Goal: Task Accomplishment & Management: Complete application form

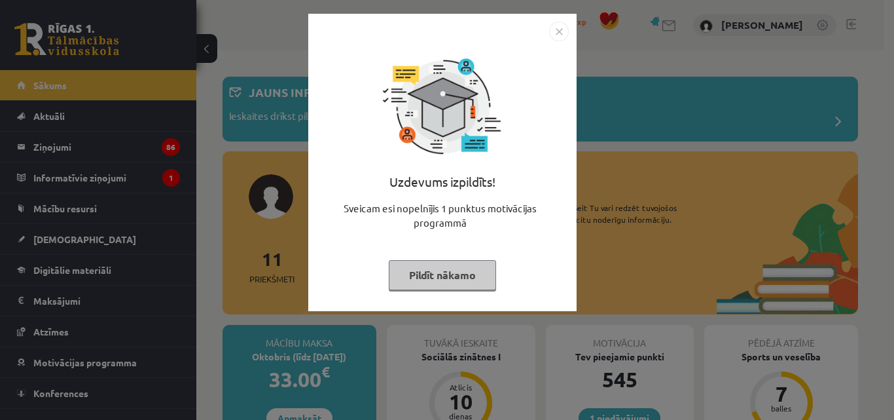
click at [554, 33] on img "Close" at bounding box center [559, 32] width 20 height 20
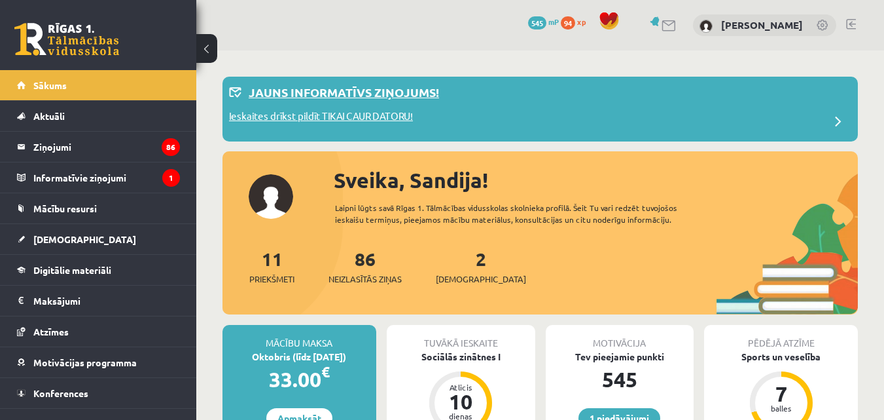
click at [791, 116] on div "Ieskaites drīkst pildīt TIKAI CAUR DATORU!" at bounding box center [540, 122] width 622 height 26
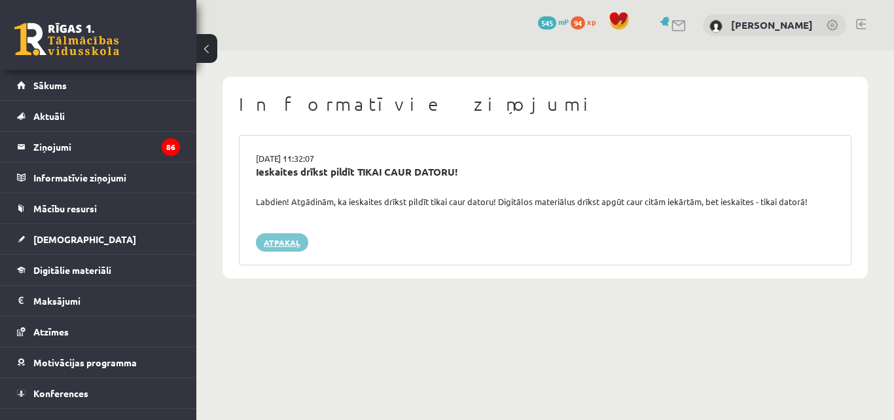
click at [289, 240] on link "Atpakaļ" at bounding box center [282, 242] width 52 height 18
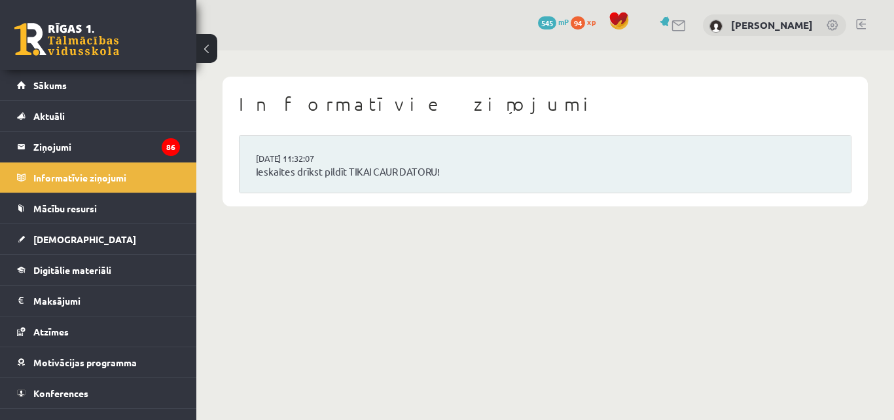
click at [71, 45] on link at bounding box center [66, 39] width 105 height 33
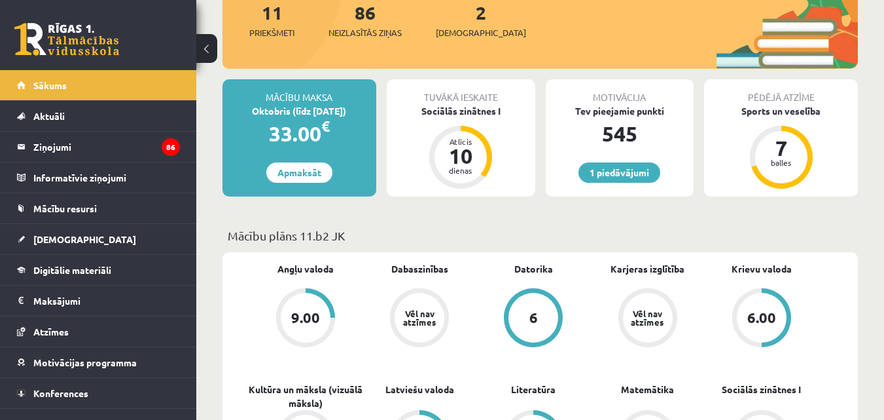
scroll to position [65, 0]
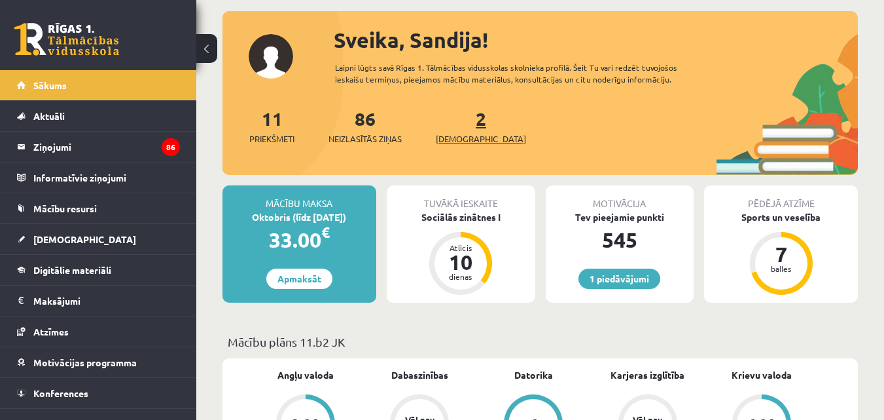
click at [469, 141] on span "[DEMOGRAPHIC_DATA]" at bounding box center [481, 138] width 90 height 13
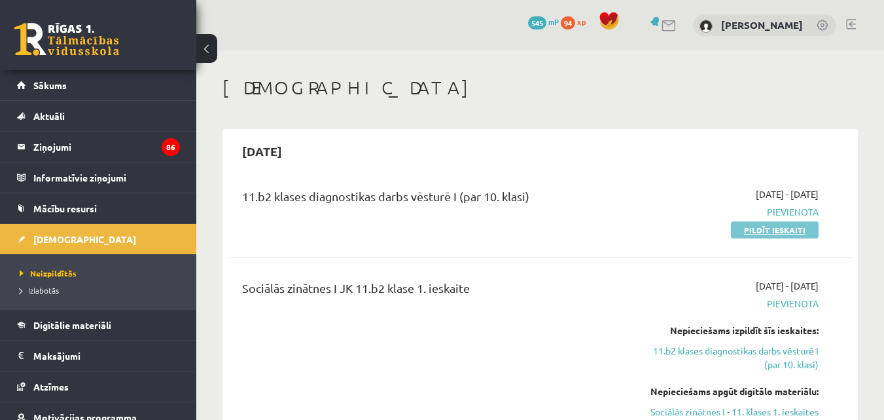
click at [777, 228] on link "Pildīt ieskaiti" at bounding box center [775, 229] width 88 height 17
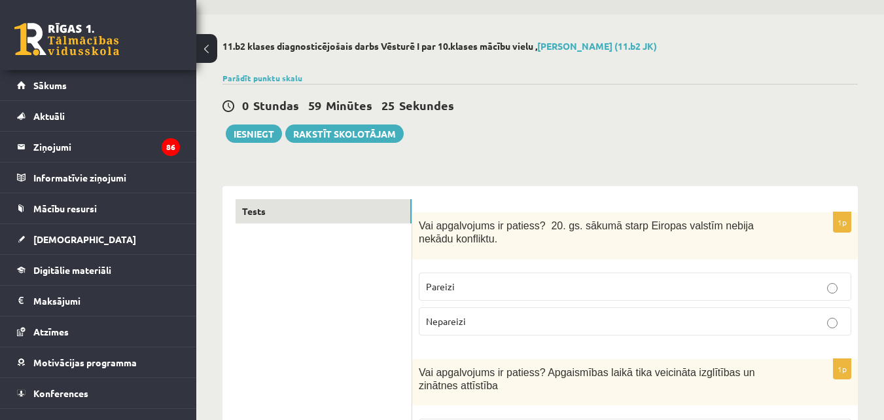
scroll to position [65, 0]
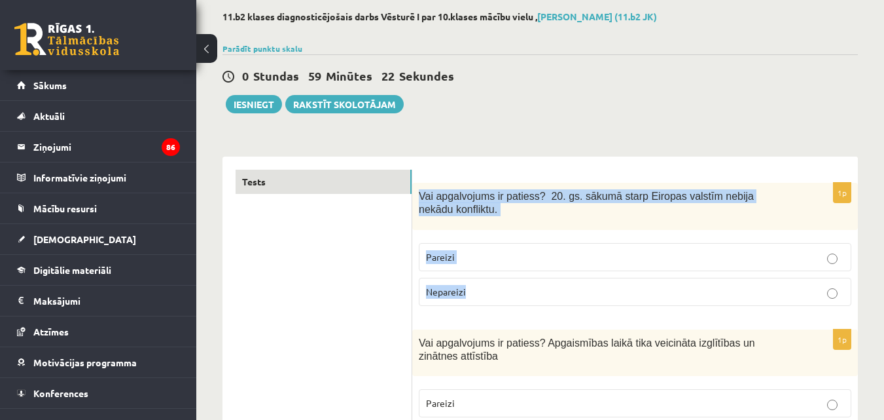
drag, startPoint x: 417, startPoint y: 194, endPoint x: 471, endPoint y: 284, distance: 105.4
click at [471, 284] on div "1p Vai apgalvojums ir patiess? 20. gs. sākumā starp Eiropas valstīm nebija nekā…" at bounding box center [635, 250] width 446 height 134
copy div "Vai apgalvojums ir patiess? 20. gs. sākumā starp Eiropas valstīm nebija nekādu …"
click at [514, 297] on p "Nepareizi" at bounding box center [635, 292] width 418 height 14
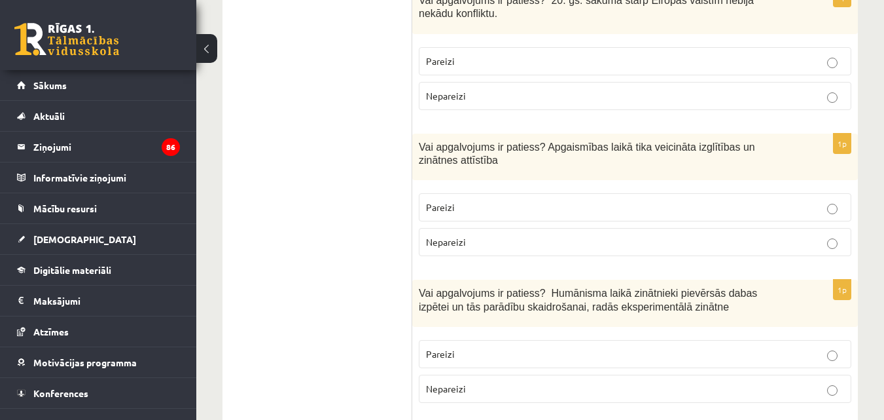
scroll to position [262, 0]
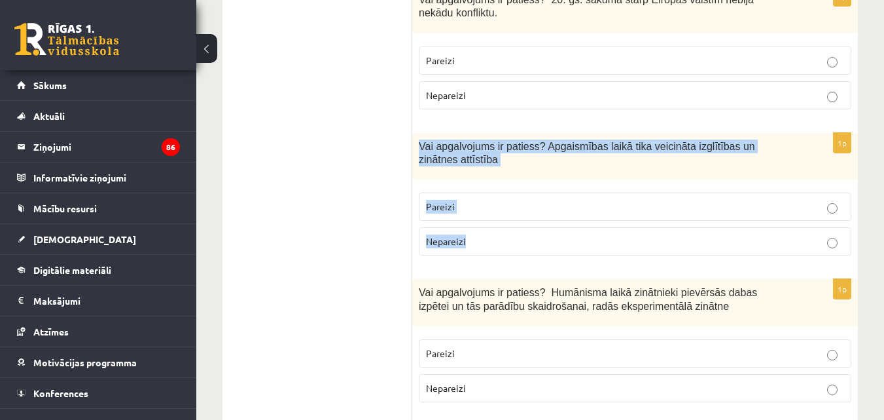
drag, startPoint x: 421, startPoint y: 148, endPoint x: 499, endPoint y: 239, distance: 119.8
click at [499, 239] on div "1p Vai apgalvojums ir patiess? Apgaismības laikā tika veicināta izglītības un z…" at bounding box center [635, 200] width 446 height 134
copy div "Vai apgalvojums ir patiess? Apgaismības laikā tika veicināta izglītības un zinā…"
click at [505, 191] on fieldset "Pareizi Nepareizi" at bounding box center [635, 222] width 433 height 73
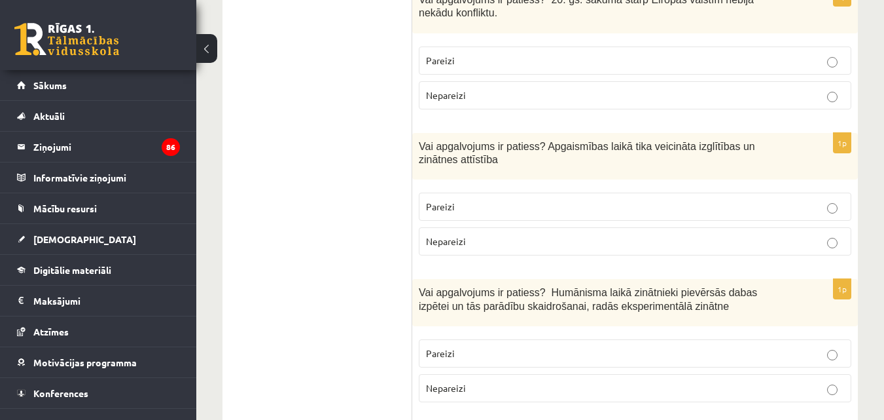
click at [511, 202] on p "Pareizi" at bounding box center [635, 207] width 418 height 14
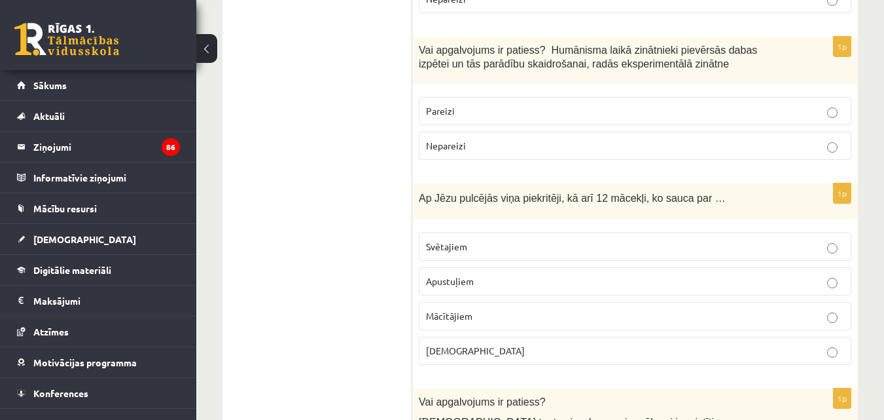
scroll to position [524, 0]
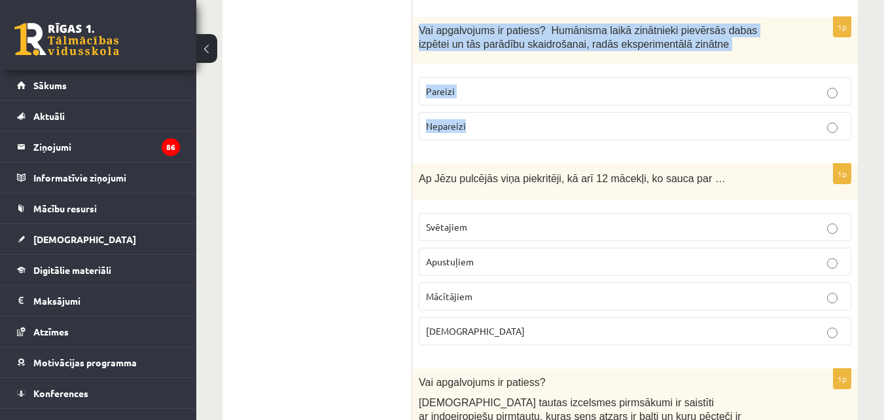
drag, startPoint x: 419, startPoint y: 27, endPoint x: 467, endPoint y: 131, distance: 114.2
click at [467, 131] on div "1p Vai apgalvojums ir patiess? Humānisma laikā zinātnieki pievērsās dabas izpēt…" at bounding box center [635, 84] width 446 height 134
copy div "Vai apgalvojums ir patiess? Humānisma laikā zinātnieki pievērsās dabas izpētei …"
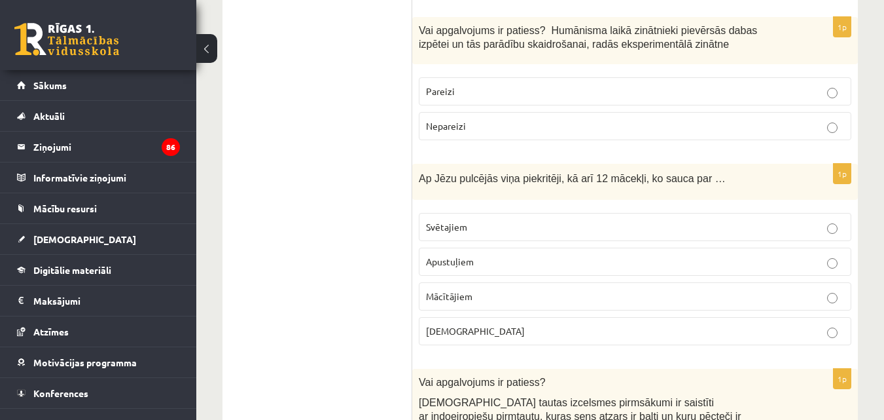
drag, startPoint x: 498, startPoint y: 198, endPoint x: 488, endPoint y: 106, distance: 92.2
click at [494, 178] on div "Ap Jēzu pulcējās viņa piekritēji, kā arī 12 mācekļi, ko sauca par …" at bounding box center [635, 182] width 446 height 36
click at [473, 85] on p "Pareizi" at bounding box center [635, 91] width 418 height 14
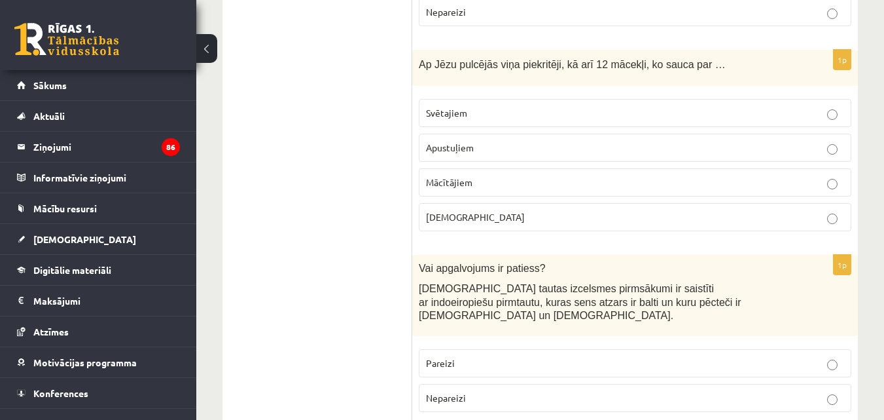
scroll to position [654, 0]
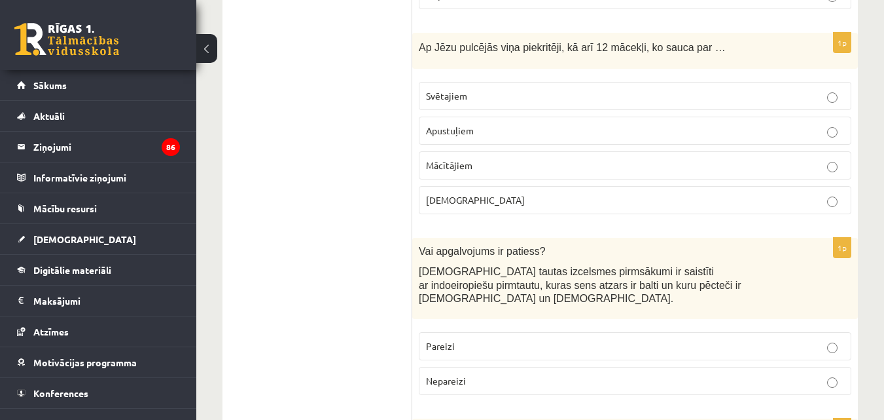
drag, startPoint x: 412, startPoint y: 38, endPoint x: 520, endPoint y: 218, distance: 210.2
click at [442, 52] on span "Ap Jēzu pulcējās viņa piekritēji, kā arī 12 mācekļi, ko sauca par …" at bounding box center [572, 47] width 307 height 11
click at [421, 43] on span "Ap Jēzu pulcējās viņa piekritēji, kā arī 12 mācekļi, ko sauca par …" at bounding box center [572, 47] width 307 height 11
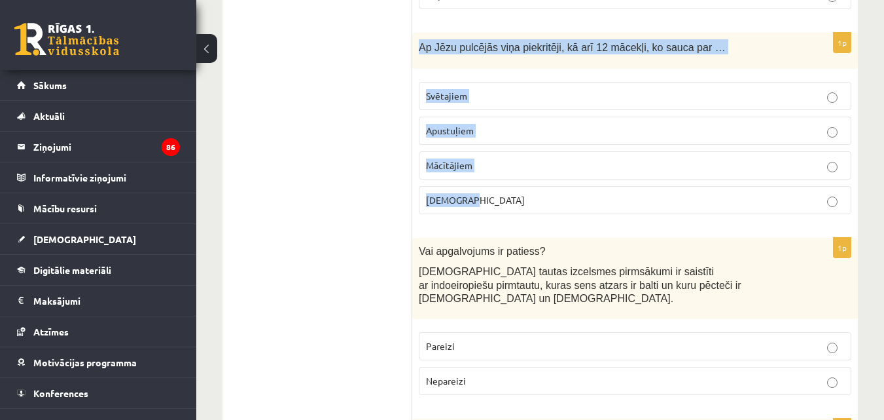
drag, startPoint x: 420, startPoint y: 46, endPoint x: 561, endPoint y: 211, distance: 216.7
click at [561, 211] on div "1p Ap Jēzu pulcējās viņa piekritēji, kā arī 12 mācekļi, ko sauca par … Svētajie…" at bounding box center [635, 129] width 446 height 192
copy div "Ap Jēzu pulcējās viņa piekritēji, kā arī 12 mācekļi, ko sauca par … Svētajiem A…"
click at [531, 189] on label "Bīskapiem" at bounding box center [635, 200] width 433 height 28
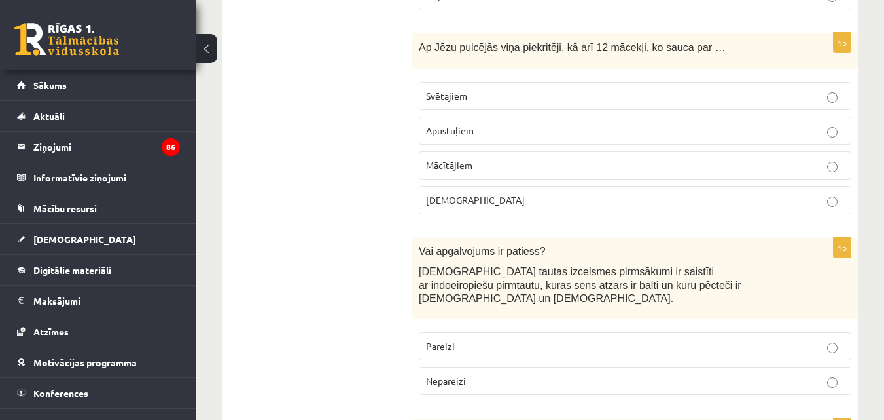
click at [534, 135] on p "Apustuļiem" at bounding box center [635, 131] width 418 height 14
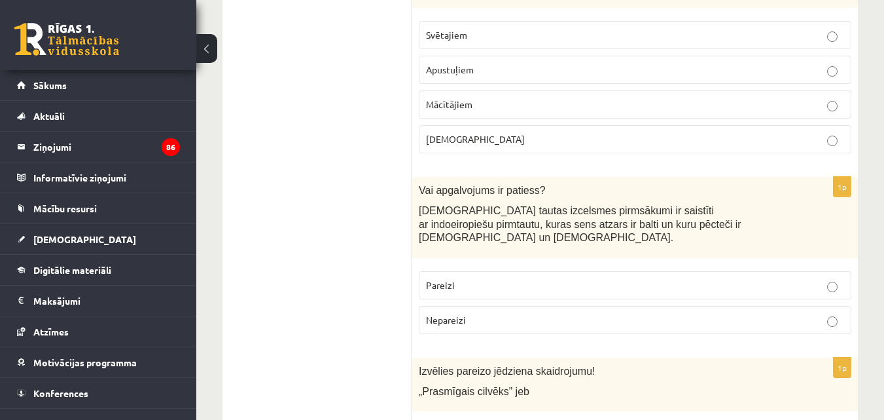
scroll to position [785, 0]
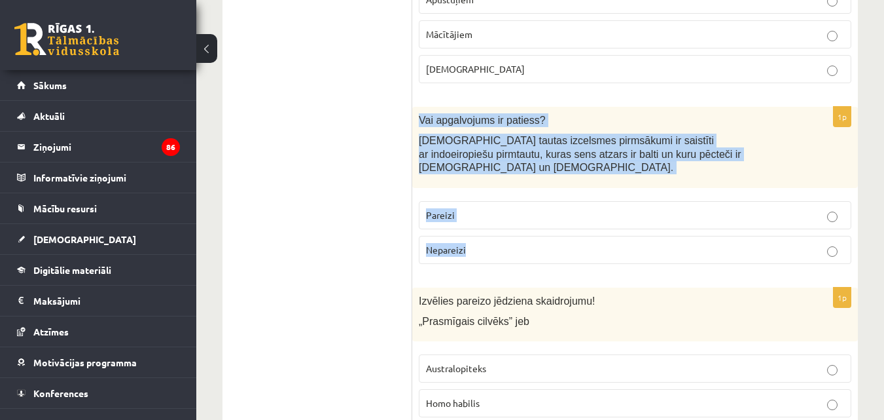
drag, startPoint x: 414, startPoint y: 119, endPoint x: 473, endPoint y: 224, distance: 120.1
click at [473, 224] on div "1p Vai apgalvojums ir patiess? Latviešu tautas izcelsmes pirmsākumi ir saistīti…" at bounding box center [635, 191] width 446 height 168
copy div "Vai apgalvojums ir patiess? Latviešu tautas izcelsmes pirmsākumi ir saistīti ar…"
click at [531, 194] on fieldset "Pareizi Nepareizi" at bounding box center [635, 230] width 433 height 73
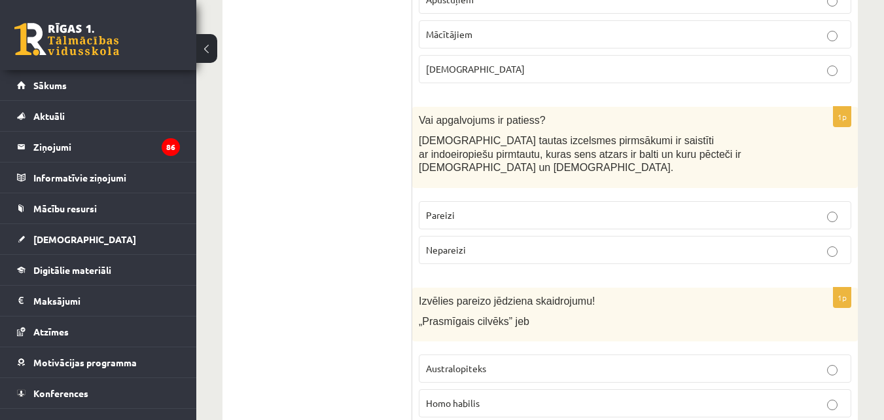
click at [528, 208] on p "Pareizi" at bounding box center [635, 215] width 418 height 14
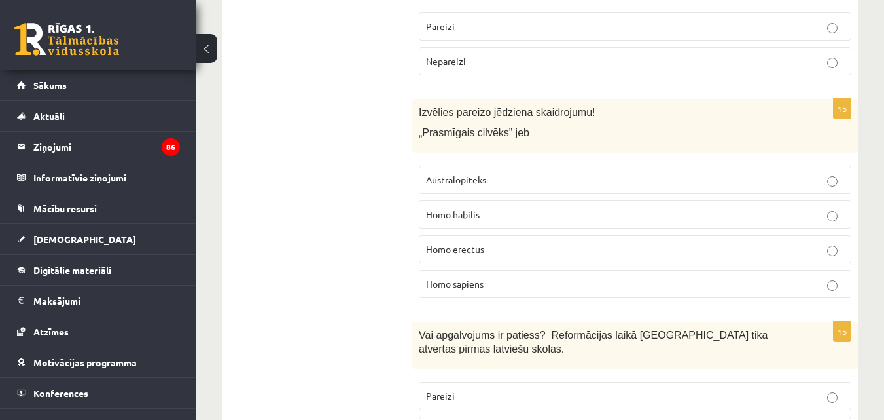
scroll to position [982, 0]
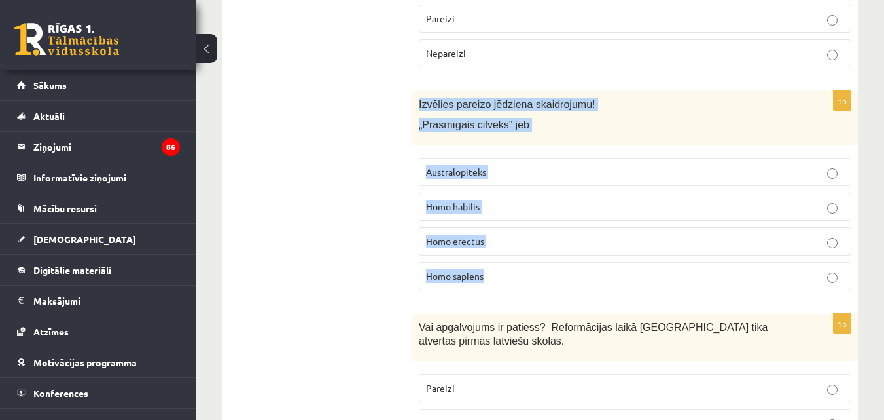
drag, startPoint x: 418, startPoint y: 90, endPoint x: 514, endPoint y: 251, distance: 187.3
click at [514, 251] on div "1p Izvēlies pareizo jēdziena skaidrojumu! „Prasmīgais cilvēks” jeb Australopite…" at bounding box center [635, 196] width 446 height 210
copy div "Izvēlies pareizo jēdziena skaidrojumu! „Prasmīgais cilvēks” jeb Australopiteks …"
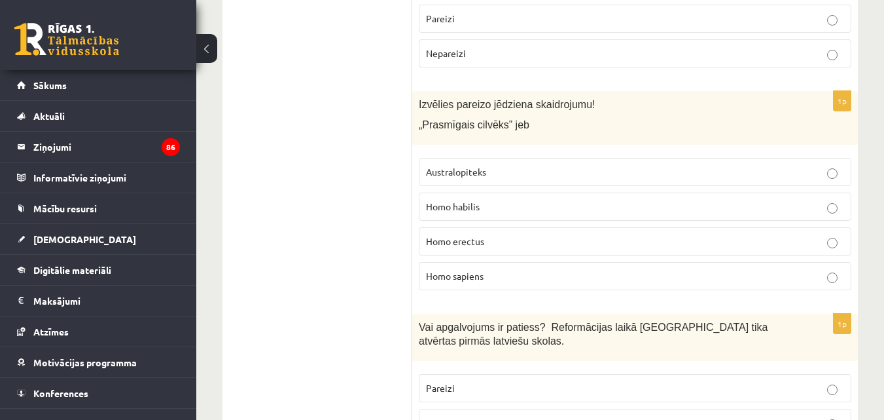
click at [524, 192] on label "Homo habilis" at bounding box center [635, 206] width 433 height 28
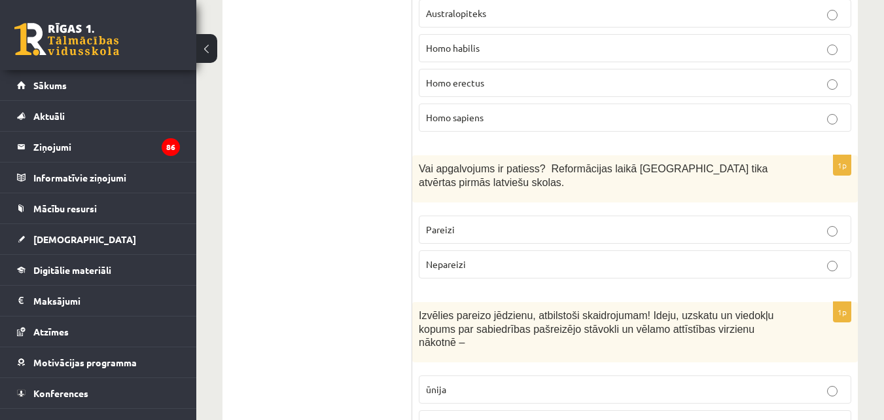
scroll to position [1178, 0]
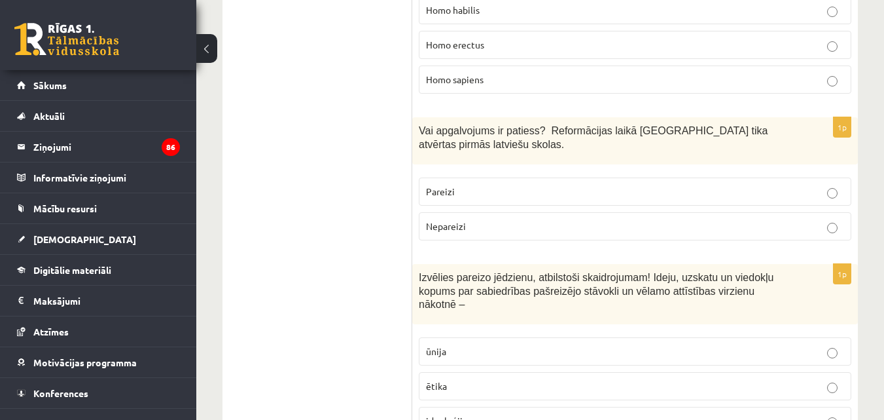
click at [444, 185] on span "Pareizi" at bounding box center [440, 191] width 29 height 12
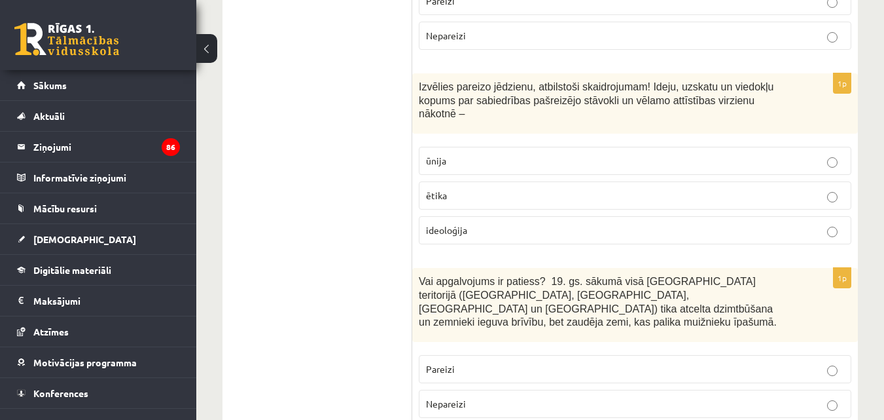
scroll to position [1374, 0]
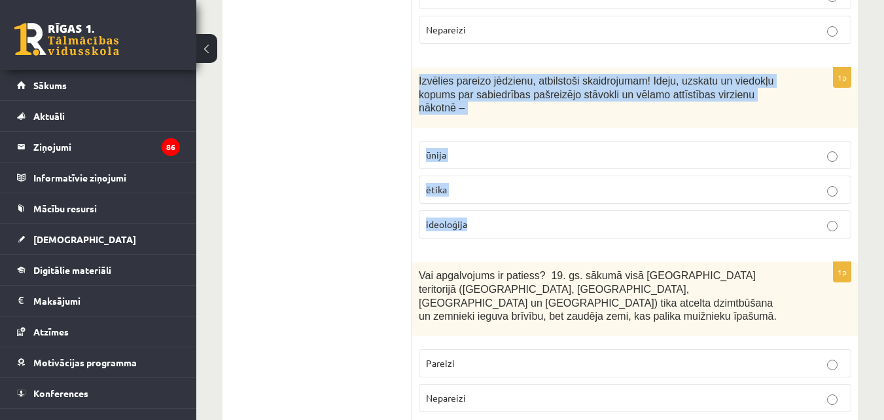
drag, startPoint x: 417, startPoint y: 65, endPoint x: 480, endPoint y: 196, distance: 145.5
click at [480, 196] on div "1p Izvēlies pareizo jēdzienu, atbilstoši skaidrojumam! Ideju, uzskatu un viedok…" at bounding box center [635, 157] width 446 height 181
copy div "Izvēlies pareizo jēdzienu, atbilstoši skaidrojumam! Ideju, uzskatu un viedokļu …"
click at [485, 221] on div "1p Izvēlies pareizo jēdzienu, atbilstoši skaidrojumam! Ideju, uzskatu un viedok…" at bounding box center [635, 157] width 446 height 181
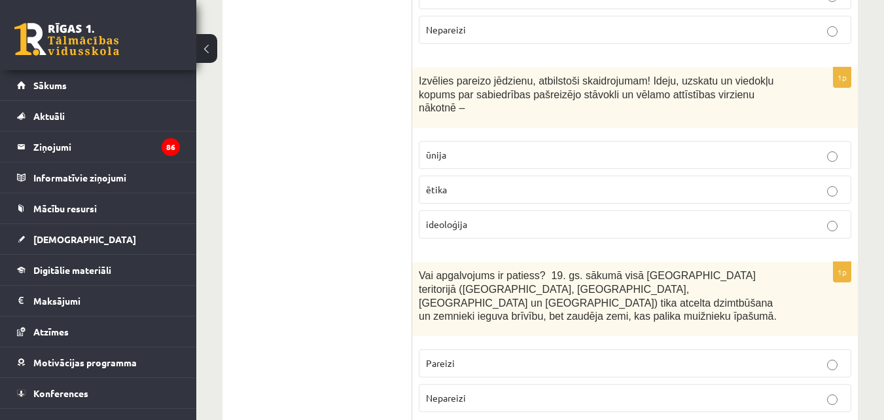
click at [504, 217] on p "ideoloģija" at bounding box center [635, 224] width 418 height 14
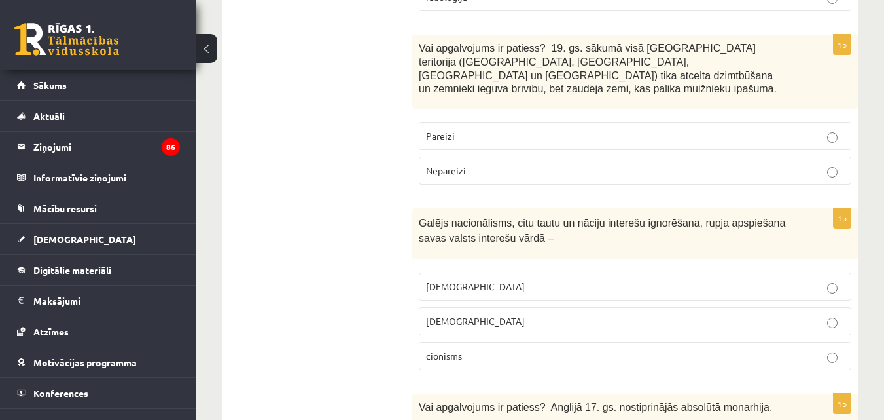
scroll to position [1571, 0]
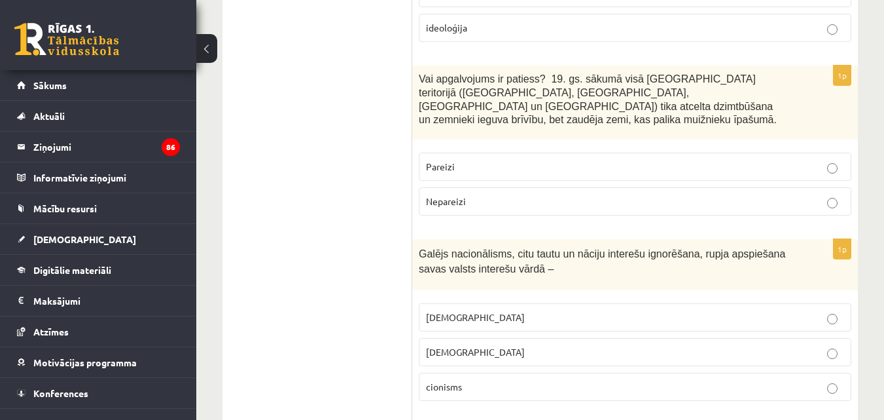
click at [492, 160] on p "Pareizi" at bounding box center [635, 167] width 418 height 14
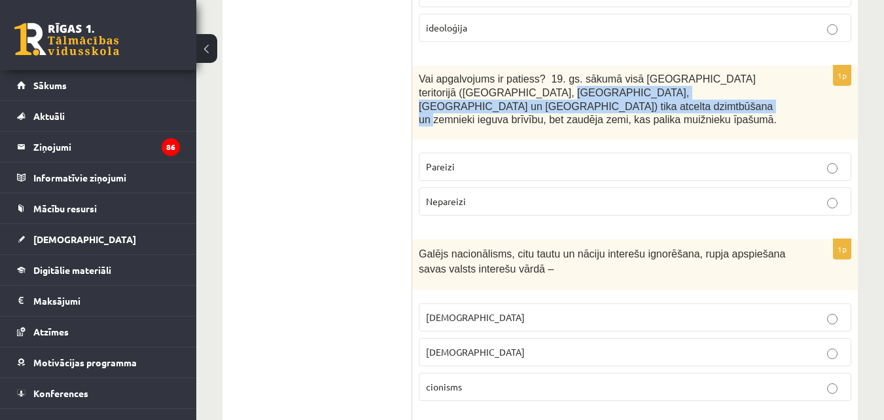
drag, startPoint x: 468, startPoint y: 72, endPoint x: 459, endPoint y: 56, distance: 18.2
click at [459, 73] on span "Vai apgalvojums ir patiess? 19. gs. sākumā visā Latvijas teritorijā (Kurzemē, Z…" at bounding box center [598, 99] width 358 height 52
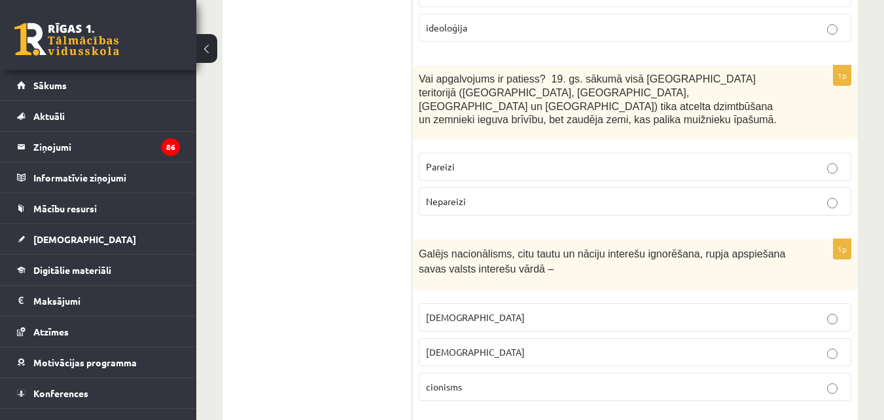
click at [435, 73] on span "Vai apgalvojums ir patiess? 19. gs. sākumā visā Latvijas teritorijā (Kurzemē, Z…" at bounding box center [598, 99] width 358 height 52
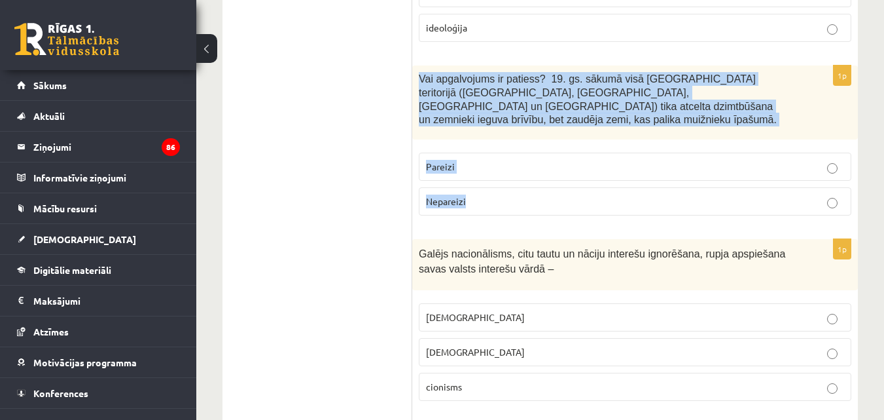
drag, startPoint x: 419, startPoint y: 50, endPoint x: 471, endPoint y: 166, distance: 127.5
click at [471, 166] on div "1p Vai apgalvojums ir patiess? 19. gs. sākumā visā Latvijas teritorijā (Kurzemē…" at bounding box center [635, 145] width 446 height 160
copy div "Vai apgalvojums ir patiess? 19. gs. sākumā visā Latvijas teritorijā (Kurzemē, Z…"
click at [628, 152] on label "Pareizi" at bounding box center [635, 166] width 433 height 28
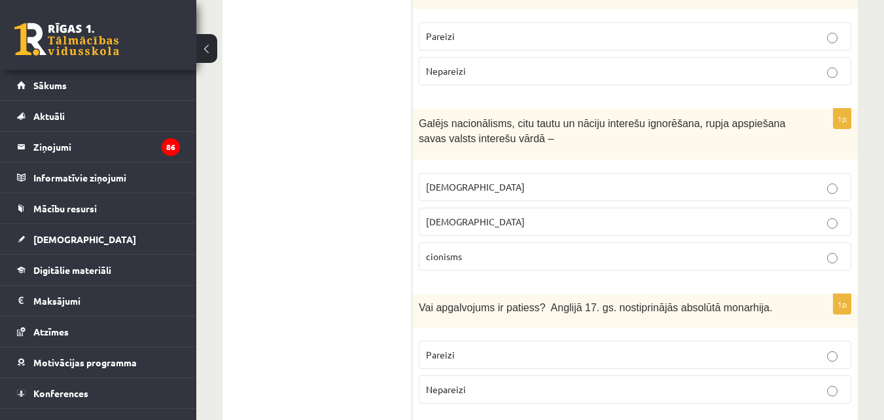
scroll to position [1702, 0]
click at [493, 214] on p "nacionālisms" at bounding box center [635, 221] width 418 height 14
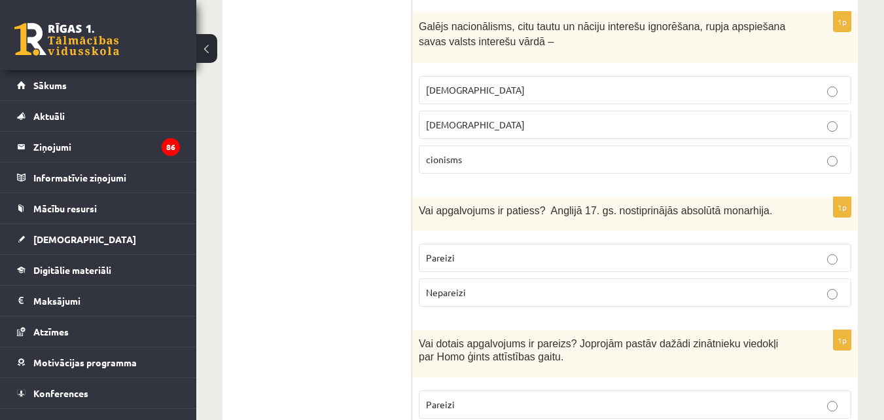
scroll to position [1833, 0]
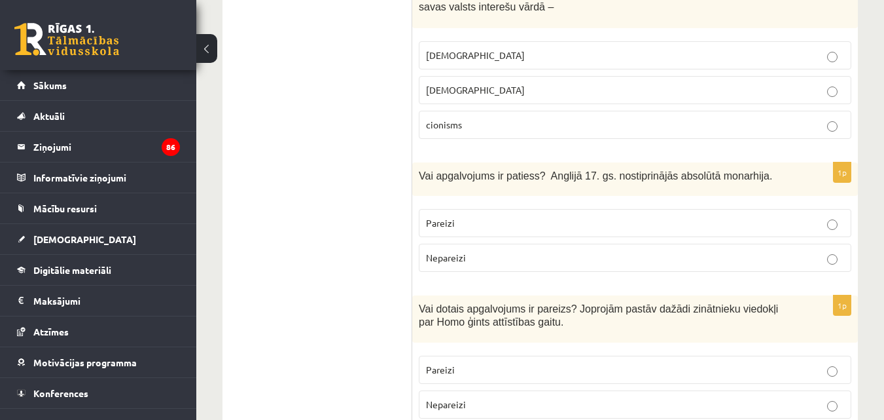
click at [460, 209] on label "Pareizi" at bounding box center [635, 223] width 433 height 28
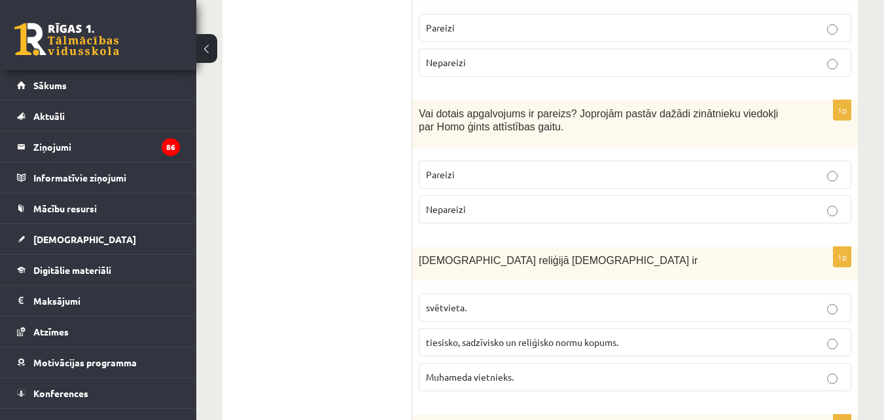
scroll to position [2029, 0]
click at [468, 194] on label "Nepareizi" at bounding box center [635, 208] width 433 height 28
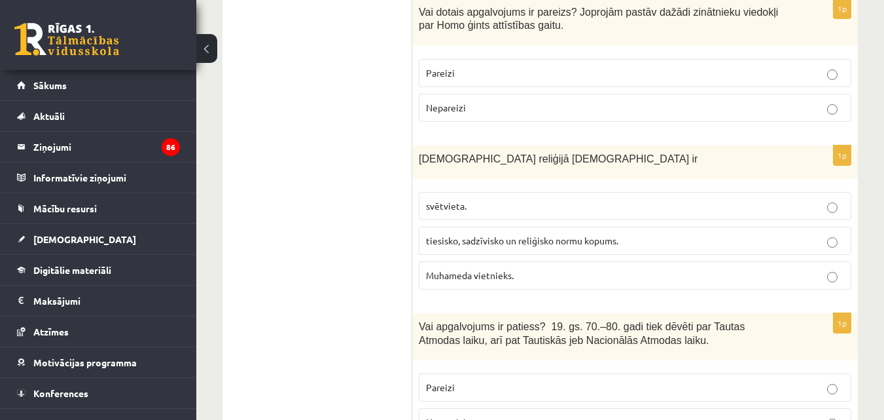
scroll to position [2160, 0]
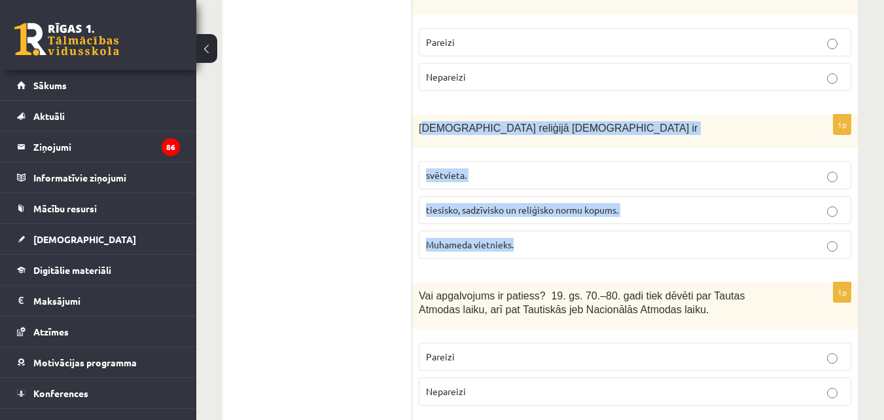
drag, startPoint x: 421, startPoint y: 86, endPoint x: 556, endPoint y: 199, distance: 175.6
click at [556, 199] on div "1p Islāma reliģijā Šariata ir svētvieta. tiesisko, sadzīvisko un reliģisko norm…" at bounding box center [635, 192] width 446 height 154
copy div "slāma reliģijā Šariata ir svētvieta. tiesisko, sadzīvisko un reliģisko normu ko…"
click at [423, 196] on label "tiesisko, sadzīvisko un reliģisko normu kopums." at bounding box center [635, 210] width 433 height 28
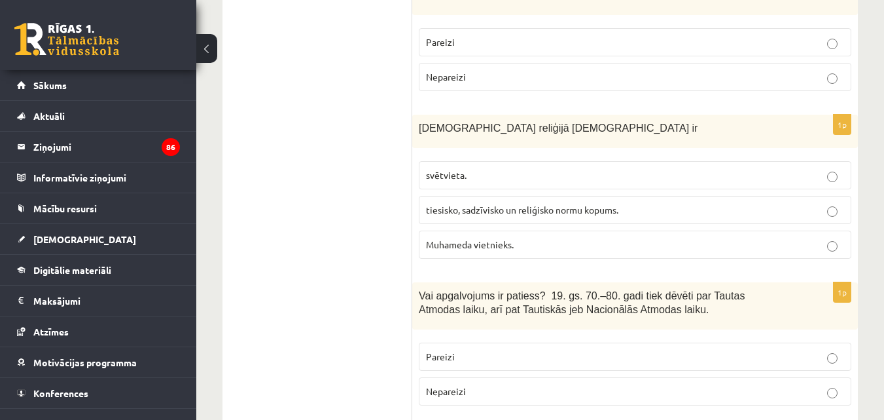
click at [479, 204] on span "tiesisko, sadzīvisko un reliģisko normu kopums." at bounding box center [522, 210] width 192 height 12
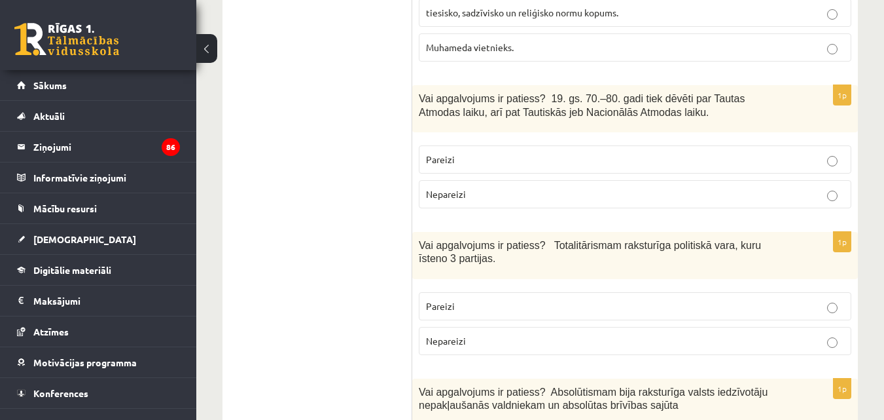
scroll to position [2356, 0]
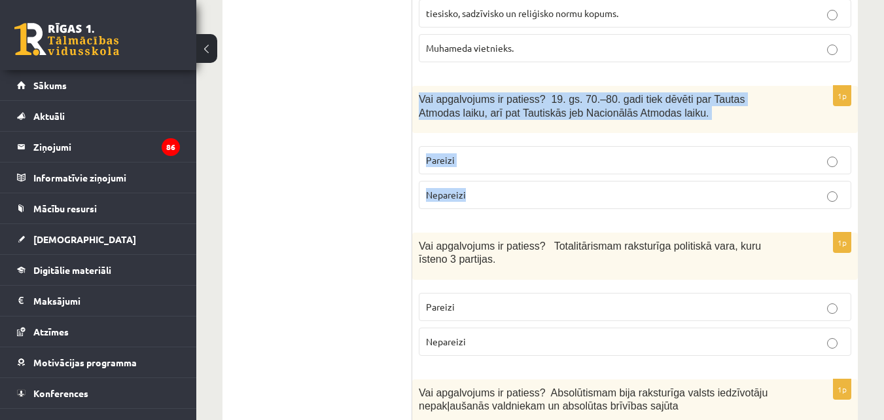
drag, startPoint x: 417, startPoint y: 57, endPoint x: 533, endPoint y: 147, distance: 147.4
click at [533, 147] on div "1p Vai apgalvojums ir patiess? 19. gs. 70.–80. gadi tiek dēvēti par Tautas Atmo…" at bounding box center [635, 153] width 446 height 134
copy div "Vai apgalvojums ir patiess? 19. gs. 70.–80. gadi tiek dēvēti par Tautas Atmodas…"
click at [648, 188] on p "Nepareizi" at bounding box center [635, 195] width 418 height 14
click at [643, 153] on p "Pareizi" at bounding box center [635, 160] width 418 height 14
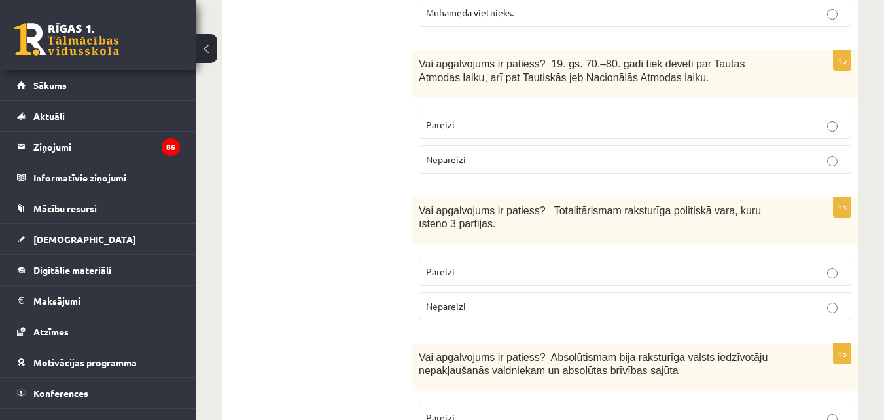
scroll to position [2422, 0]
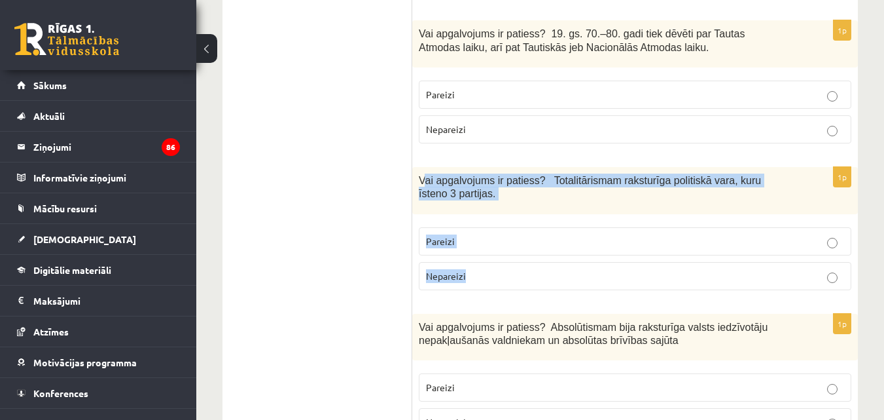
drag, startPoint x: 423, startPoint y: 140, endPoint x: 488, endPoint y: 237, distance: 116.5
click at [488, 237] on div "1p Vai apgalvojums ir patiess? Totalitārismam raksturīga politiskā vara, kuru ī…" at bounding box center [635, 234] width 446 height 134
click at [453, 221] on fieldset "Pareizi Nepareizi" at bounding box center [635, 257] width 433 height 73
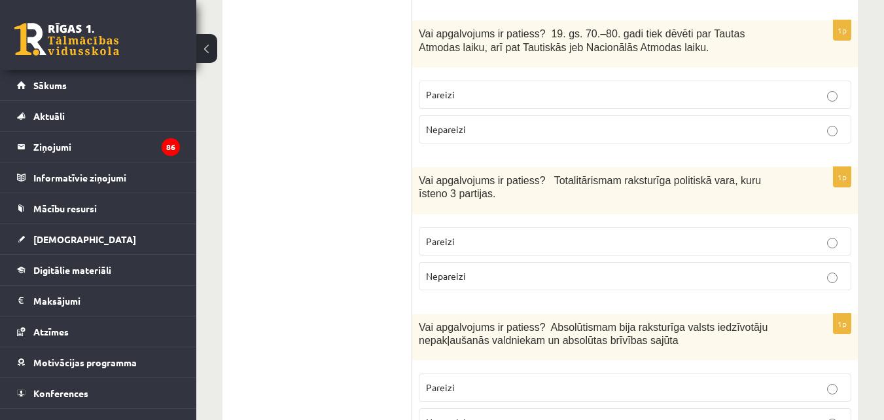
click at [488, 262] on label "Nepareizi" at bounding box center [635, 276] width 433 height 28
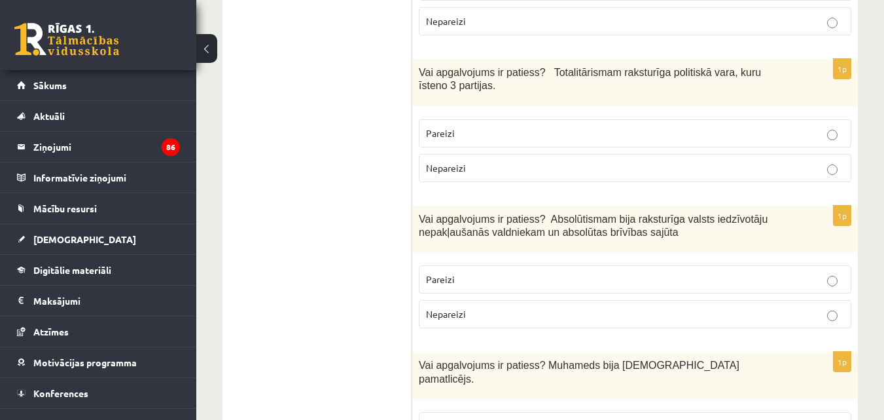
scroll to position [2552, 0]
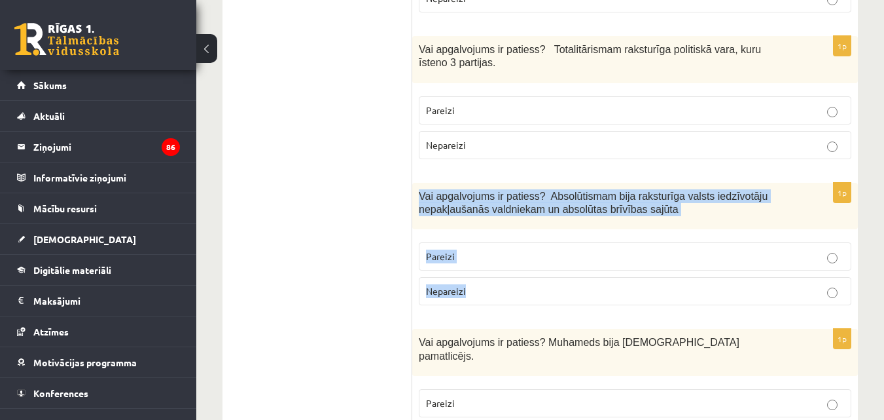
drag, startPoint x: 420, startPoint y: 158, endPoint x: 500, endPoint y: 245, distance: 118.1
click at [500, 245] on div "1p Vai apgalvojums ir patiess? Absolūtismam bija raksturīga valsts iedzīvotāju …" at bounding box center [635, 250] width 446 height 134
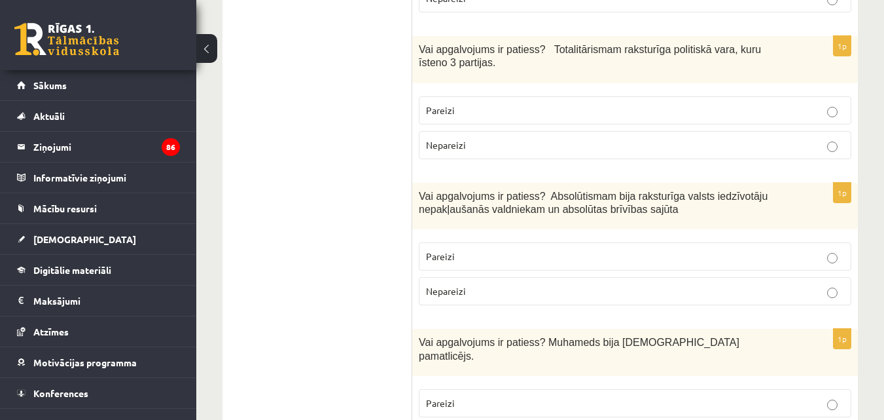
click at [348, 79] on ul "Tests" at bounding box center [324, 154] width 177 height 4945
click at [497, 284] on p "Nepareizi" at bounding box center [635, 291] width 418 height 14
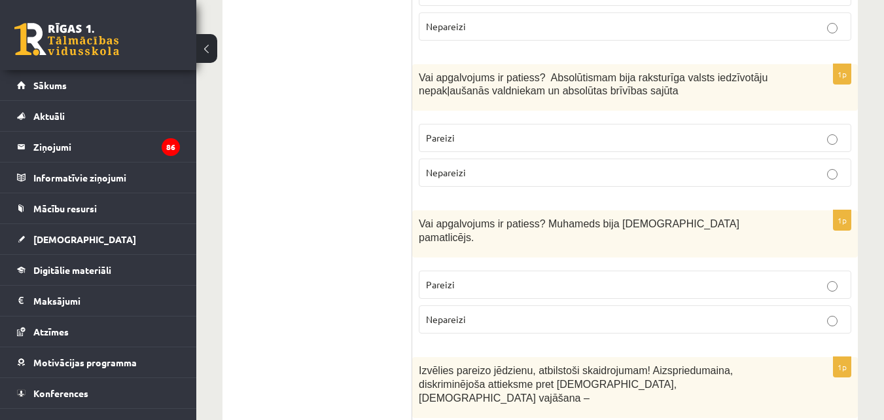
scroll to position [2683, 0]
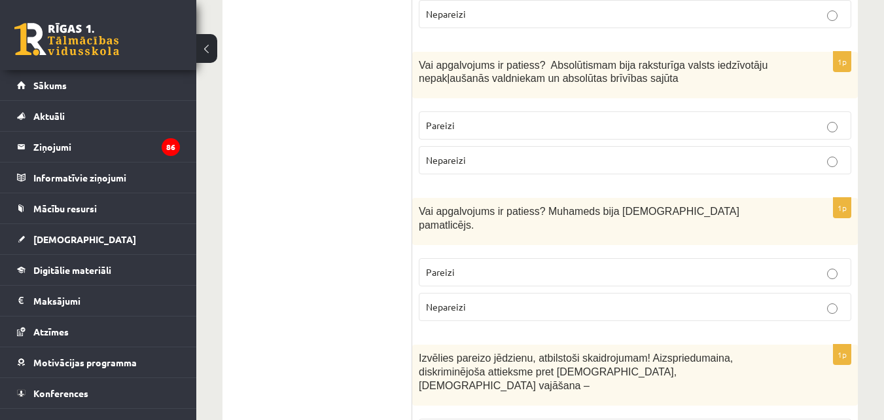
click at [486, 265] on p "Pareizi" at bounding box center [635, 272] width 418 height 14
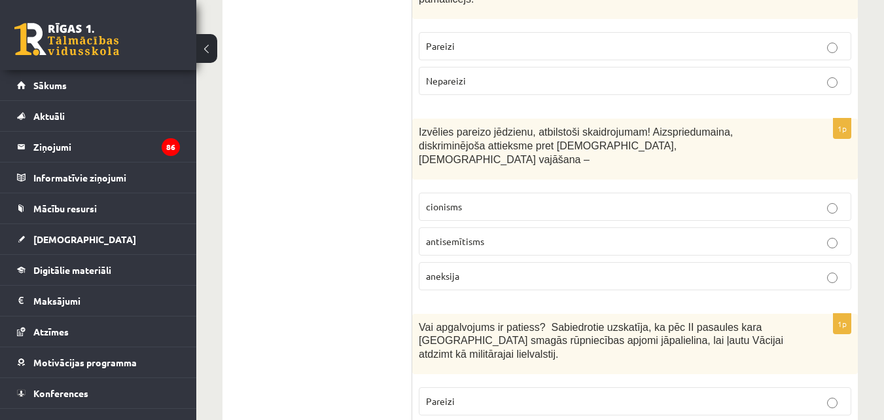
scroll to position [2945, 0]
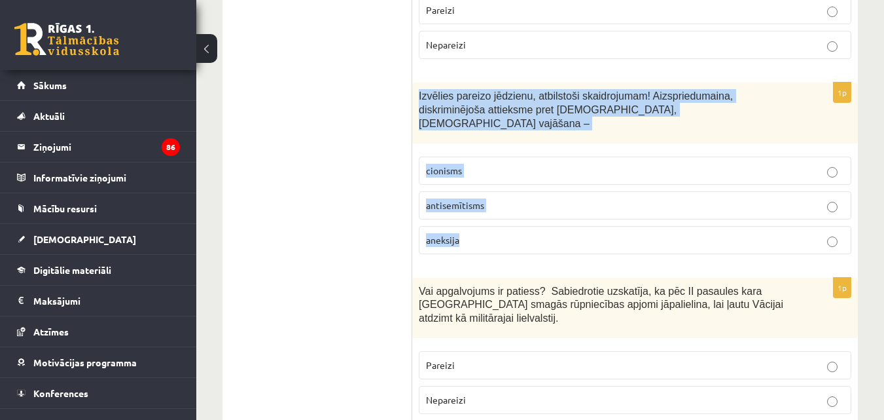
drag, startPoint x: 416, startPoint y: 39, endPoint x: 549, endPoint y: 168, distance: 186.1
click at [549, 168] on div "1p Izvēlies pareizo jēdzienu, atbilstoši skaidrojumam! Aizspriedumaina, diskrim…" at bounding box center [635, 172] width 446 height 181
click at [549, 233] on p "aneksija" at bounding box center [635, 240] width 418 height 14
drag, startPoint x: 418, startPoint y: 38, endPoint x: 506, endPoint y: 185, distance: 170.8
click at [506, 185] on div "1p Izvēlies pareizo jēdzienu, atbilstoši skaidrojumam! Aizspriedumaina, diskrim…" at bounding box center [635, 172] width 446 height 181
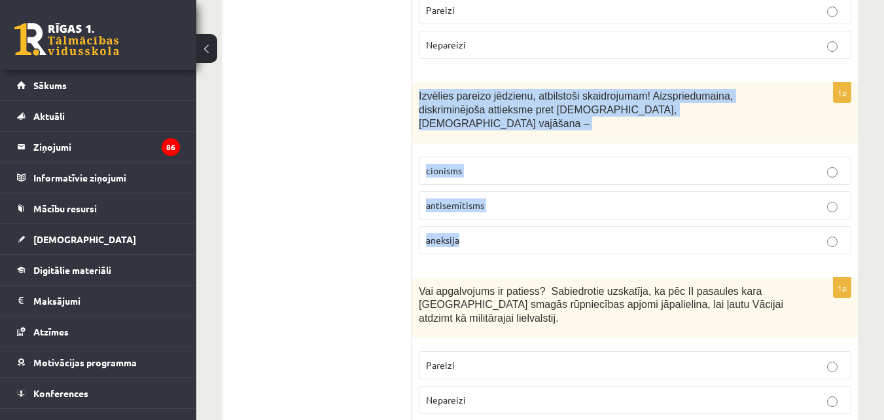
click at [472, 233] on p "aneksija" at bounding box center [635, 240] width 418 height 14
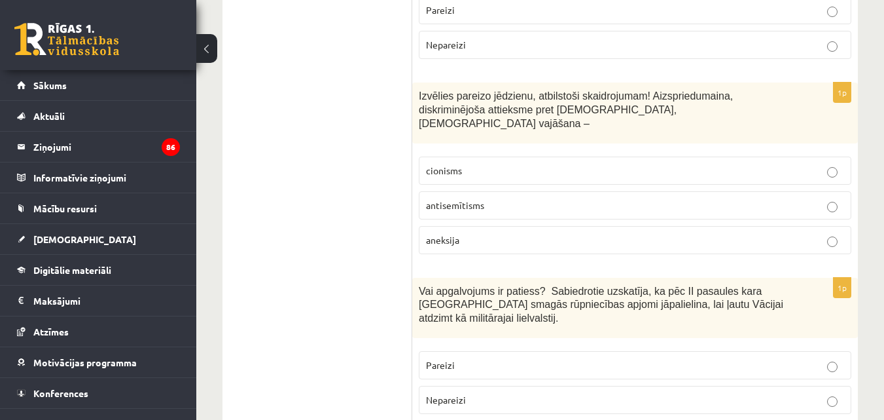
click at [477, 199] on span "antisemītisms" at bounding box center [455, 205] width 58 height 12
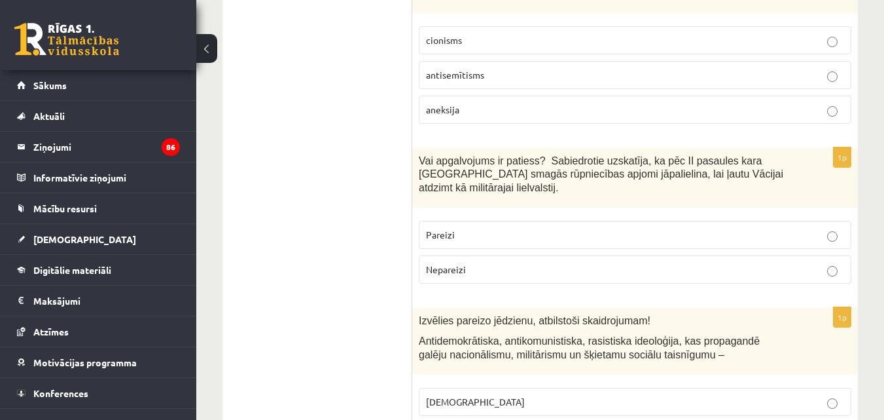
scroll to position [3076, 0]
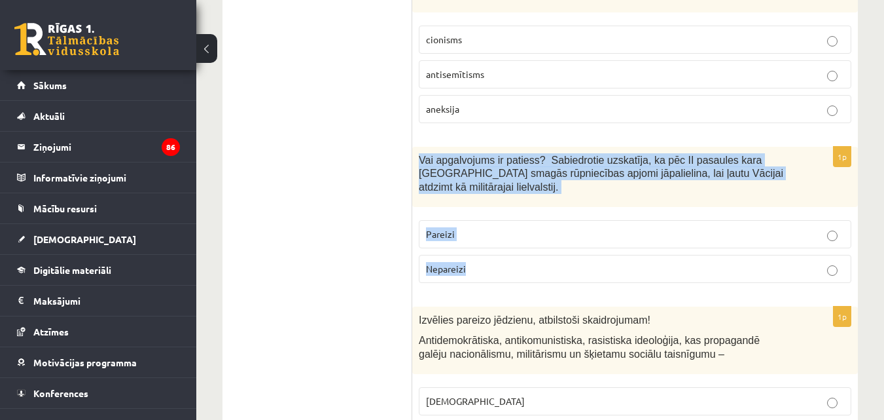
drag, startPoint x: 415, startPoint y: 90, endPoint x: 484, endPoint y: 186, distance: 118.6
click at [484, 186] on div "1p Vai apgalvojums ir patiess? Sabiedrotie uzskatīja, ka pēc II pasaules kara V…" at bounding box center [635, 220] width 446 height 147
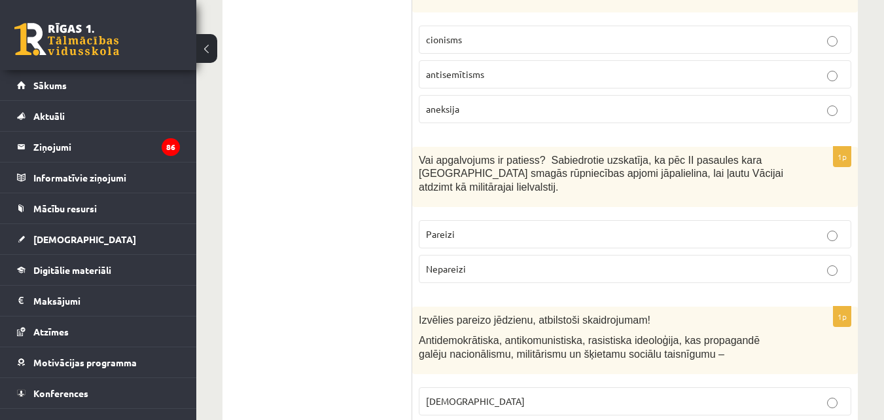
click at [522, 314] on span "Izvēlies pareizo jēdzienu, atbilstoši skaidrojumam!" at bounding box center [535, 319] width 232 height 11
drag, startPoint x: 520, startPoint y: 199, endPoint x: 523, endPoint y: 190, distance: 9.5
click at [520, 255] on label "Nepareizi" at bounding box center [635, 269] width 433 height 28
click at [526, 255] on label "Nepareizi" at bounding box center [635, 269] width 433 height 28
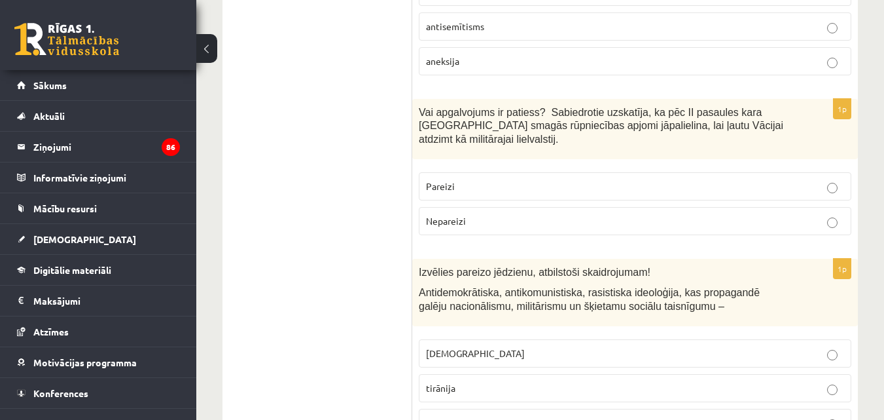
scroll to position [3272, 0]
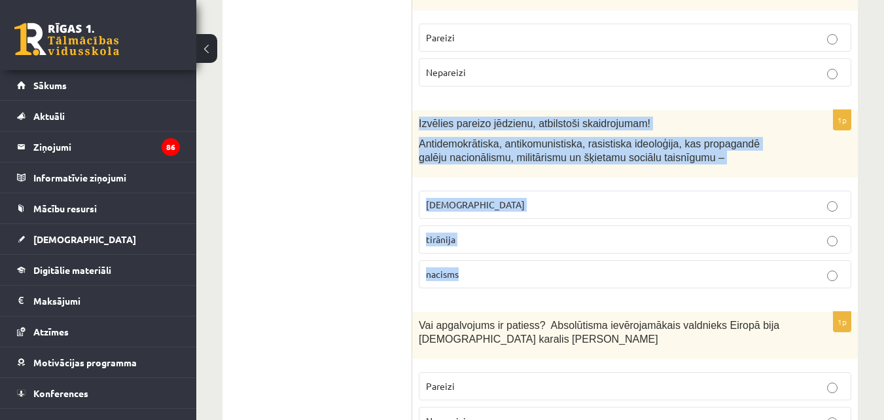
drag, startPoint x: 419, startPoint y: 41, endPoint x: 495, endPoint y: 187, distance: 164.8
click at [495, 187] on div "1p Izvēlies pareizo jēdzienu, atbilstoši skaidrojumam! Antidemokrātiska, antiko…" at bounding box center [635, 204] width 446 height 188
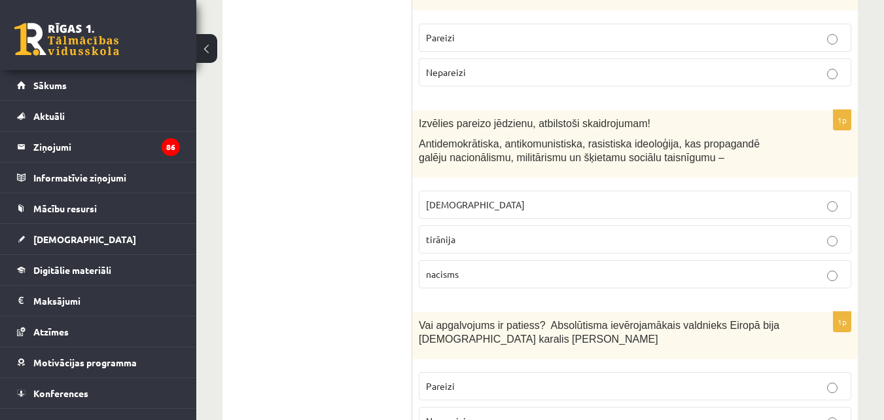
click at [489, 372] on label "Pareizi" at bounding box center [635, 386] width 433 height 28
click at [497, 267] on p "nacisms" at bounding box center [635, 274] width 418 height 14
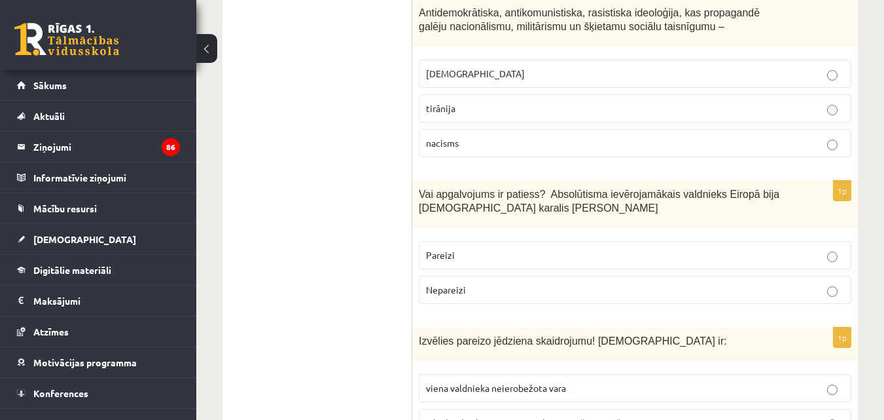
scroll to position [3469, 0]
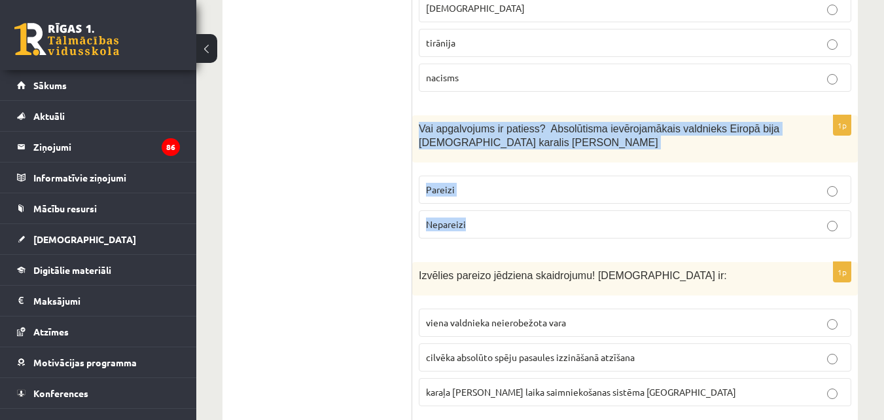
drag, startPoint x: 417, startPoint y: 41, endPoint x: 522, endPoint y: 134, distance: 140.5
click at [522, 134] on div "1p Vai apgalvojums ir patiess? Absolūtisma ievērojamākais valdnieks Eiropā bija…" at bounding box center [635, 182] width 446 height 134
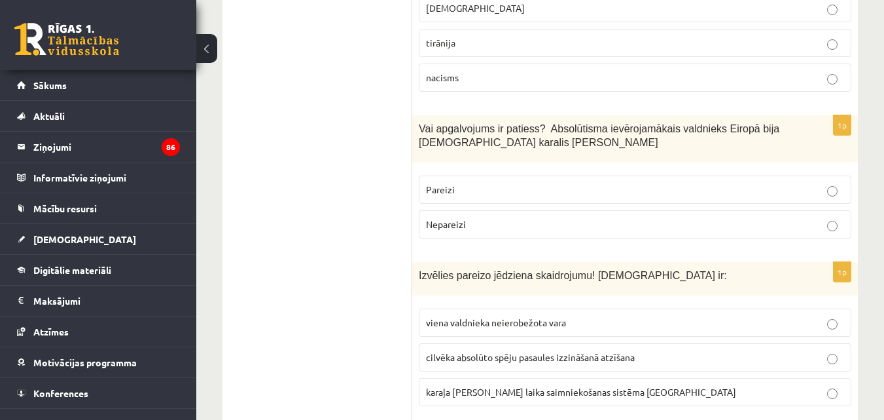
drag, startPoint x: 548, startPoint y: 247, endPoint x: 456, endPoint y: 219, distance: 96.7
click at [548, 315] on p "viena valdnieka neierobežota vara" at bounding box center [635, 322] width 418 height 14
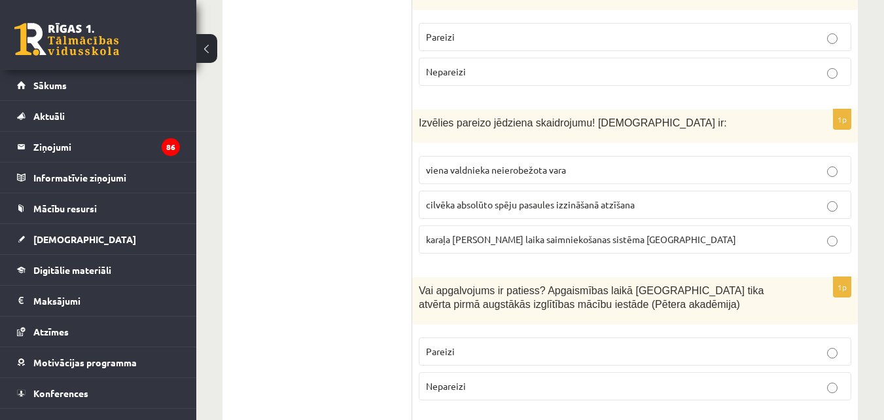
scroll to position [3600, 0]
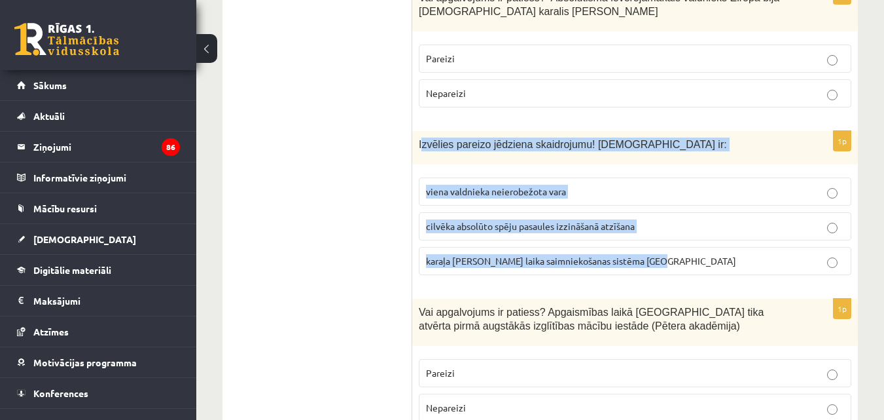
drag, startPoint x: 423, startPoint y: 65, endPoint x: 652, endPoint y: 191, distance: 261.6
click at [652, 191] on div "1p Izvēlies pareizo jēdziena skaidrojumu! Absolūtisms ir: viena valdnieka neier…" at bounding box center [635, 208] width 446 height 154
click at [511, 220] on span "cilvēka absolūto spēju pasaules izzināšanā atzīšana" at bounding box center [530, 226] width 209 height 12
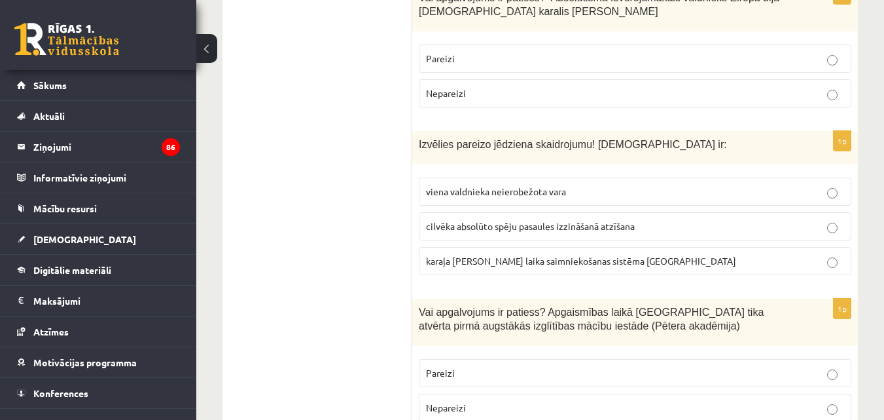
click at [500, 185] on span "viena valdnieka neierobežota vara" at bounding box center [496, 191] width 140 height 12
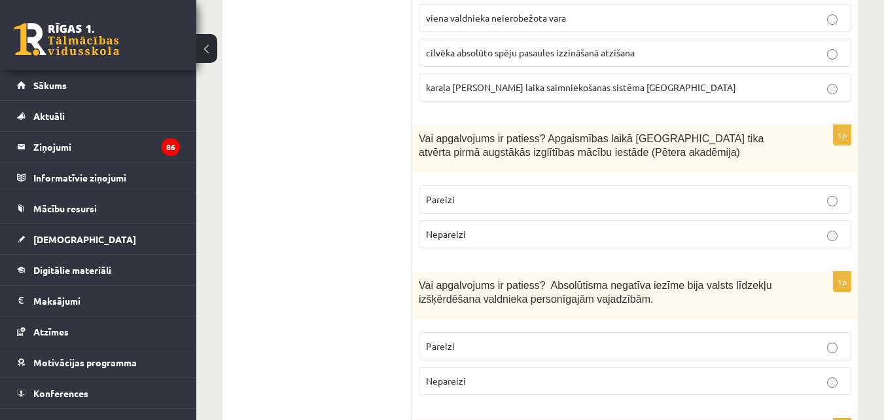
scroll to position [3796, 0]
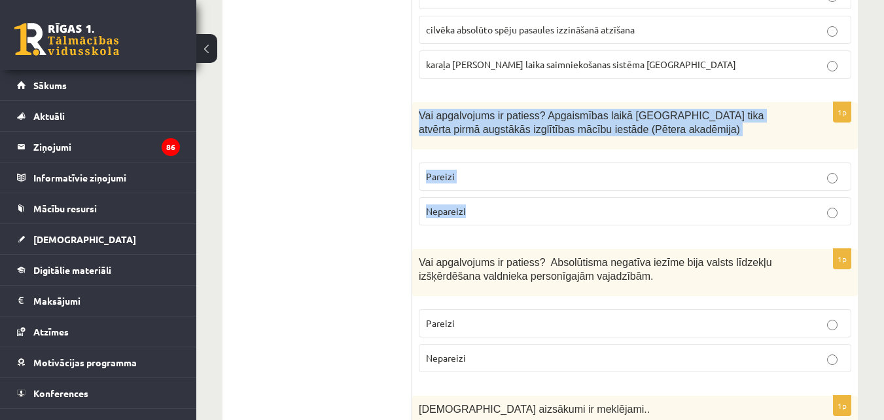
drag, startPoint x: 420, startPoint y: 30, endPoint x: 471, endPoint y: 135, distance: 116.8
click at [471, 135] on div "1p Vai apgalvojums ir patiess? Apgaismības laikā Jelgavā tika atvērta pirmā aug…" at bounding box center [635, 169] width 446 height 134
click at [488, 102] on div "Vai apgalvojums ir patiess? Apgaismības laikā Jelgavā tika atvērta pirmā augstā…" at bounding box center [635, 125] width 446 height 47
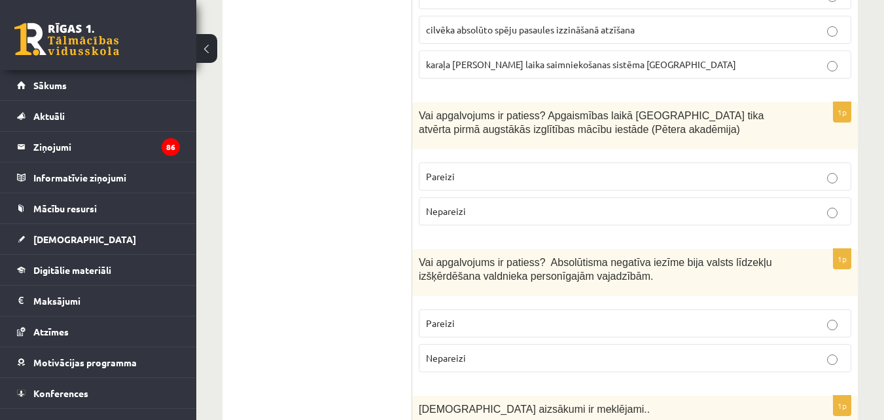
click at [492, 170] on p "Pareizi" at bounding box center [635, 177] width 418 height 14
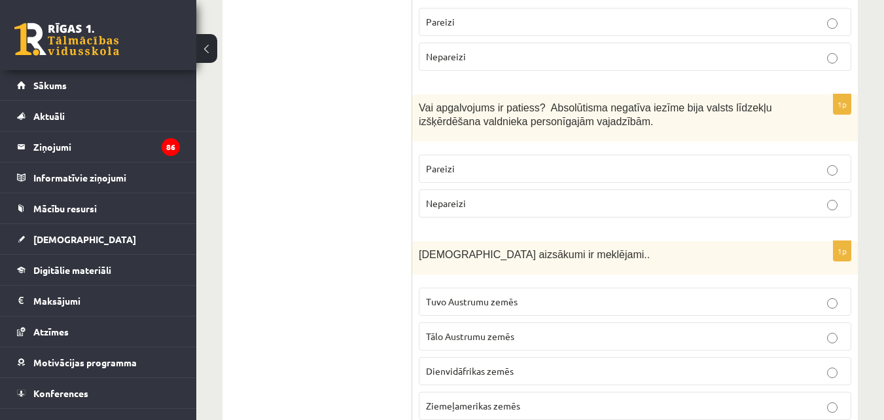
scroll to position [3927, 0]
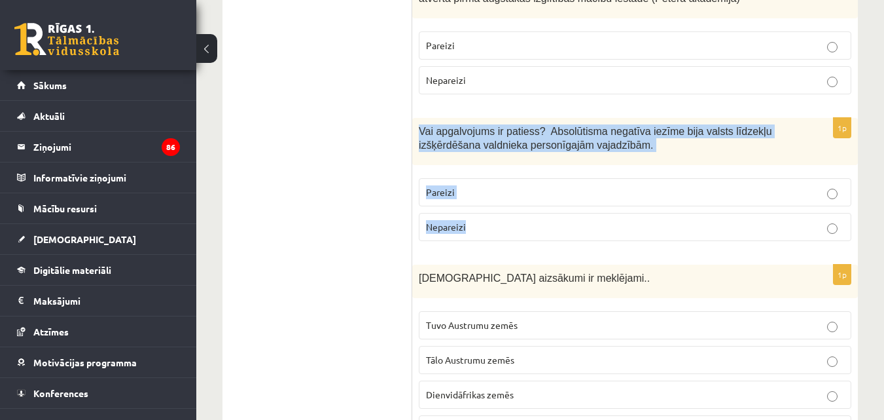
drag, startPoint x: 417, startPoint y: 50, endPoint x: 510, endPoint y: 147, distance: 134.2
click at [510, 147] on div "1p Vai apgalvojums ir patiess? Absolūtisma negatīva iezīme bija valsts līdzekļu…" at bounding box center [635, 185] width 446 height 134
click at [454, 221] on span "Nepareizi" at bounding box center [446, 227] width 40 height 12
click at [469, 178] on label "Pareizi" at bounding box center [635, 192] width 433 height 28
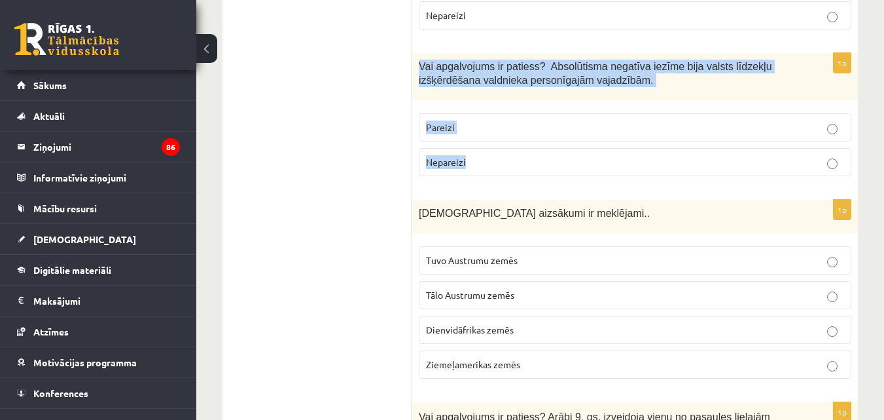
scroll to position [3992, 0]
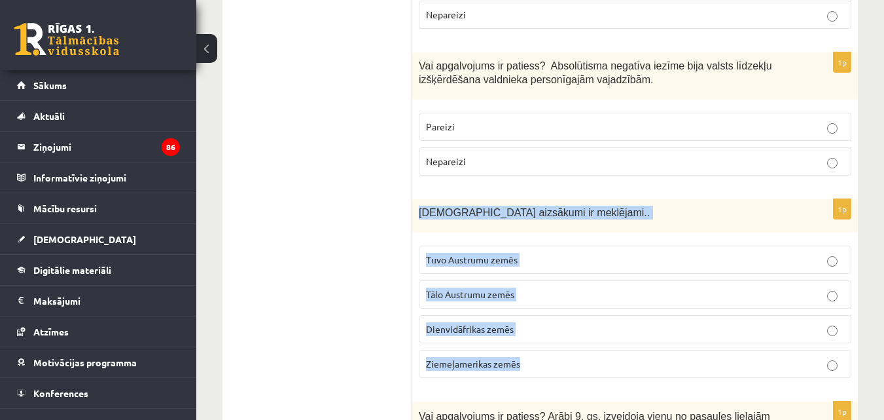
drag, startPoint x: 416, startPoint y: 132, endPoint x: 582, endPoint y: 279, distance: 223.0
click at [582, 279] on div "1p Kristietības aizsākumi ir meklējami.. Tuvo Austrumu zemēs Tālo Austrumu zemē…" at bounding box center [635, 293] width 446 height 189
click at [514, 288] on span "Tālo Austrumu zemēs" at bounding box center [470, 294] width 88 height 12
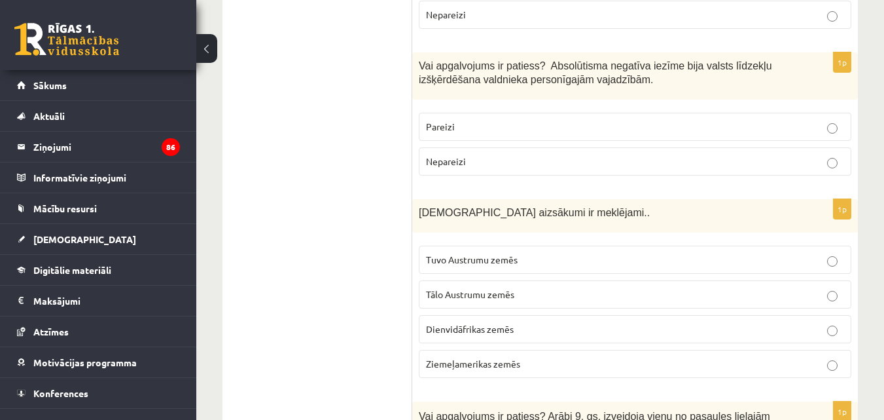
click at [498, 245] on label "Tuvo Austrumu zemēs" at bounding box center [635, 259] width 433 height 28
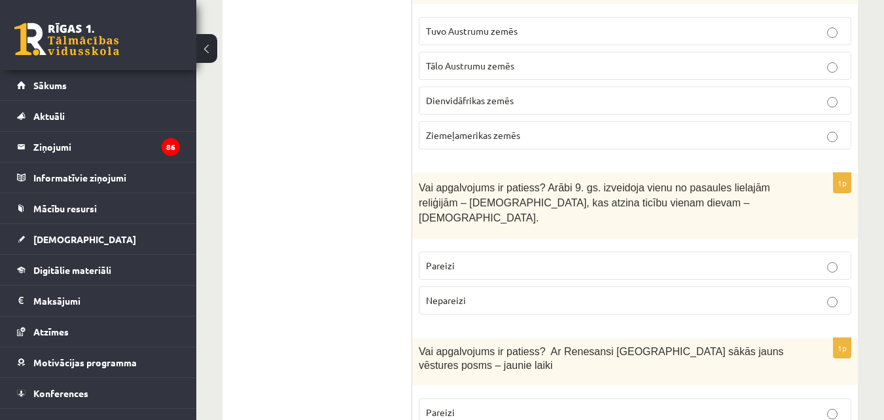
scroll to position [4254, 0]
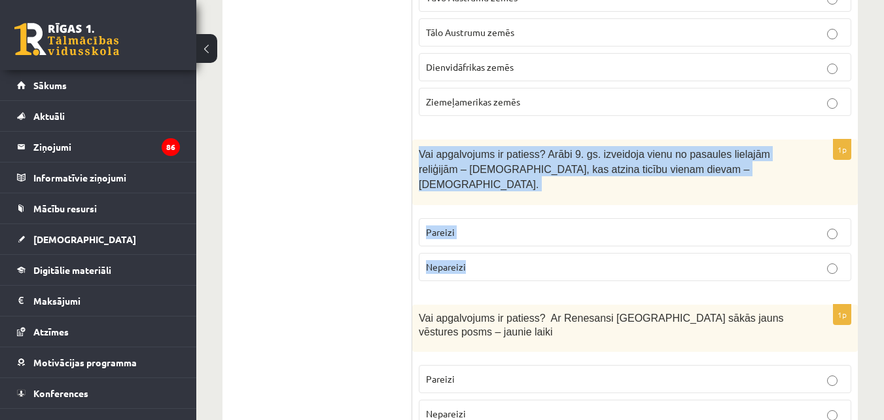
drag, startPoint x: 417, startPoint y: 73, endPoint x: 501, endPoint y: 159, distance: 120.8
click at [501, 159] on div "1p Vai apgalvojums ir patiess? Arābi 9. gs. izveidoja vienu no pasaules lielajā…" at bounding box center [635, 215] width 446 height 152
click at [523, 260] on p "Nepareizi" at bounding box center [635, 267] width 418 height 14
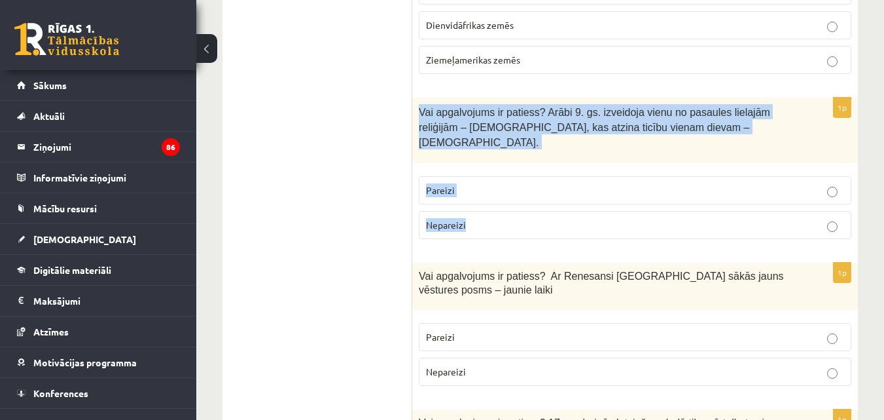
scroll to position [4320, 0]
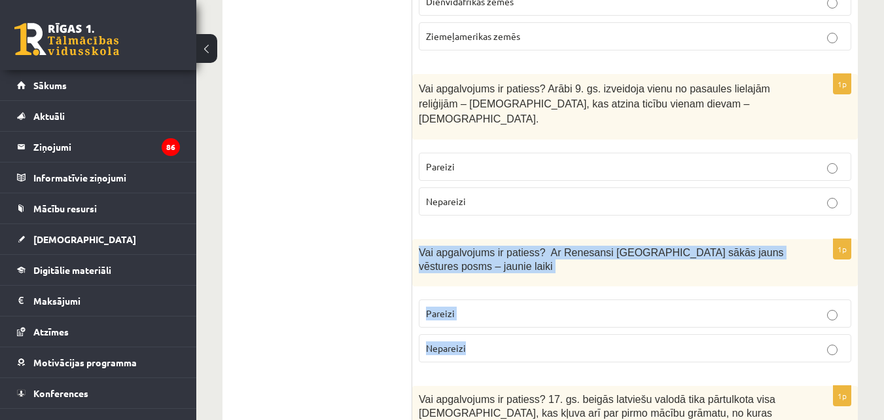
drag, startPoint x: 419, startPoint y: 152, endPoint x: 493, endPoint y: 248, distance: 121.3
click at [493, 248] on div "1p Vai apgalvojums ir patiess? Ar Renesansi Eiropā sākās jauns vēstures posms –…" at bounding box center [635, 306] width 446 height 134
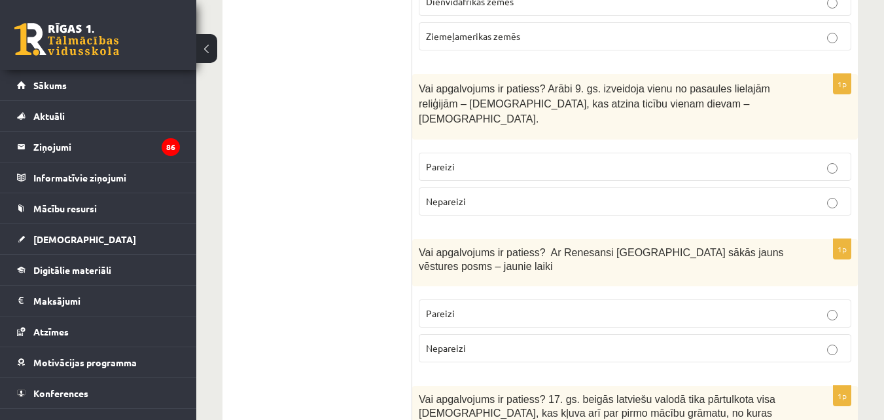
drag, startPoint x: 400, startPoint y: 198, endPoint x: 445, endPoint y: 177, distance: 50.1
click at [502, 306] on p "Pareizi" at bounding box center [635, 313] width 418 height 14
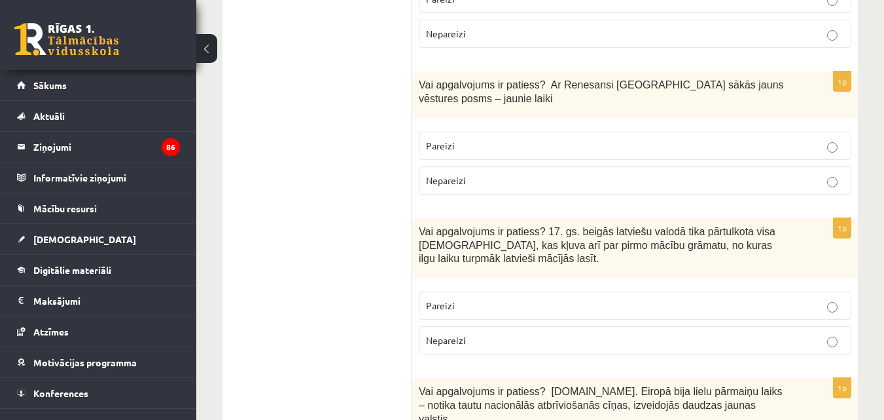
scroll to position [4516, 0]
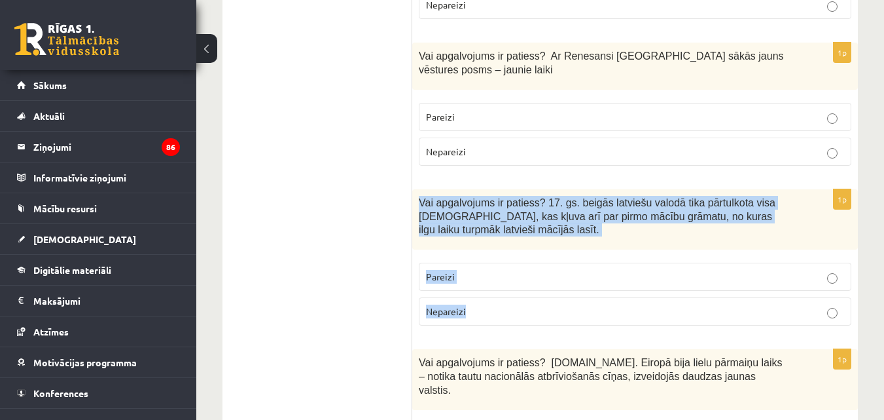
drag, startPoint x: 417, startPoint y: 107, endPoint x: 507, endPoint y: 213, distance: 138.8
click at [507, 213] on div "1p Vai apgalvojums ir patiess? 17. gs. beigās latviešu valodā tika pārtulkota v…" at bounding box center [635, 262] width 446 height 147
click at [447, 270] on span "Pareizi" at bounding box center [440, 276] width 29 height 12
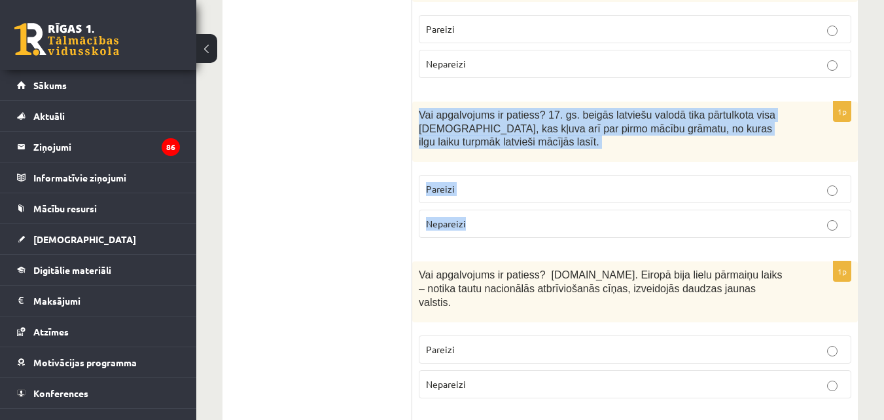
scroll to position [4691, 0]
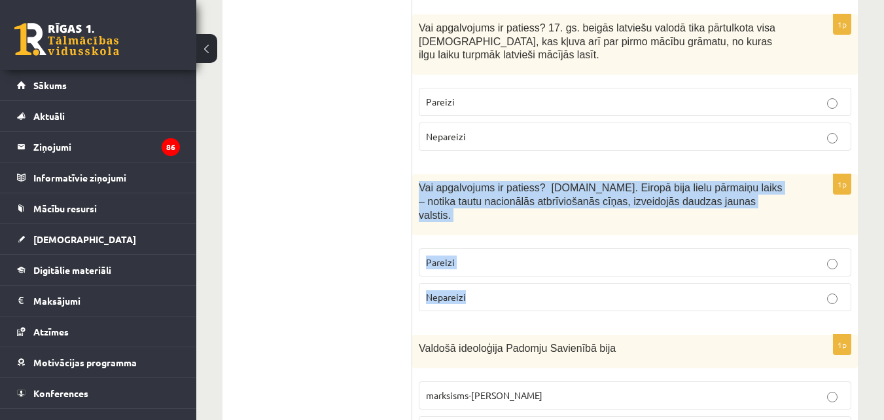
drag, startPoint x: 417, startPoint y: 90, endPoint x: 512, endPoint y: 179, distance: 129.7
click at [512, 179] on div "1p Vai apgalvojums ir patiess? 19.gs. Eiropā bija lielu pārmaiņu laiks – notika…" at bounding box center [635, 247] width 446 height 147
click at [516, 255] on p "Pareizi" at bounding box center [635, 262] width 418 height 14
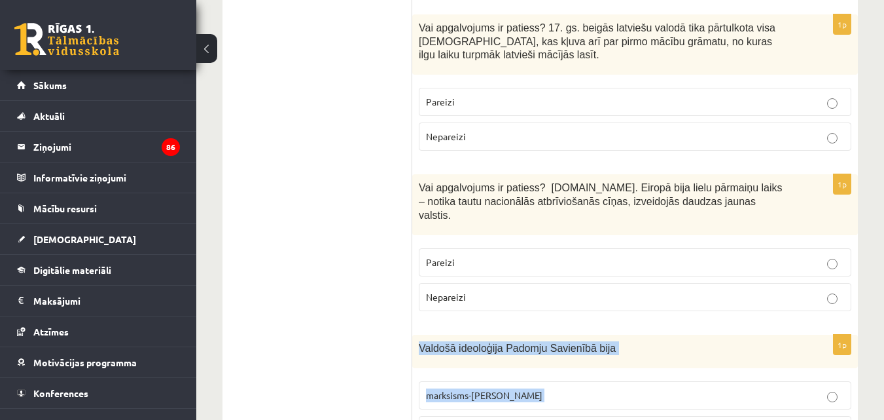
drag, startPoint x: 414, startPoint y: 239, endPoint x: 565, endPoint y: 352, distance: 188.9
click at [565, 352] on div "1p Valdošā ideoloģija Padomju Savienībā bija marksisms-ļeņinisms evolucionisms …" at bounding box center [635, 411] width 446 height 154
click at [523, 374] on fieldset "marksisms-ļeņinisms evolucionisms eksistenciālisms" at bounding box center [635, 428] width 433 height 108
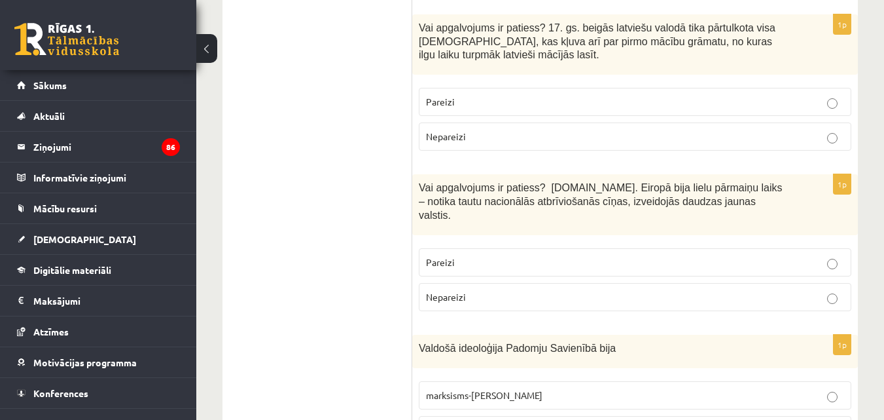
click at [520, 381] on label "marksisms-ļeņinisms" at bounding box center [635, 395] width 433 height 28
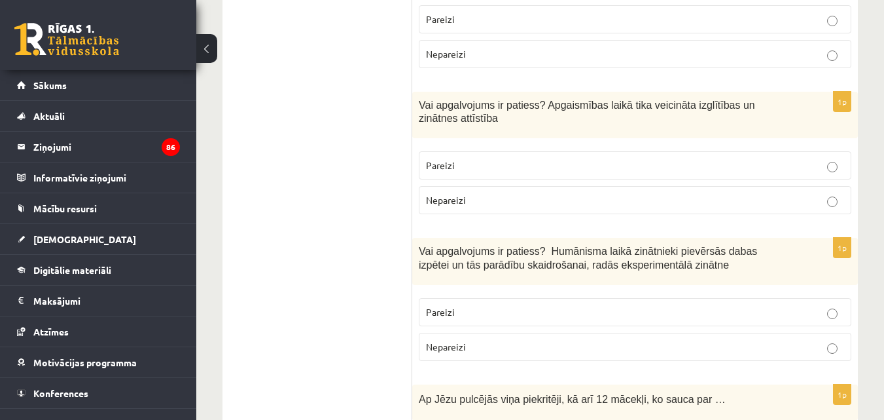
scroll to position [0, 0]
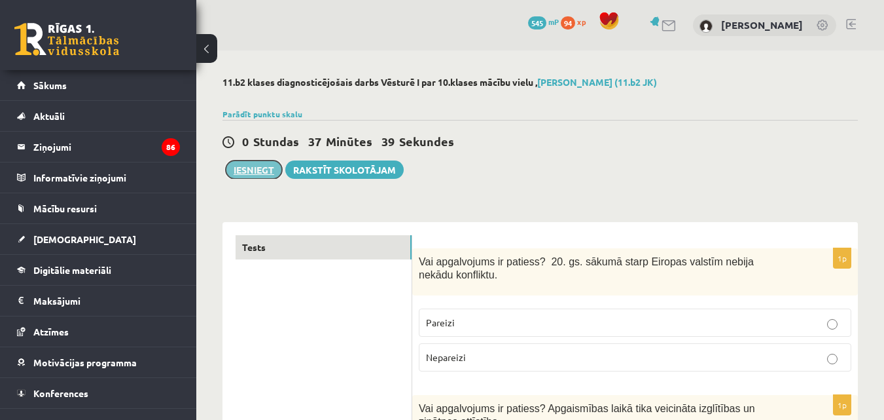
click at [254, 173] on button "Iesniegt" at bounding box center [254, 169] width 56 height 18
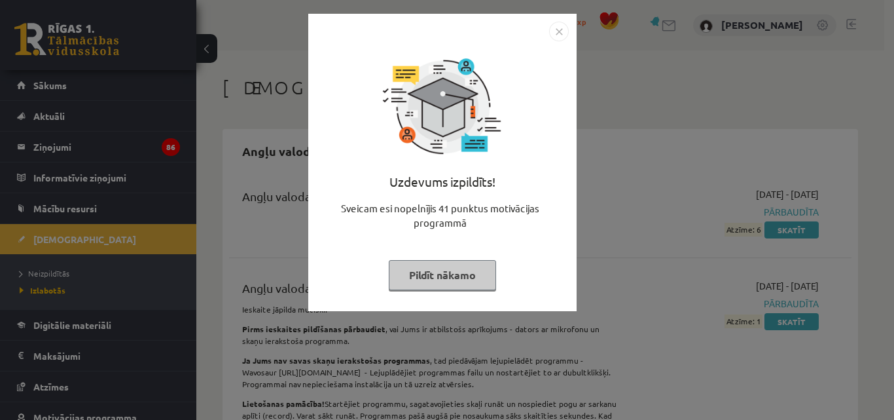
click at [554, 30] on img "Close" at bounding box center [559, 32] width 20 height 20
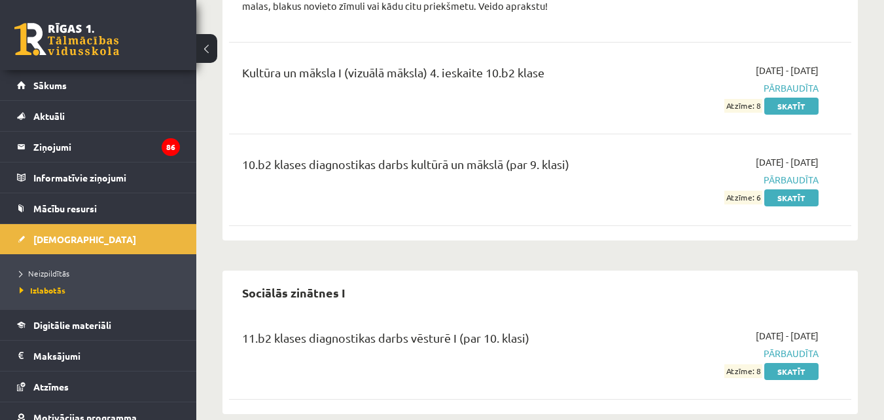
scroll to position [2552, 0]
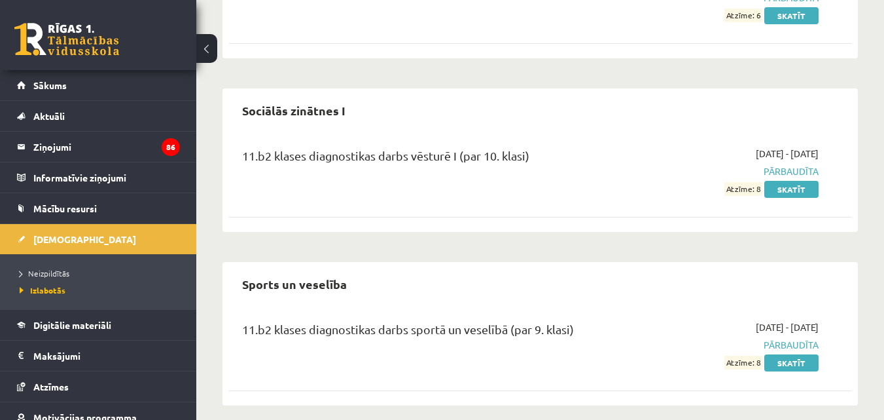
drag, startPoint x: 774, startPoint y: 257, endPoint x: 788, endPoint y: 285, distance: 31.6
click at [785, 277] on div "Sports un veselība 11.b2 klases diagnostikas darbs sportā un veselībā (par 9. k…" at bounding box center [540, 333] width 635 height 143
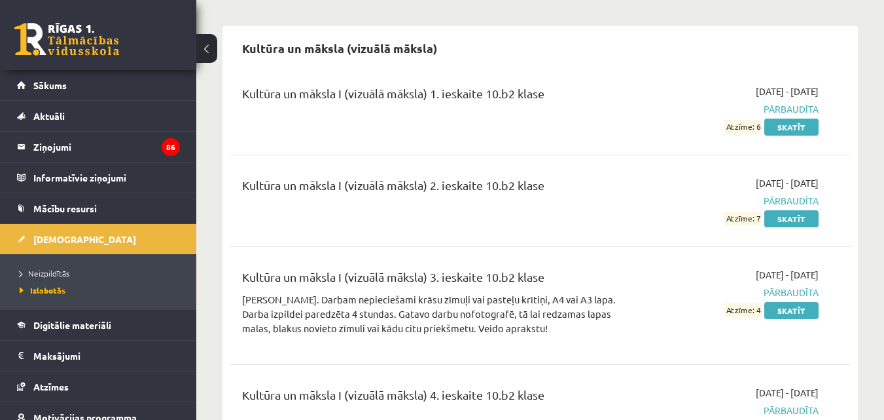
scroll to position [2028, 0]
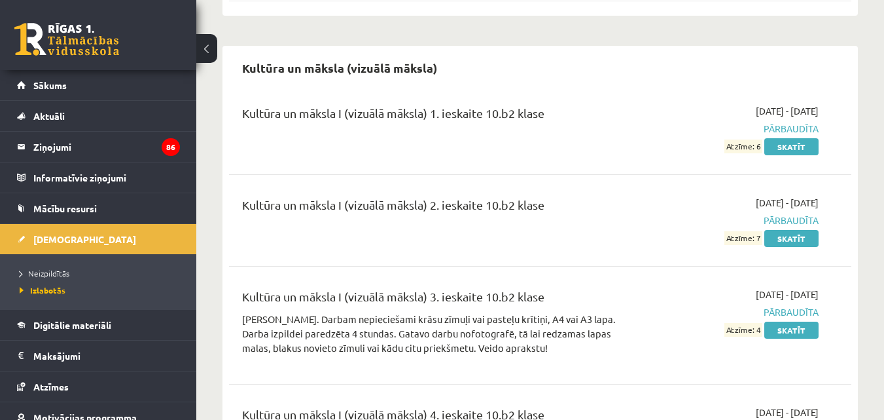
click at [76, 27] on link at bounding box center [66, 39] width 105 height 33
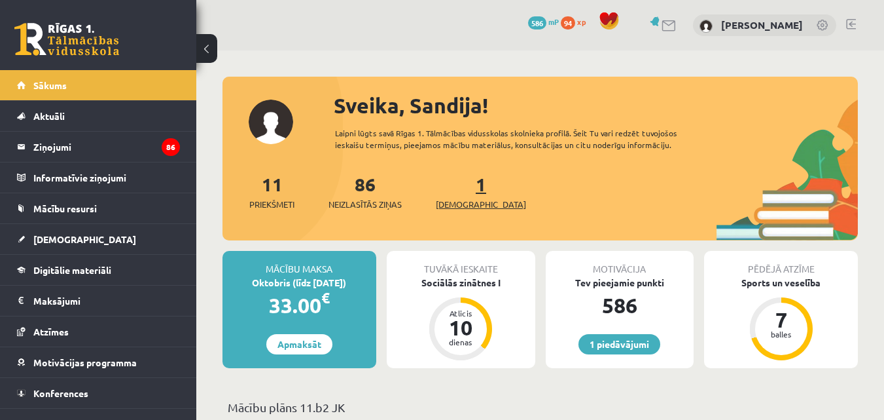
click at [476, 198] on span "[DEMOGRAPHIC_DATA]" at bounding box center [481, 204] width 90 height 13
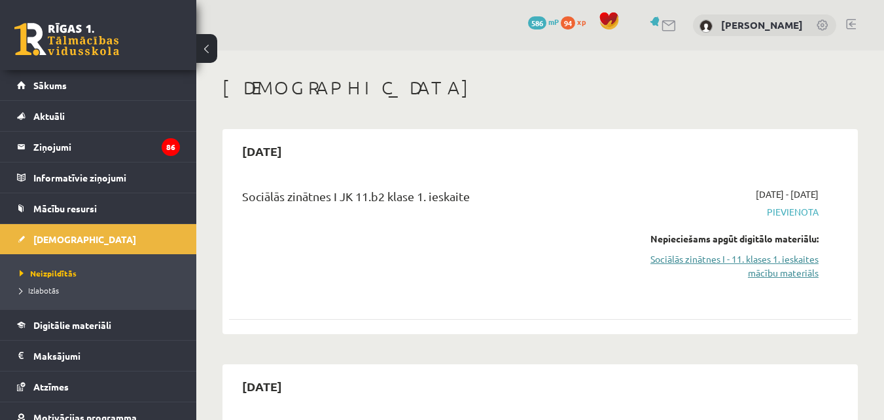
click at [764, 269] on link "Sociālās zinātnes I - 11. klases 1. ieskaites mācību materiāls" at bounding box center [728, 265] width 179 height 27
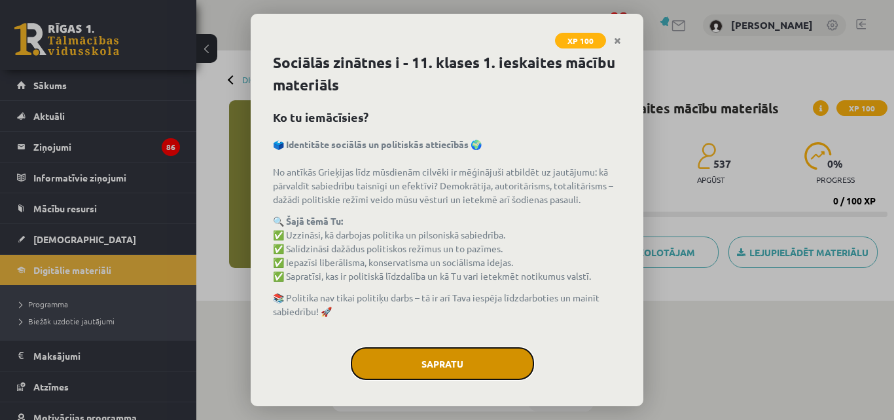
click at [445, 361] on button "Sapratu" at bounding box center [442, 363] width 183 height 33
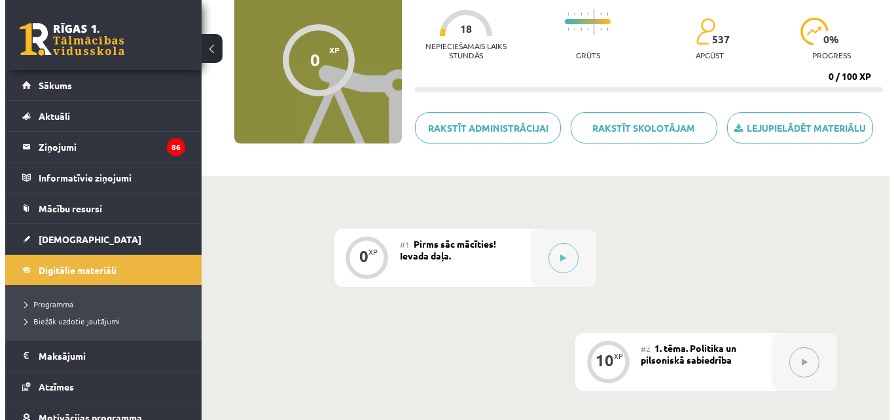
scroll to position [131, 0]
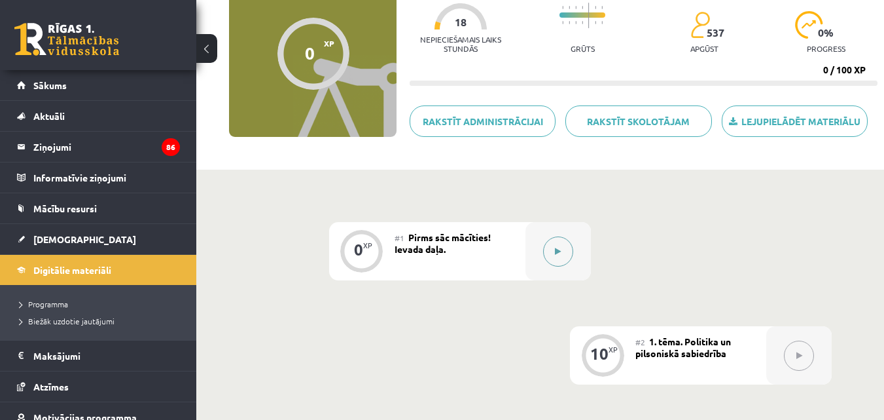
click at [552, 253] on button at bounding box center [558, 251] width 30 height 30
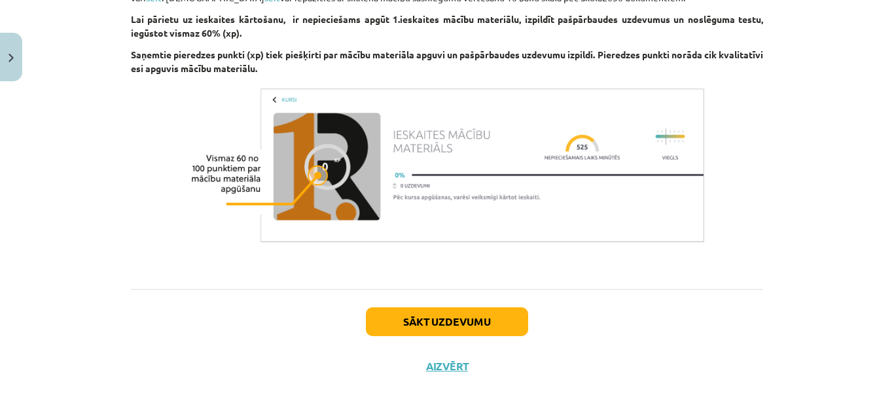
scroll to position [894, 0]
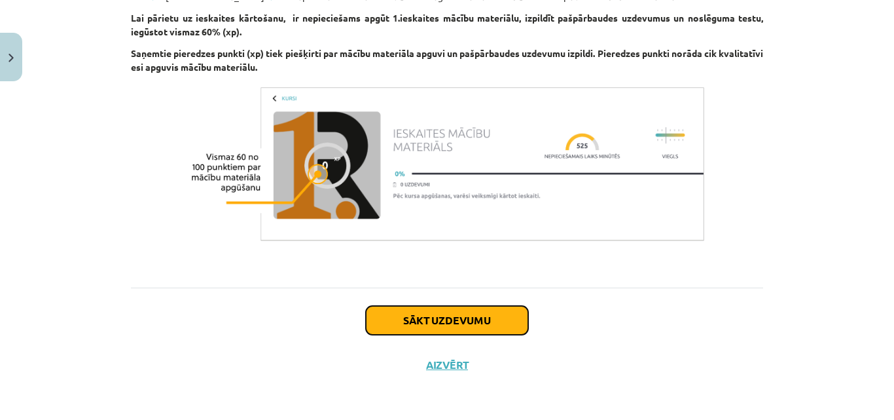
click at [501, 315] on button "Sākt uzdevumu" at bounding box center [447, 320] width 162 height 29
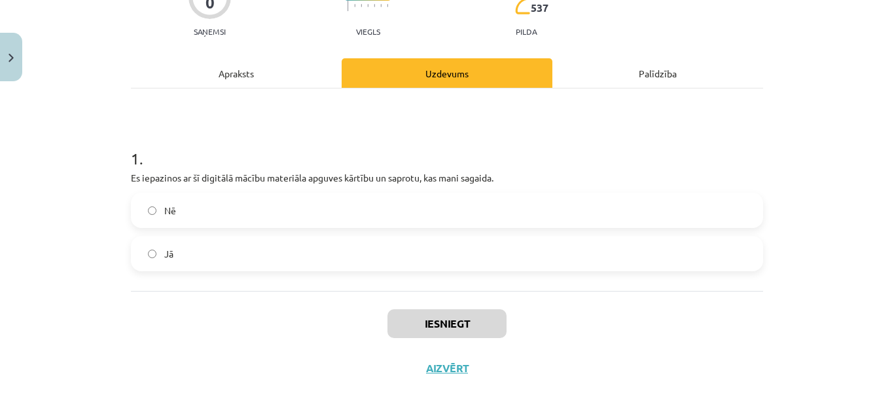
scroll to position [137, 0]
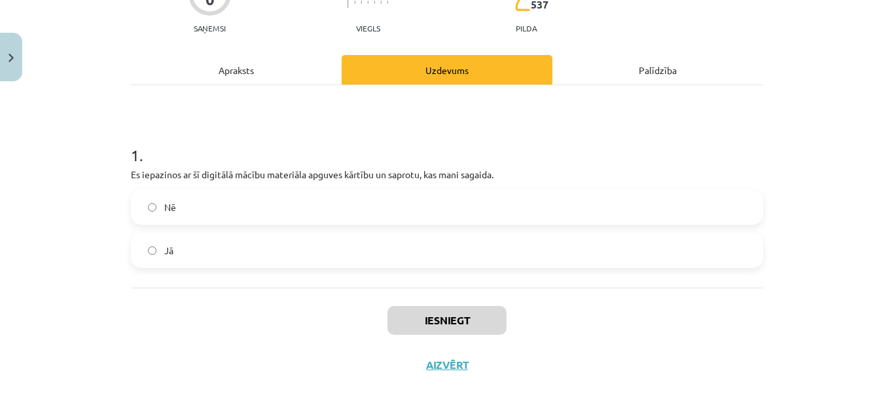
click at [434, 199] on label "Nē" at bounding box center [447, 206] width 630 height 33
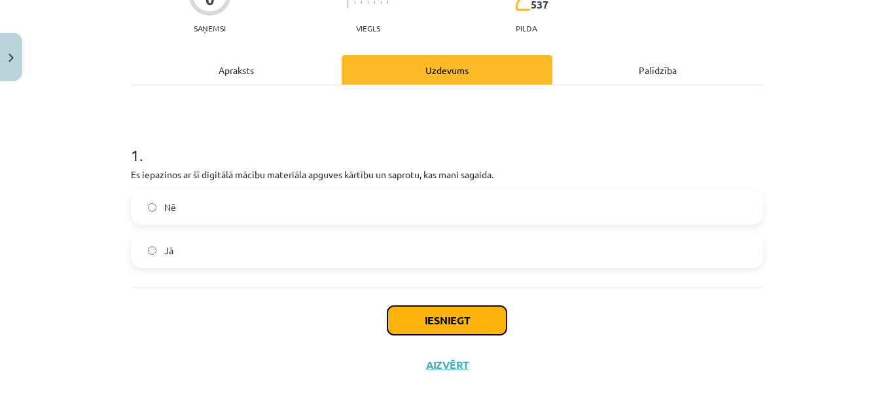
click at [461, 315] on button "Iesniegt" at bounding box center [446, 320] width 119 height 29
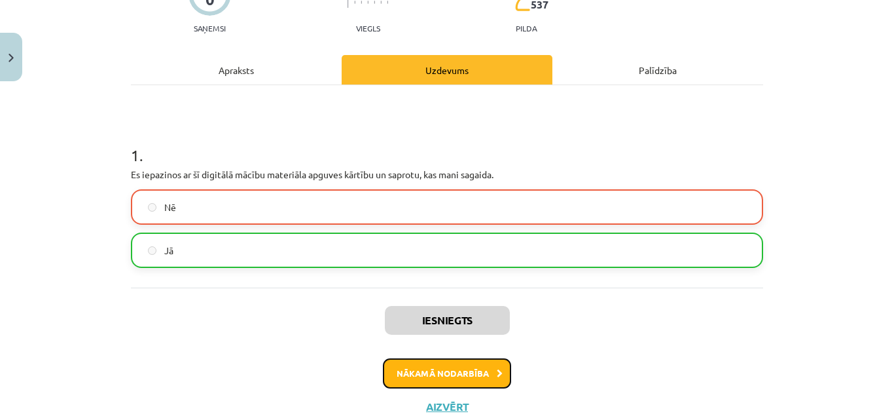
click at [438, 371] on button "Nākamā nodarbība" at bounding box center [447, 373] width 128 height 30
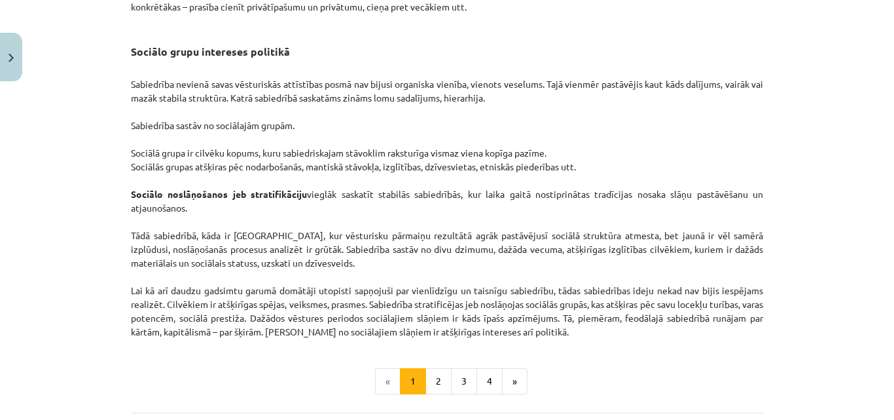
scroll to position [2107, 0]
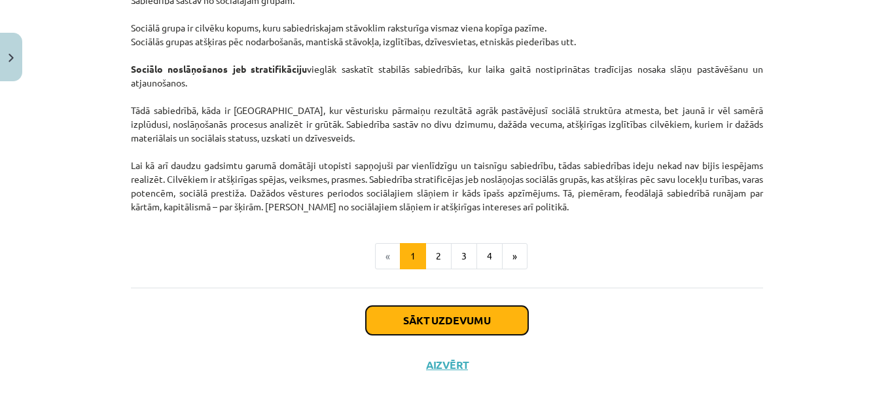
click at [512, 316] on button "Sākt uzdevumu" at bounding box center [447, 320] width 162 height 29
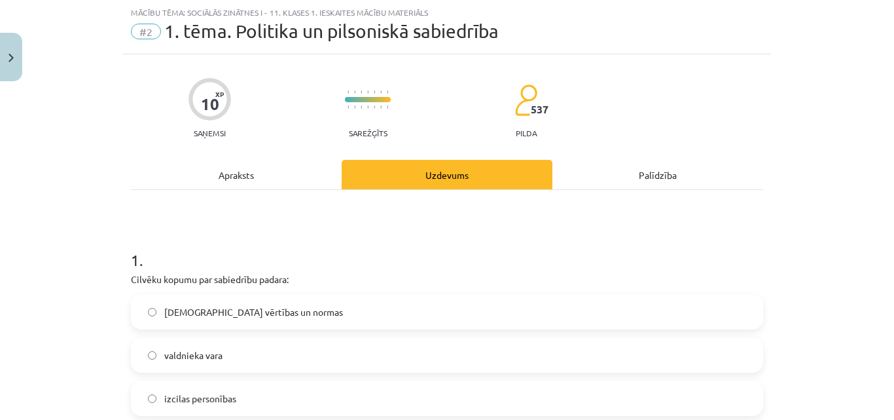
scroll to position [98, 0]
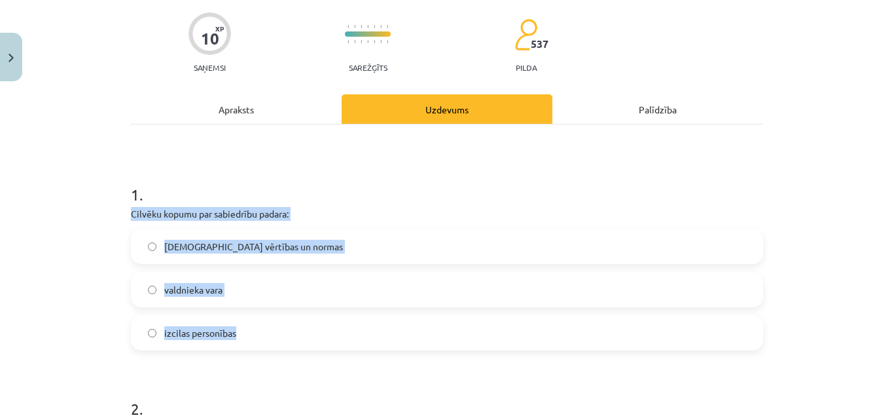
drag, startPoint x: 121, startPoint y: 213, endPoint x: 247, endPoint y: 325, distance: 168.3
copy div "Cilvēku kopumu par sabiedrību padara: kopīgās vērtības un normas valdnieka vara…"
click at [198, 249] on span "kopīgās vērtības un normas" at bounding box center [253, 247] width 179 height 14
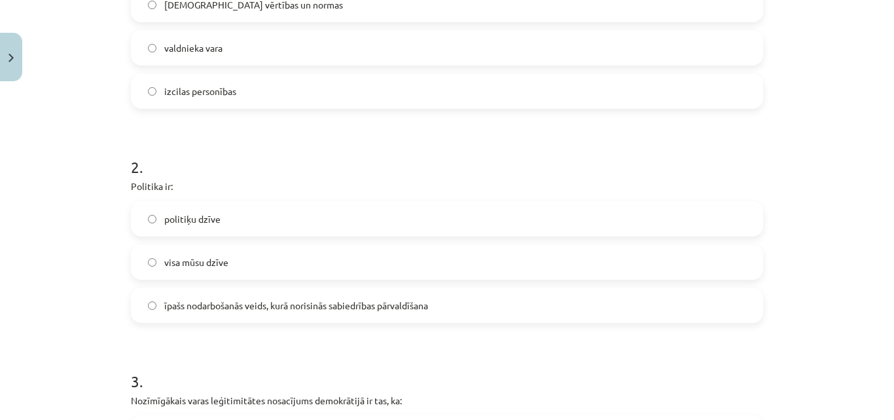
scroll to position [360, 0]
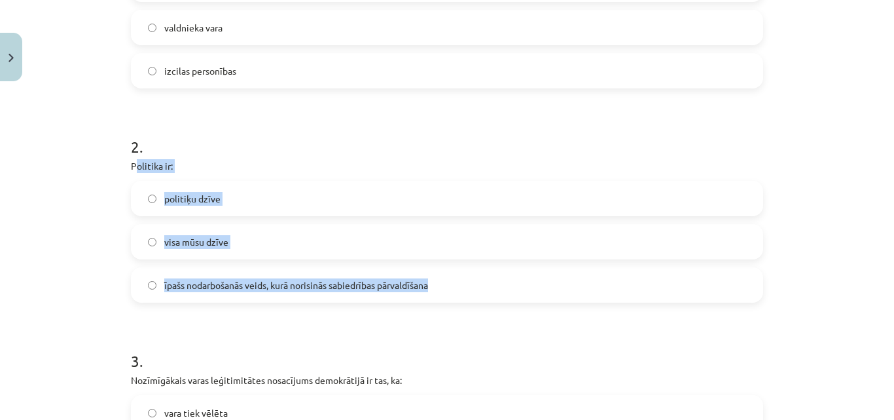
drag, startPoint x: 132, startPoint y: 162, endPoint x: 468, endPoint y: 283, distance: 356.7
click at [468, 283] on div "2 . Politika ir: politiķu dzīve visa mūsu dzīve īpašs nodarbošanās veids, kurā …" at bounding box center [447, 209] width 632 height 188
copy div "olitika ir: politiķu dzīve visa mūsu dzīve īpašs nodarbošanās veids, kurā noris…"
click at [181, 281] on span "īpašs nodarbošanās veids, kurā norisinās sabiedrības pārvaldīšana" at bounding box center [296, 285] width 264 height 14
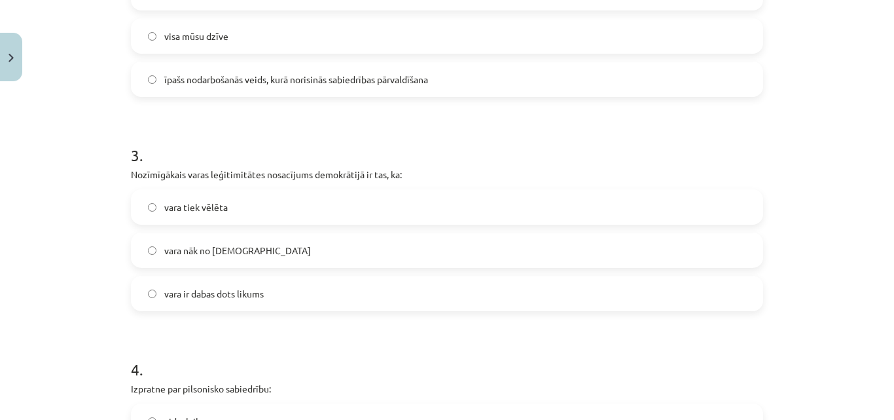
scroll to position [622, 0]
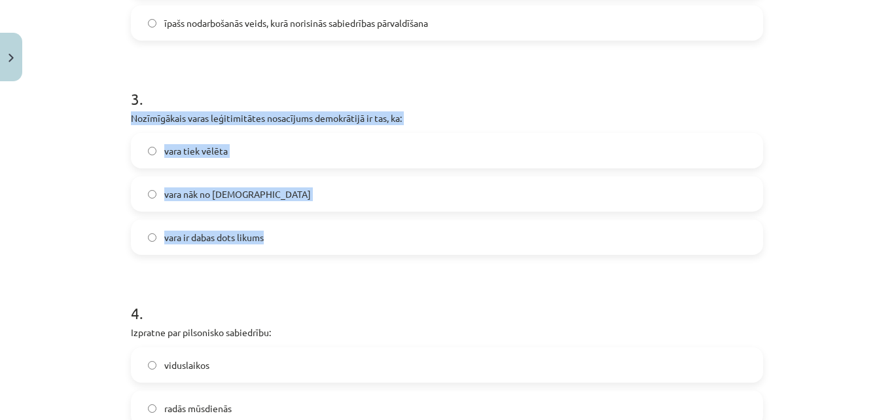
drag, startPoint x: 120, startPoint y: 118, endPoint x: 290, endPoint y: 223, distance: 199.8
click at [290, 223] on div "10 XP Saņemsi Sarežģīts 537 pilda Apraksts Uzdevums Palīdzība 1 . Cilvēku kopum…" at bounding box center [447, 133] width 648 height 1336
copy div "Nozīmīgākais varas leģitimitātes nosacījums demokrātijā ir tas, ka: vara tiek v…"
click at [305, 155] on label "vara tiek vēlēta" at bounding box center [447, 150] width 630 height 33
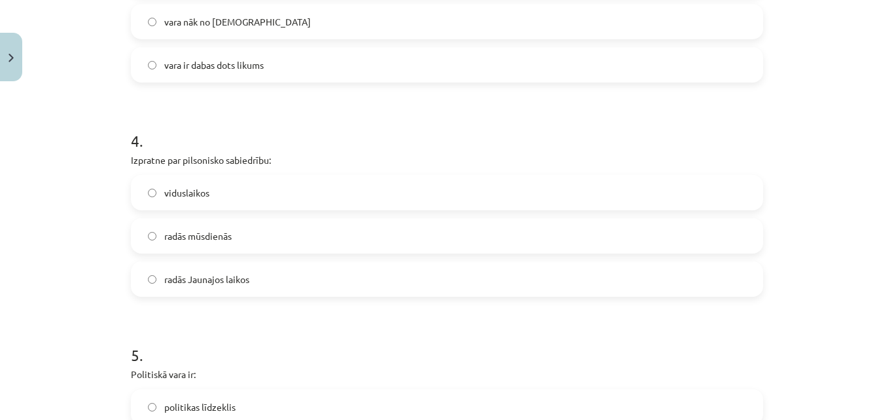
scroll to position [818, 0]
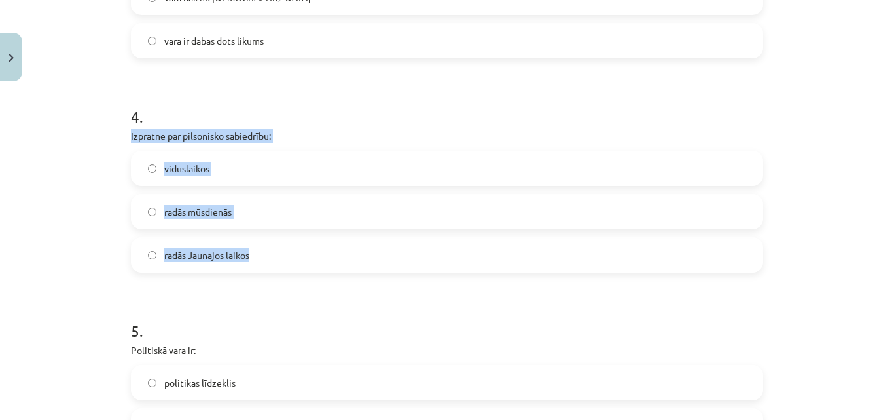
drag, startPoint x: 113, startPoint y: 132, endPoint x: 362, endPoint y: 247, distance: 274.4
click at [362, 247] on div "Mācību tēma: Sociālās zinātnes i - 11. klases 1. ieskaites mācību materiāls #2 …" at bounding box center [447, 210] width 894 height 420
copy div "Izpratne par pilsonisko sabiedrību: viduslaikos radās mūsdienās radās Jaunajos …"
click at [200, 213] on span "radās mūsdienās" at bounding box center [197, 212] width 67 height 14
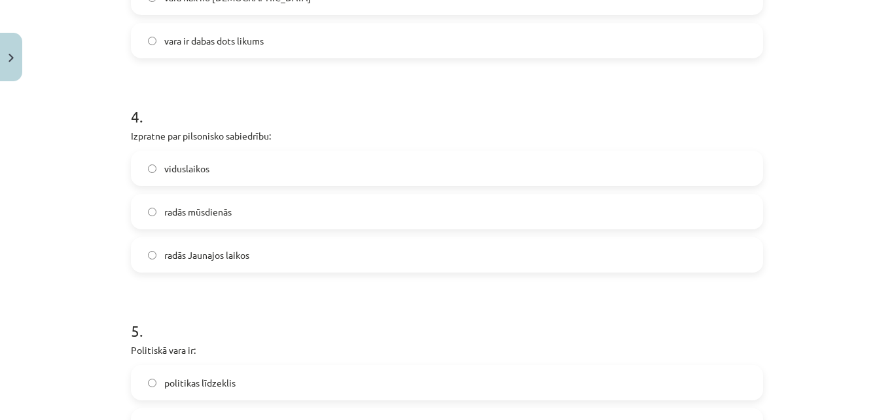
click at [188, 260] on span "radās Jaunajos laikos" at bounding box center [206, 255] width 85 height 14
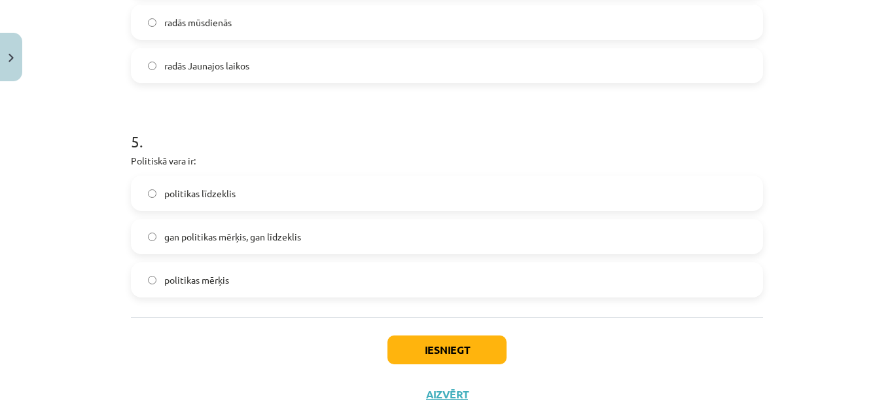
scroll to position [1014, 0]
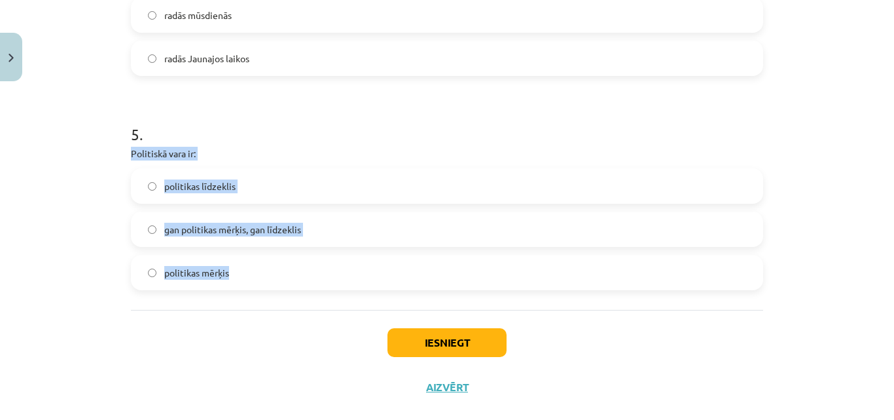
drag, startPoint x: 120, startPoint y: 155, endPoint x: 257, endPoint y: 271, distance: 179.2
copy div "Politiskā vara ir: politikas līdzeklis gan politikas mērķis, gan līdzeklis poli…"
click at [293, 225] on span "gan politikas mērķis, gan līdzeklis" at bounding box center [232, 230] width 137 height 14
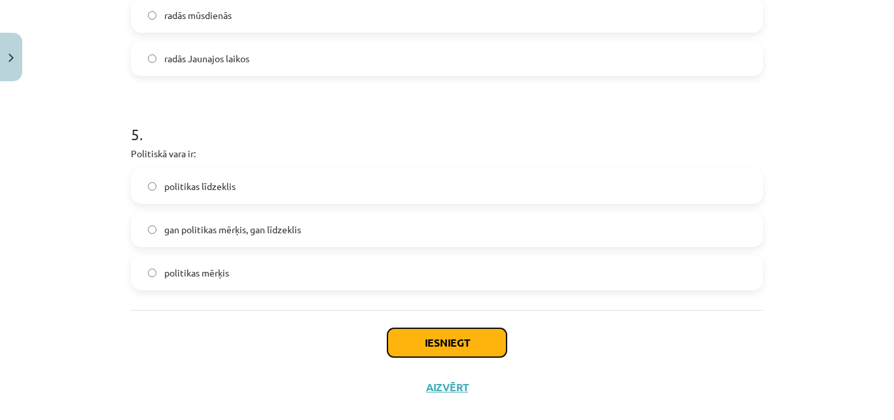
click at [452, 342] on button "Iesniegt" at bounding box center [446, 342] width 119 height 29
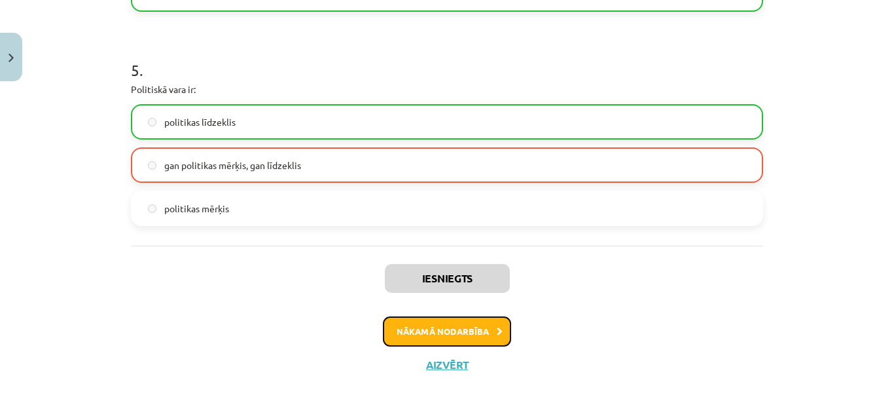
click at [469, 334] on button "Nākamā nodarbība" at bounding box center [447, 331] width 128 height 30
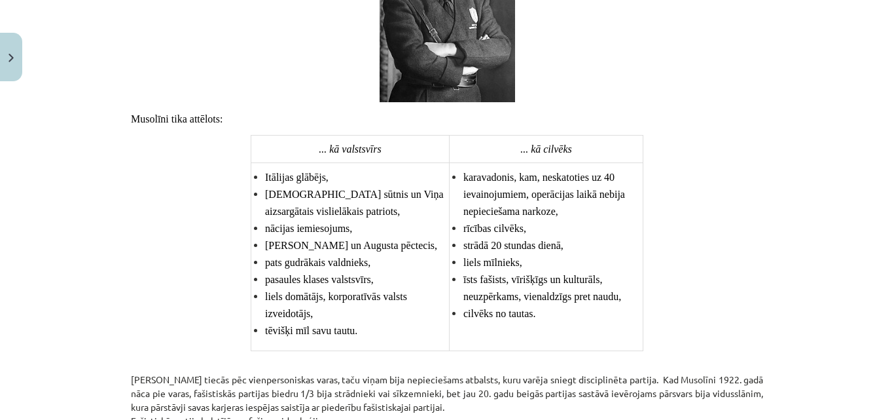
scroll to position [3441, 0]
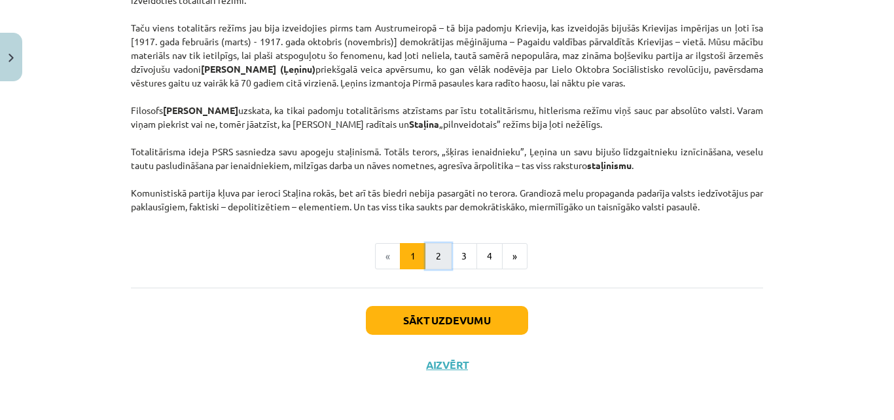
click at [434, 249] on button "2" at bounding box center [438, 256] width 26 height 26
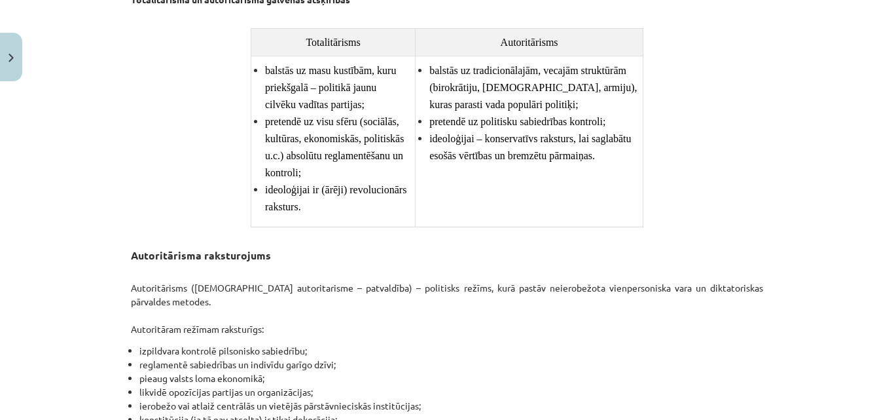
scroll to position [2332, 0]
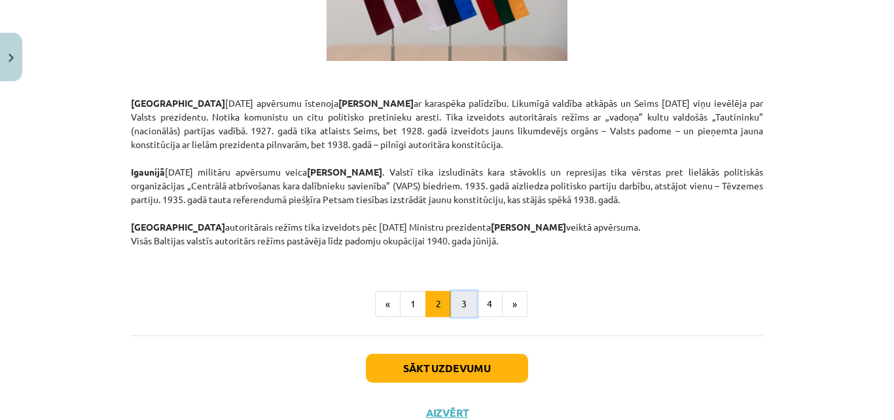
click at [465, 291] on button "3" at bounding box center [464, 304] width 26 height 26
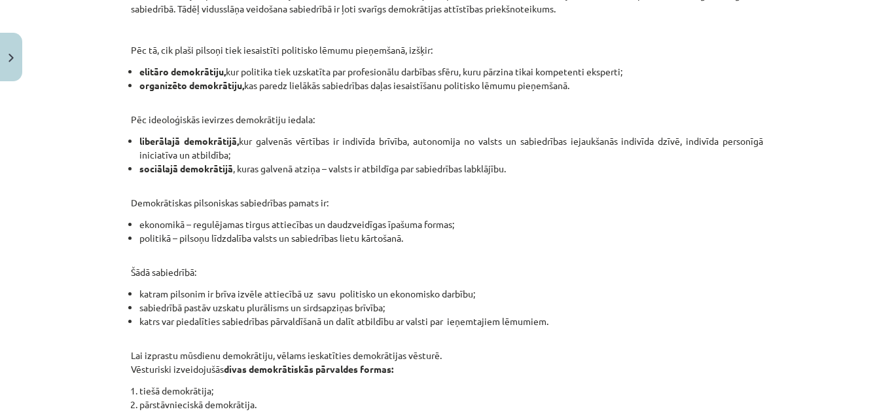
scroll to position [1321, 0]
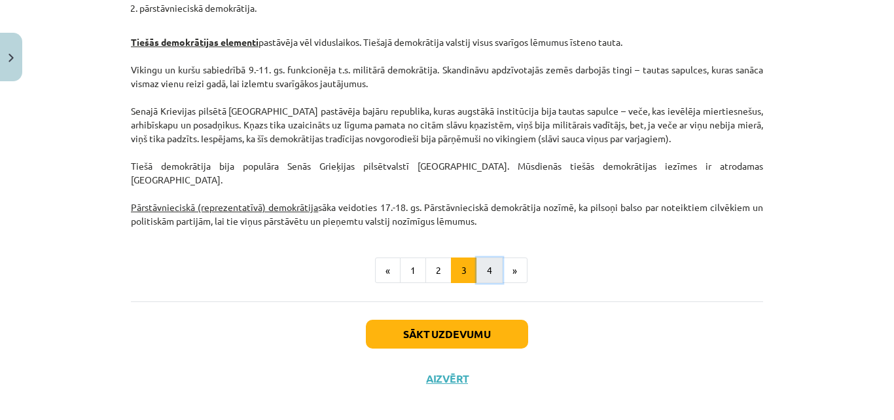
click at [479, 257] on button "4" at bounding box center [489, 270] width 26 height 26
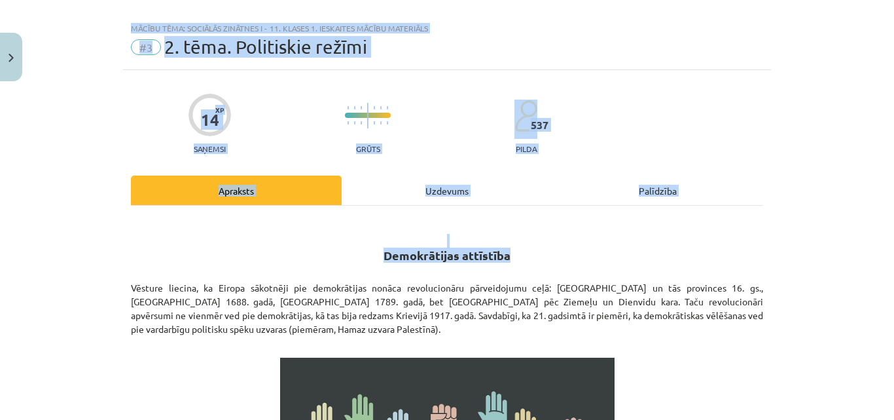
scroll to position [0, 0]
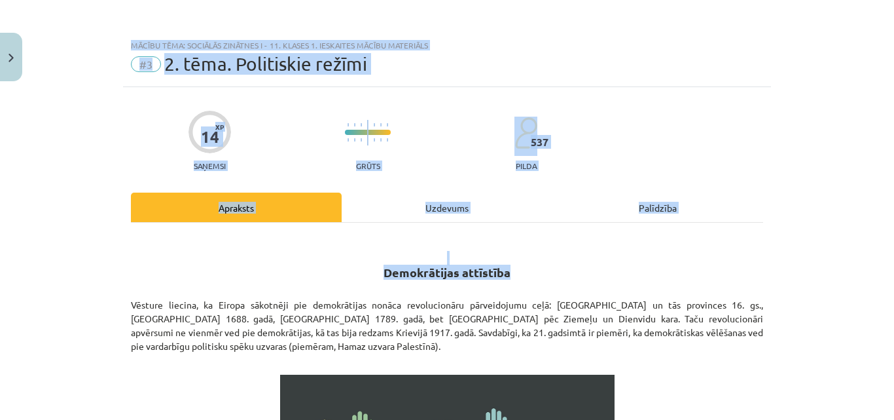
drag, startPoint x: 893, startPoint y: -57, endPoint x: 848, endPoint y: -31, distance: 52.8
click at [848, 0] on html "0 Dāvanas 586 mP 94 xp Sandija Laķe Sākums Aktuāli Kā mācīties eSKOLĀ Kontakti …" at bounding box center [447, 79] width 894 height 420
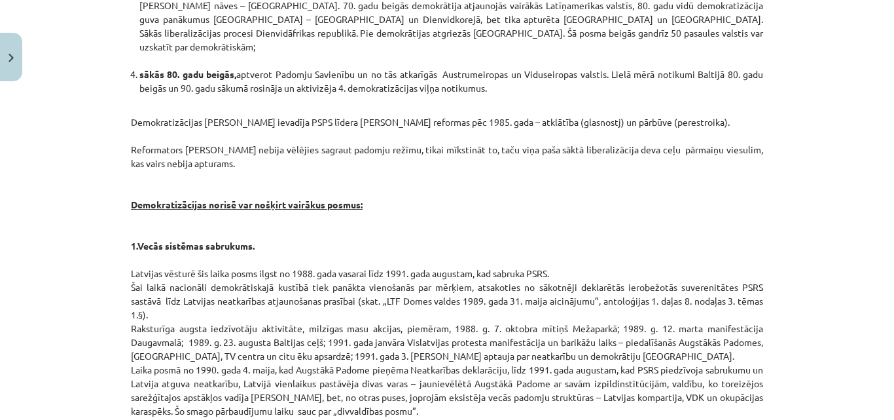
scroll to position [1718, 0]
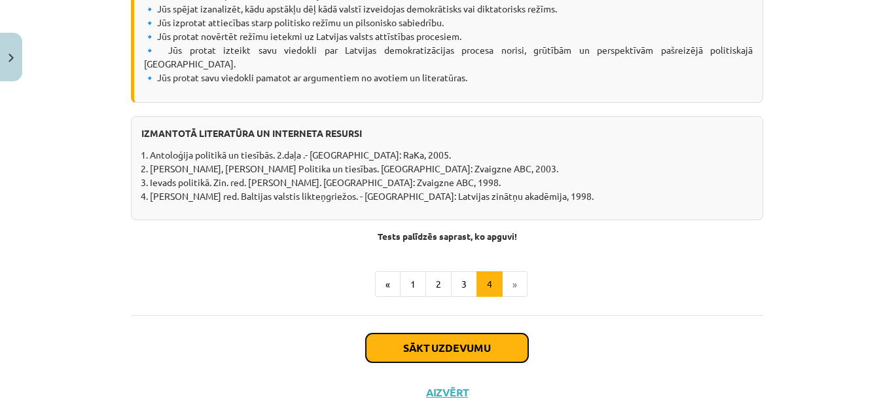
click at [393, 333] on button "Sākt uzdevumu" at bounding box center [447, 347] width 162 height 29
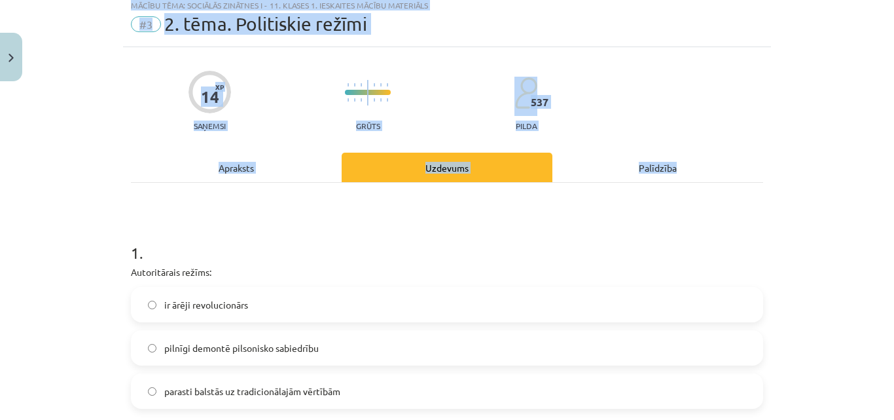
scroll to position [33, 0]
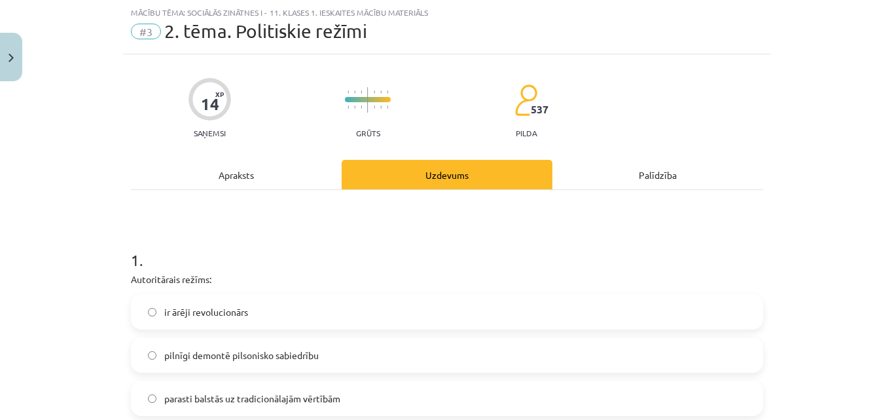
click at [393, 321] on label "ir ārēji revolucionārs" at bounding box center [447, 311] width 630 height 33
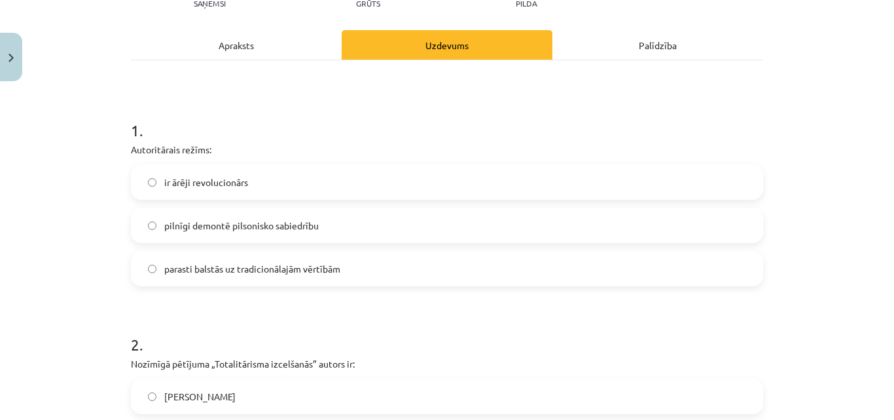
scroll to position [164, 0]
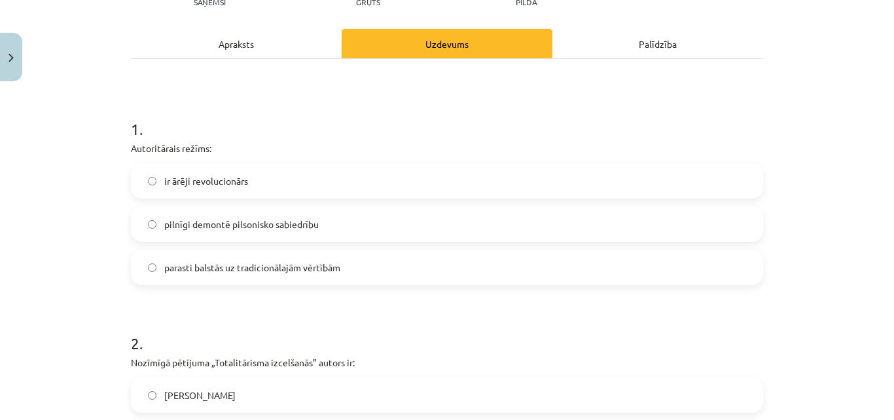
click at [304, 245] on div "ir ārēji revolucionārs pilnīgi demontē pilsonisko sabiedrību parasti balstās uz…" at bounding box center [447, 224] width 632 height 122
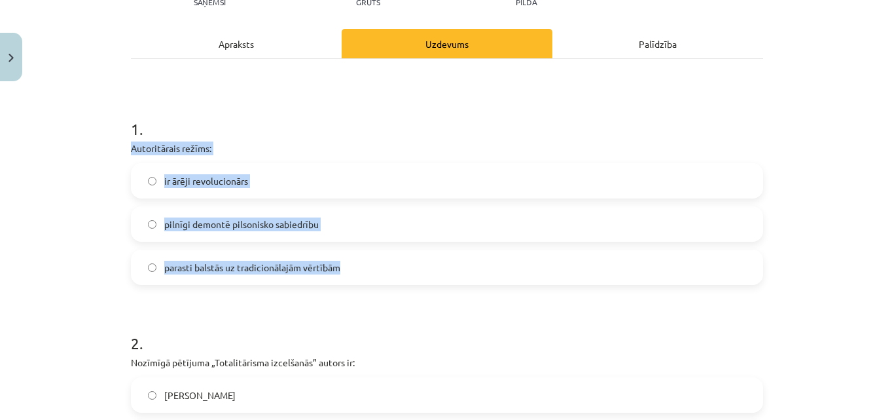
drag, startPoint x: 119, startPoint y: 149, endPoint x: 361, endPoint y: 270, distance: 269.9
click at [361, 270] on div "Mācību tēma: Sociālās zinātnes i - 11. klases 1. ieskaites mācību materiāls #3 …" at bounding box center [447, 210] width 894 height 420
copy div "Autoritārais režīms: ir ārēji revolucionārs pilnīgi demontē pilsonisko sabiedrī…"
click at [325, 224] on label "pilnīgi demontē pilsonisko sabiedrību" at bounding box center [447, 223] width 630 height 33
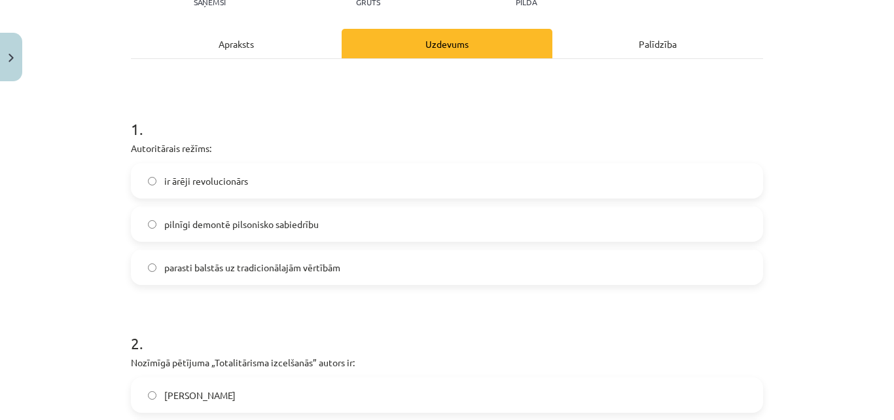
click at [327, 262] on span "parasti balstās uz tradicionālajām vērtībām" at bounding box center [252, 267] width 176 height 14
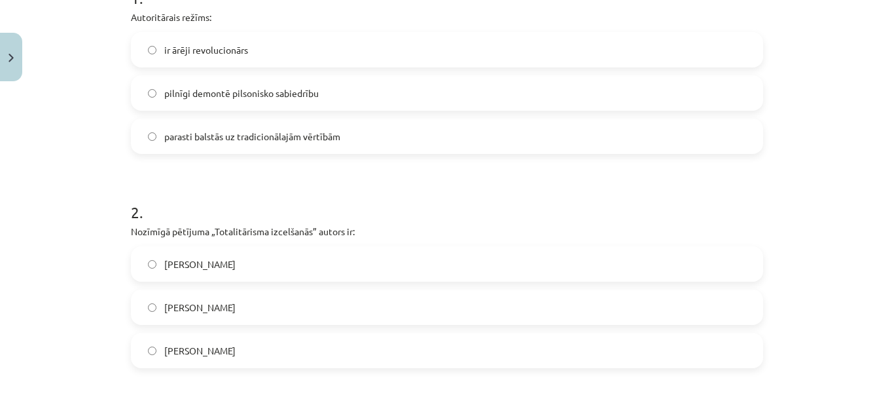
scroll to position [360, 0]
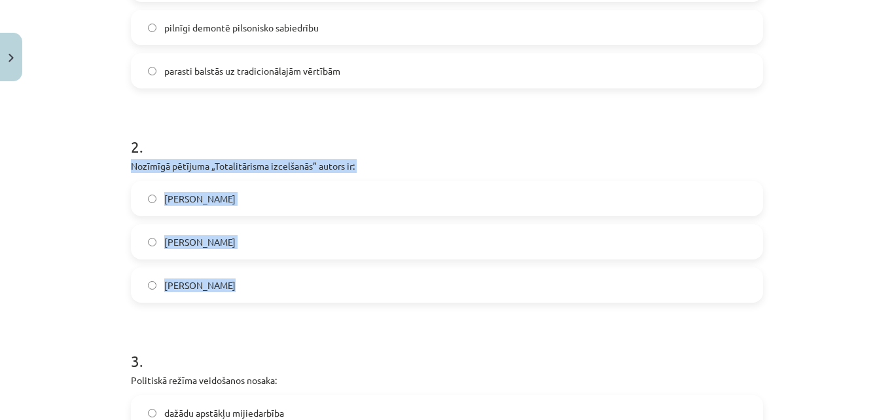
drag, startPoint x: 126, startPoint y: 166, endPoint x: 279, endPoint y: 287, distance: 194.8
copy div "Nozīmīgā pētījuma „Totalitārisma izcelšanās” autors ir: Zbigņevs Bžezinskis Rai…"
click at [257, 296] on label "Hanna Ārendte" at bounding box center [447, 284] width 630 height 33
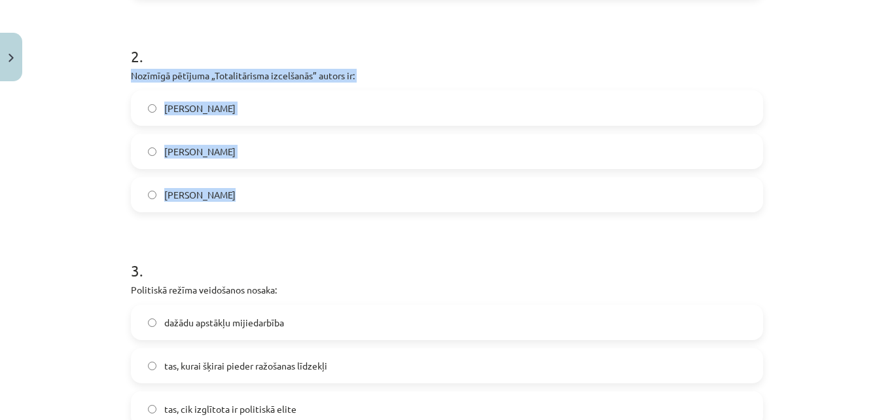
scroll to position [491, 0]
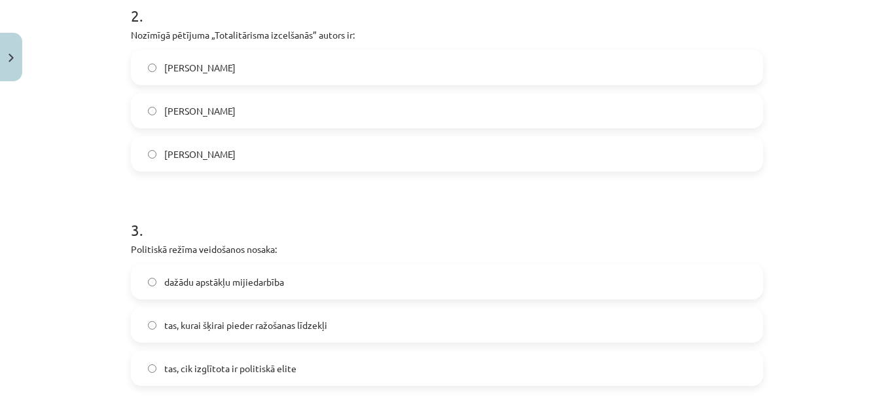
click at [261, 291] on label "dažādu apstākļu mijiedarbība" at bounding box center [447, 281] width 630 height 33
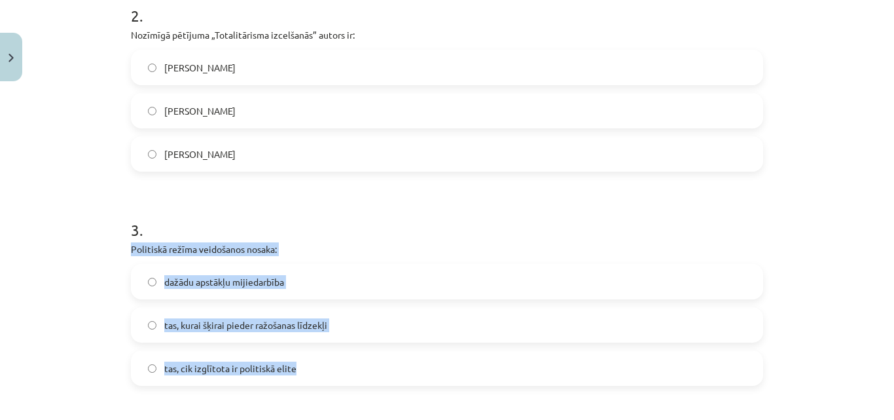
drag, startPoint x: 124, startPoint y: 252, endPoint x: 298, endPoint y: 369, distance: 209.8
click at [298, 369] on div "14 XP Saņemsi Grūts 537 pilda Apraksts Uzdevums Palīdzība 1 . Autoritārais režī…" at bounding box center [447, 412] width 648 height 1633
copy div "Politiskā režīma veidošanos nosaka: dažādu apstākļu mijiedarbība tas, kurai šķi…"
click at [524, 290] on label "dažādu apstākļu mijiedarbība" at bounding box center [447, 281] width 630 height 33
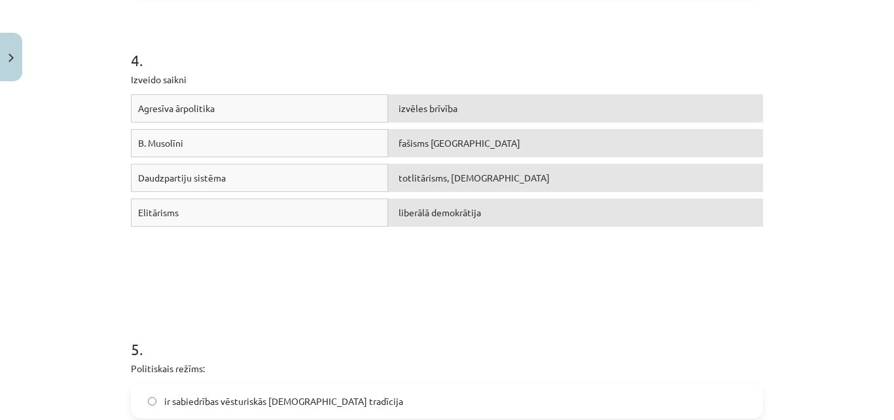
scroll to position [884, 0]
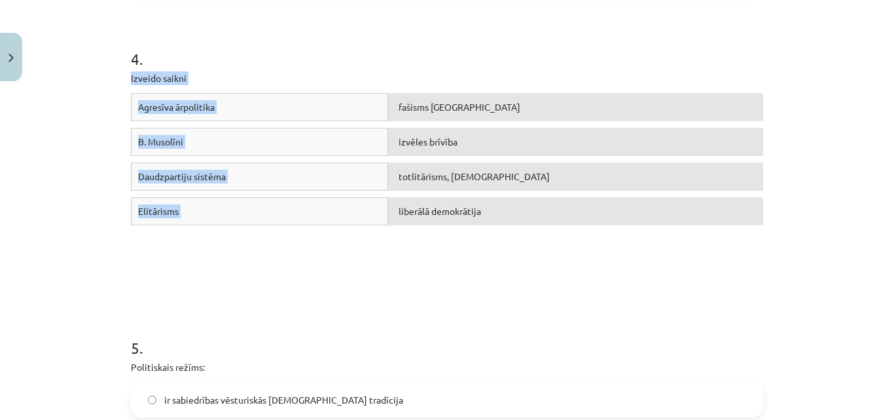
drag, startPoint x: 112, startPoint y: 77, endPoint x: 518, endPoint y: 236, distance: 435.6
click at [518, 236] on div "Mācību tēma: Sociālās zinātnes i - 11. klases 1. ieskaites mācību materiāls #3 …" at bounding box center [447, 210] width 894 height 420
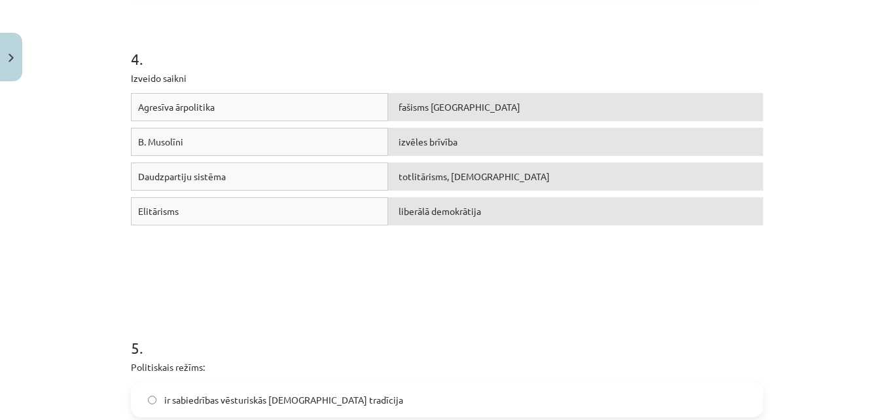
drag, startPoint x: 414, startPoint y: 309, endPoint x: 456, endPoint y: 204, distance: 113.4
click at [419, 298] on form "1 . Autoritārais režīms: ir ārēji revolucionārs pilnīgi demontē pilsonisko sabi…" at bounding box center [447, 47] width 632 height 1340
drag, startPoint x: 497, startPoint y: 69, endPoint x: 391, endPoint y: 118, distance: 116.5
click at [391, 118] on div "4 . Izveido saikni Agresīva ārpolitika fašisms Itālijā B. Musolīni izvēles brīv…" at bounding box center [447, 145] width 632 height 289
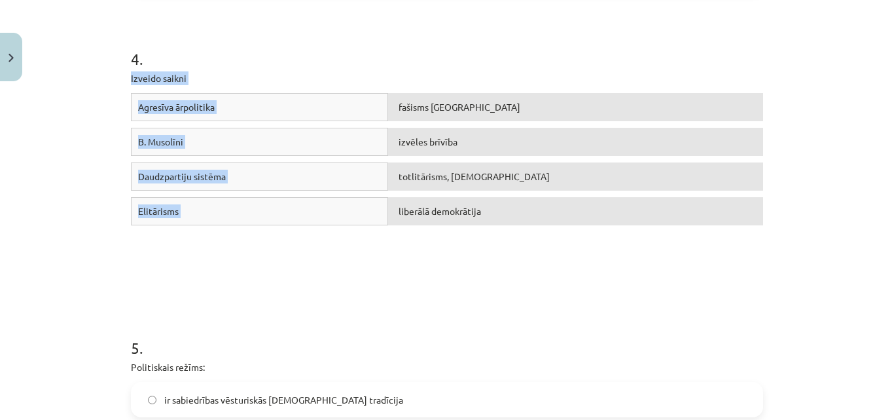
drag, startPoint x: 103, startPoint y: 77, endPoint x: 458, endPoint y: 224, distance: 384.1
click at [458, 224] on div "Mācību tēma: Sociālās zinātnes i - 11. klases 1. ieskaites mācību materiāls #3 …" at bounding box center [447, 210] width 894 height 420
copy div "Izveido saikni Agresīva ārpolitika fašisms Itālijā B. Musolīni izvēles brīvība …"
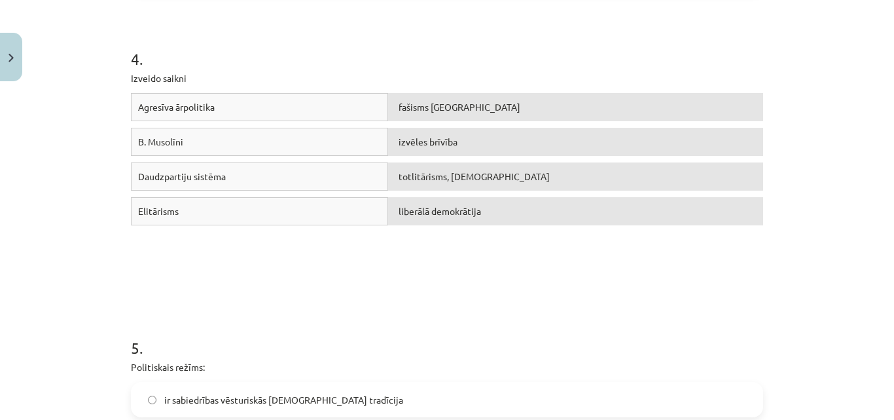
drag, startPoint x: 556, startPoint y: 293, endPoint x: 558, endPoint y: 284, distance: 8.9
click at [558, 293] on form "1 . Autoritārais režīms: ir ārēji revolucionārs pilnīgi demontē pilsonisko sabi…" at bounding box center [447, 47] width 632 height 1340
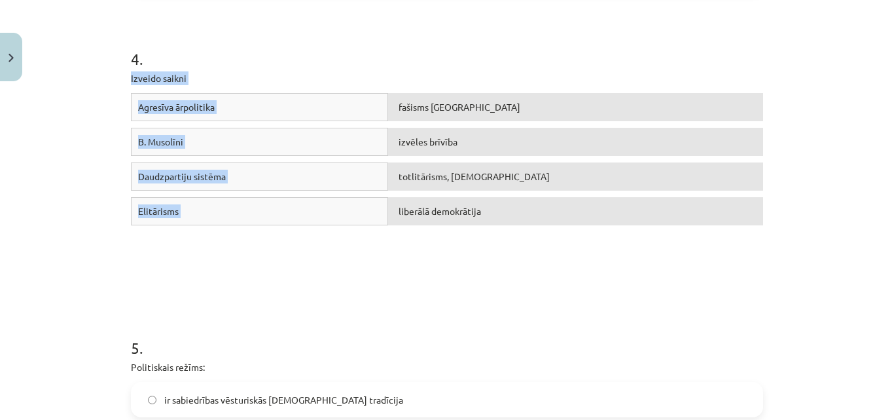
drag, startPoint x: 417, startPoint y: 52, endPoint x: 514, endPoint y: 239, distance: 211.1
click at [514, 239] on div "4 . Izveido saikni Agresīva ārpolitika fašisms Itālijā B. Musolīni izvēles brīv…" at bounding box center [447, 145] width 632 height 289
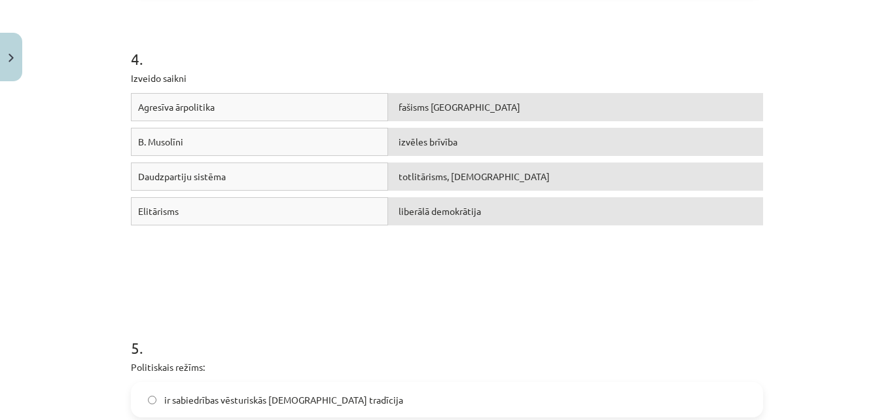
click at [476, 308] on form "1 . Autoritārais režīms: ir ārēji revolucionārs pilnīgi demontē pilsonisko sabi…" at bounding box center [447, 47] width 632 height 1340
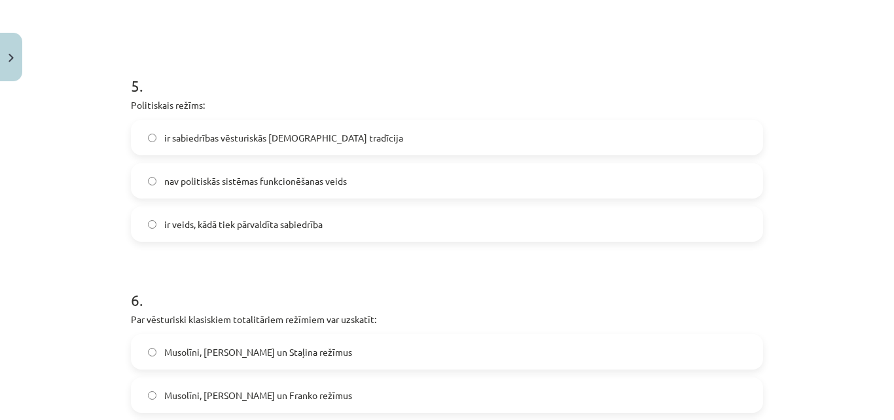
scroll to position [1211, 0]
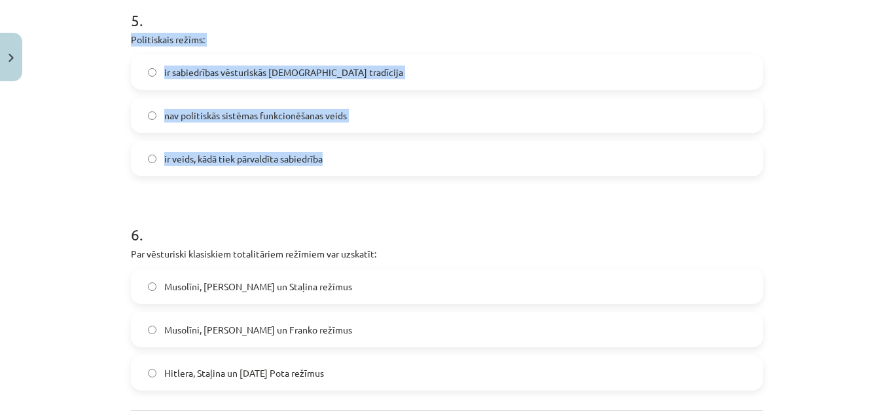
drag, startPoint x: 124, startPoint y: 39, endPoint x: 350, endPoint y: 142, distance: 248.1
copy div "Politiskais režīms: ir sabiedrības vēsturiskās kopdzīves tradīcija nav politisk…"
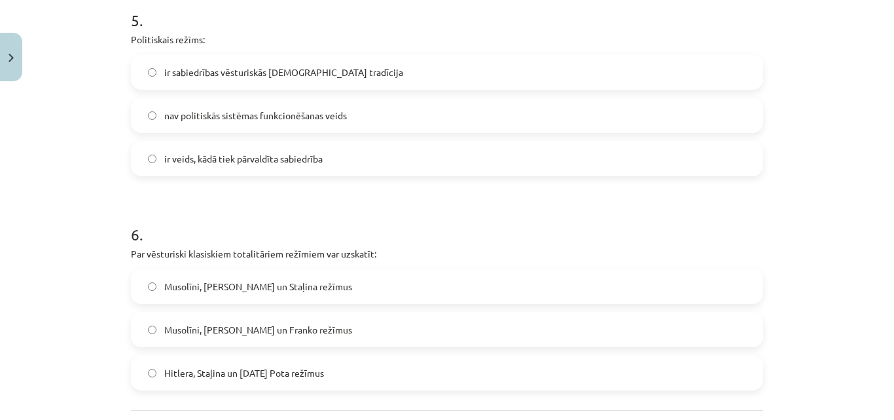
drag, startPoint x: 286, startPoint y: 205, endPoint x: 287, endPoint y: 187, distance: 17.7
click at [286, 203] on h1 "6 ." at bounding box center [447, 222] width 632 height 41
click at [286, 169] on label "ir veids, kādā tiek pārvaldīta sabiedrība" at bounding box center [447, 158] width 630 height 33
click at [286, 164] on span "ir veids, kādā tiek pārvaldīta sabiedrība" at bounding box center [243, 159] width 158 height 14
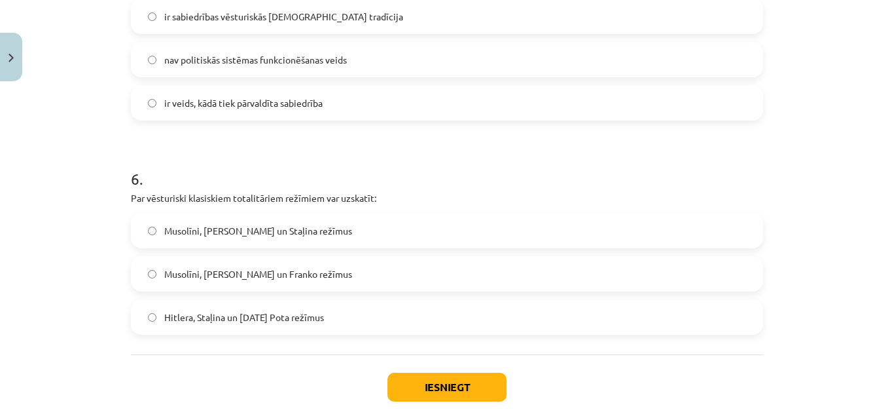
scroll to position [1333, 0]
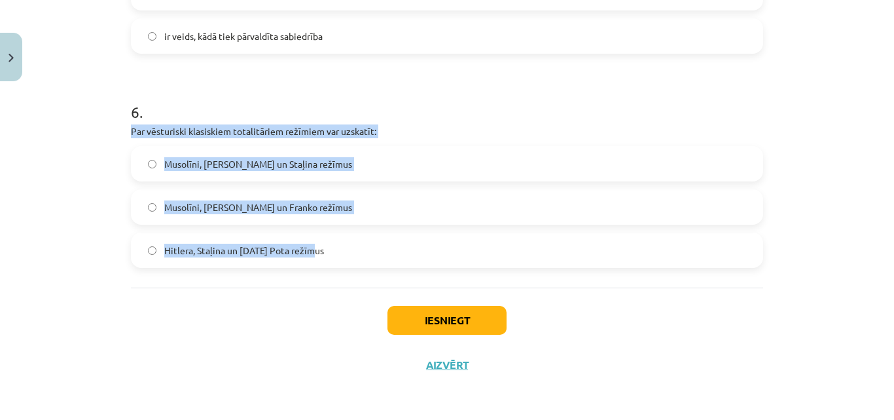
drag, startPoint x: 116, startPoint y: 132, endPoint x: 374, endPoint y: 263, distance: 289.2
click at [374, 263] on div "Mācību tēma: Sociālās zinātnes i - 11. klases 1. ieskaites mācību materiāls #3 …" at bounding box center [447, 210] width 894 height 420
click at [344, 212] on label "Musolīni, Hitlera un Franko režīmus" at bounding box center [447, 206] width 630 height 33
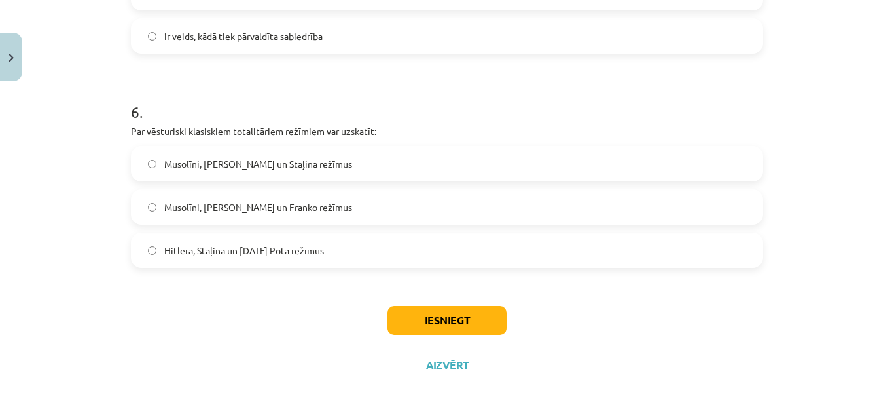
click at [328, 152] on label "Musolīni, Hitlera un Staļina režīmus" at bounding box center [447, 163] width 630 height 33
click at [431, 325] on button "Iesniegt" at bounding box center [446, 320] width 119 height 29
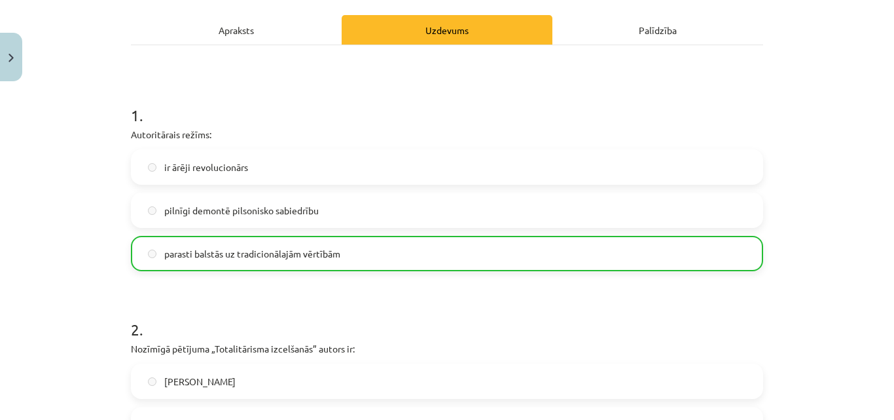
scroll to position [0, 0]
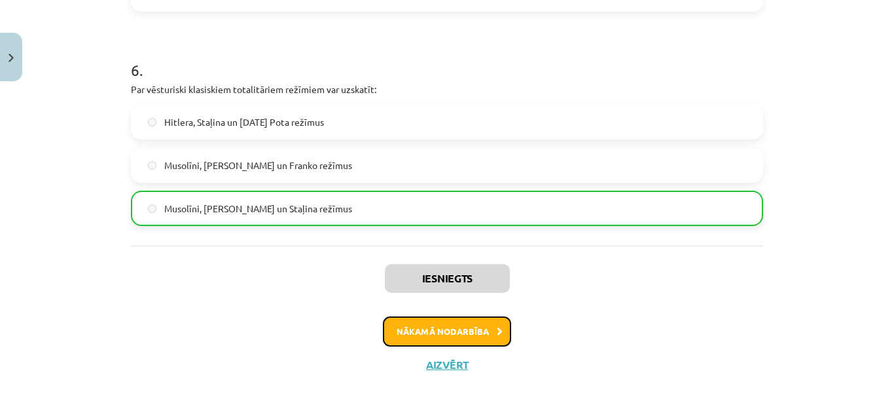
click at [459, 323] on button "Nākamā nodarbība" at bounding box center [447, 331] width 128 height 30
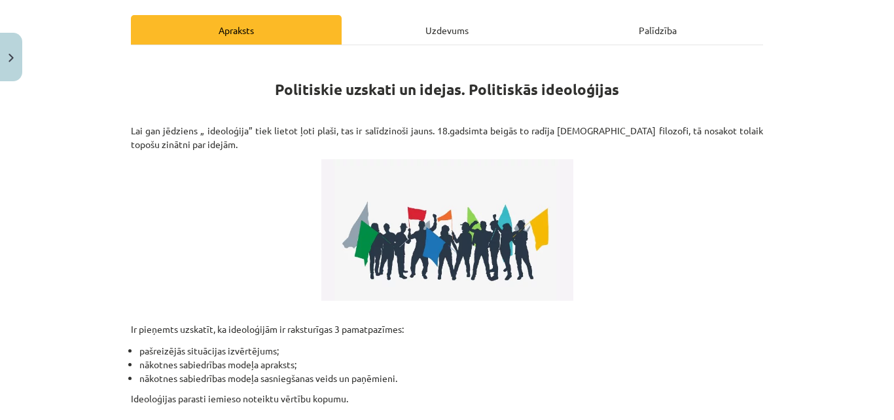
scroll to position [423, 0]
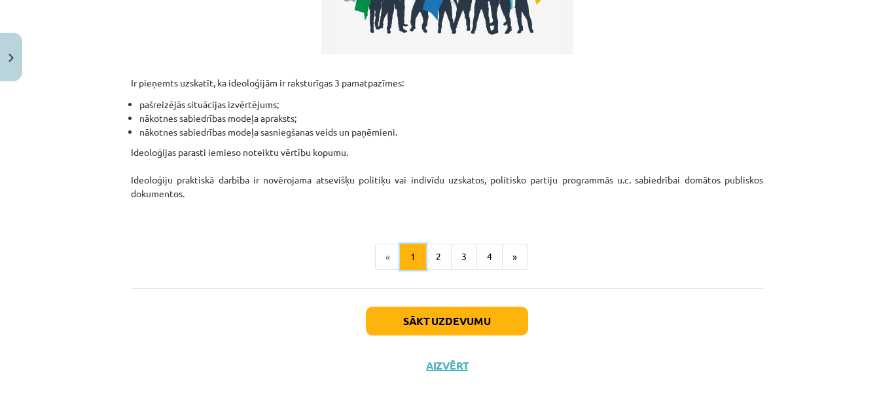
click at [419, 246] on button "1" at bounding box center [413, 256] width 26 height 26
click at [428, 257] on button "2" at bounding box center [438, 256] width 26 height 26
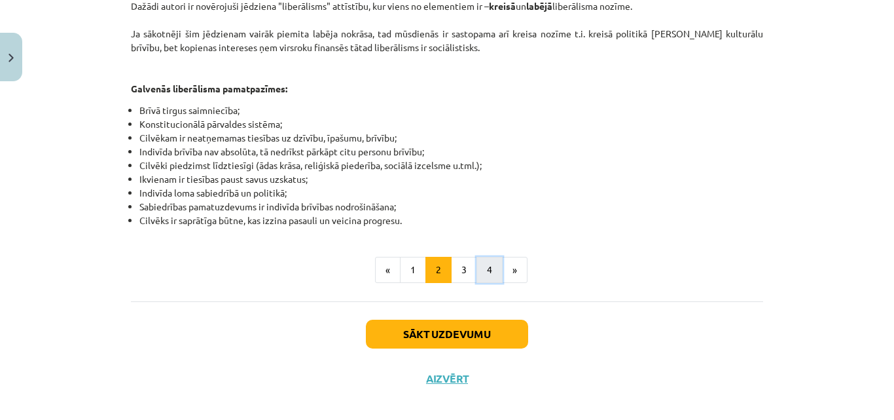
click at [476, 257] on button "4" at bounding box center [489, 270] width 26 height 26
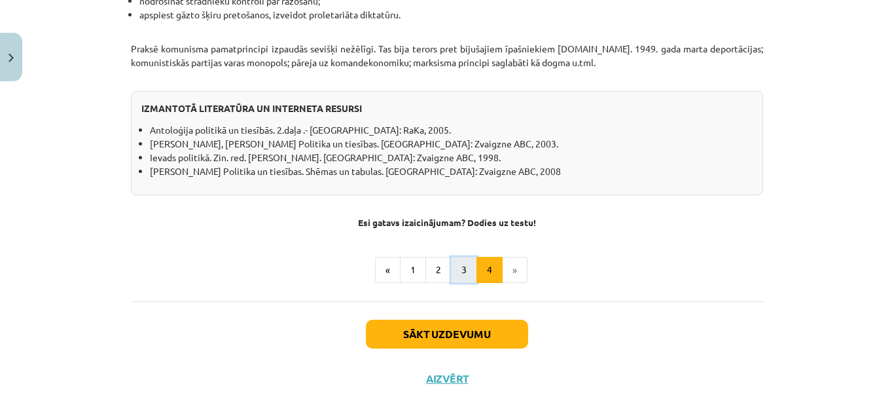
click at [459, 260] on button "3" at bounding box center [464, 270] width 26 height 26
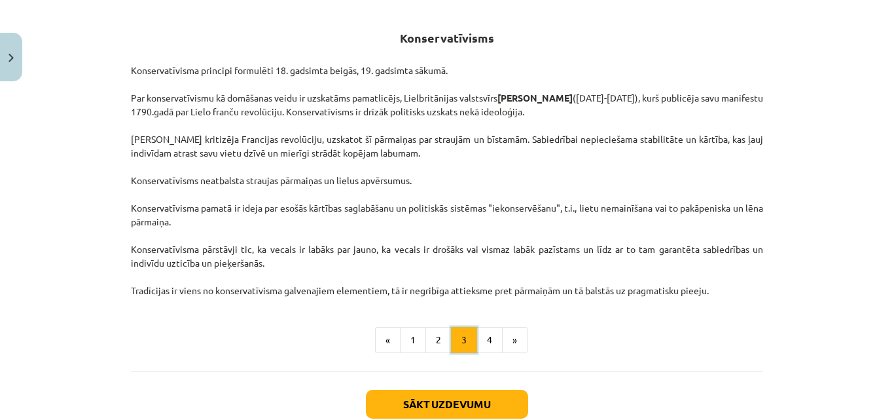
scroll to position [318, 0]
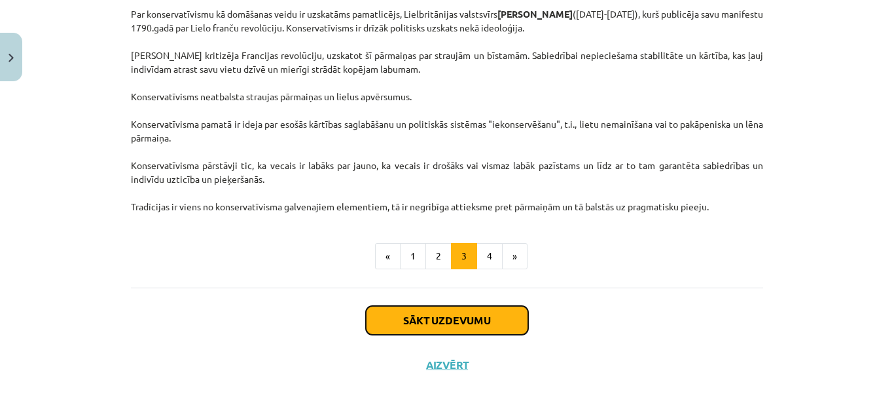
click at [459, 310] on button "Sākt uzdevumu" at bounding box center [447, 320] width 162 height 29
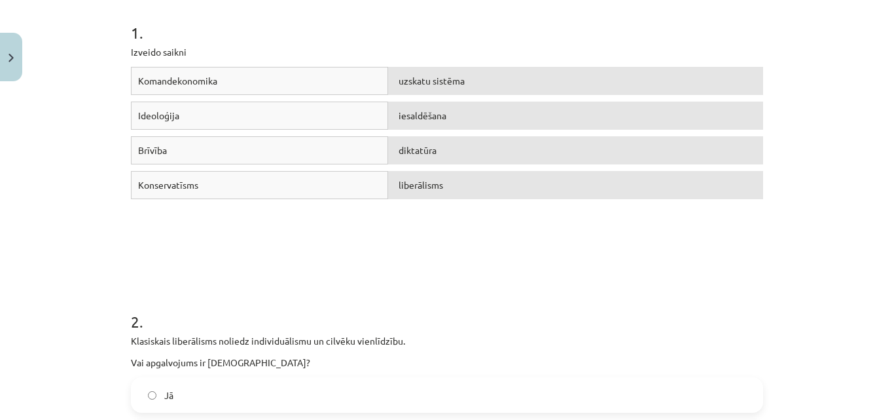
scroll to position [229, 0]
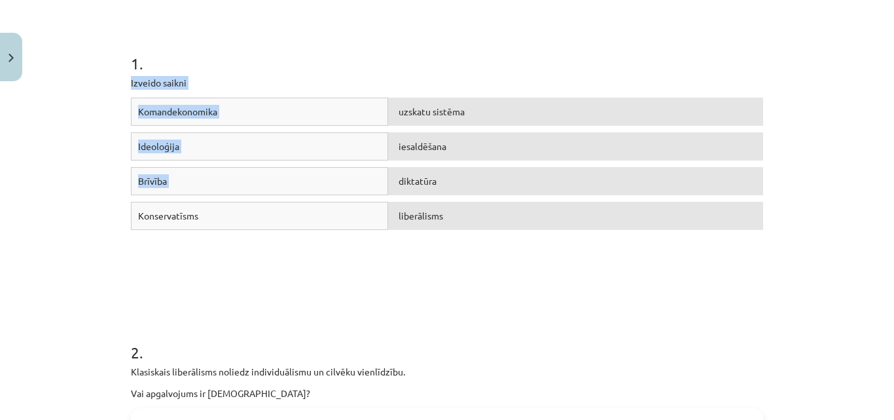
drag, startPoint x: 118, startPoint y: 84, endPoint x: 510, endPoint y: 170, distance: 401.3
click at [501, 379] on div "Klasiskais liberālisms noliedz individuālismu un cilvēku vienlīdzību. Vai apgal…" at bounding box center [447, 382] width 632 height 35
drag, startPoint x: 149, startPoint y: 84, endPoint x: 287, endPoint y: 219, distance: 192.5
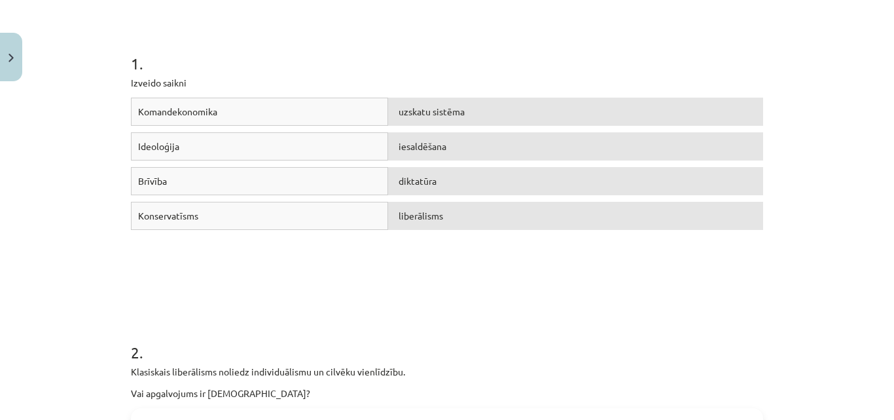
click at [426, 270] on div "Komandekonomika uzskatu sistēma Ideoloģija iesaldēšana Brīvība diktatūra Konser…" at bounding box center [447, 196] width 632 height 196
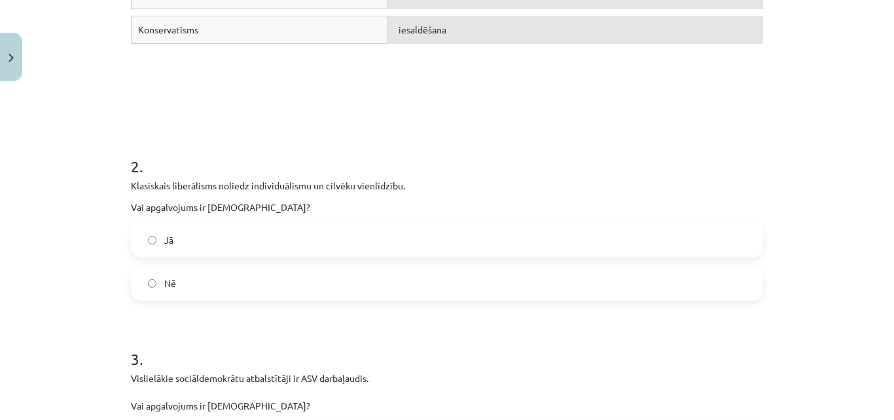
scroll to position [491, 0]
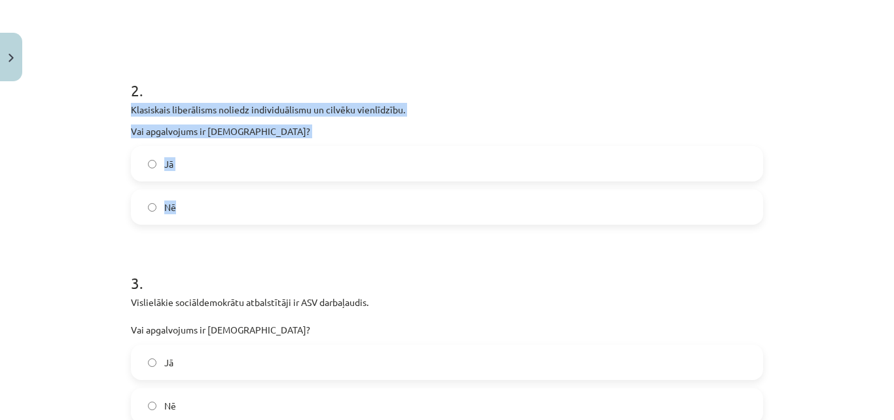
drag, startPoint x: 124, startPoint y: 103, endPoint x: 232, endPoint y: 212, distance: 153.2
click at [199, 202] on label "Nē" at bounding box center [447, 206] width 630 height 33
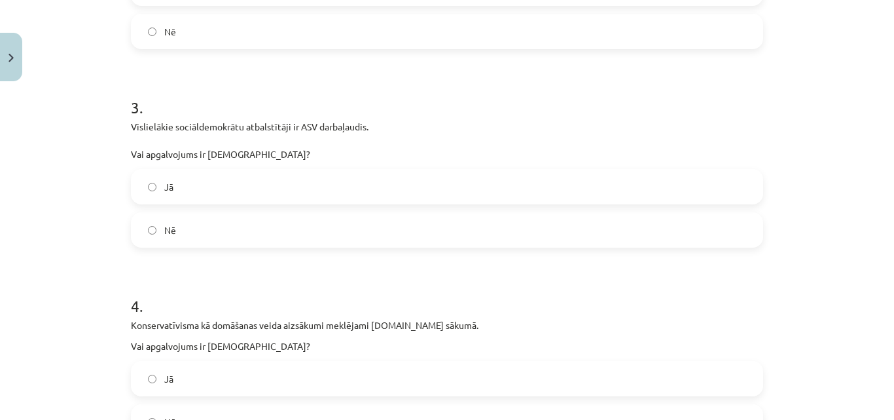
scroll to position [687, 0]
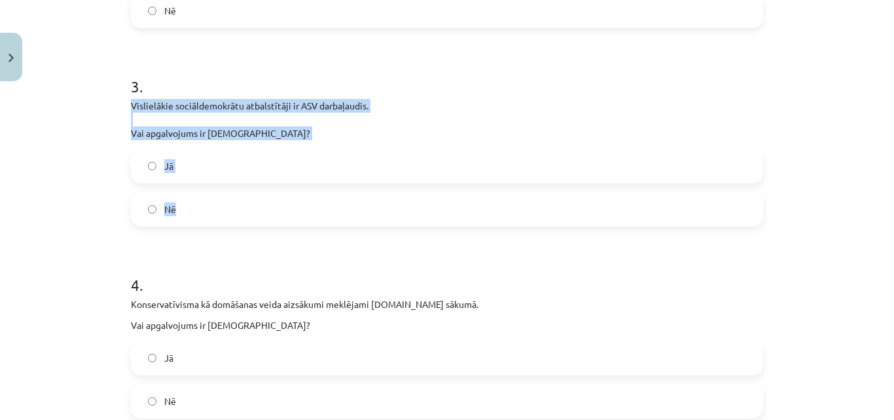
drag, startPoint x: 208, startPoint y: 123, endPoint x: 323, endPoint y: 194, distance: 135.1
click at [323, 194] on div "Mācību tēma: Sociālās zinātnes i - 11. klases 1. ieskaites mācību materiāls #4 …" at bounding box center [447, 210] width 894 height 420
click at [181, 194] on label "Nē" at bounding box center [447, 208] width 630 height 33
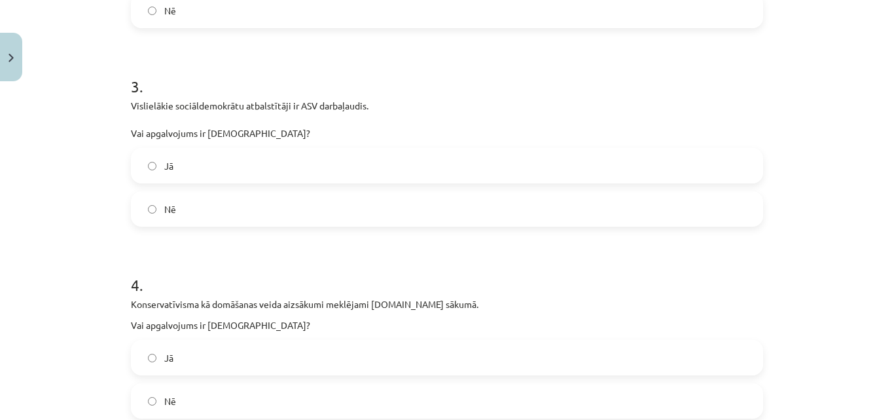
scroll to position [753, 0]
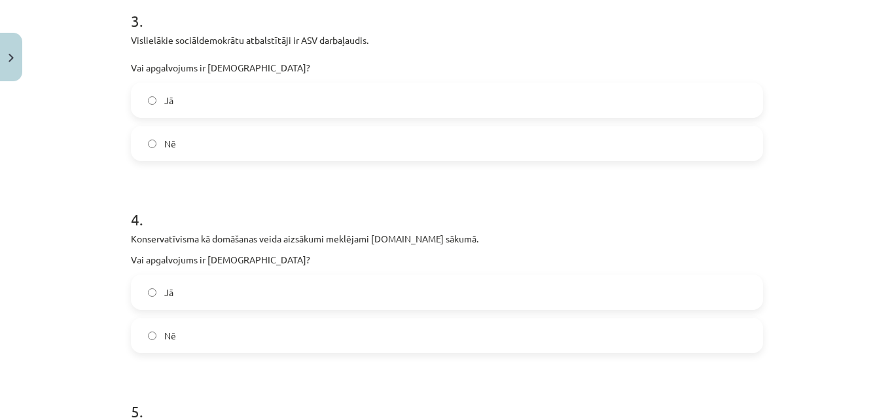
click at [162, 74] on div "3 . Vislielākie sociāldemokrātu atbalstītāji ir ASV darbaļaudis. Vai apgalvojum…" at bounding box center [447, 75] width 632 height 172
drag, startPoint x: 116, startPoint y: 262, endPoint x: 117, endPoint y: 244, distance: 17.7
click at [116, 260] on div "Mācību tēma: Sociālās zinātnes i - 11. klases 1. ieskaites mācību materiāls #4 …" at bounding box center [447, 210] width 894 height 420
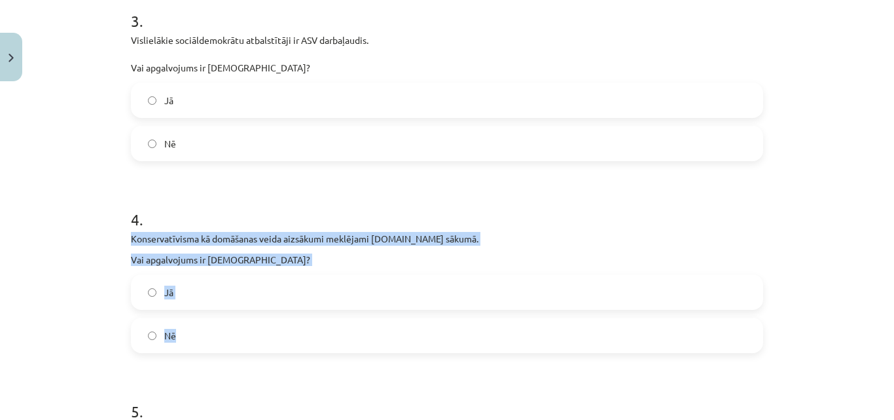
drag, startPoint x: 119, startPoint y: 242, endPoint x: 184, endPoint y: 353, distance: 128.2
click at [184, 353] on div "16 XP Saņemsi Grūts 537 pilda Apraksts Uzdevums Palīdzība 1 . Izveido saikni Ko…" at bounding box center [447, 191] width 648 height 1715
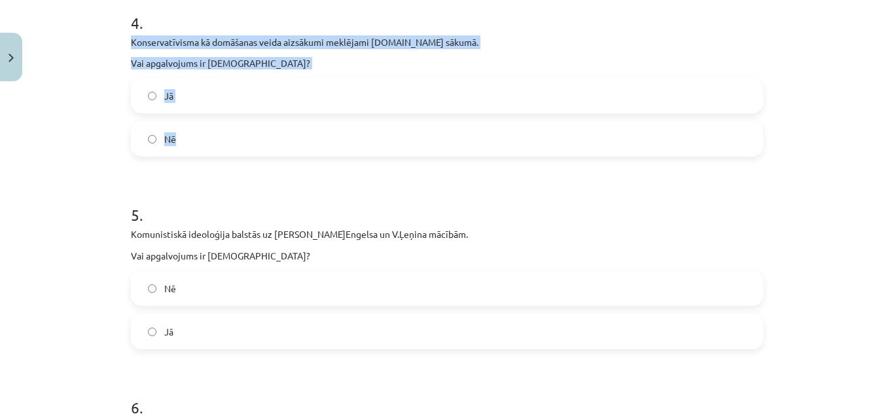
click at [275, 141] on label "Nē" at bounding box center [447, 138] width 630 height 33
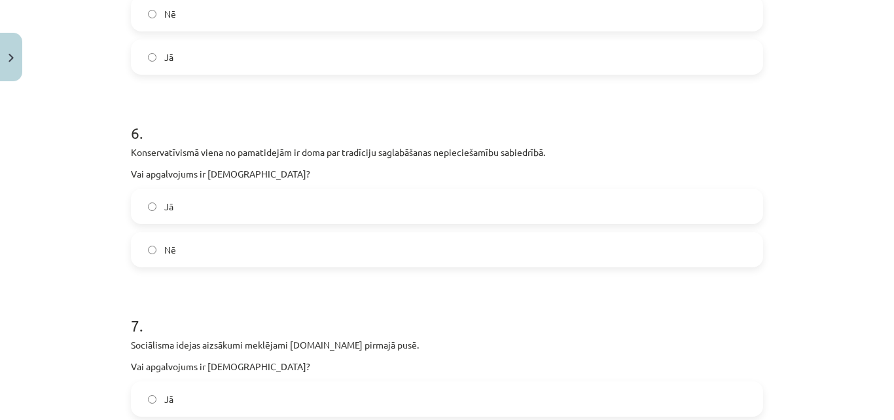
scroll to position [1415, 0]
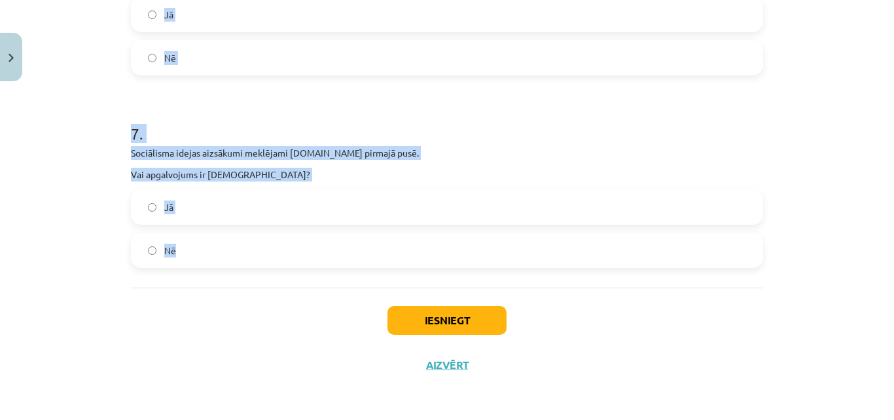
drag, startPoint x: 105, startPoint y: 13, endPoint x: 232, endPoint y: 264, distance: 281.9
click at [232, 264] on div "Mācību tēma: Sociālās zinātnes i - 11. klases 1. ieskaites mācību materiāls #4 …" at bounding box center [447, 210] width 894 height 420
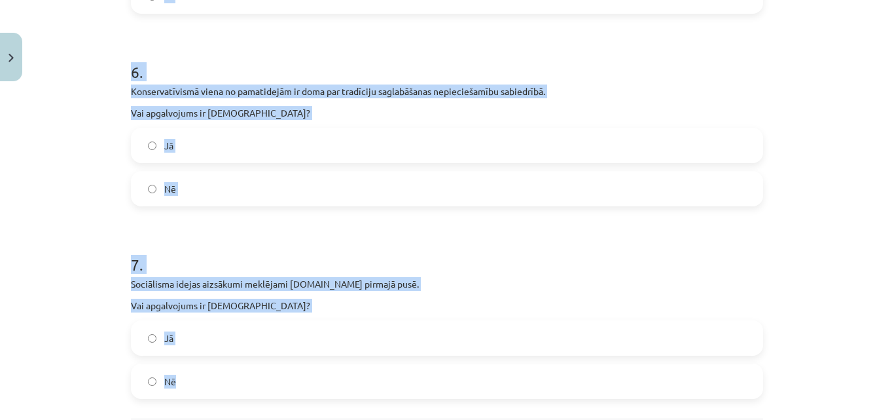
click at [170, 147] on label "Jā" at bounding box center [447, 145] width 630 height 33
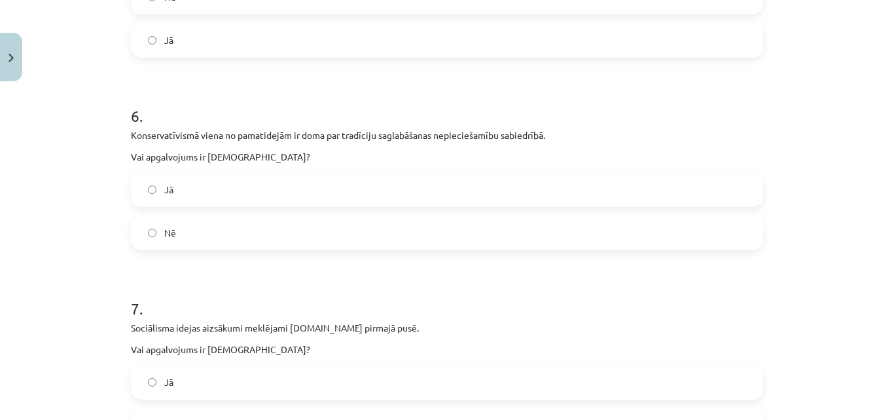
scroll to position [1219, 0]
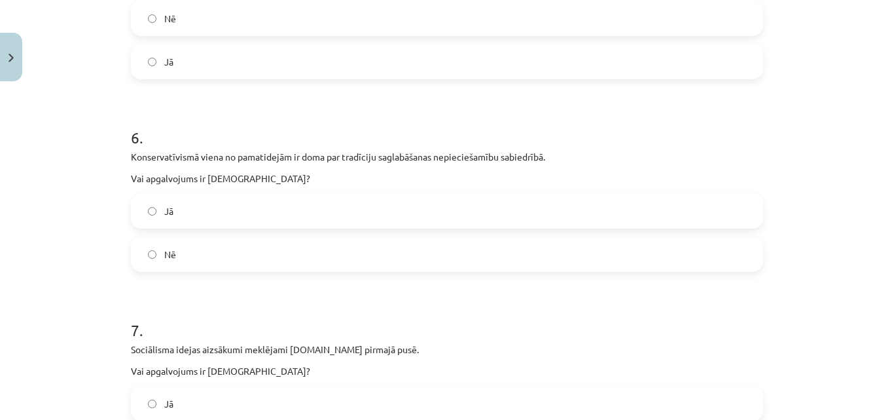
click at [190, 69] on label "Jā" at bounding box center [447, 61] width 630 height 33
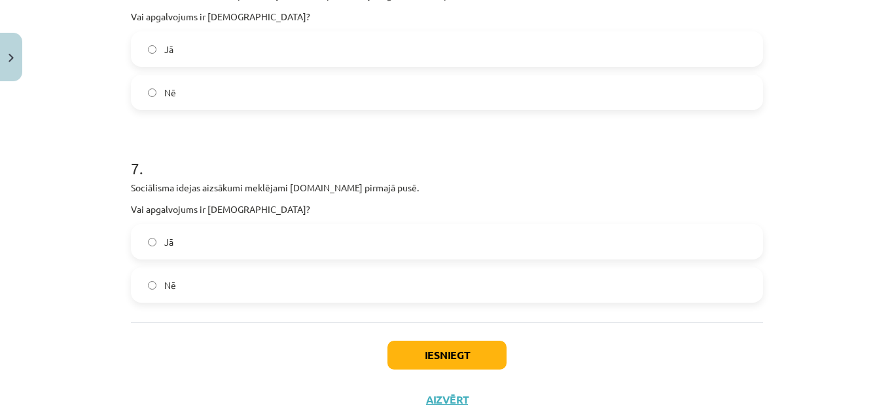
scroll to position [1415, 0]
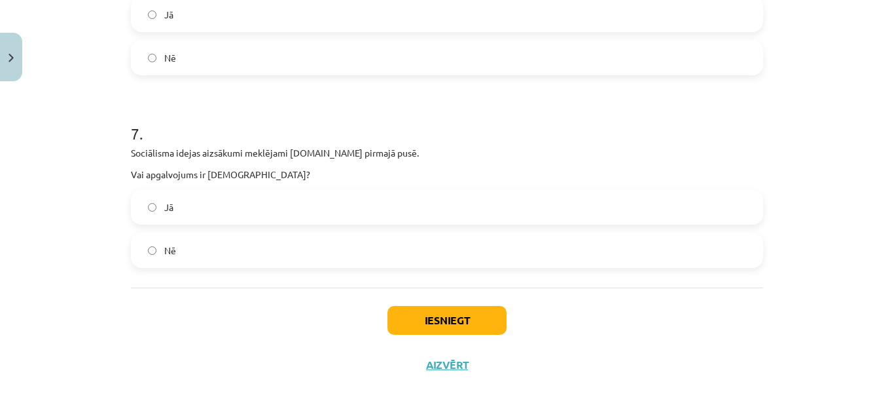
drag, startPoint x: 183, startPoint y: 209, endPoint x: 255, endPoint y: 259, distance: 86.6
click at [186, 209] on label "Jā" at bounding box center [447, 206] width 630 height 33
click at [425, 317] on button "Iesniegt" at bounding box center [446, 320] width 119 height 29
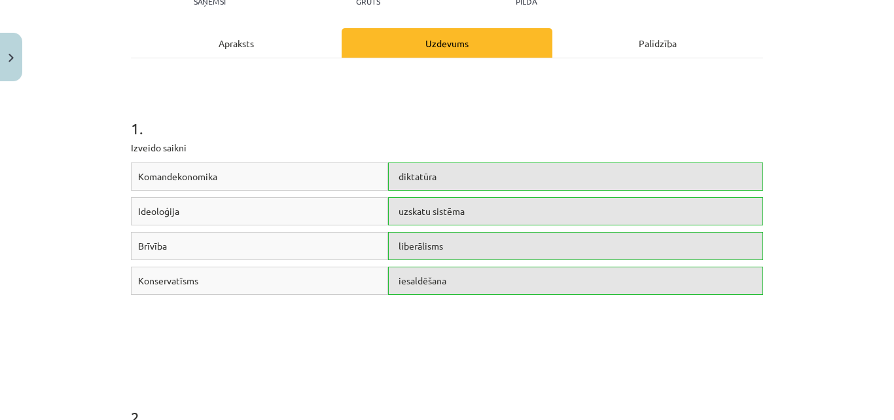
scroll to position [0, 0]
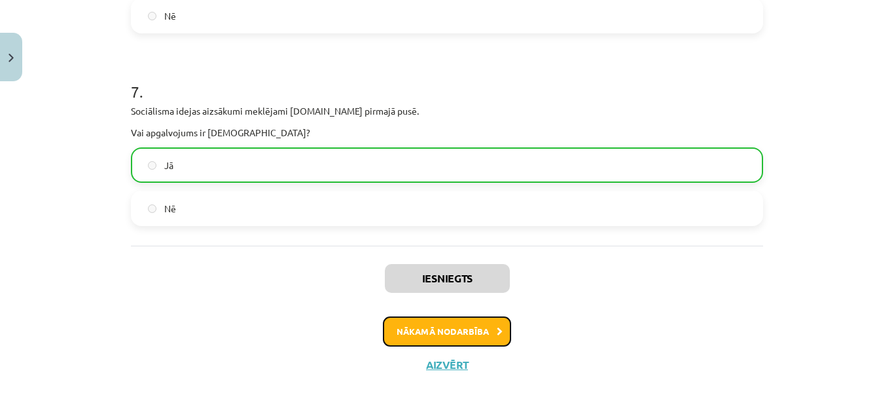
click at [435, 336] on button "Nākamā nodarbība" at bounding box center [447, 331] width 128 height 30
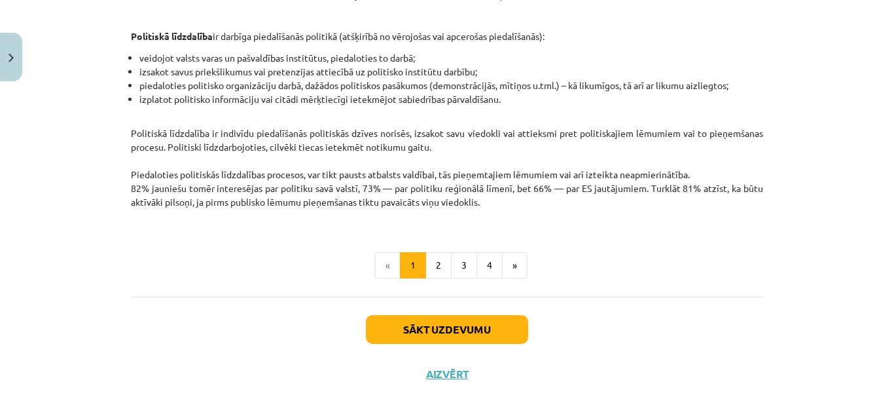
scroll to position [368, 0]
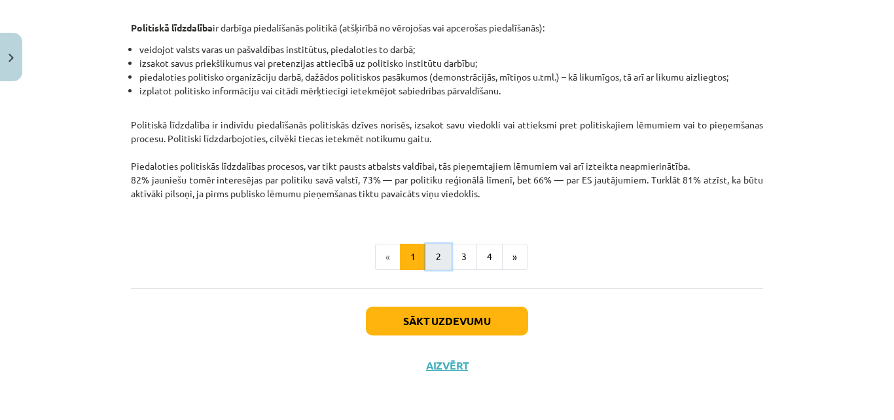
click at [436, 259] on button "2" at bounding box center [438, 256] width 26 height 26
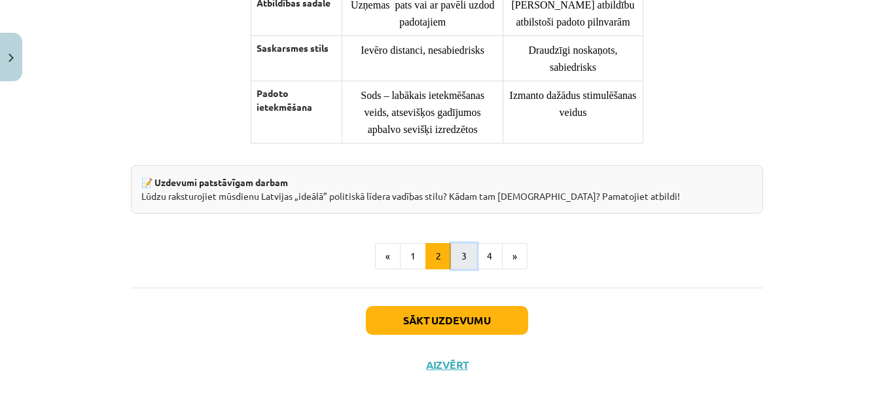
click at [465, 258] on button "3" at bounding box center [464, 256] width 26 height 26
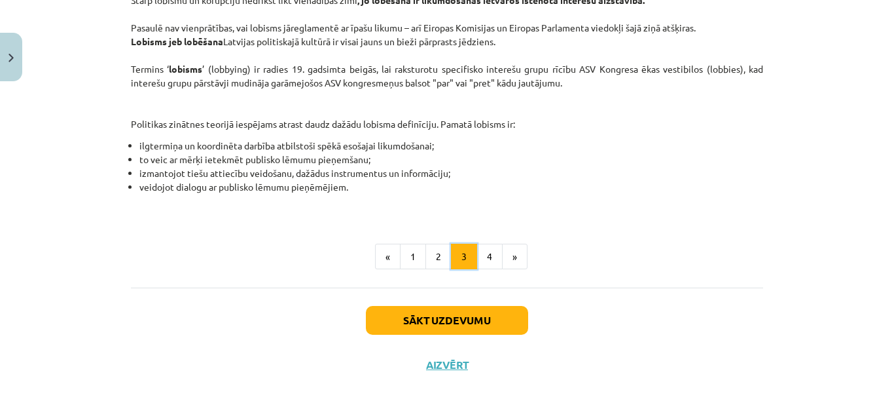
click at [465, 259] on button "3" at bounding box center [464, 256] width 26 height 26
click at [492, 255] on button "4" at bounding box center [489, 256] width 26 height 26
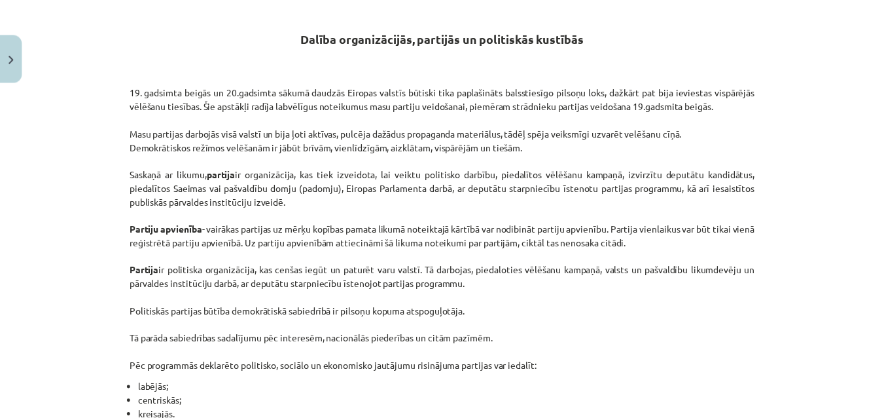
scroll to position [234, 0]
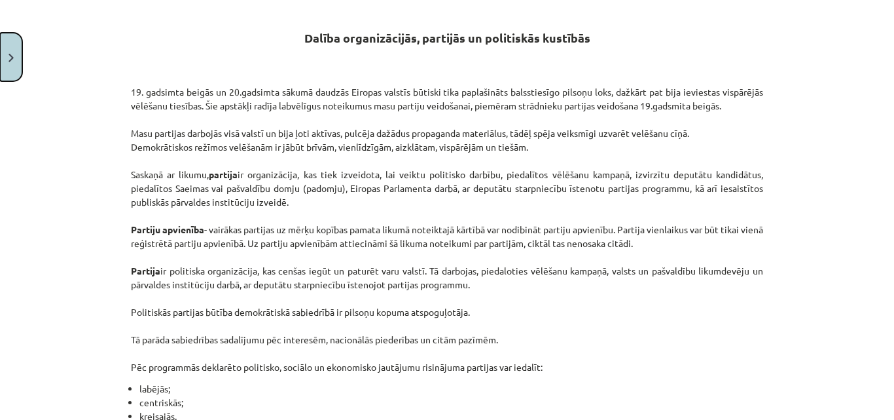
click at [19, 69] on button "Close" at bounding box center [11, 57] width 22 height 48
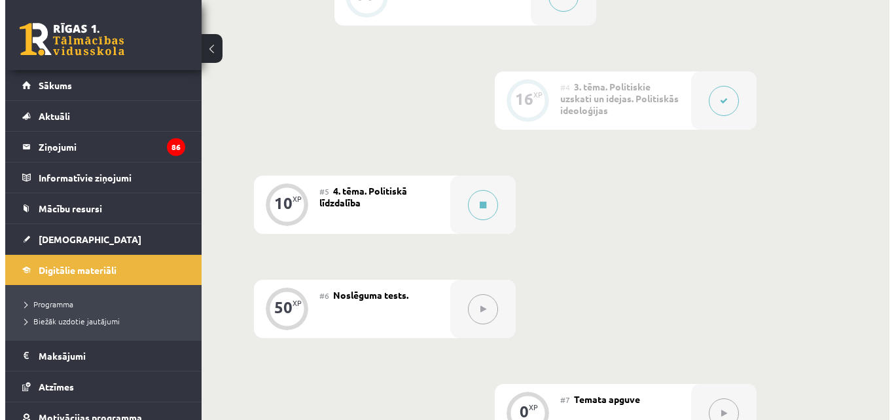
scroll to position [531, 0]
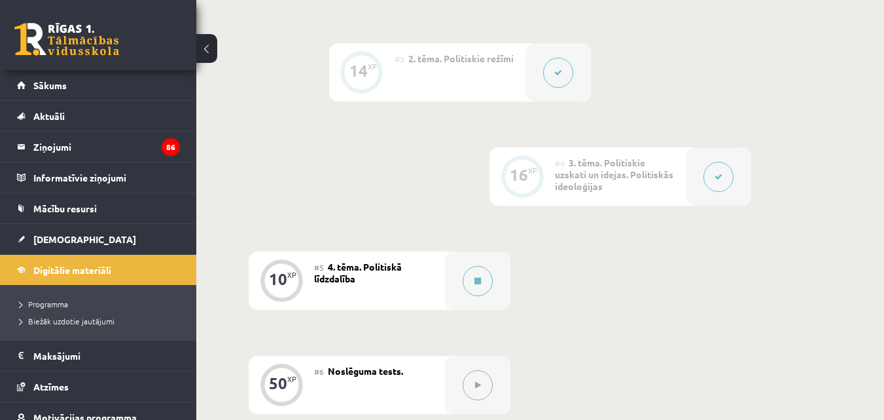
click at [206, 53] on button at bounding box center [206, 48] width 21 height 29
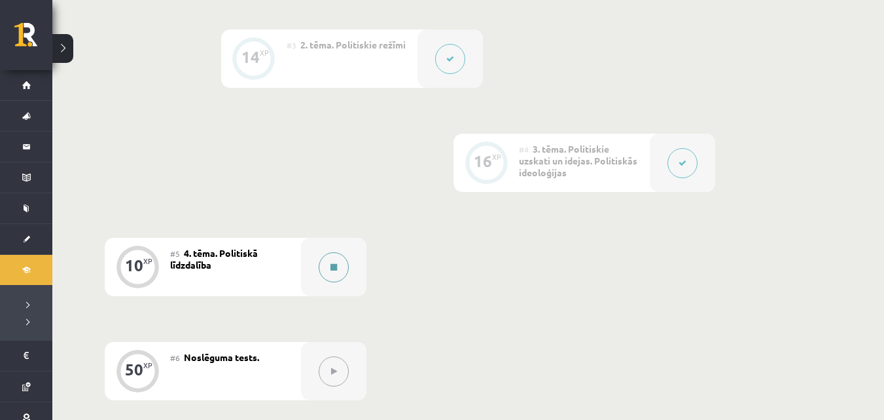
click at [328, 263] on button at bounding box center [334, 267] width 30 height 30
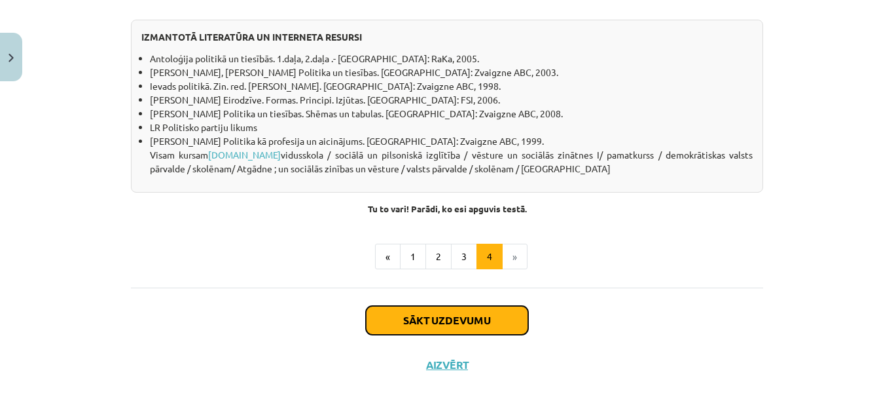
click at [462, 323] on button "Sākt uzdevumu" at bounding box center [447, 320] width 162 height 29
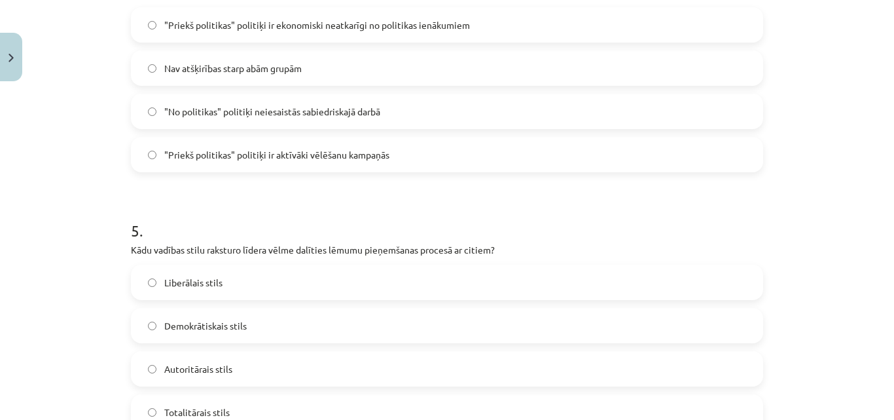
scroll to position [1253, 0]
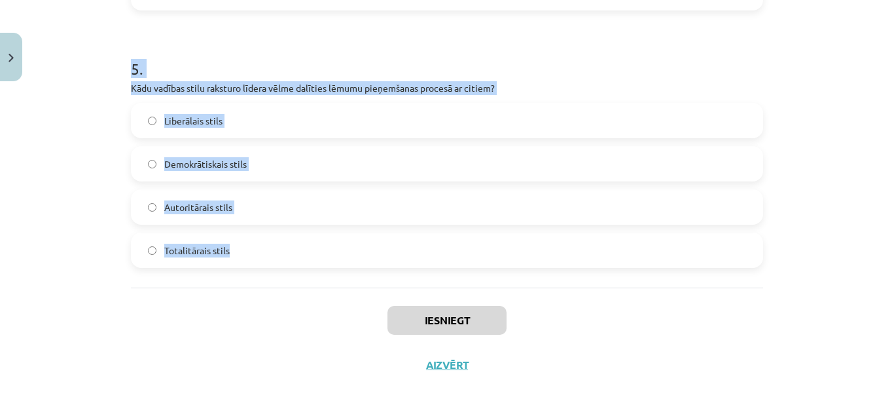
drag, startPoint x: 160, startPoint y: 260, endPoint x: 277, endPoint y: 277, distance: 119.0
click at [277, 277] on div "Mācību tēma: Sociālās zinātnes i - 11. klases 1. ieskaites mācību materiāls #5 …" at bounding box center [447, 210] width 894 height 420
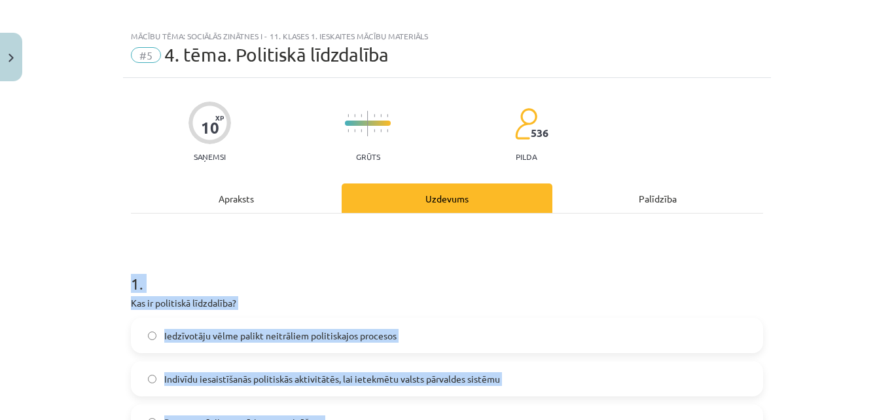
scroll to position [0, 0]
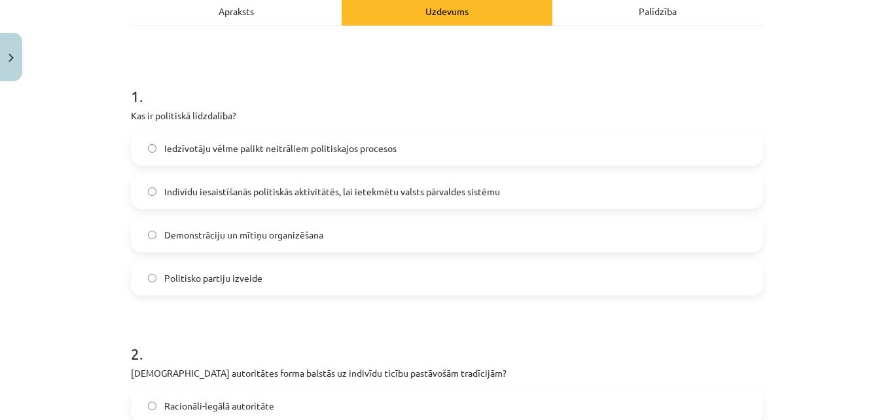
click at [266, 187] on span "Indivīdu iesaistīšanās politiskās aktivitātēs, lai ietekmētu valsts pārvaldes s…" at bounding box center [332, 192] width 336 height 14
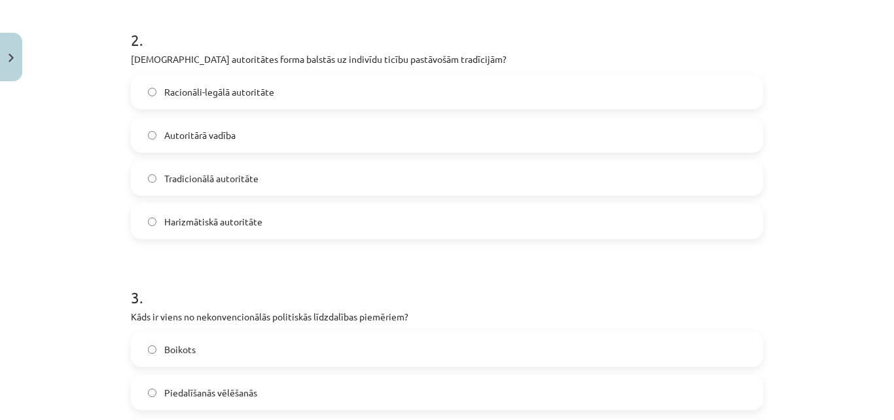
scroll to position [524, 0]
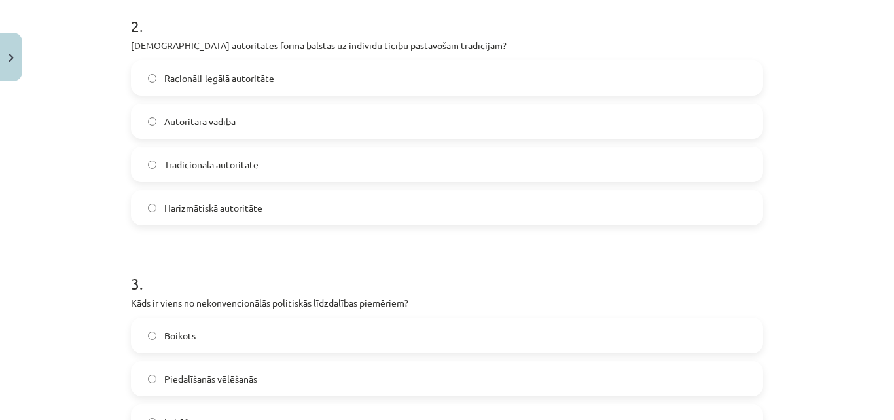
click at [206, 156] on label "Tradicionālā autoritāte" at bounding box center [447, 164] width 630 height 33
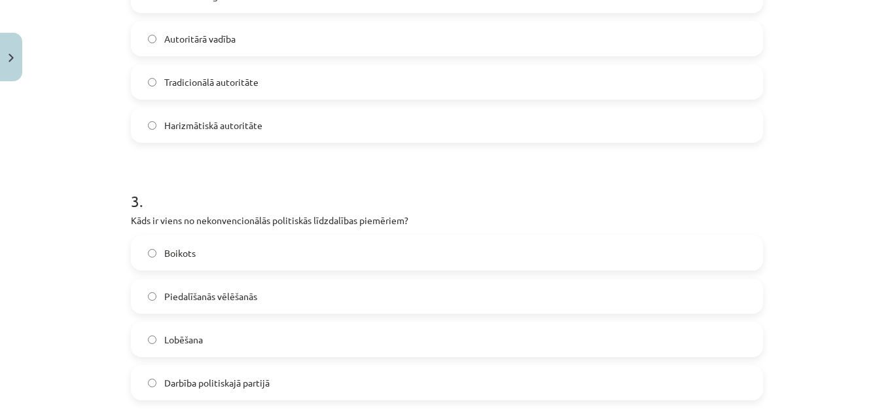
scroll to position [720, 0]
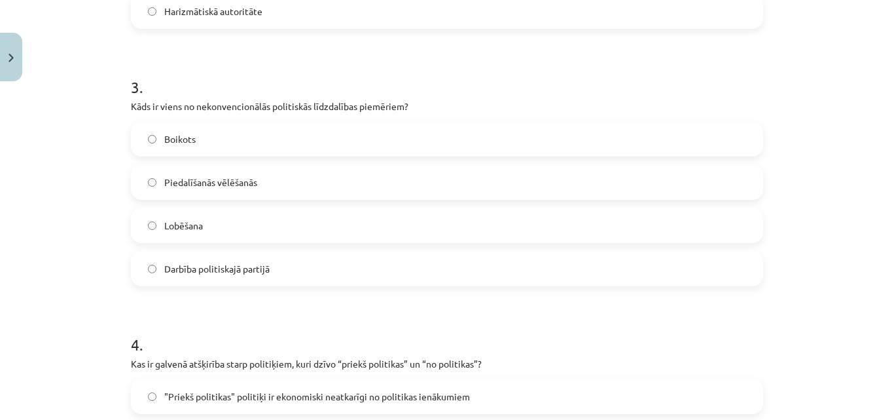
click at [185, 140] on span "Boikots" at bounding box center [179, 139] width 31 height 14
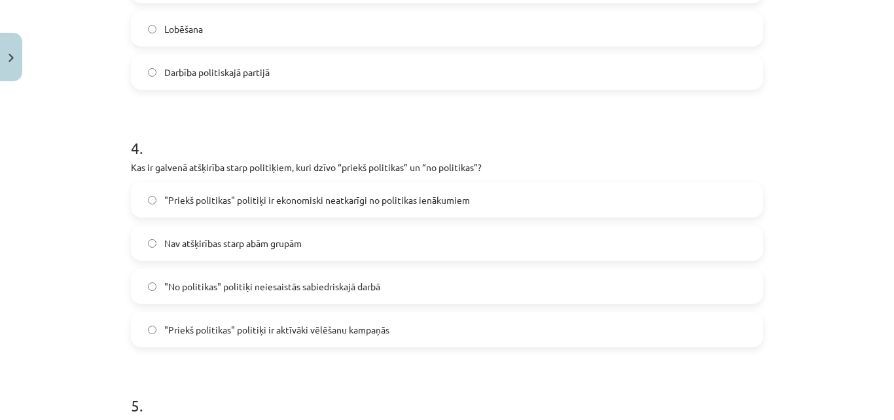
click at [230, 198] on span ""Priekš politikas" politiķi ir ekonomiski neatkarīgi no politikas ienākumiem" at bounding box center [317, 200] width 306 height 14
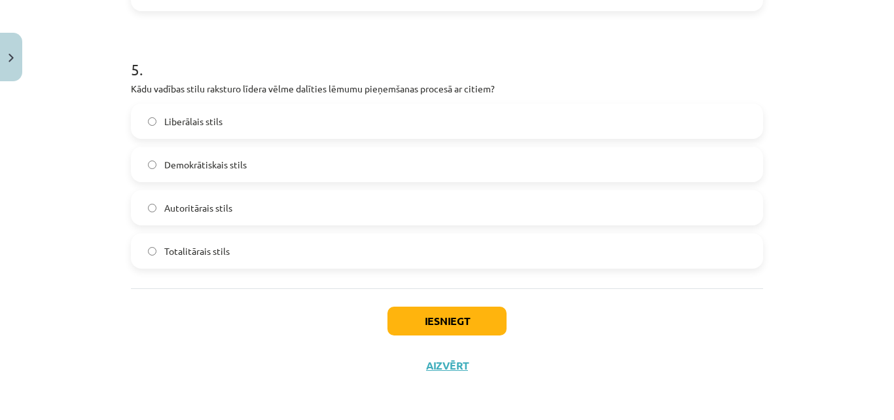
scroll to position [1253, 0]
click at [170, 244] on span "Totalitārais stils" at bounding box center [196, 250] width 65 height 14
click at [207, 153] on div "Liberālais stils Demokrātiskais stils Autoritārais stils Totalitārais stils" at bounding box center [447, 185] width 632 height 165
click at [207, 154] on label "Demokrātiskais stils" at bounding box center [447, 163] width 630 height 33
click at [458, 323] on button "Iesniegt" at bounding box center [446, 320] width 119 height 29
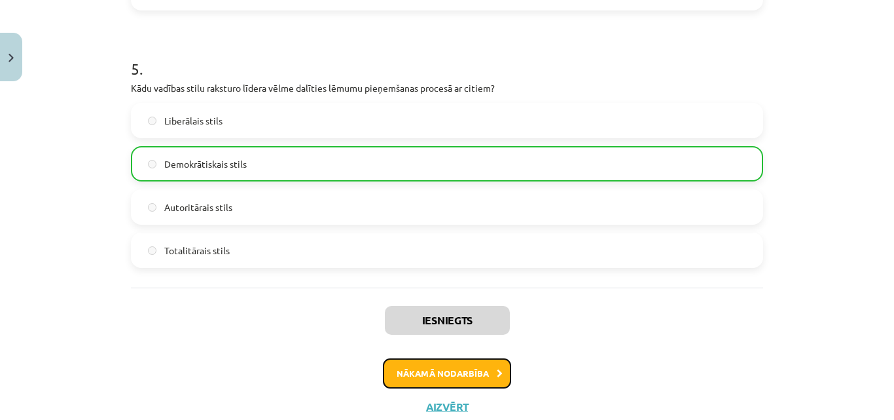
click at [447, 358] on button "Nākamā nodarbība" at bounding box center [447, 373] width 128 height 30
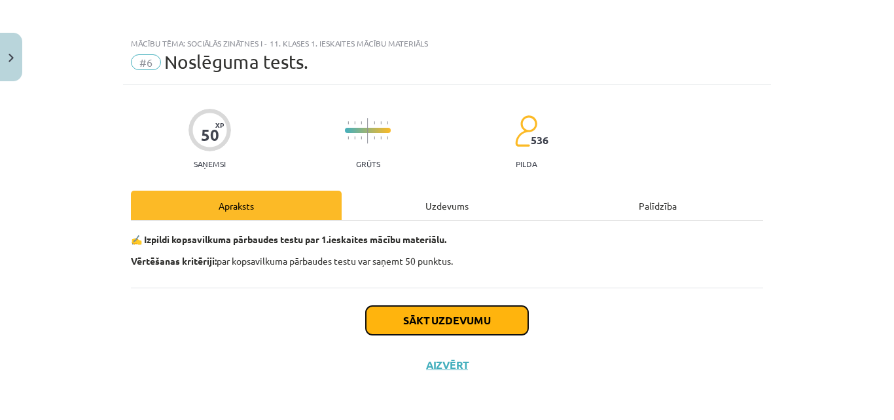
click at [430, 310] on button "Sākt uzdevumu" at bounding box center [447, 320] width 162 height 29
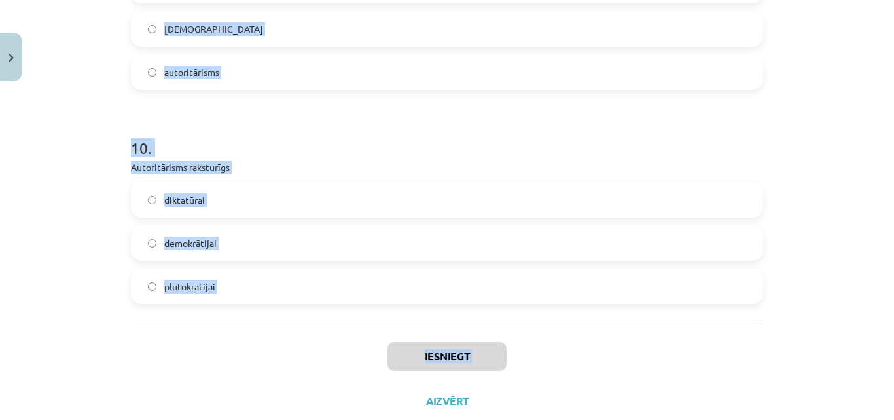
scroll to position [2107, 0]
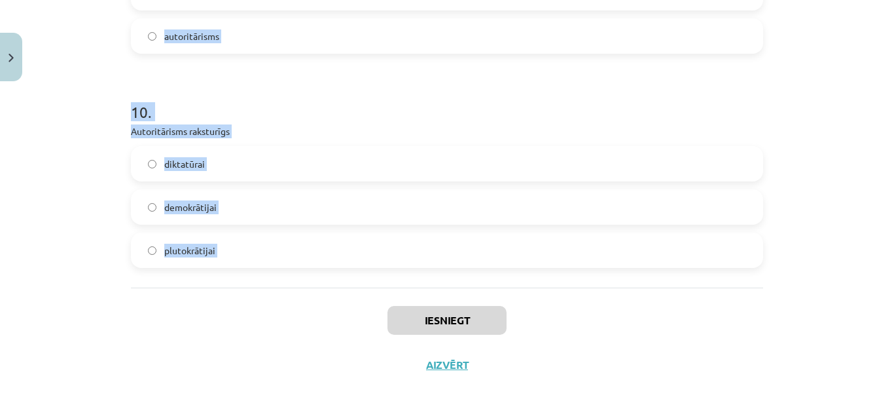
drag, startPoint x: 116, startPoint y: 94, endPoint x: 264, endPoint y: 296, distance: 250.0
click at [264, 296] on div "Mācību tēma: Sociālās zinātnes i - 11. klases 1. ieskaites mācību materiāls #6 …" at bounding box center [447, 210] width 894 height 420
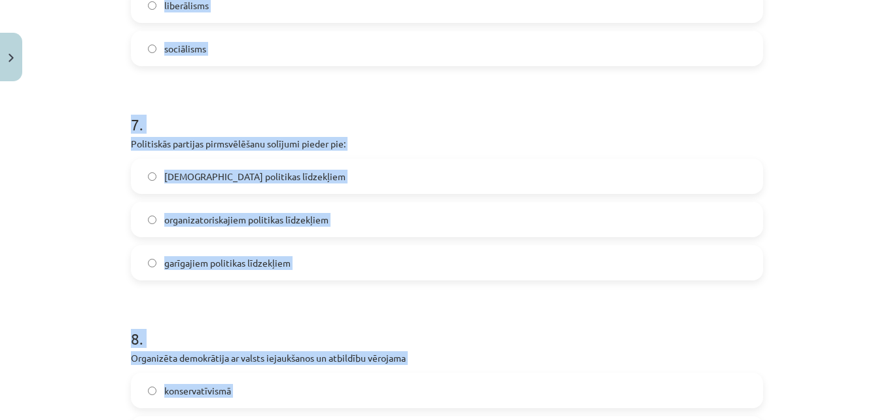
click at [693, 122] on h1 "7 ." at bounding box center [447, 112] width 632 height 41
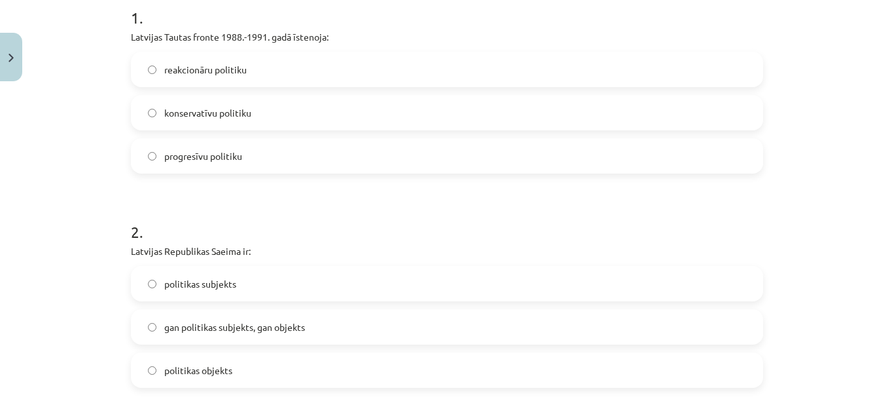
scroll to position [274, 0]
click at [220, 74] on span "reakcionāru politiku" at bounding box center [205, 70] width 82 height 14
click at [195, 143] on label "progresīvu politiku" at bounding box center [447, 156] width 630 height 33
click at [208, 329] on span "gan politikas subjekts, gan objekts" at bounding box center [234, 328] width 141 height 14
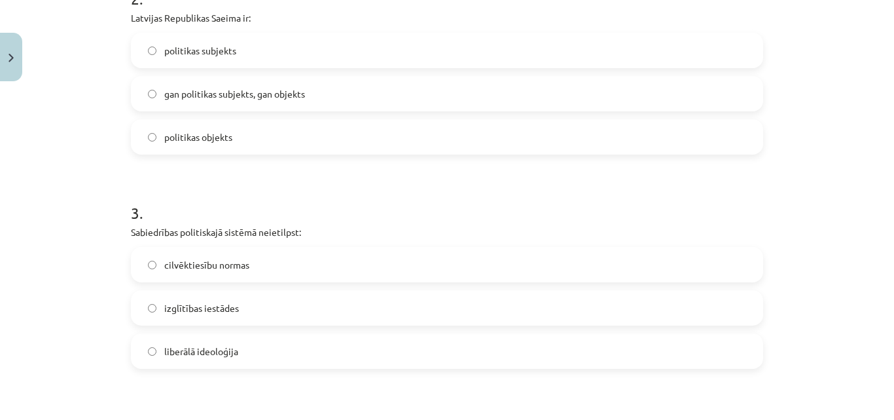
scroll to position [536, 0]
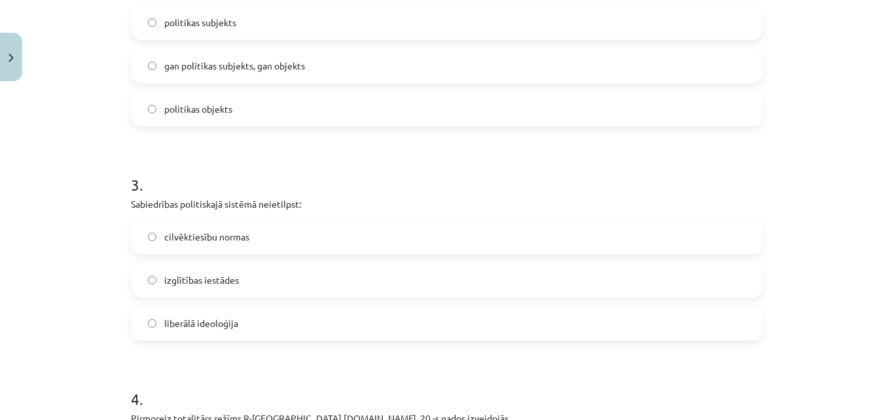
click at [190, 285] on span "izglītības iestādes" at bounding box center [201, 280] width 75 height 14
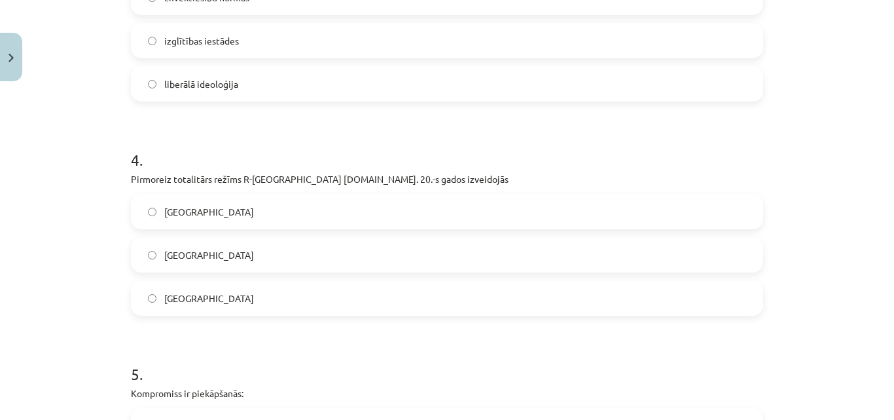
scroll to position [798, 0]
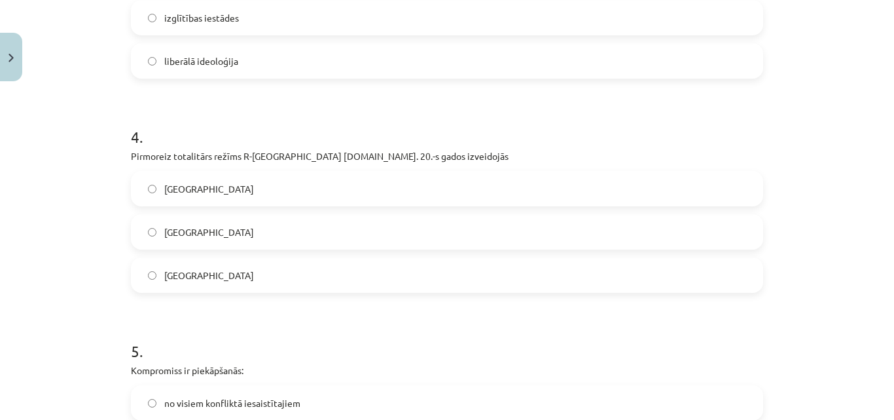
click at [166, 267] on label "Itālijā" at bounding box center [447, 275] width 630 height 33
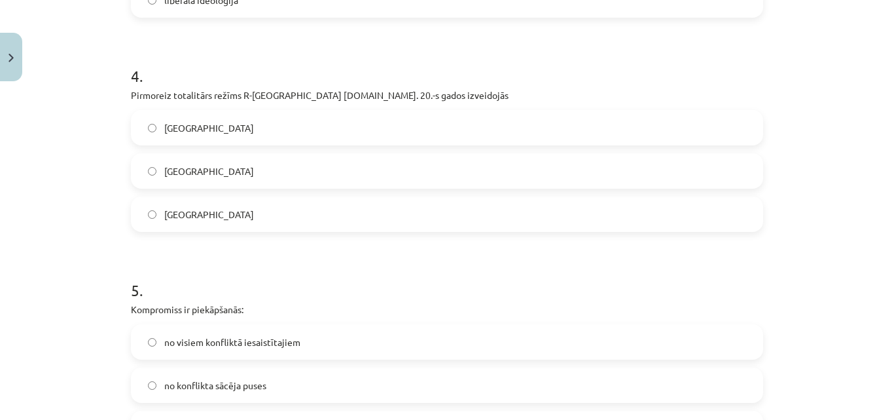
scroll to position [1060, 0]
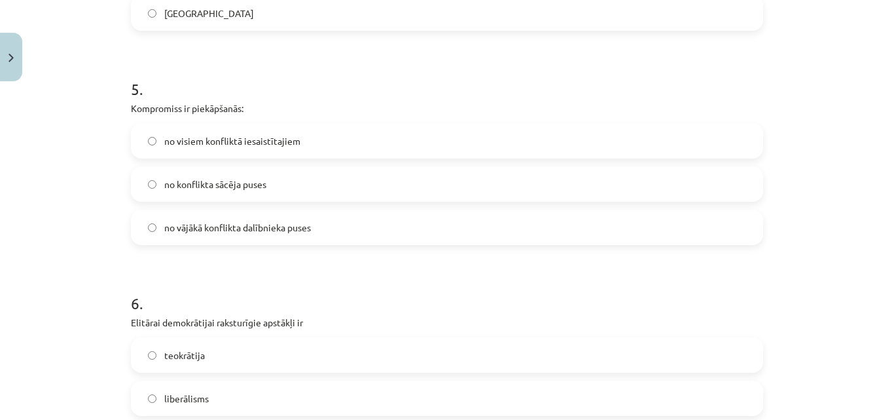
click at [191, 186] on span "no konflikta sācēja puses" at bounding box center [215, 184] width 102 height 14
click at [224, 186] on span "no konflikta sācēja puses" at bounding box center [215, 184] width 102 height 14
click at [230, 194] on label "no konflikta sācēja puses" at bounding box center [447, 184] width 630 height 33
click at [307, 139] on label "no visiem konfliktā iesaistītajiem" at bounding box center [447, 140] width 630 height 33
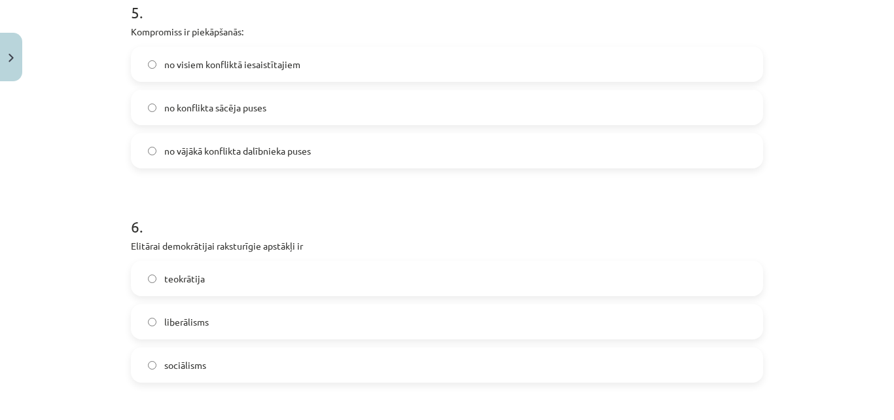
scroll to position [1256, 0]
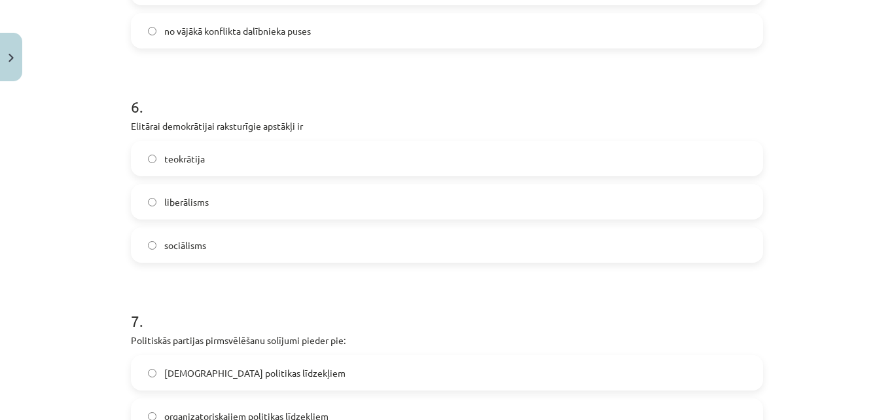
click at [196, 200] on span "liberālisms" at bounding box center [186, 202] width 45 height 14
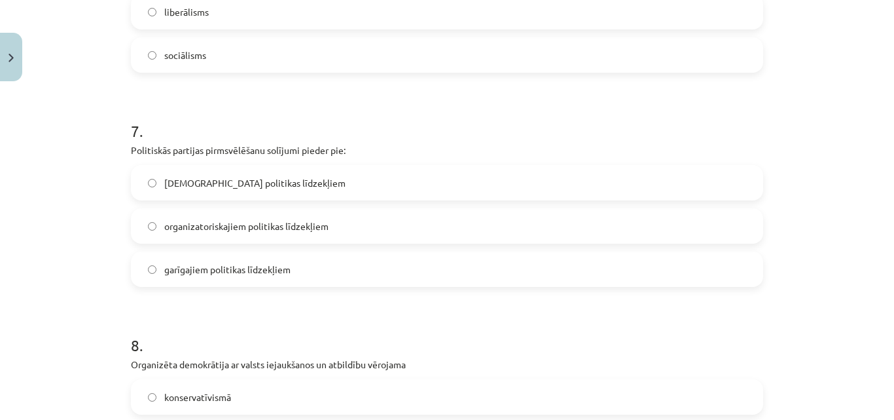
scroll to position [1452, 0]
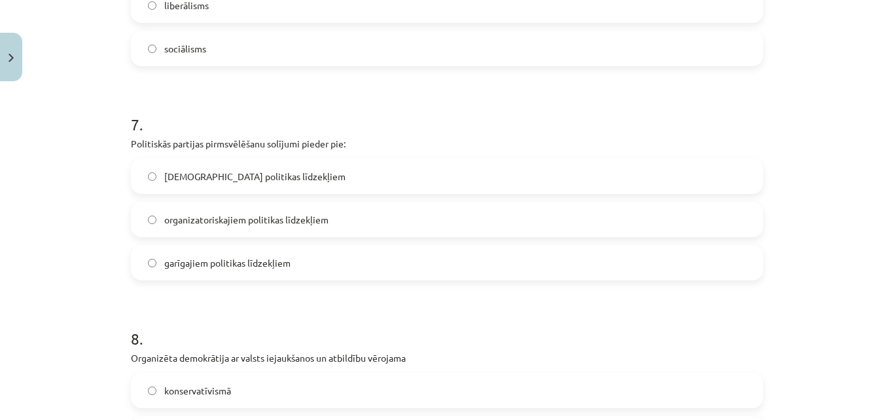
click at [215, 260] on span "garīgajiem politikas līdzekļiem" at bounding box center [227, 263] width 126 height 14
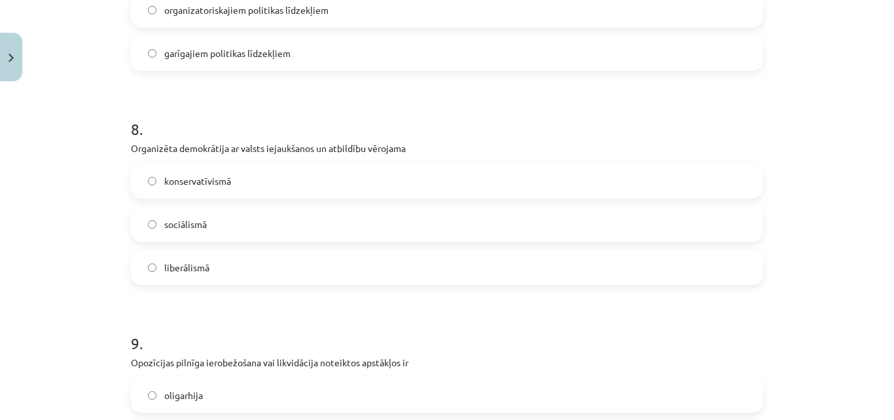
scroll to position [1714, 0]
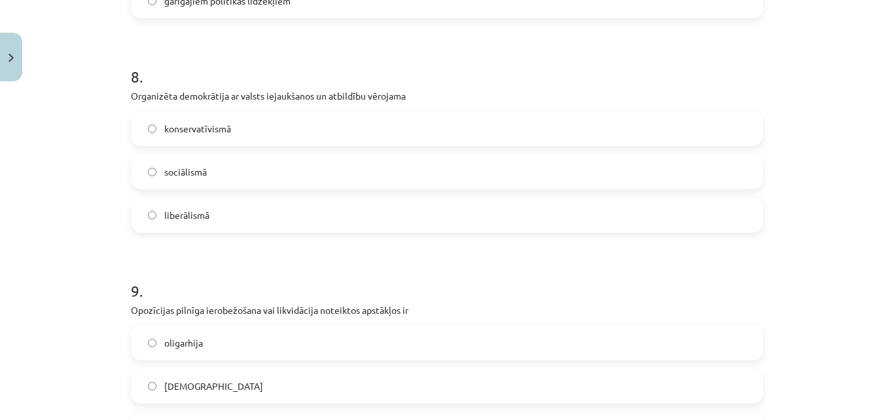
click at [203, 168] on label "sociālismā" at bounding box center [447, 171] width 630 height 33
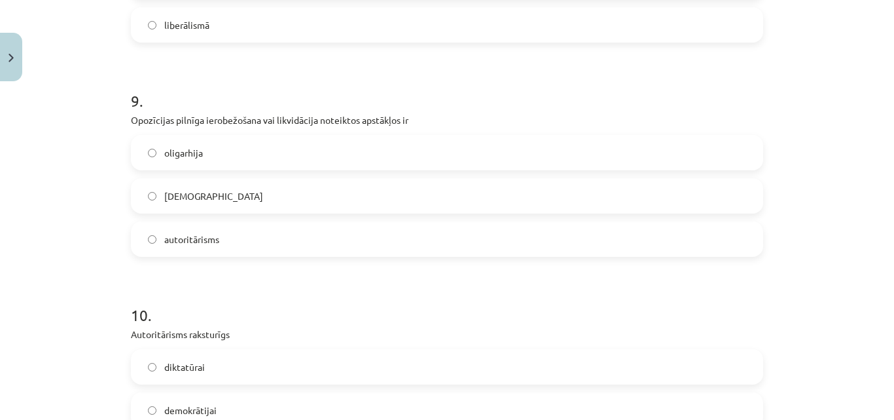
scroll to position [1910, 0]
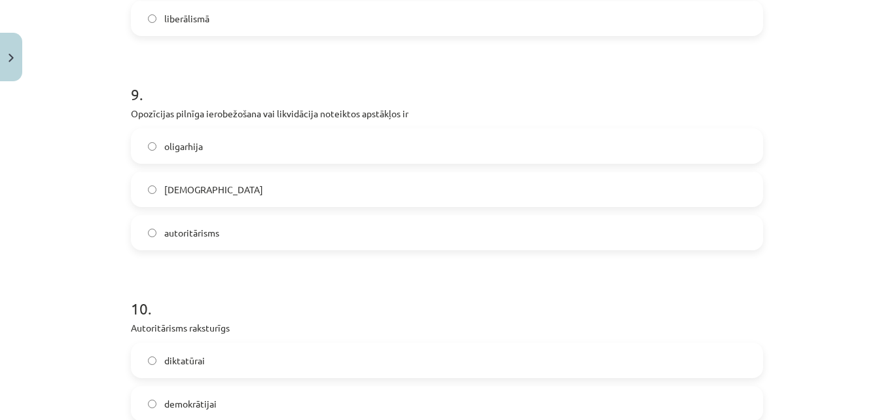
click at [201, 184] on span "totalitārisms" at bounding box center [213, 190] width 99 height 14
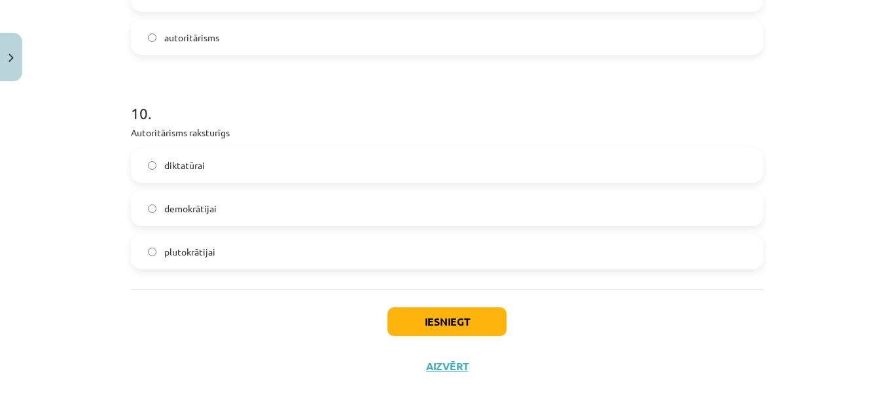
scroll to position [2107, 0]
click at [191, 201] on span "demokrātijai" at bounding box center [190, 207] width 52 height 14
click at [446, 325] on button "Iesniegt" at bounding box center [446, 320] width 119 height 29
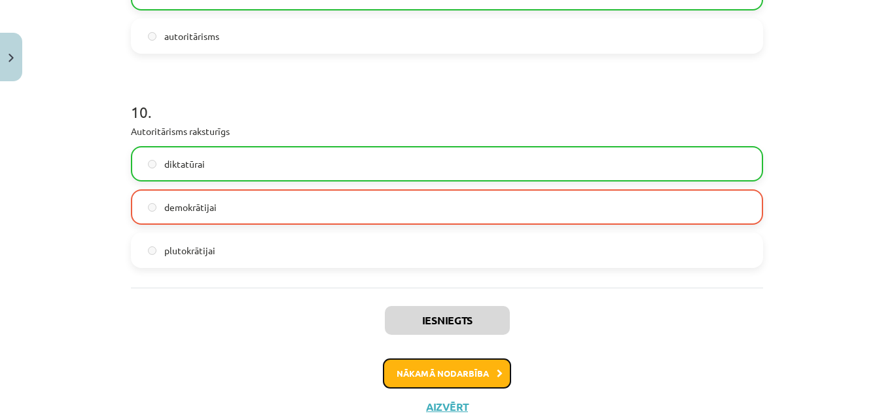
click at [450, 370] on button "Nākamā nodarbība" at bounding box center [447, 373] width 128 height 30
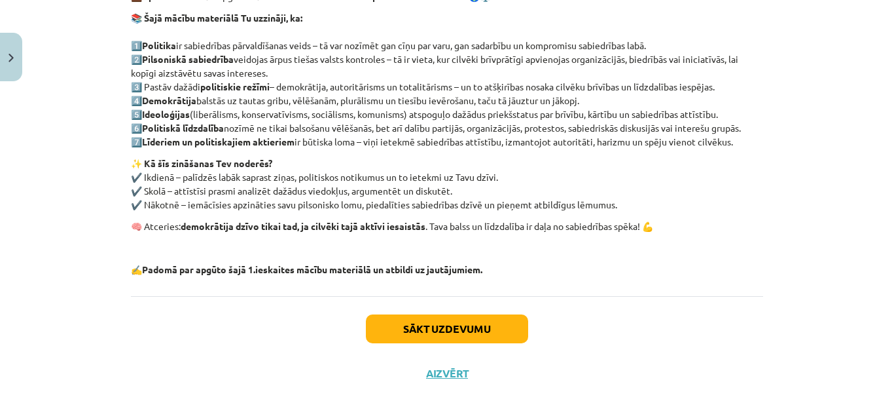
scroll to position [253, 0]
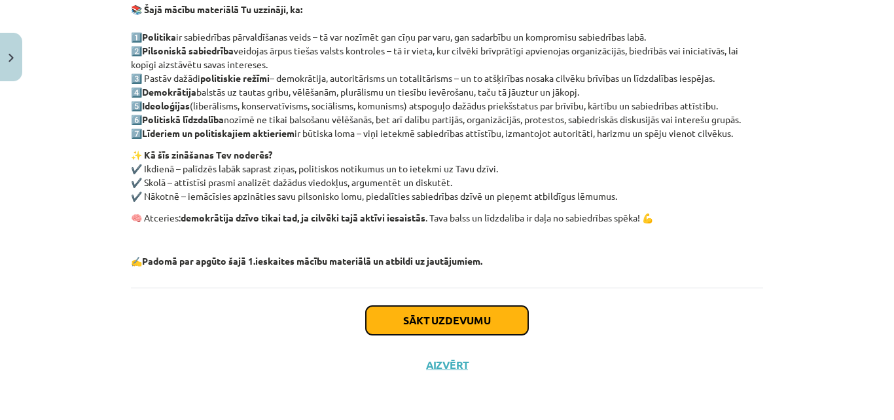
click at [486, 306] on button "Sākt uzdevumu" at bounding box center [447, 320] width 162 height 29
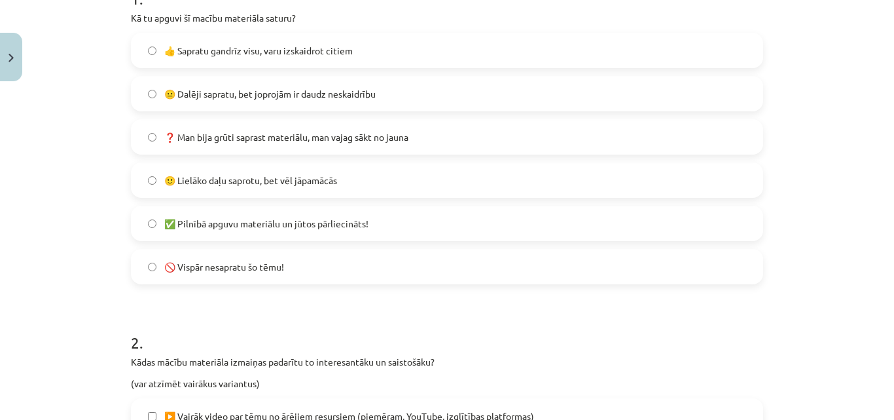
scroll to position [295, 0]
click at [309, 181] on span "🙂 Lielāko daļu saprotu, bet vēl jāpamācās" at bounding box center [250, 180] width 173 height 14
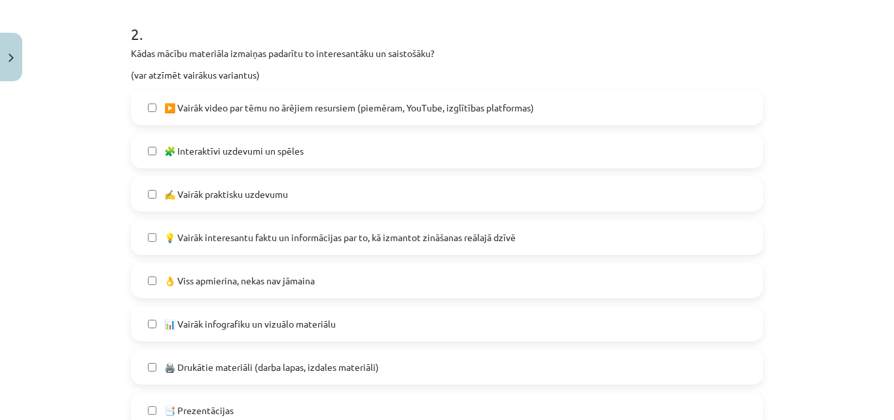
scroll to position [622, 0]
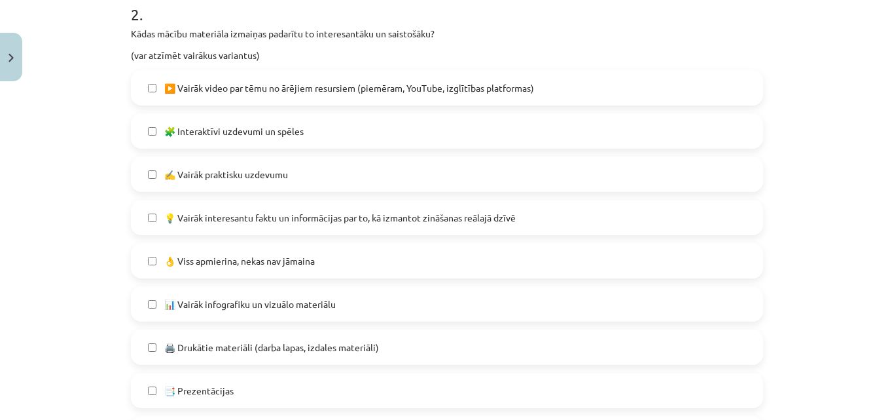
click at [329, 130] on label "🧩 Interaktīvi uzdevumi un spēles" at bounding box center [447, 131] width 630 height 33
click at [393, 215] on span "💡 Vairāk interesantu faktu un informācijas par to, kā izmantot zināšanas reālaj…" at bounding box center [339, 218] width 351 height 14
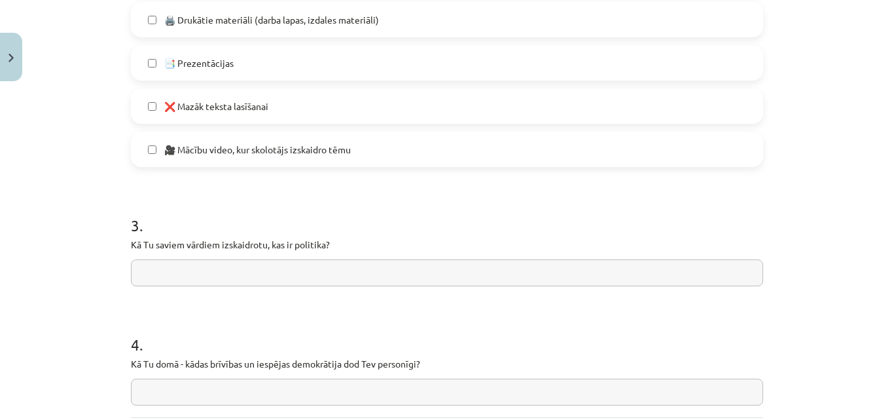
scroll to position [1014, 0]
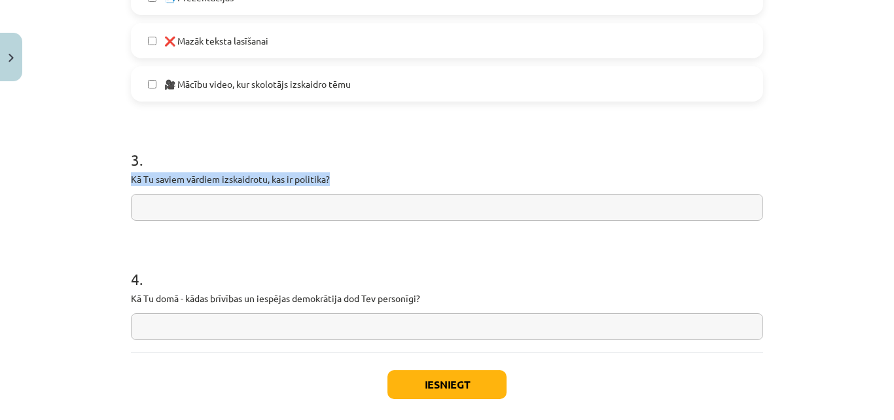
drag, startPoint x: 125, startPoint y: 178, endPoint x: 335, endPoint y: 181, distance: 210.1
click at [259, 209] on input "text" at bounding box center [447, 207] width 632 height 27
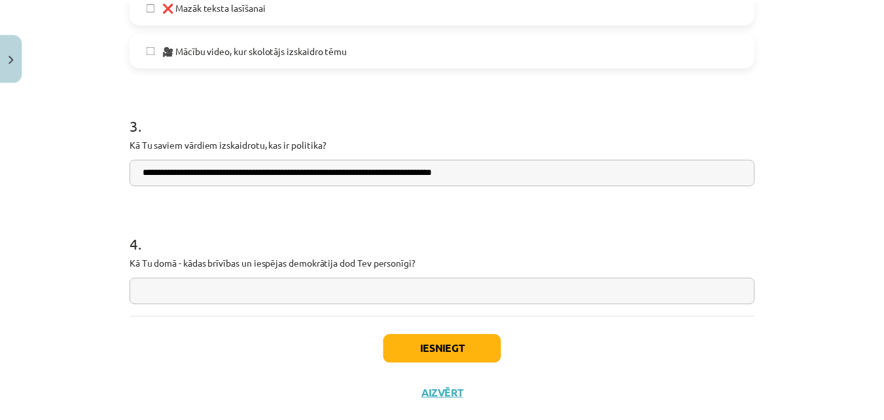
scroll to position [1079, 0]
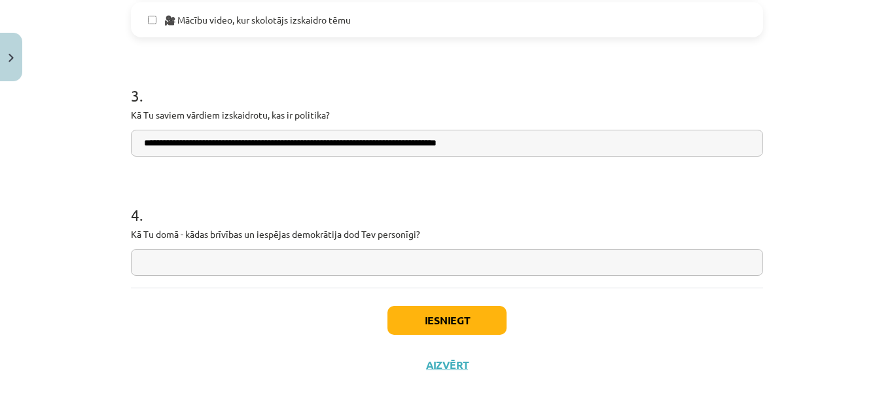
type input "**********"
drag, startPoint x: 111, startPoint y: 224, endPoint x: 455, endPoint y: 242, distance: 344.7
click at [455, 242] on div "Mācību tēma: Sociālās zinātnes i - 11. klases 1. ieskaites mācību materiāls #7 …" at bounding box center [447, 210] width 894 height 420
click at [293, 272] on input "text" at bounding box center [447, 262] width 632 height 27
click at [221, 265] on input "**********" at bounding box center [447, 262] width 632 height 27
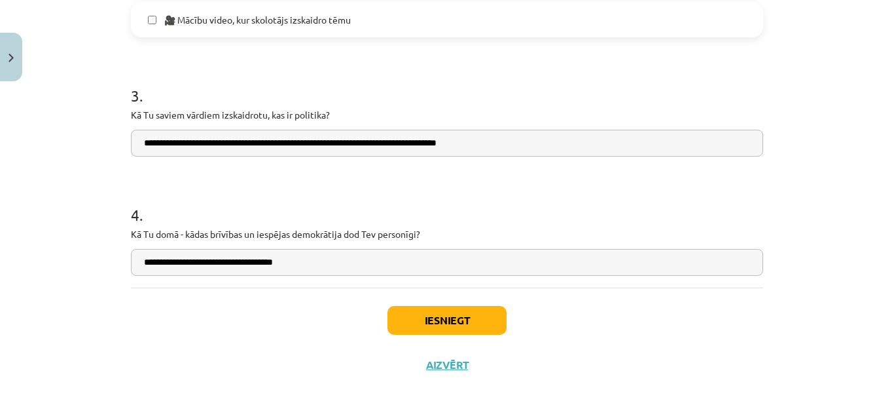
type input "**********"
click at [401, 325] on button "Iesniegt" at bounding box center [446, 320] width 119 height 29
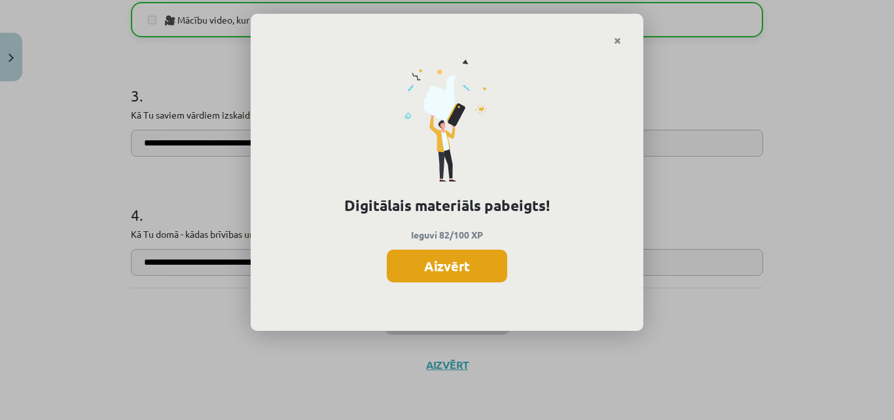
click at [440, 268] on button "Aizvērt" at bounding box center [447, 265] width 120 height 33
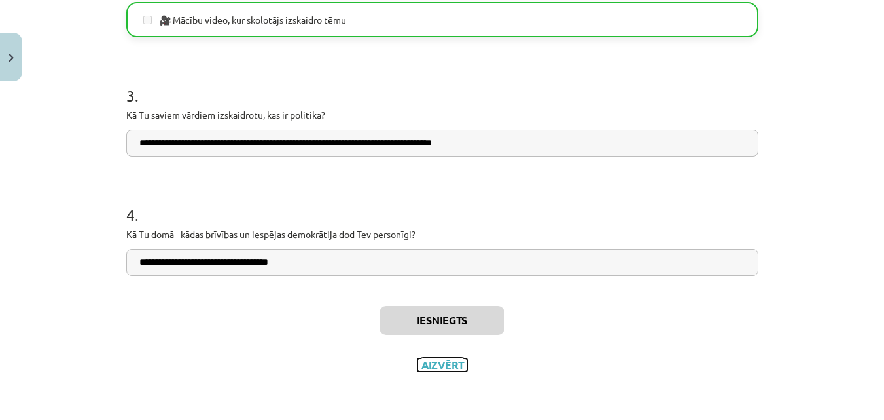
click at [437, 360] on button "Aizvērt" at bounding box center [443, 364] width 50 height 13
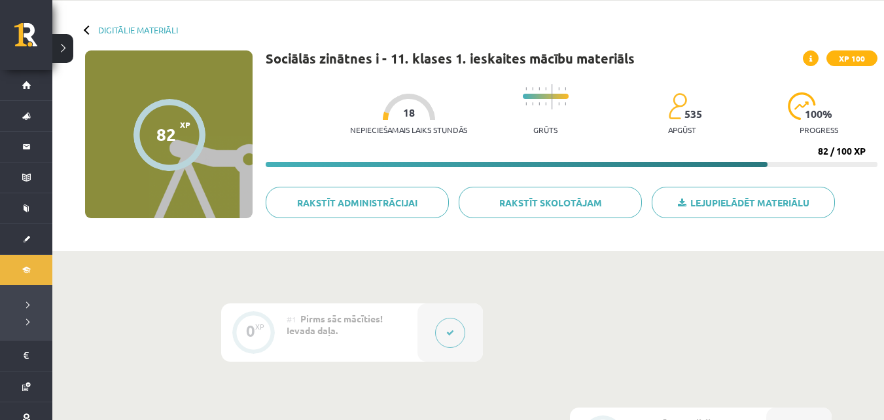
scroll to position [0, 0]
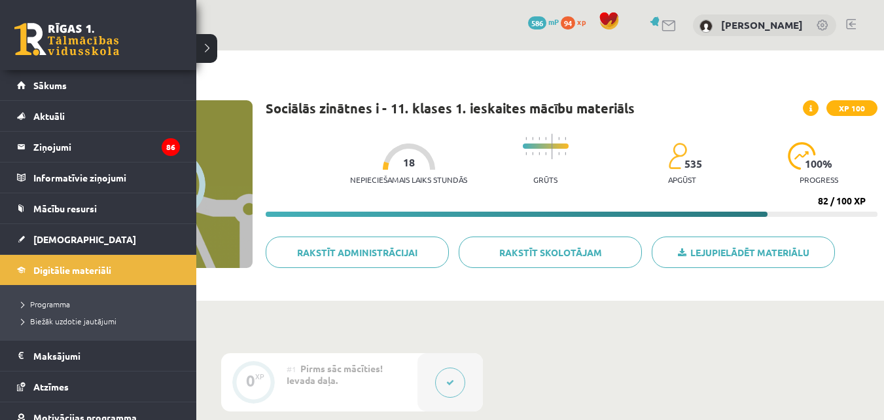
click at [49, 29] on link at bounding box center [66, 39] width 105 height 33
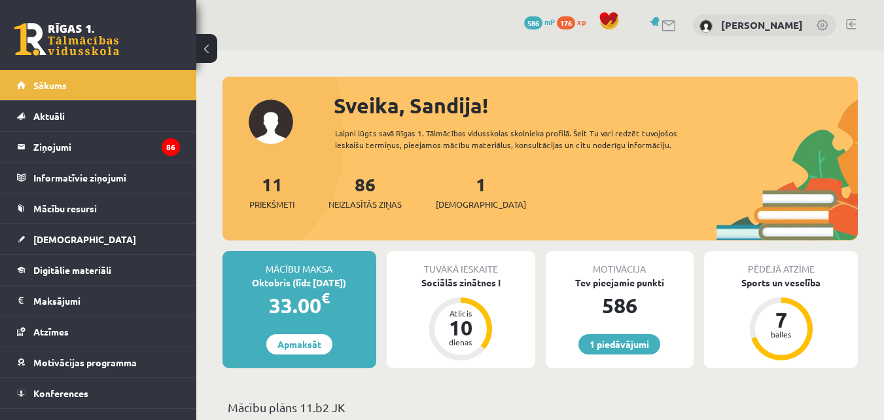
click at [443, 196] on div "1 Ieskaites" at bounding box center [481, 190] width 90 height 41
click at [459, 203] on span "[DEMOGRAPHIC_DATA]" at bounding box center [481, 204] width 90 height 13
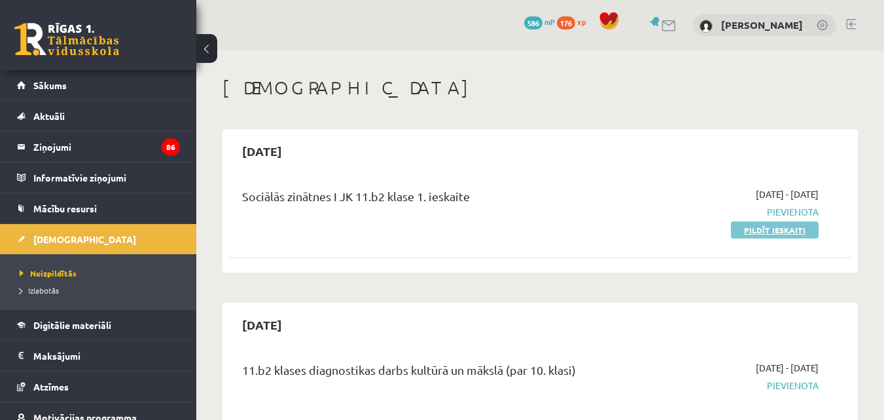
click at [779, 226] on link "Pildīt ieskaiti" at bounding box center [775, 229] width 88 height 17
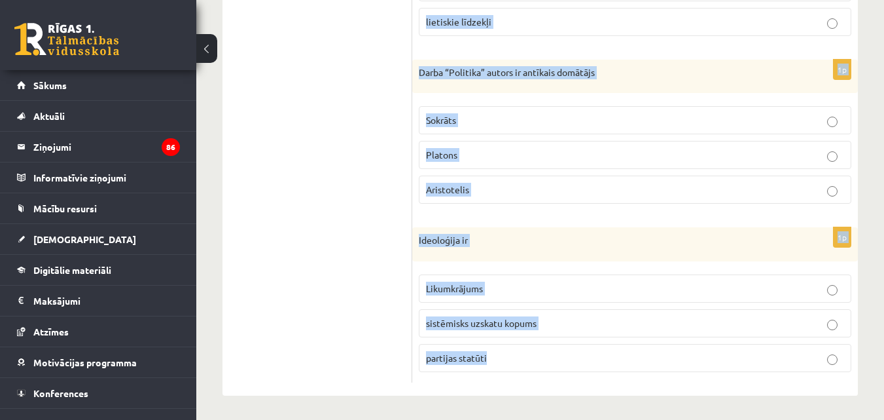
scroll to position [695, 0]
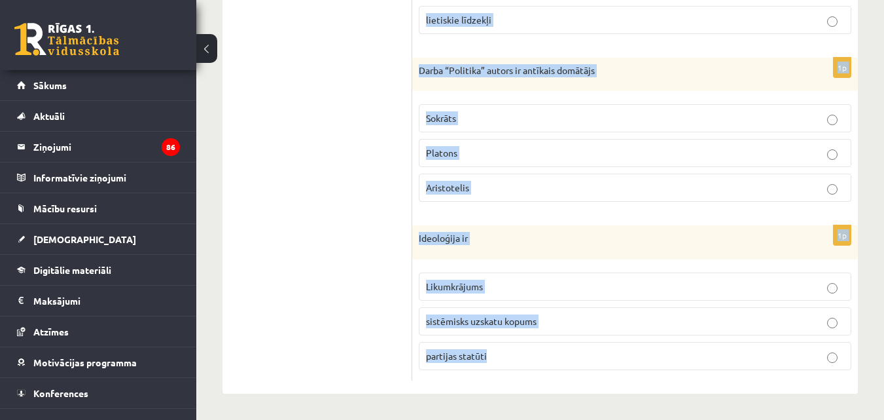
drag, startPoint x: 421, startPoint y: 65, endPoint x: 644, endPoint y: 426, distance: 424.3
copy form "Cilvēktiesību vēsturisks avots ir [DEMOGRAPHIC_DATA] autora [PERSON_NAME] darbi…"
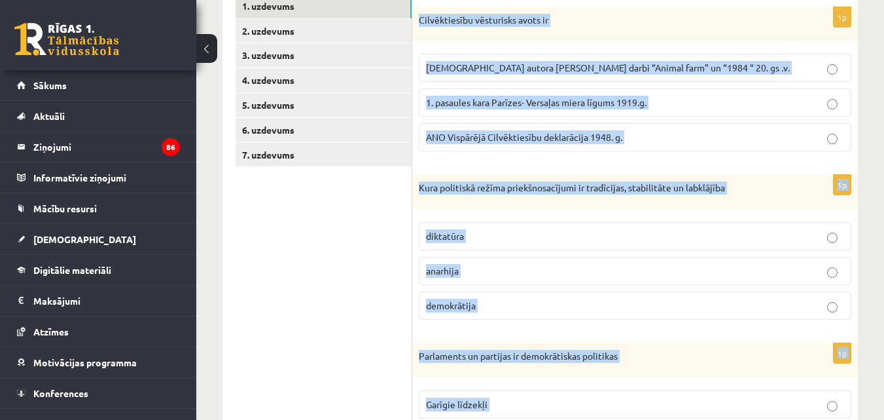
scroll to position [171, 0]
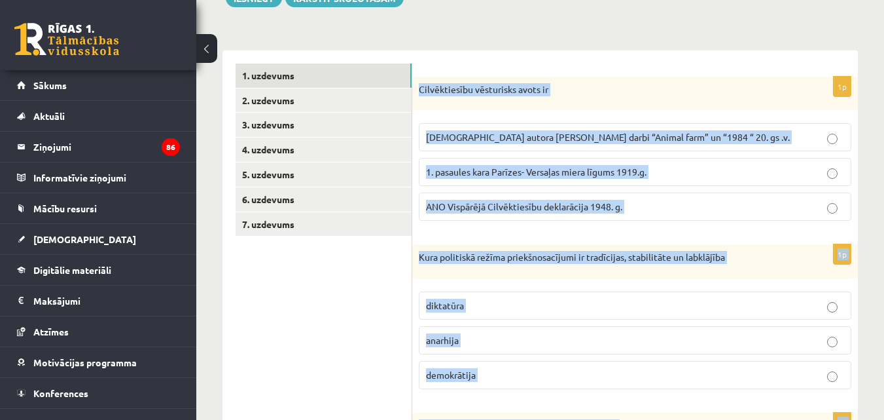
click at [523, 194] on label "ANO Vispārējā Cilvēktiesību deklarācija 1948. g." at bounding box center [635, 206] width 433 height 28
click at [518, 199] on label "ANO Vispārējā Cilvēktiesību deklarācija 1948. g." at bounding box center [635, 206] width 433 height 28
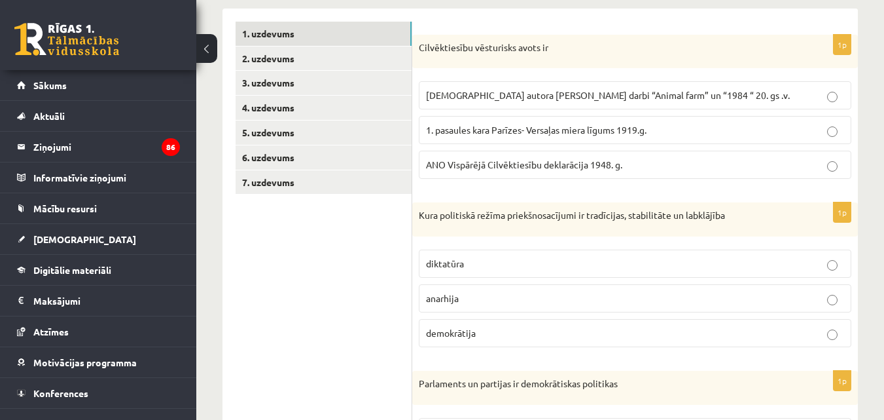
scroll to position [237, 0]
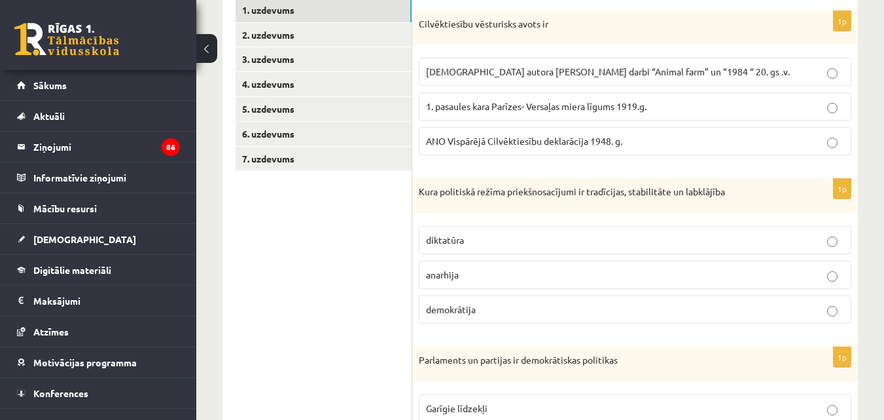
click at [478, 228] on label "diktatūra" at bounding box center [635, 240] width 433 height 28
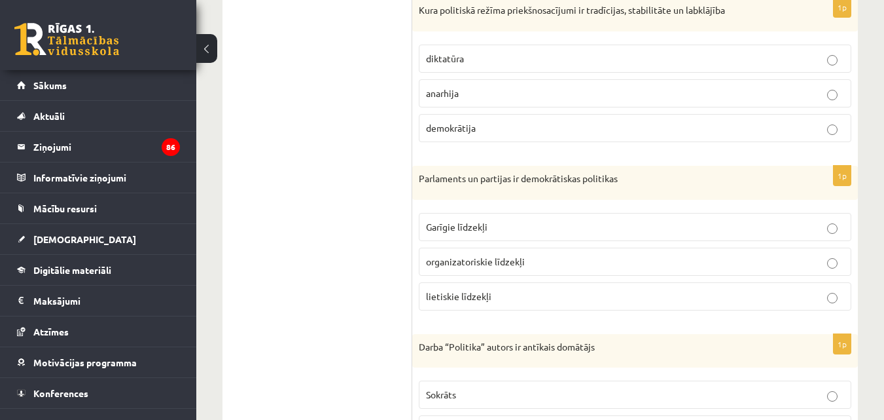
scroll to position [433, 0]
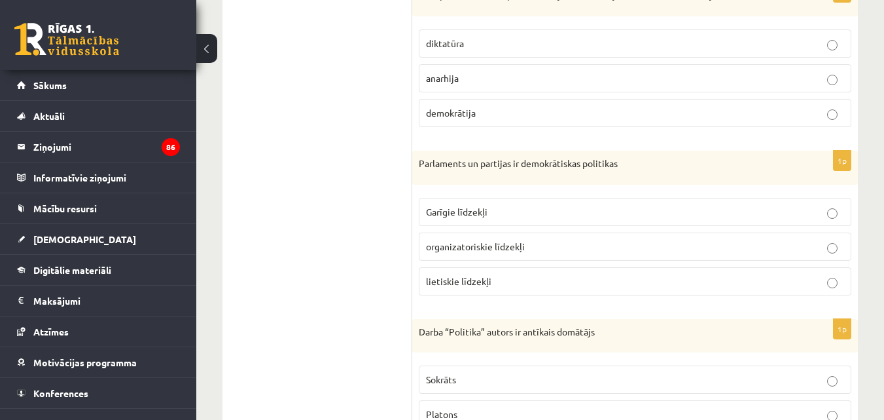
click at [500, 240] on p "organizatoriskie līdzekļi" at bounding box center [635, 247] width 418 height 14
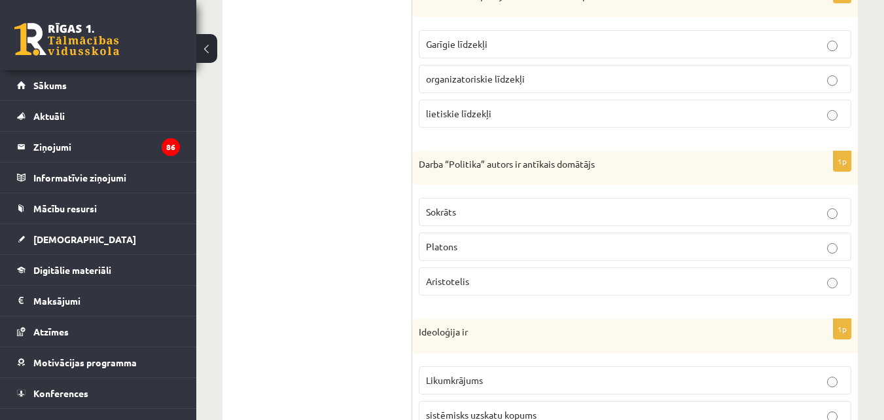
scroll to position [630, 0]
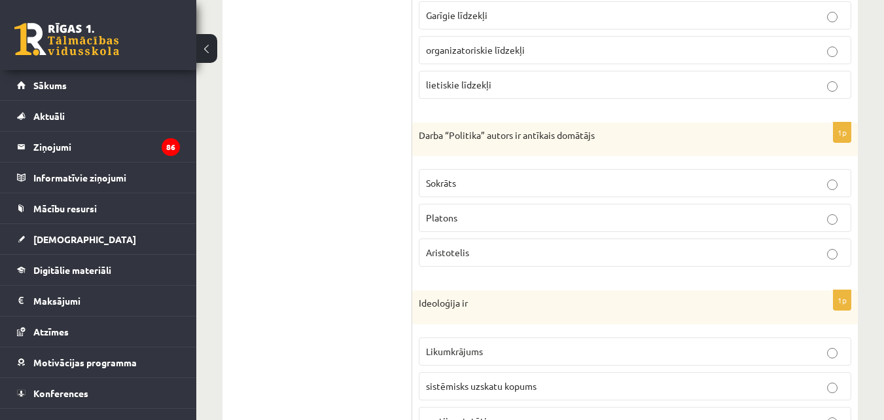
click at [448, 247] on span "Aristotelis" at bounding box center [447, 252] width 43 height 12
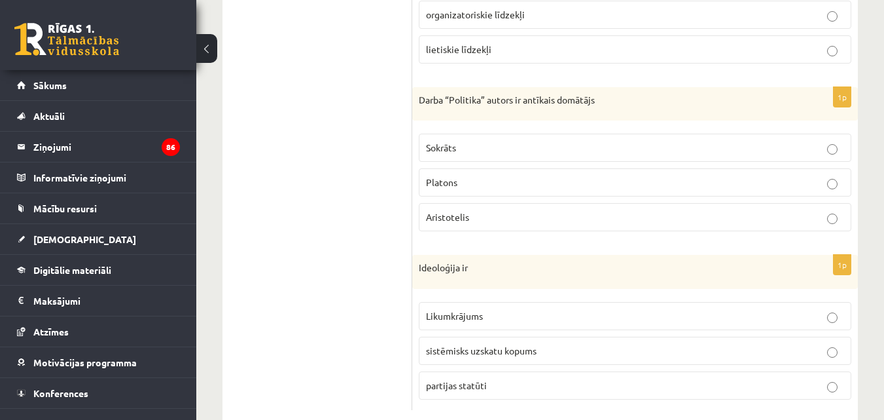
scroll to position [695, 0]
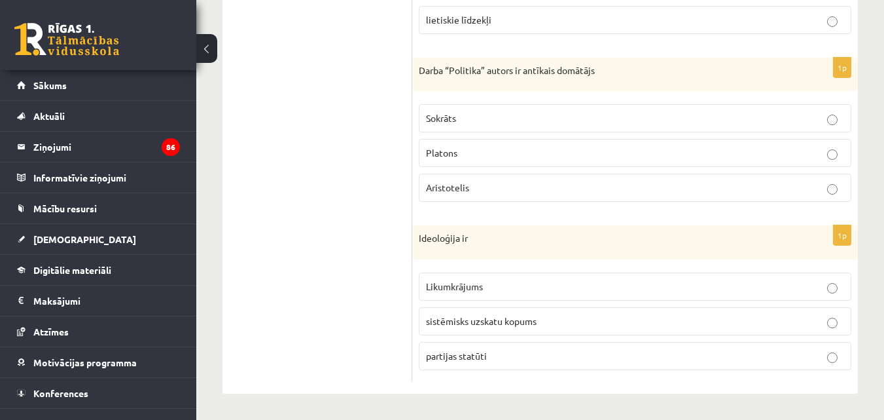
click at [469, 317] on span "sistēmisks uzskatu kopums" at bounding box center [481, 321] width 111 height 12
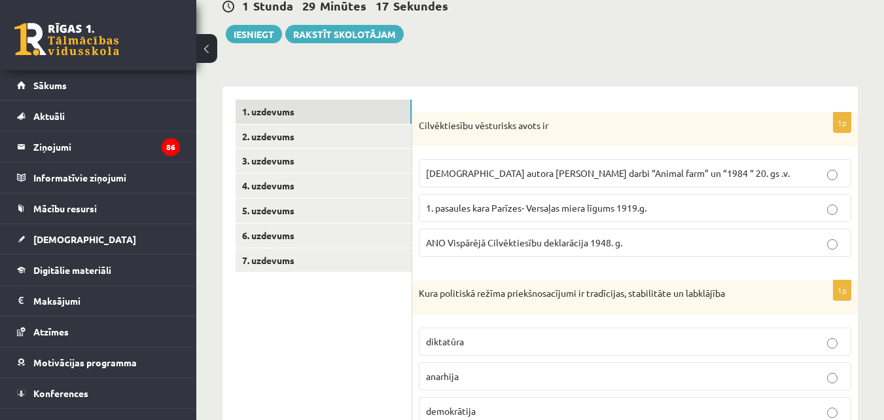
scroll to position [0, 0]
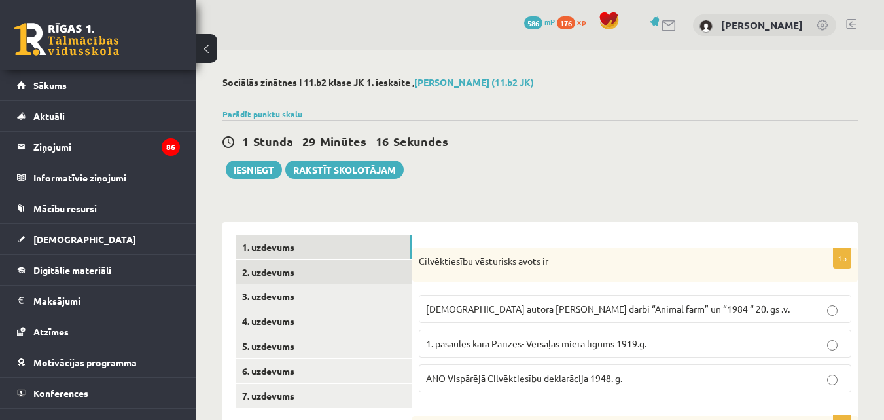
click at [253, 266] on link "2. uzdevums" at bounding box center [324, 272] width 176 height 24
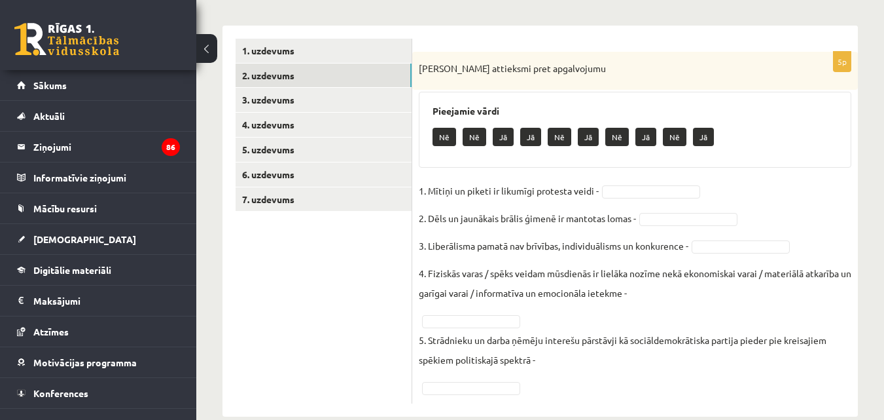
scroll to position [220, 0]
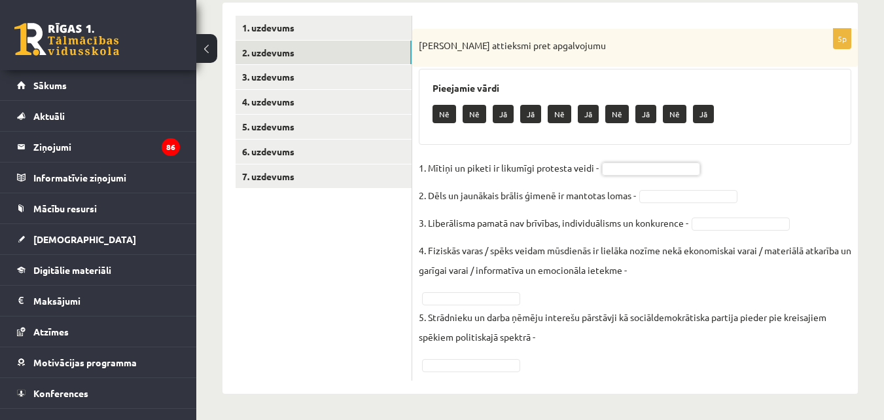
drag, startPoint x: 725, startPoint y: 152, endPoint x: 706, endPoint y: 156, distance: 19.3
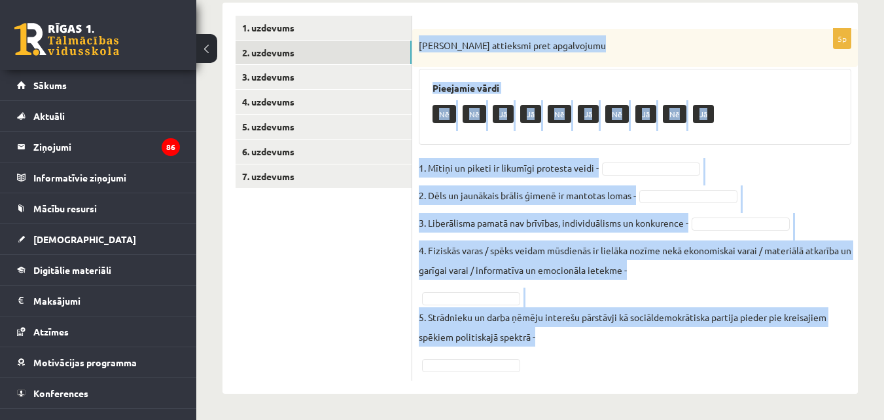
drag, startPoint x: 414, startPoint y: 41, endPoint x: 768, endPoint y: 332, distance: 458.6
click at [768, 332] on div "5p Izsaki attieksmi pret apgalvojumu Pieejamie vārdi Nē Nē Jā Jā Nē Jā Nē Jā Nē…" at bounding box center [635, 204] width 446 height 351
copy div "Izsaki attieksmi pret apgalvojumu Pieejamie vārdi Nē Nē Jā Jā Nē Jā Nē Jā Nē Jā…"
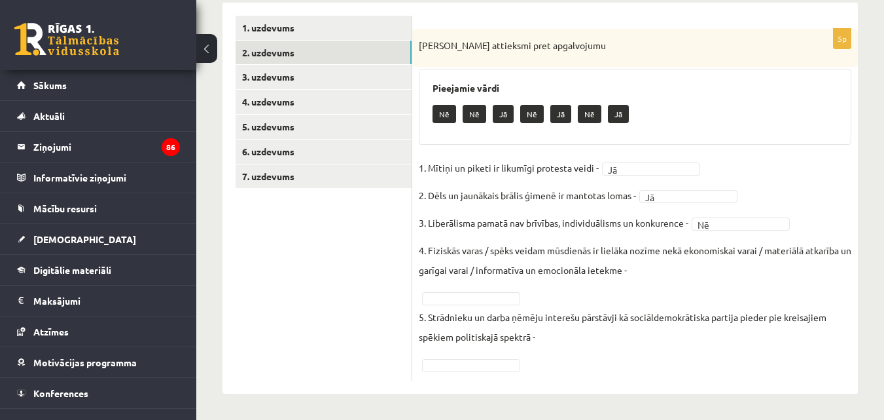
click at [668, 267] on p "4. Fiziskās varas / spēks veidam mūsdienās ir lielāka nozīme nekā ekonomiskai v…" at bounding box center [635, 259] width 433 height 39
drag, startPoint x: 660, startPoint y: 268, endPoint x: 649, endPoint y: 269, distance: 11.1
click at [649, 268] on p "4. Fiziskās varas / spēks veidam mūsdienās ir lielāka nozīme nekā ekonomiskai v…" at bounding box center [635, 259] width 433 height 39
click at [645, 270] on p "4. Fiziskās varas / spēks veidam mūsdienās ir lielāka nozīme nekā ekonomiskai v…" at bounding box center [635, 259] width 433 height 39
drag, startPoint x: 624, startPoint y: 270, endPoint x: 582, endPoint y: 285, distance: 45.1
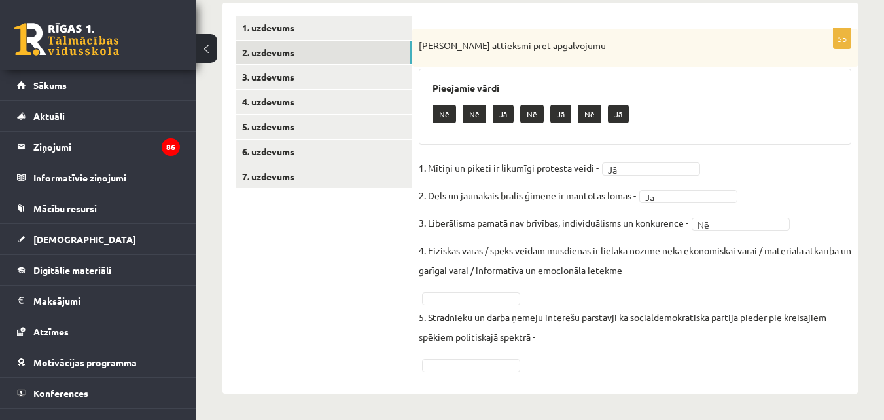
click at [623, 270] on p "4. Fiziskās varas / spēks veidam mūsdienās ir lielāka nozīme nekā ekonomiskai v…" at bounding box center [635, 259] width 433 height 39
click at [558, 294] on fieldset "1. Mītiņi un piketi ir likumīgi protesta veidi - Jā ** 2. Dēls un jaunākais brā…" at bounding box center [635, 266] width 433 height 216
click at [674, 268] on p "4. Fiziskās varas / spēks veidam mūsdienās ir lielāka nozīme nekā ekonomiskai v…" at bounding box center [635, 259] width 433 height 39
click at [675, 268] on p "4. Fiziskās varas / spēks veidam mūsdienās ir lielāka nozīme nekā ekonomiskai v…" at bounding box center [635, 259] width 433 height 39
click at [700, 260] on p "4. Fiziskās varas / spēks veidam mūsdienās ir lielāka nozīme nekā ekonomiskai v…" at bounding box center [635, 259] width 433 height 39
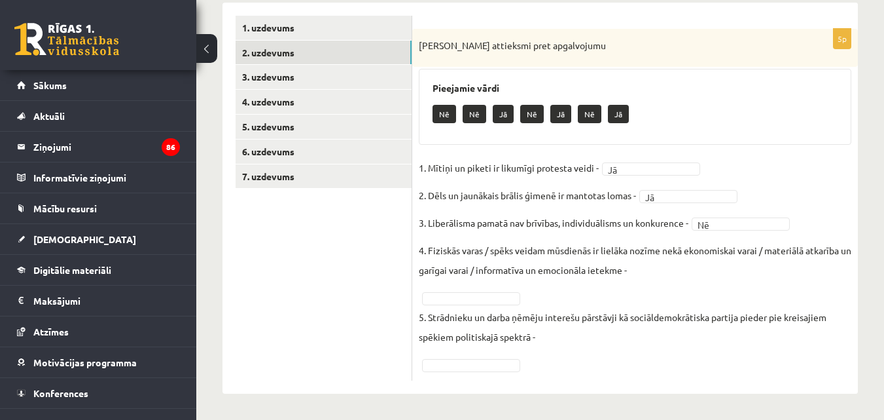
click at [687, 266] on p "4. Fiziskās varas / spēks veidam mūsdienās ir lielāka nozīme nekā ekonomiskai v…" at bounding box center [635, 259] width 433 height 39
click at [680, 275] on p "4. Fiziskās varas / spēks veidam mūsdienās ir lielāka nozīme nekā ekonomiskai v…" at bounding box center [635, 259] width 433 height 39
drag, startPoint x: 426, startPoint y: 300, endPoint x: 426, endPoint y: 292, distance: 7.9
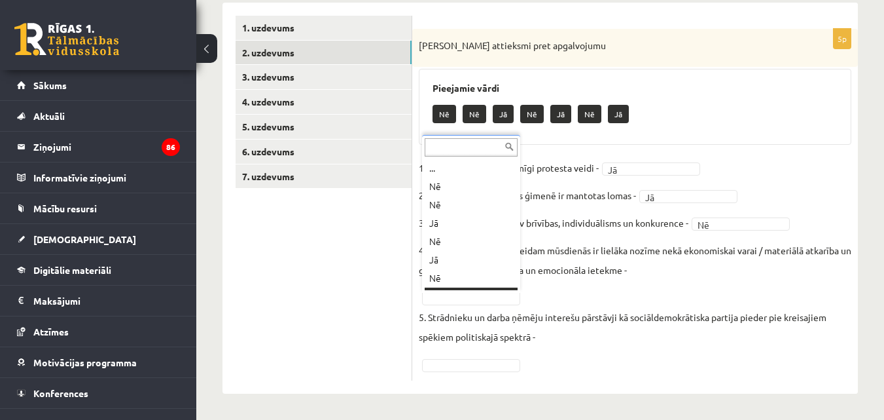
scroll to position [16, 0]
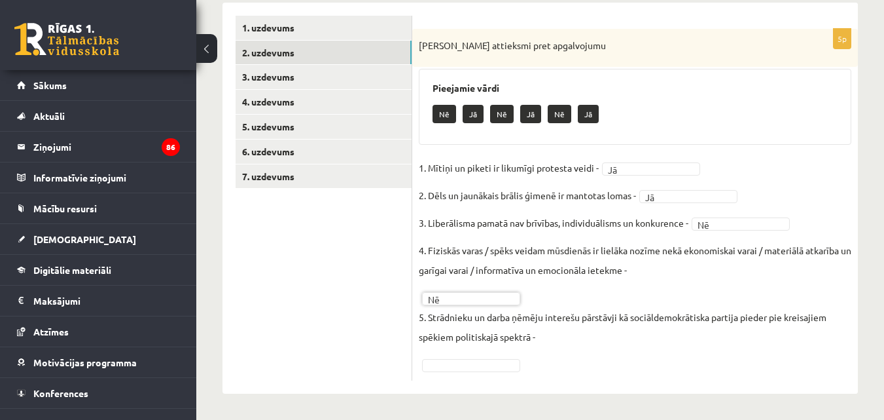
click at [514, 338] on p "5. Strādnieku un darba ņēmēju interešu pārstāvji kā sociāldemokrātiska partija …" at bounding box center [635, 326] width 433 height 39
click at [558, 348] on fieldset "1. Mītiņi un piketi ir likumīgi protesta veidi - Jā ** 2. Dēls un jaunākais brā…" at bounding box center [635, 266] width 433 height 216
click at [533, 358] on fieldset "1. Mītiņi un piketi ir likumīgi protesta veidi - Jā ** 2. Dēls un jaunākais brā…" at bounding box center [635, 266] width 433 height 216
drag, startPoint x: 555, startPoint y: 331, endPoint x: 510, endPoint y: 344, distance: 46.6
click at [552, 331] on p "5. Strādnieku un darba ņēmēju interešu pārstāvji kā sociāldemokrātiska partija …" at bounding box center [635, 326] width 433 height 39
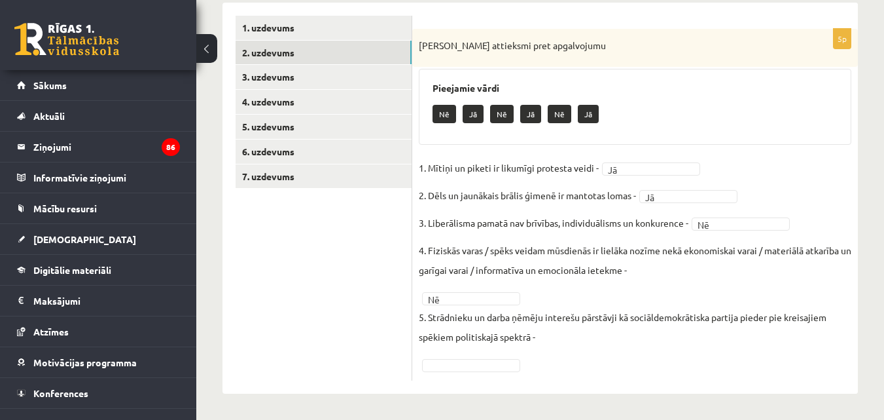
click at [416, 352] on div "5p Izsaki attieksmi pret apgalvojumu Pieejamie vārdi Nē Jā Nē Jā Nē Jā 1. Mītiņ…" at bounding box center [635, 204] width 446 height 351
drag, startPoint x: 442, startPoint y: 352, endPoint x: 546, endPoint y: 337, distance: 105.1
click at [478, 351] on fieldset "1. Mītiņi un piketi ir likumīgi protesta veidi - Jā ** 2. Dēls un jaunākais brā…" at bounding box center [635, 266] width 433 height 216
click at [600, 343] on p "5. Strādnieku un darba ņēmēju interešu pārstāvji kā sociāldemokrātiska partija …" at bounding box center [635, 326] width 433 height 39
drag, startPoint x: 622, startPoint y: 340, endPoint x: 683, endPoint y: 340, distance: 61.5
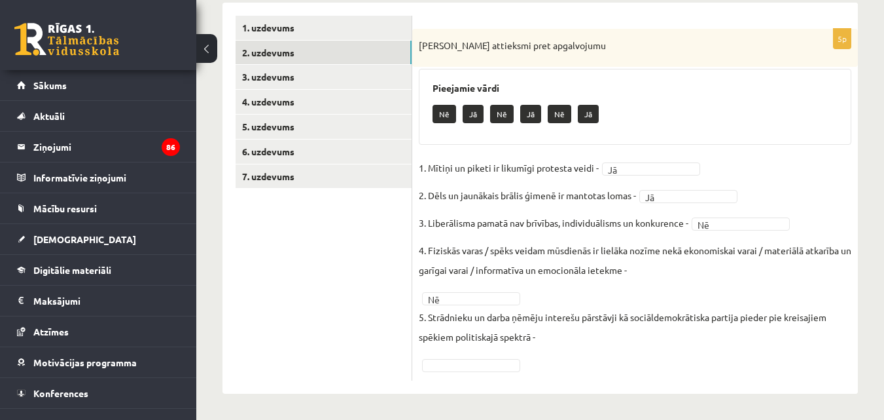
click at [670, 340] on p "5. Strādnieku un darba ņēmēju interešu pārstāvji kā sociāldemokrātiska partija …" at bounding box center [635, 326] width 433 height 39
click at [683, 340] on p "5. Strādnieku un darba ņēmēju interešu pārstāvji kā sociāldemokrātiska partija …" at bounding box center [635, 326] width 433 height 39
click at [520, 339] on p "5. Strādnieku un darba ņēmēju interešu pārstāvji kā sociāldemokrātiska partija …" at bounding box center [635, 326] width 433 height 39
click at [506, 351] on fieldset "1. Mītiņi un piketi ir likumīgi protesta veidi - Jā ** 2. Dēls un jaunākais brā…" at bounding box center [635, 266] width 433 height 216
click at [490, 351] on fieldset "1. Mītiņi un piketi ir likumīgi protesta veidi - Jā ** 2. Dēls un jaunākais brā…" at bounding box center [635, 266] width 433 height 216
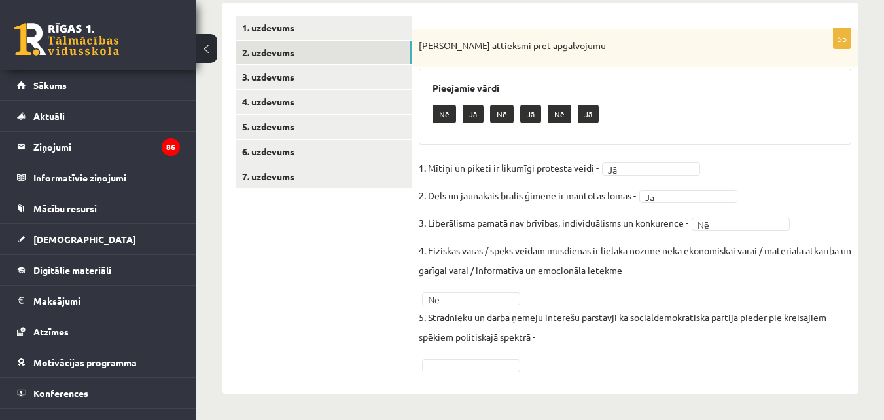
click at [468, 349] on fieldset "1. Mītiņi un piketi ir likumīgi protesta veidi - Jā ** 2. Dēls un jaunākais brā…" at bounding box center [635, 266] width 433 height 216
drag, startPoint x: 434, startPoint y: 345, endPoint x: 438, endPoint y: 334, distance: 11.4
click at [435, 341] on p "5. Strādnieku un darba ņēmēju interešu pārstāvji kā sociāldemokrātiska partija …" at bounding box center [635, 326] width 433 height 39
drag, startPoint x: 438, startPoint y: 334, endPoint x: 431, endPoint y: 298, distance: 36.8
click at [438, 332] on p "5. Strādnieku un darba ņēmēju interešu pārstāvji kā sociāldemokrātiska partija …" at bounding box center [635, 326] width 433 height 39
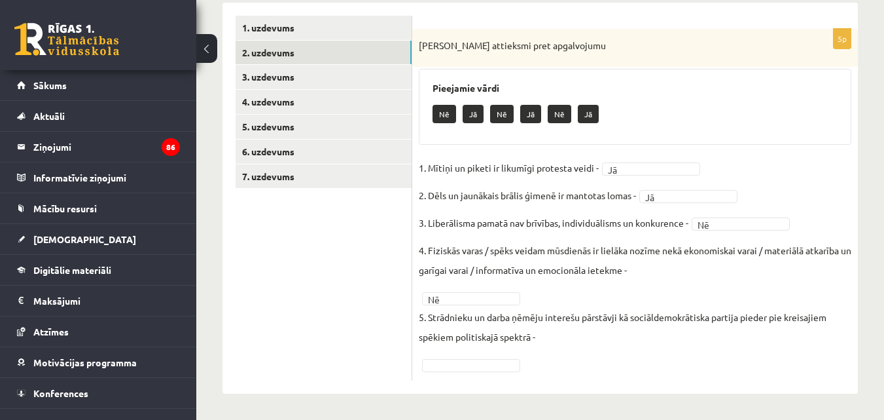
click at [429, 291] on fieldset "1. Mītiņi un piketi ir likumīgi protesta veidi - Jā ** 2. Dēls un jaunākais brā…" at bounding box center [635, 266] width 433 height 216
drag, startPoint x: 484, startPoint y: 318, endPoint x: 506, endPoint y: 328, distance: 24.3
click at [495, 323] on p "5. Strādnieku un darba ņēmēju interešu pārstāvji kā sociāldemokrātiska partija …" at bounding box center [635, 326] width 433 height 39
click at [535, 330] on p "5. Strādnieku un darba ņēmēju interešu pārstāvji kā sociāldemokrātiska partija …" at bounding box center [635, 326] width 433 height 39
click at [555, 344] on p "5. Strādnieku un darba ņēmēju interešu pārstāvji kā sociāldemokrātiska partija …" at bounding box center [635, 326] width 433 height 39
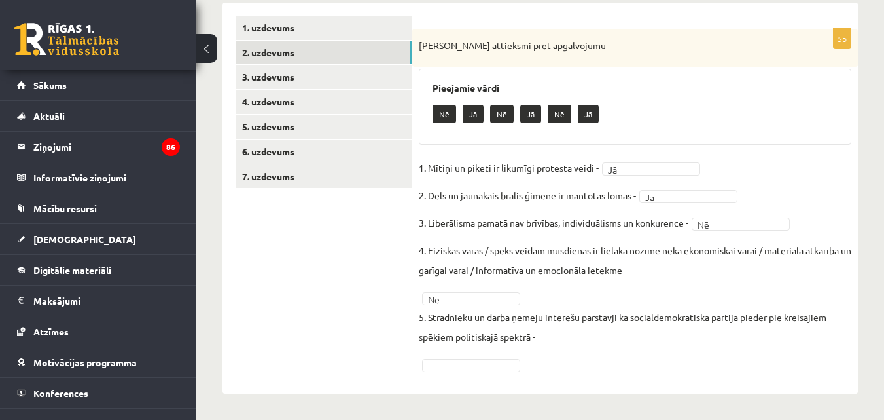
drag, startPoint x: 586, startPoint y: 336, endPoint x: 624, endPoint y: 332, distance: 38.1
click at [609, 336] on p "5. Strādnieku un darba ņēmēju interešu pārstāvji kā sociāldemokrātiska partija …" at bounding box center [635, 326] width 433 height 39
drag, startPoint x: 725, startPoint y: 340, endPoint x: 760, endPoint y: 346, distance: 35.7
click at [725, 341] on p "5. Strādnieku un darba ņēmēju interešu pārstāvji kā sociāldemokrātiska partija …" at bounding box center [635, 326] width 433 height 39
drag, startPoint x: 782, startPoint y: 349, endPoint x: 788, endPoint y: 354, distance: 7.9
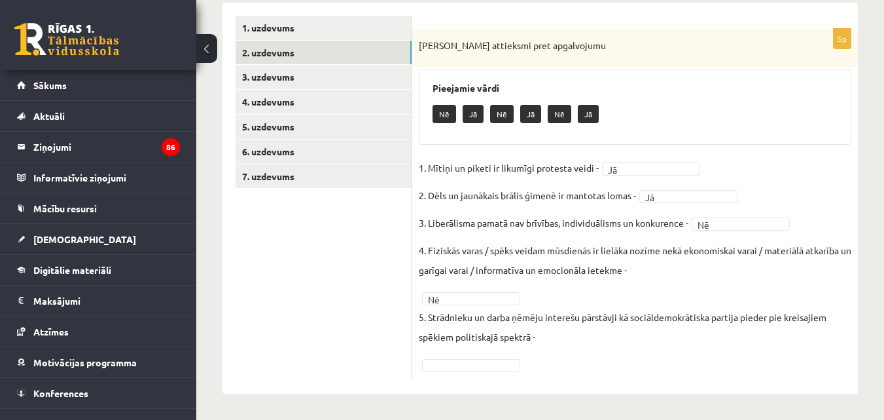
click at [787, 352] on fieldset "1. Mītiņi un piketi ir likumīgi protesta veidi - Jā ** 2. Dēls un jaunākais brā…" at bounding box center [635, 266] width 433 height 216
click at [795, 365] on fieldset "1. Mītiņi un piketi ir likumīgi protesta veidi - Jā ** 2. Dēls un jaunākais brā…" at bounding box center [635, 266] width 433 height 216
drag, startPoint x: 818, startPoint y: 303, endPoint x: 632, endPoint y: 345, distance: 191.2
click at [817, 303] on fieldset "1. Mītiņi un piketi ir likumīgi protesta veidi - Jā ** 2. Dēls un jaunākais brā…" at bounding box center [635, 266] width 433 height 216
drag, startPoint x: 536, startPoint y: 365, endPoint x: 529, endPoint y: 367, distance: 7.3
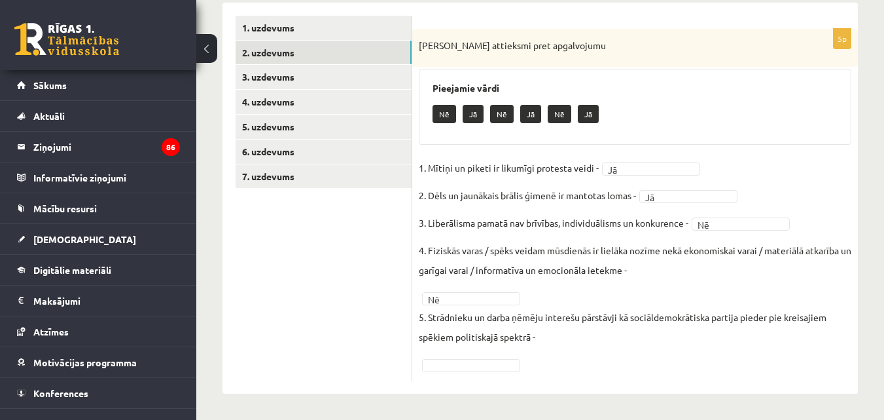
click at [529, 367] on fieldset "1. Mītiņi un piketi ir likumīgi protesta veidi - Jā ** 2. Dēls un jaunākais brā…" at bounding box center [635, 266] width 433 height 216
click at [459, 347] on fieldset "1. Mītiņi un piketi ir likumīgi protesta veidi - Jā ** 2. Dēls un jaunākais brā…" at bounding box center [635, 266] width 433 height 216
click at [458, 347] on fieldset "1. Mītiņi un piketi ir likumīgi protesta veidi - Jā ** 2. Dēls un jaunākais brā…" at bounding box center [635, 266] width 433 height 216
click at [442, 354] on fieldset "1. Mītiņi un piketi ir likumīgi protesta veidi - Jā ** 2. Dēls un jaunākais brā…" at bounding box center [635, 266] width 433 height 216
click at [441, 358] on fieldset "1. Mītiņi un piketi ir likumīgi protesta veidi - Jā ** 2. Dēls un jaunākais brā…" at bounding box center [635, 266] width 433 height 216
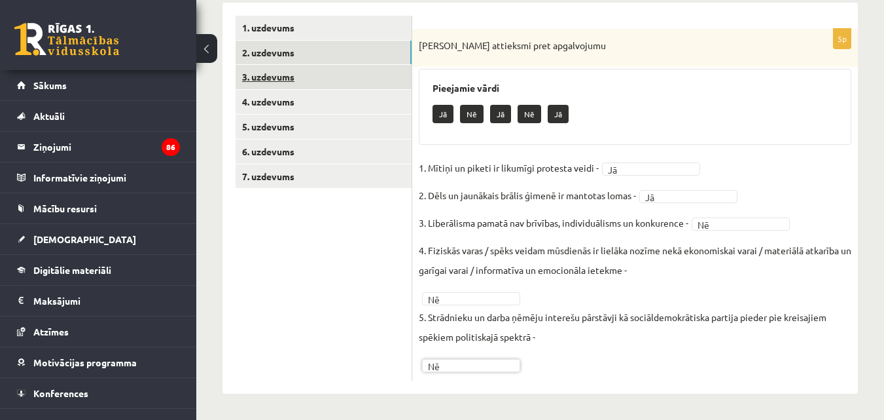
click at [315, 71] on link "3. uzdevums" at bounding box center [324, 77] width 176 height 24
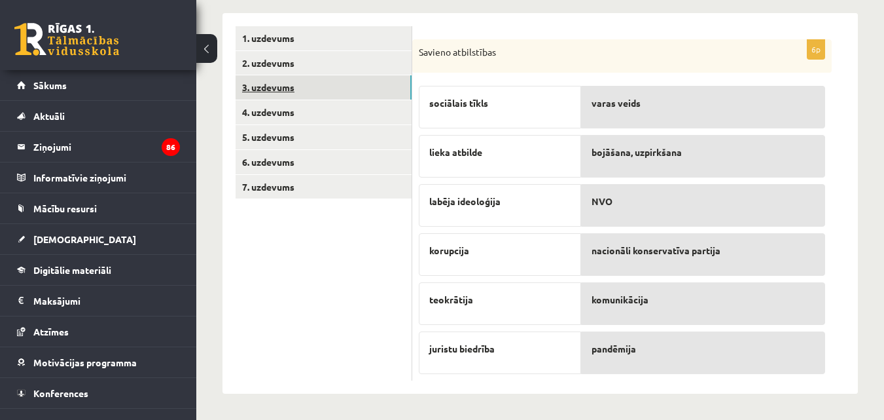
scroll to position [209, 0]
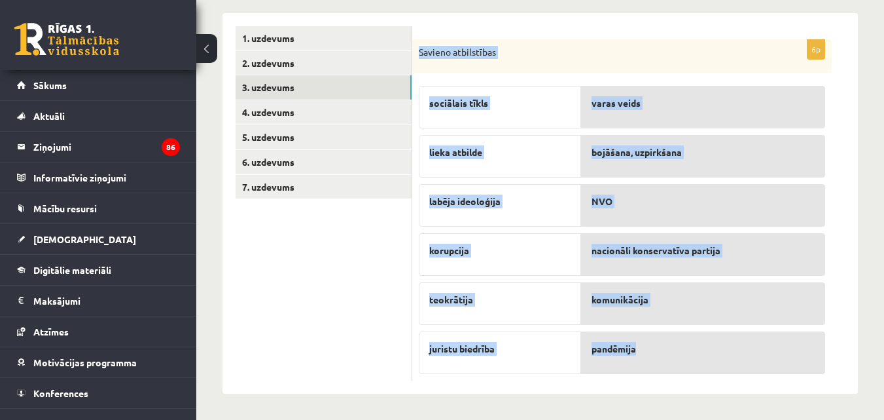
drag, startPoint x: 417, startPoint y: 46, endPoint x: 647, endPoint y: 354, distance: 383.9
click at [647, 354] on div "6p Savieno atbilstības sociālais tīkls lieka atbilde labēja ideoloģija korupcij…" at bounding box center [622, 210] width 420 height 342
copy div "Savieno atbilstības sociālais tīkls lieka atbilde labēja ideoloģija korupcija t…"
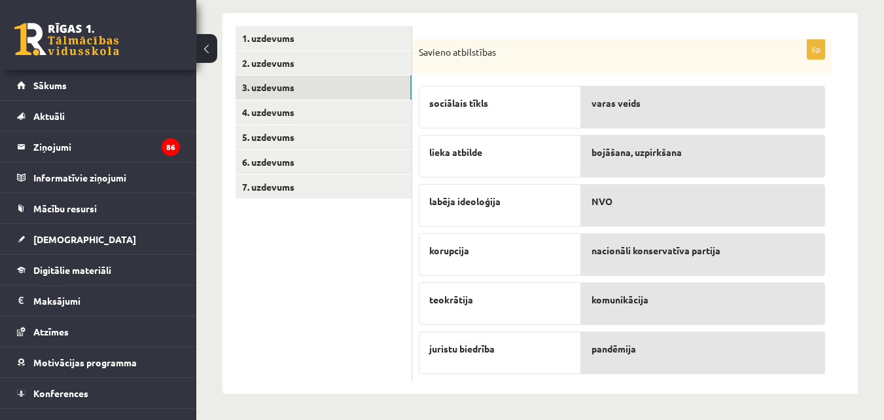
click at [689, 302] on p "komunikācija" at bounding box center [703, 300] width 223 height 14
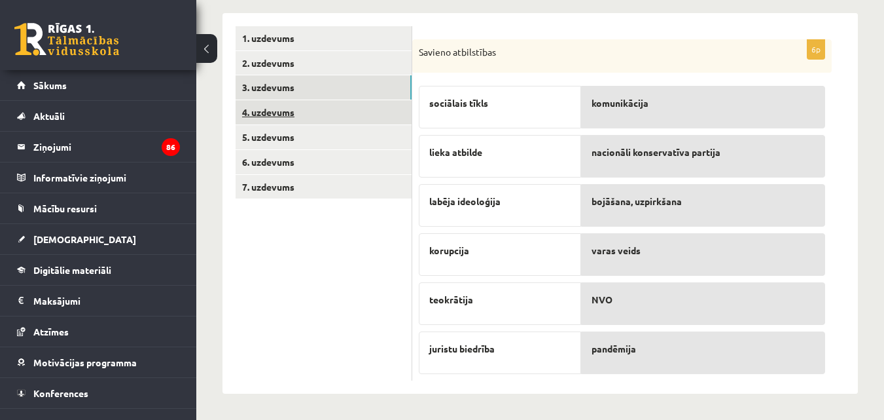
click at [281, 110] on link "4. uzdevums" at bounding box center [324, 112] width 176 height 24
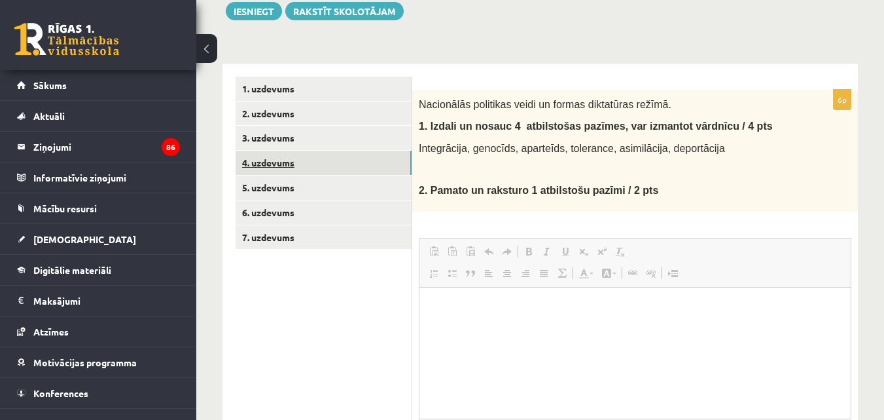
scroll to position [0, 0]
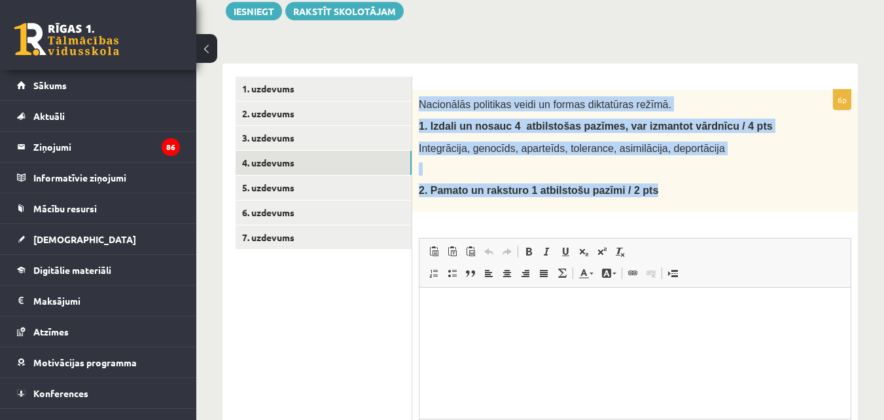
drag, startPoint x: 417, startPoint y: 103, endPoint x: 664, endPoint y: 183, distance: 259.3
click at [664, 183] on div "Nacionālās politikas veidi un formas diktatūras režīmā. 1. I zdali un nosauc 4 …" at bounding box center [635, 151] width 446 height 122
copy div "Nacionālās politikas veidi un formas diktatūras režīmā. 1. I zdali un nosauc 4 …"
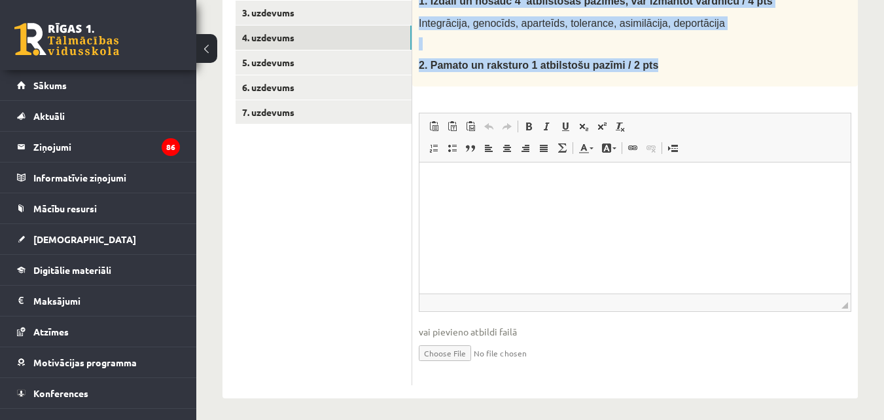
scroll to position [289, 0]
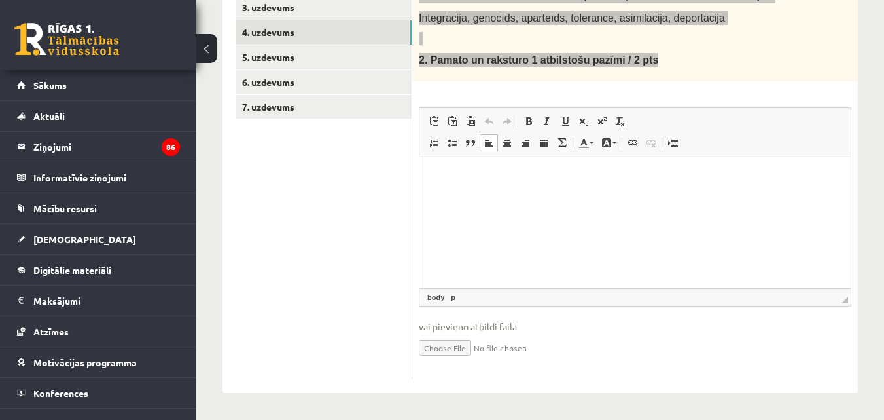
click at [463, 188] on html at bounding box center [635, 176] width 431 height 40
click at [451, 143] on span at bounding box center [452, 142] width 10 height 10
click at [450, 149] on link "Ievietot/noņemt sarakstu ar aizzīmēm" at bounding box center [452, 142] width 18 height 17
click at [452, 144] on span at bounding box center [452, 142] width 10 height 10
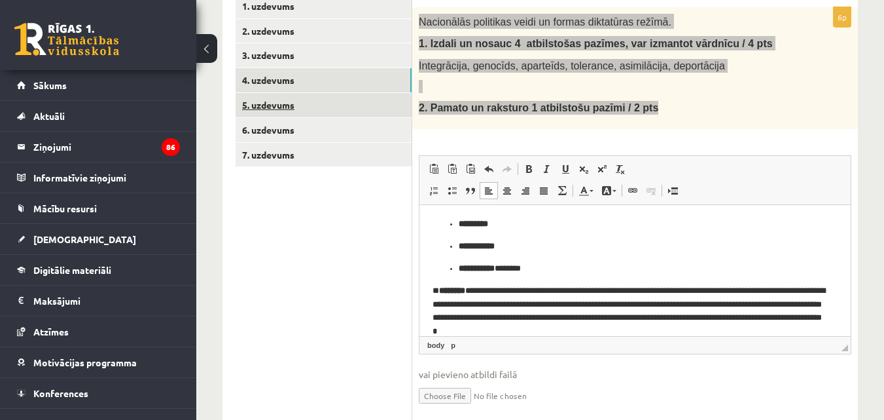
scroll to position [158, 0]
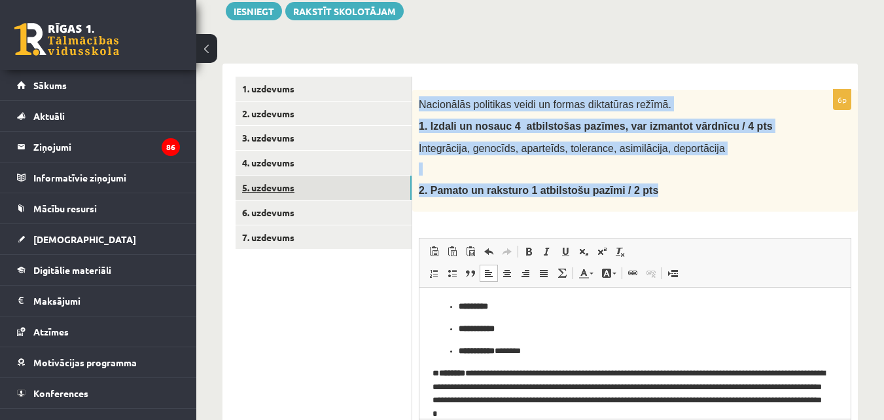
click at [277, 190] on link "5. uzdevums" at bounding box center [324, 187] width 176 height 24
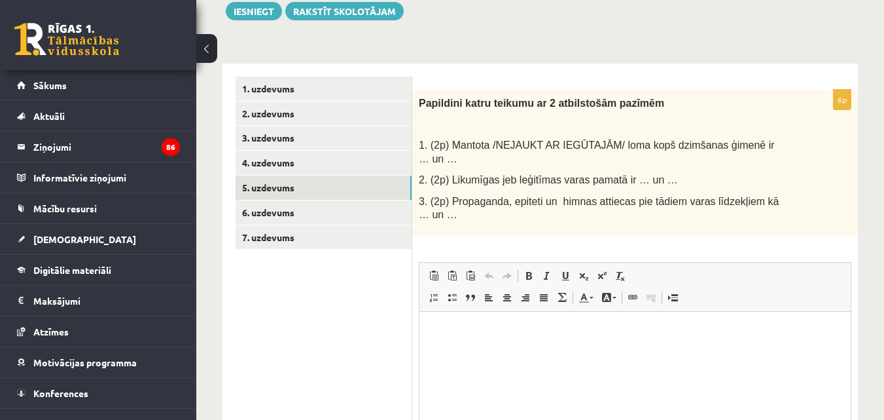
scroll to position [0, 0]
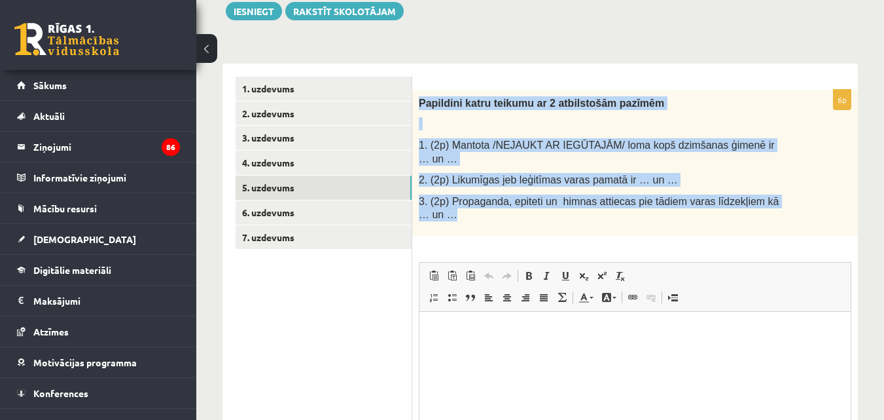
drag, startPoint x: 413, startPoint y: 98, endPoint x: 806, endPoint y: 196, distance: 405.4
click at [806, 196] on div "Papildini katru teikumu ar 2 atbilstošām pazīmēm 1. (2p) Mantota /NEJAUKT AR IE…" at bounding box center [635, 163] width 446 height 146
copy div "Papildini katru teikumu ar 2 atbilstošām pazīmēm 1. (2p) Mantota /NEJAUKT AR IE…"
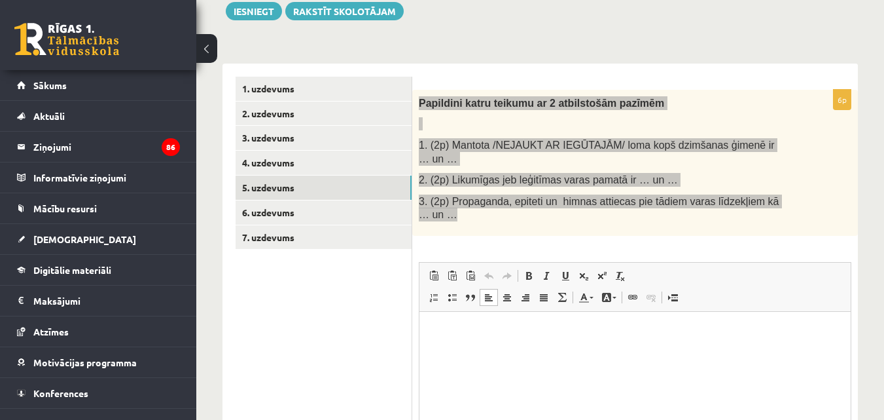
click at [484, 335] on p "Bagātinātā teksta redaktors, wiswyg-editor-user-answer-47433889943860" at bounding box center [635, 331] width 405 height 14
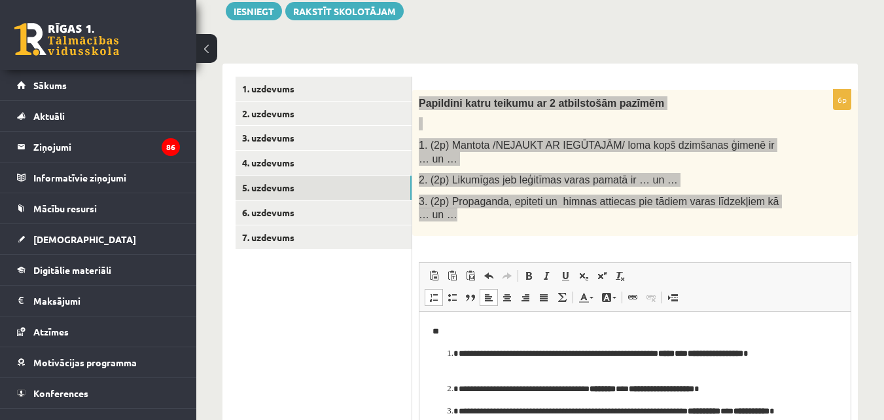
click at [449, 327] on p "**" at bounding box center [630, 331] width 395 height 14
click at [445, 338] on body "**********" at bounding box center [635, 377] width 405 height 107
click at [446, 339] on body "**********" at bounding box center [635, 377] width 405 height 107
click at [442, 359] on ol "**********" at bounding box center [635, 388] width 405 height 85
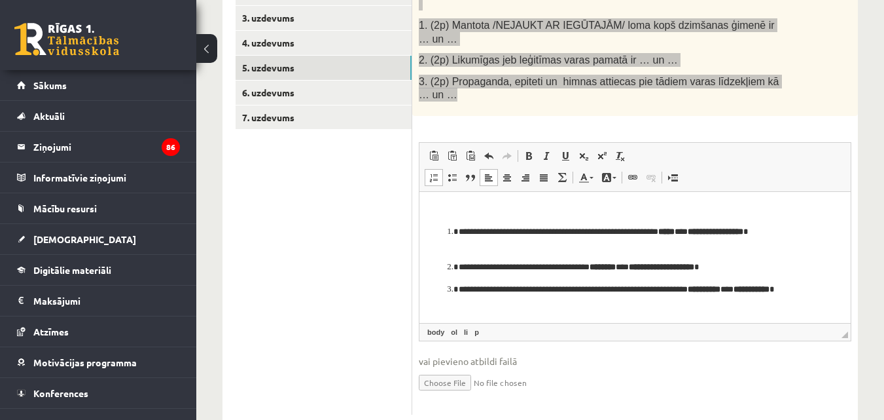
scroll to position [287, 0]
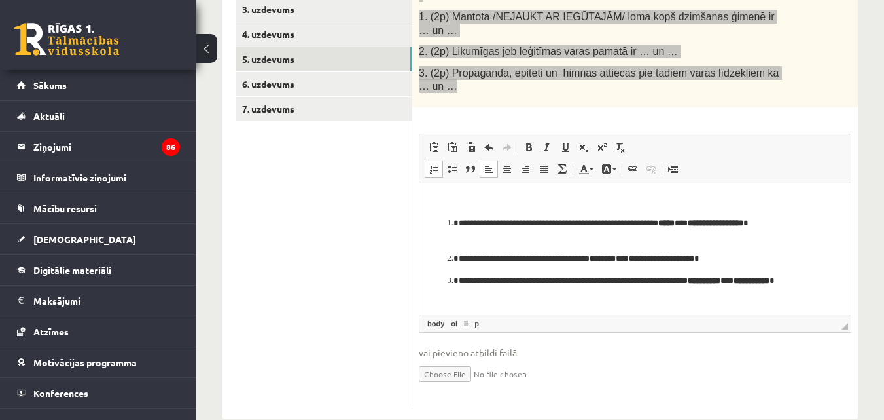
click at [675, 224] on strong "*****" at bounding box center [666, 222] width 16 height 9
click at [529, 142] on span at bounding box center [529, 147] width 10 height 10
click at [517, 225] on p "**********" at bounding box center [630, 229] width 343 height 27
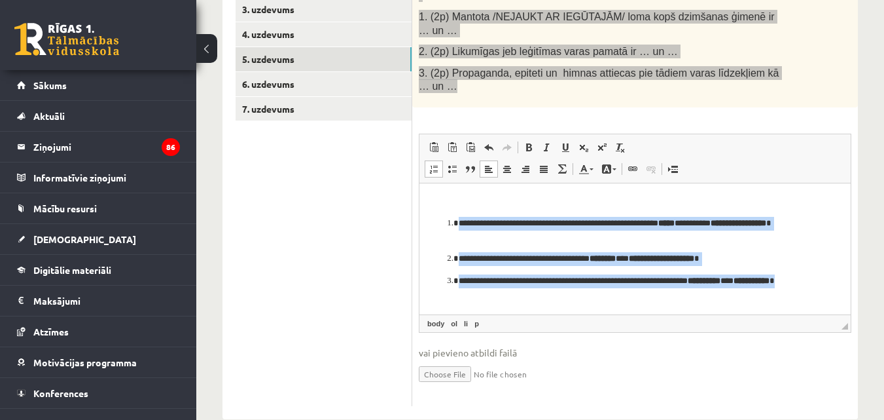
drag, startPoint x: 442, startPoint y: 221, endPoint x: 575, endPoint y: 295, distance: 152.1
click at [575, 295] on ol "**********" at bounding box center [635, 258] width 405 height 85
click at [535, 139] on link "Treknraksts Klaviatūras saīsne vadīšanas taustiņš+B" at bounding box center [529, 147] width 18 height 17
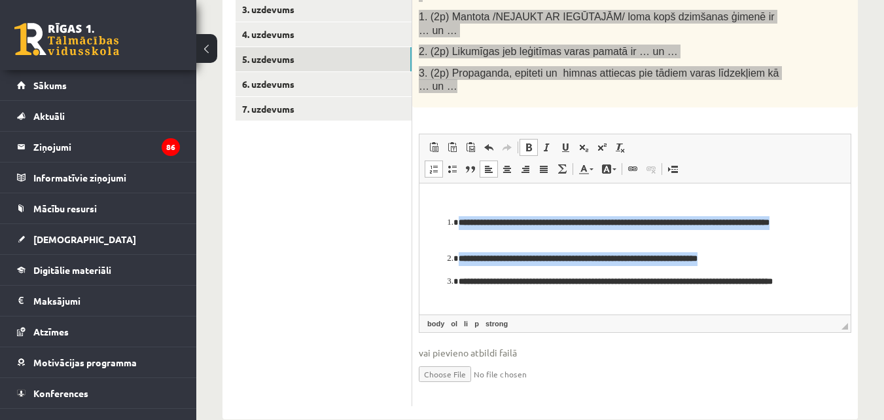
click at [535, 139] on link "Treknraksts Klaviatūras saīsne vadīšanas taustiņš+B" at bounding box center [529, 147] width 18 height 17
click at [603, 164] on span at bounding box center [606, 169] width 10 height 10
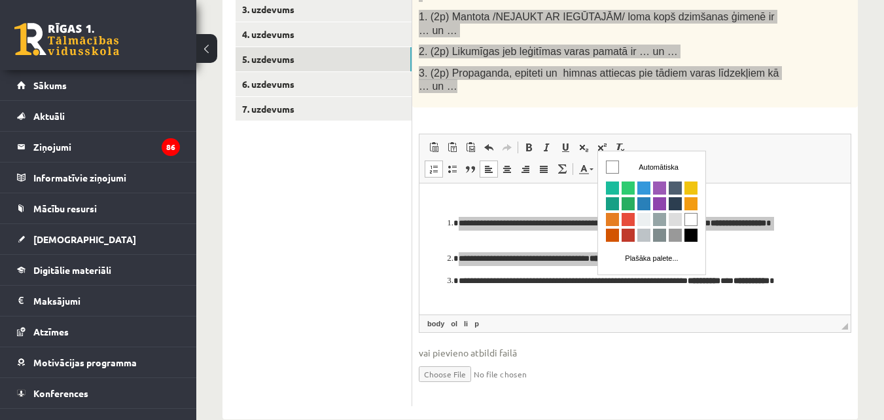
scroll to position [0, 0]
click at [603, 164] on span at bounding box center [606, 169] width 10 height 10
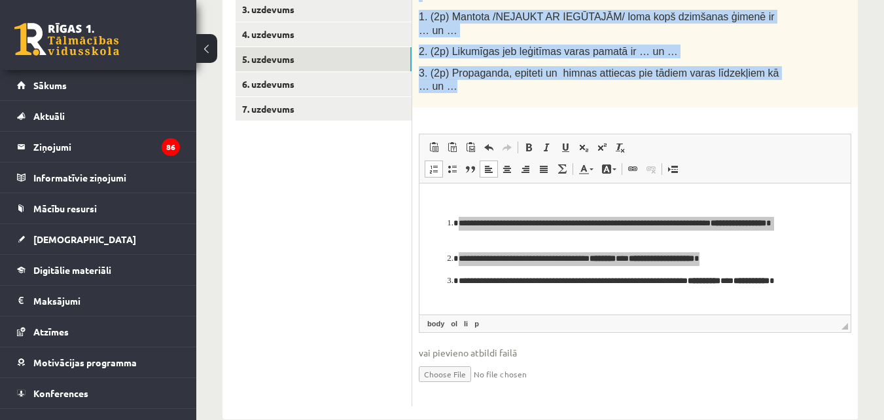
click at [803, 150] on span "Redaktora rīkjoslas Ielīmēt Klaviatūras saīsne vadīšanas taustiņš+V Ievietot kā…" at bounding box center [635, 158] width 431 height 49
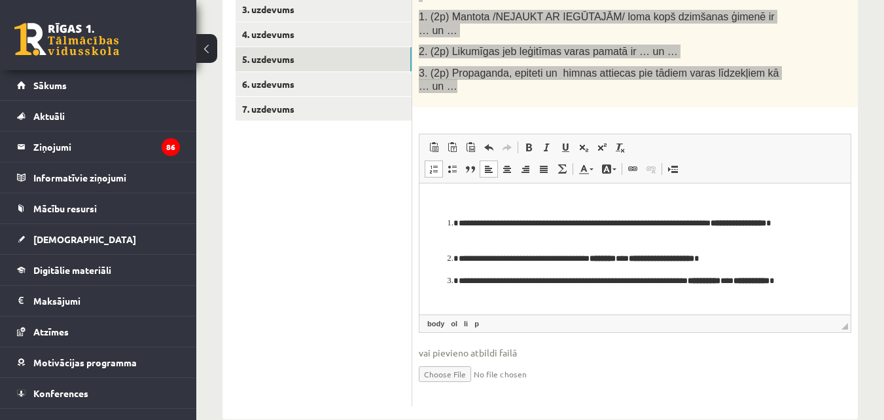
click at [810, 196] on p "Bagātinātā teksta redaktors, wiswyg-editor-user-answer-47433889943860" at bounding box center [630, 201] width 395 height 14
drag, startPoint x: 533, startPoint y: 238, endPoint x: 457, endPoint y: 242, distance: 76.1
click at [457, 242] on ol "**********" at bounding box center [635, 258] width 405 height 85
click at [527, 139] on link "Treknraksts Klaviatūras saīsne vadīšanas taustiņš+B" at bounding box center [529, 147] width 18 height 17
click at [529, 142] on span at bounding box center [529, 147] width 10 height 10
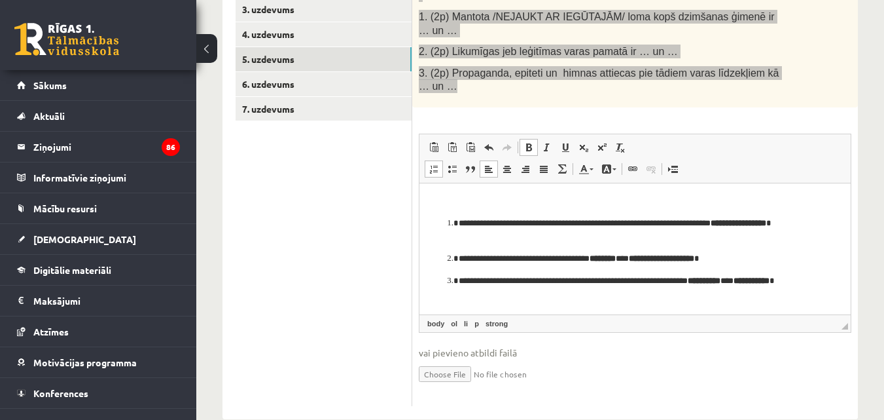
click at [594, 236] on p "**********" at bounding box center [630, 229] width 343 height 27
drag, startPoint x: 539, startPoint y: 239, endPoint x: 450, endPoint y: 239, distance: 88.4
click at [450, 239] on ol "**********" at bounding box center [635, 258] width 405 height 85
click at [537, 139] on link "Treknraksts Klaviatūras saīsne vadīšanas taustiņš+B" at bounding box center [529, 147] width 18 height 17
click at [529, 142] on span at bounding box center [529, 147] width 10 height 10
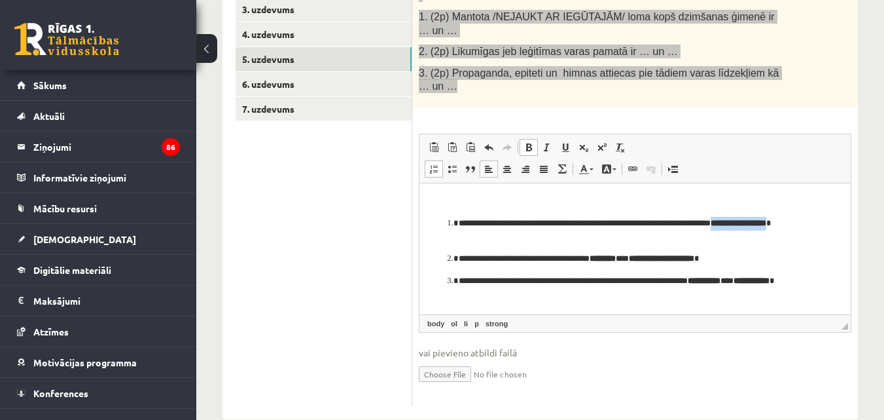
click at [529, 142] on span at bounding box center [529, 147] width 10 height 10
drag, startPoint x: 478, startPoint y: 226, endPoint x: 471, endPoint y: 245, distance: 20.1
click at [478, 228] on p "**********" at bounding box center [630, 229] width 343 height 27
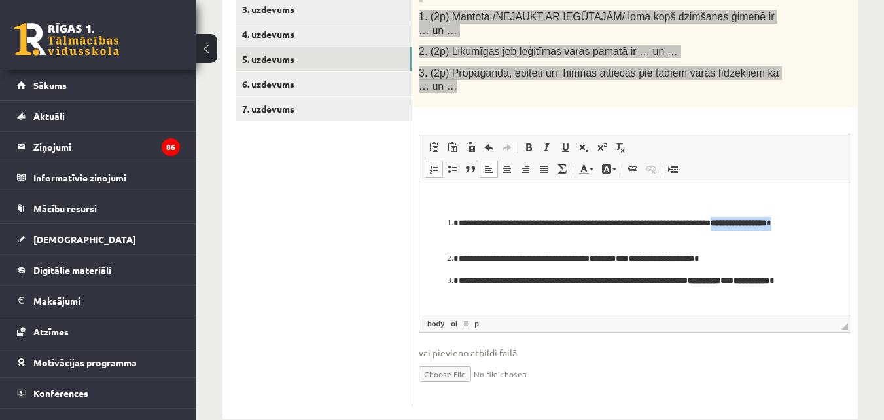
drag, startPoint x: 535, startPoint y: 235, endPoint x: 465, endPoint y: 240, distance: 70.2
click at [461, 240] on p "**********" at bounding box center [630, 229] width 343 height 27
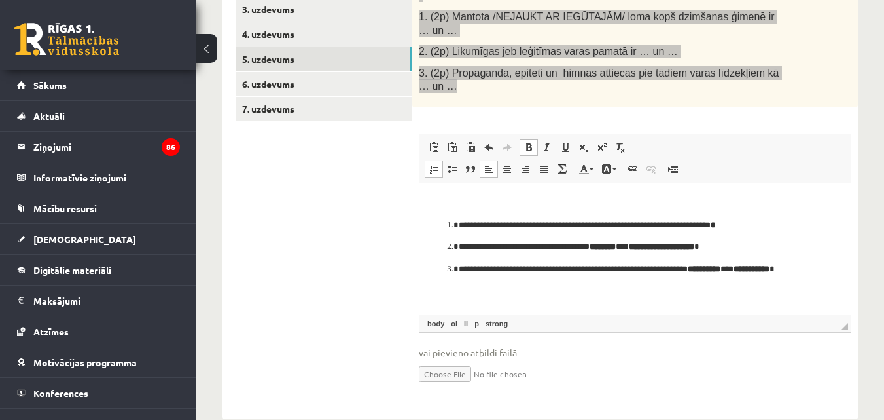
click at [522, 139] on link "Treknraksts Klaviatūras saīsne vadīšanas taustiņš+B" at bounding box center [529, 147] width 18 height 17
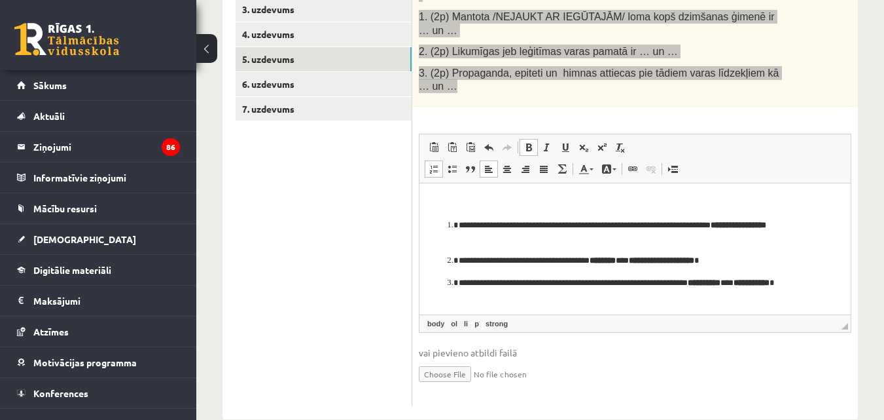
click at [528, 142] on span at bounding box center [529, 147] width 10 height 10
click at [506, 252] on ol "**********" at bounding box center [635, 260] width 405 height 85
click at [562, 242] on p "**********" at bounding box center [630, 231] width 343 height 27
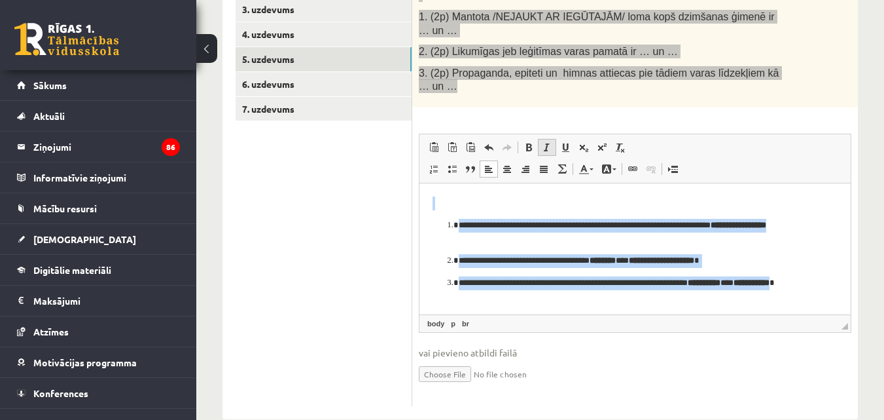
click at [539, 139] on link "Slīpraksts Klaviatūras saīsne vadīšanas taustiņš+I" at bounding box center [547, 147] width 18 height 17
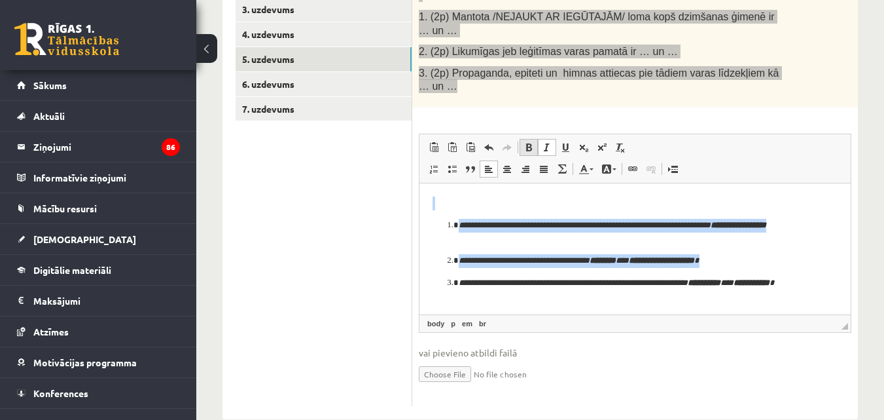
click at [527, 142] on span at bounding box center [529, 147] width 10 height 10
click at [516, 199] on p "Bagātinātā teksta redaktors, wiswyg-editor-user-answer-47433889943860" at bounding box center [630, 203] width 395 height 14
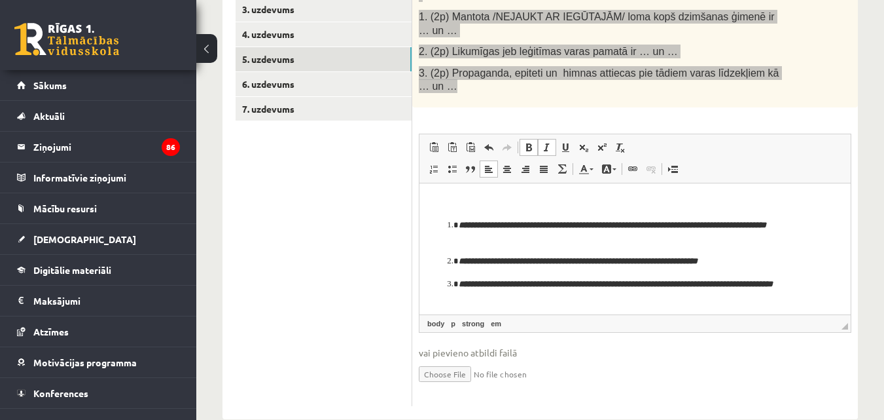
click at [549, 236] on p "**********" at bounding box center [630, 232] width 343 height 28
click at [762, 224] on em "**********" at bounding box center [613, 224] width 308 height 9
drag, startPoint x: 762, startPoint y: 224, endPoint x: 740, endPoint y: 231, distance: 24.0
click at [740, 231] on p "**********" at bounding box center [630, 232] width 343 height 28
click at [763, 224] on em "**********" at bounding box center [613, 224] width 308 height 9
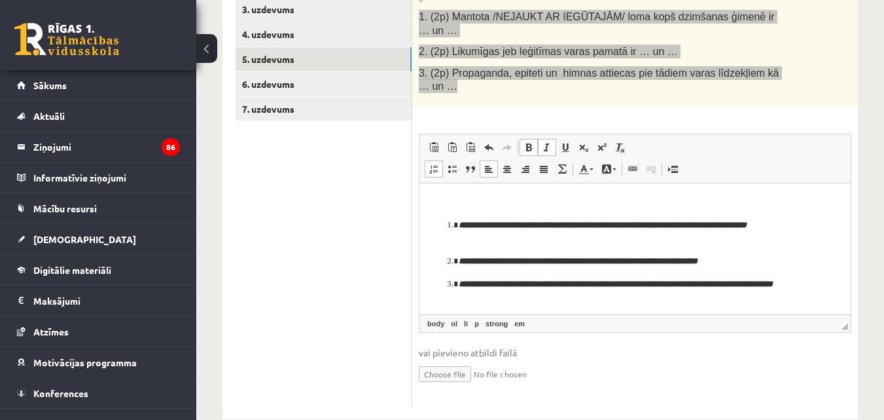
click at [531, 142] on span at bounding box center [529, 147] width 10 height 10
click at [535, 139] on link "Treknraksts Klaviatūras saīsne vadīšanas taustiņš+B" at bounding box center [529, 147] width 18 height 17
click at [747, 226] on em "**********" at bounding box center [614, 224] width 311 height 9
drag, startPoint x: 747, startPoint y: 226, endPoint x: 722, endPoint y: 228, distance: 25.6
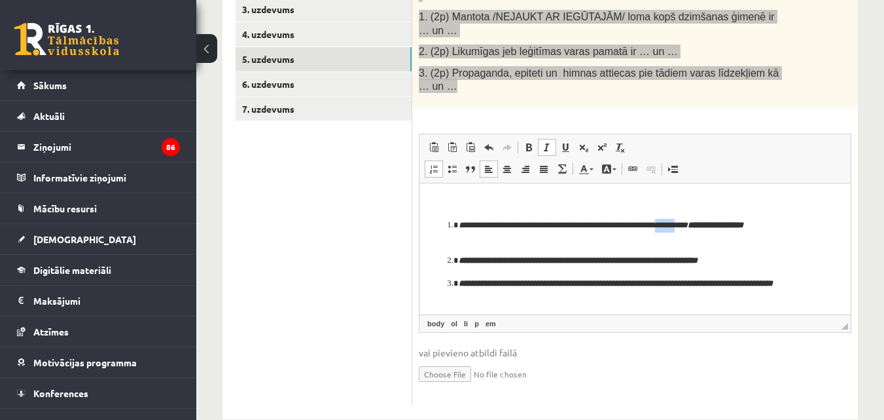
click at [722, 228] on em "**********" at bounding box center [601, 224] width 285 height 9
click at [527, 142] on span at bounding box center [529, 147] width 10 height 10
click at [655, 224] on em "**********" at bounding box center [601, 224] width 285 height 9
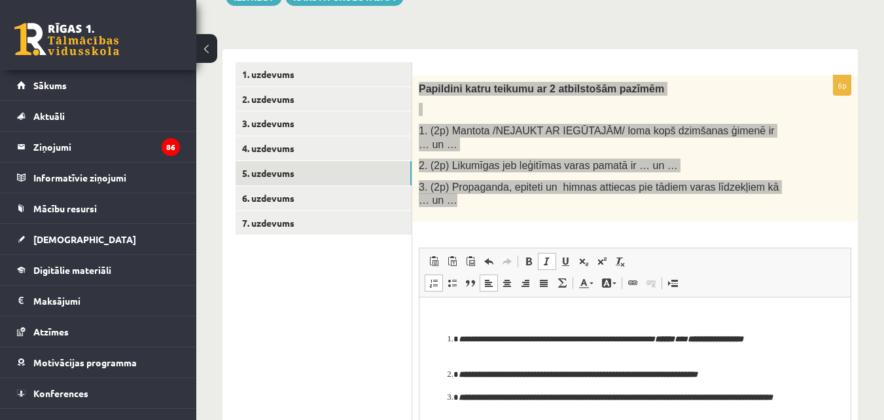
scroll to position [90, 0]
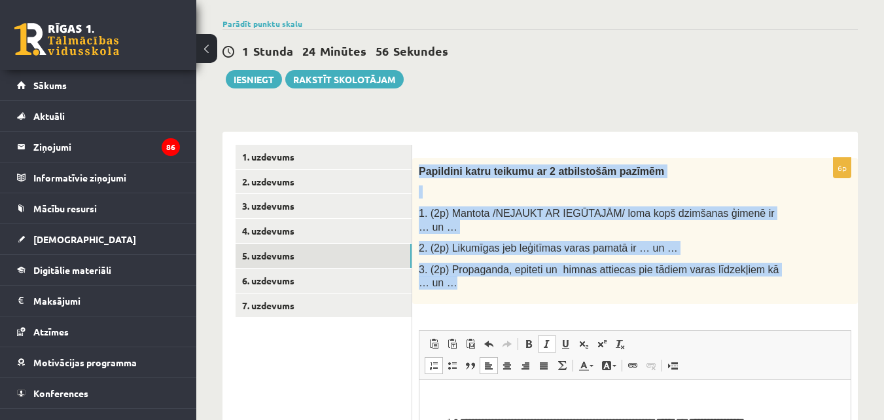
click at [741, 187] on p at bounding box center [602, 191] width 367 height 13
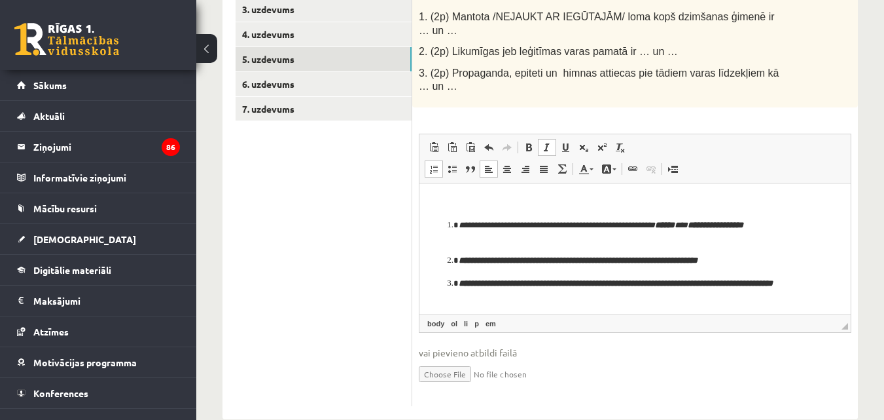
scroll to position [5, 0]
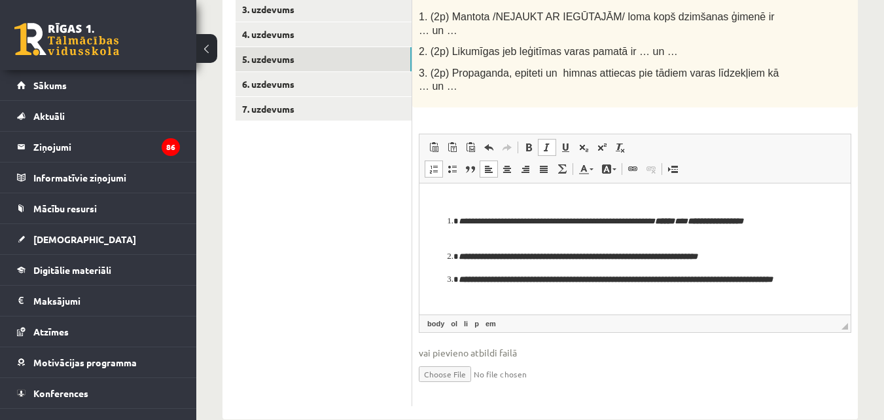
click at [550, 142] on span at bounding box center [547, 147] width 10 height 10
click at [291, 83] on link "6. uzdevums" at bounding box center [324, 84] width 176 height 24
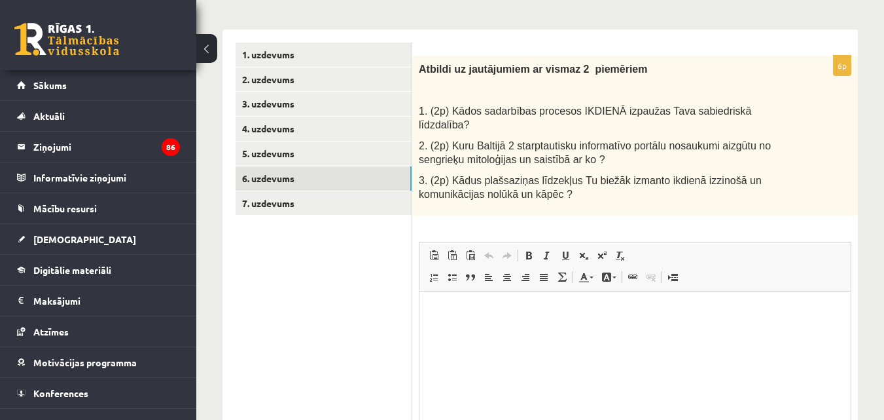
scroll to position [90, 0]
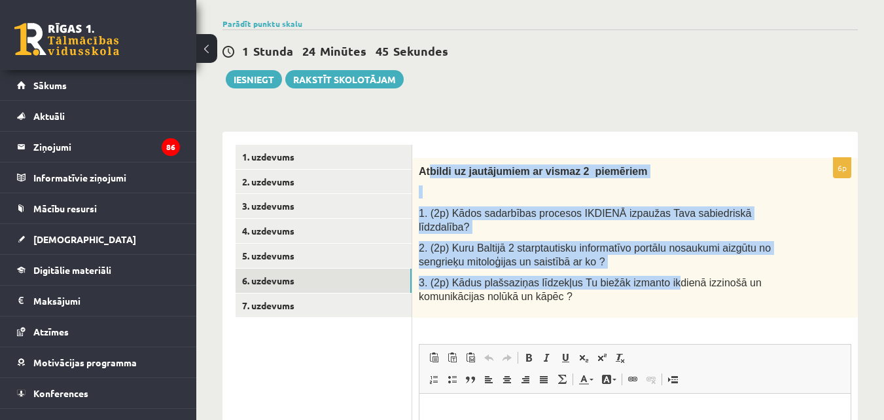
drag, startPoint x: 428, startPoint y: 173, endPoint x: 516, endPoint y: 154, distance: 89.7
click at [655, 268] on div "Atbildi uz jautājumiem ar vismaz 2 piemēriem 1. (2p) Kādos sadarbības procesos …" at bounding box center [635, 238] width 446 height 160
drag, startPoint x: 488, startPoint y: 136, endPoint x: 455, endPoint y: 164, distance: 43.2
click at [487, 136] on div "6p Atbildi uz jautājumiem ar vismaz 2 piemēriem 1. (2p) Kādos sadarbības proces…" at bounding box center [635, 380] width 446 height 497
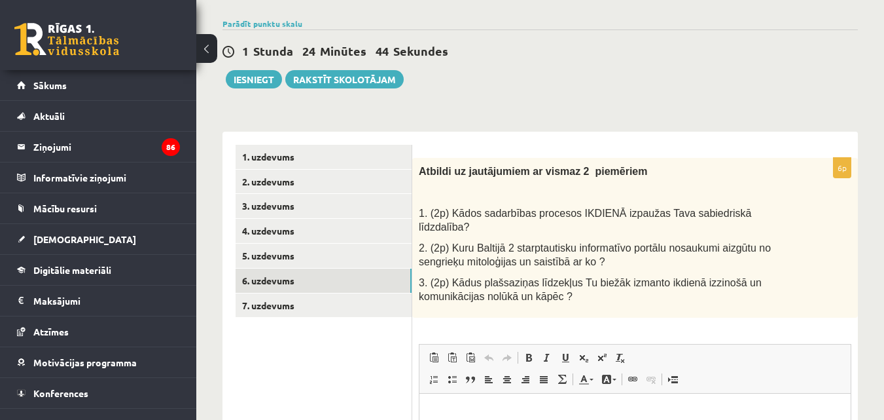
click at [419, 167] on span "Atbildi uz jautājumiem ar vismaz 2 piemēriem" at bounding box center [533, 171] width 228 height 11
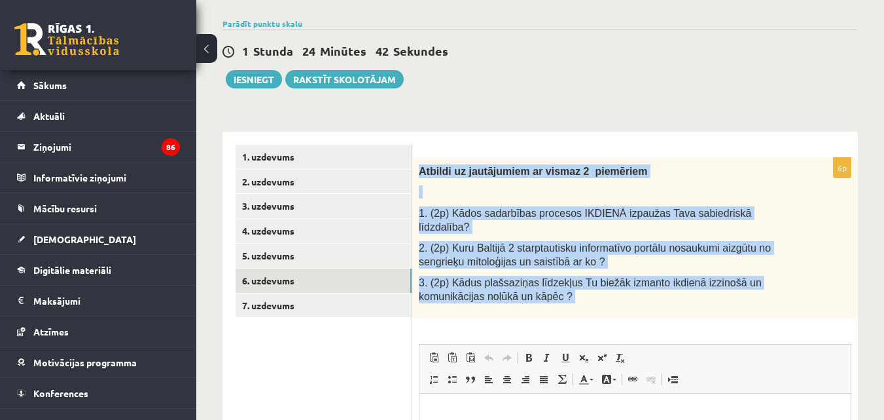
drag, startPoint x: 419, startPoint y: 167, endPoint x: 621, endPoint y: 290, distance: 236.7
click at [621, 290] on div "Atbildi uz jautājumiem ar vismaz 2 piemēriem 1. (2p) Kādos sadarbības procesos …" at bounding box center [635, 238] width 446 height 160
copy div "Atbildi uz jautājumiem ar vismaz 2 piemēriem 1. (2p) Kādos sadarbības procesos …"
click at [513, 159] on div "Atbildi uz jautājumiem ar vismaz 2 piemēriem 1. (2p) Kādos sadarbības procesos …" at bounding box center [635, 238] width 446 height 160
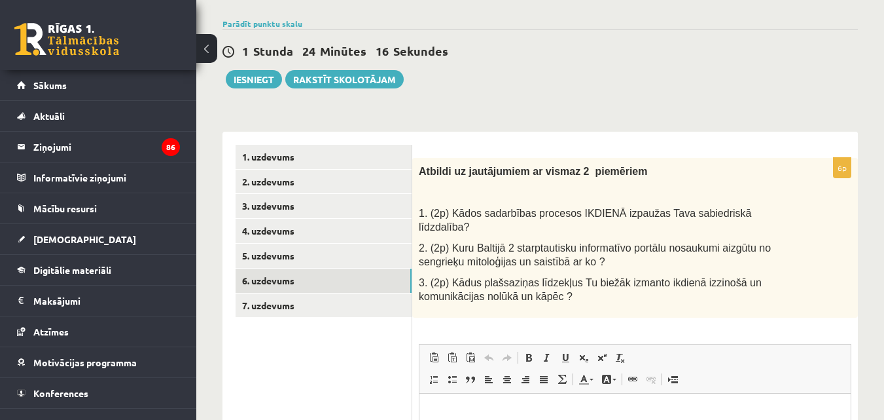
click at [564, 152] on form "6p Atbildi uz jautājumiem ar vismaz 2 piemēriem 1. (2p) Kādos sadarbības proces…" at bounding box center [635, 380] width 420 height 471
click at [575, 221] on div "Atbildi uz jautājumiem ar vismaz 2 piemēriem 1. (2p) Kādos sadarbības procesos …" at bounding box center [635, 238] width 446 height 160
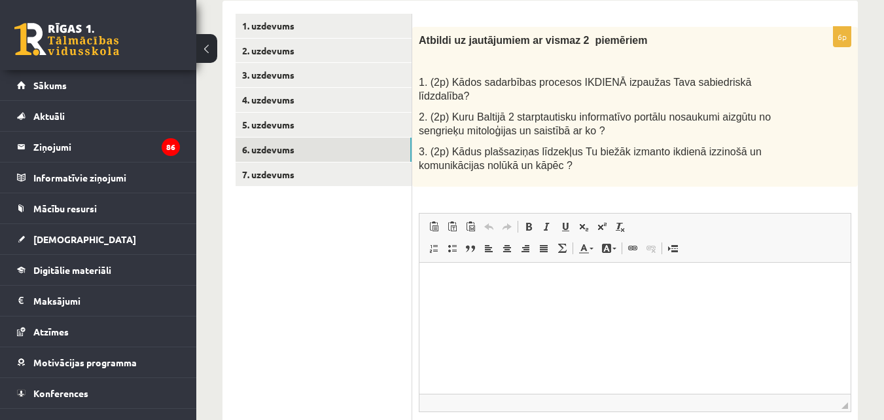
click at [461, 273] on html at bounding box center [635, 282] width 431 height 40
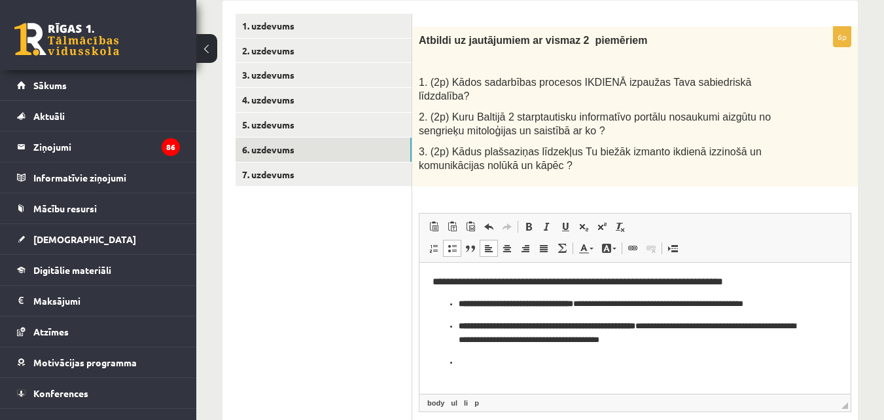
click at [447, 243] on span at bounding box center [452, 248] width 10 height 10
click at [436, 243] on span at bounding box center [434, 248] width 10 height 10
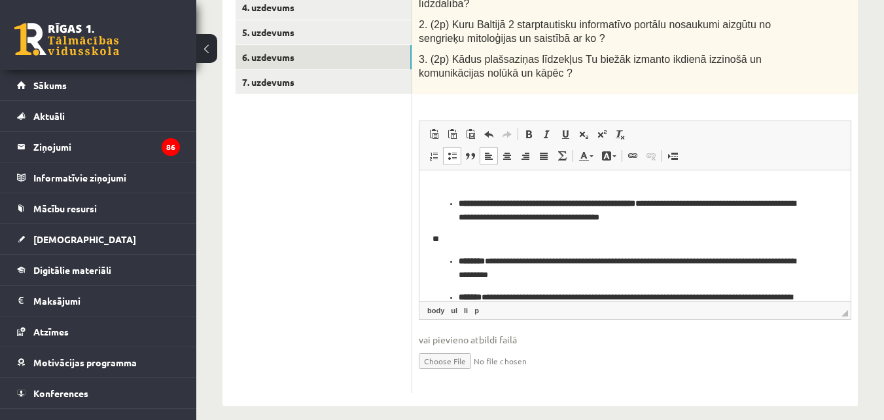
scroll to position [0, 0]
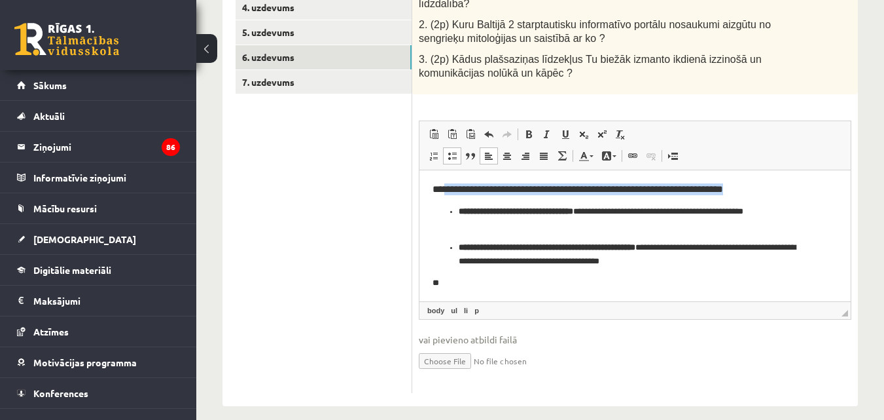
drag, startPoint x: 793, startPoint y: 190, endPoint x: 444, endPoint y: 191, distance: 349.5
click at [444, 191] on h3 "**********" at bounding box center [630, 189] width 395 height 12
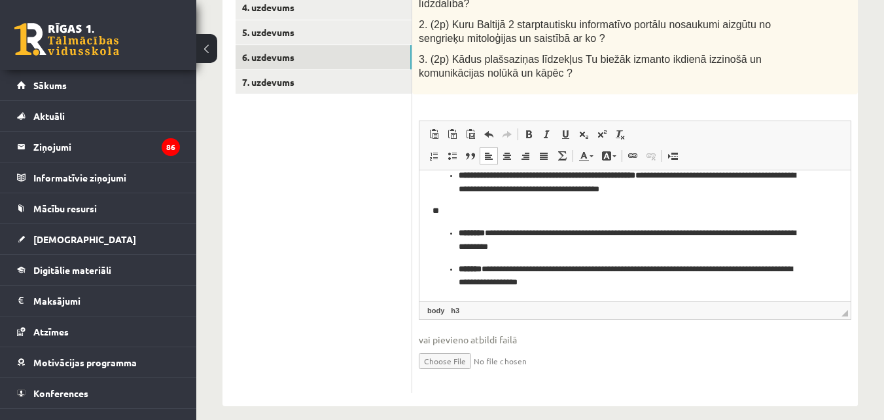
scroll to position [74, 0]
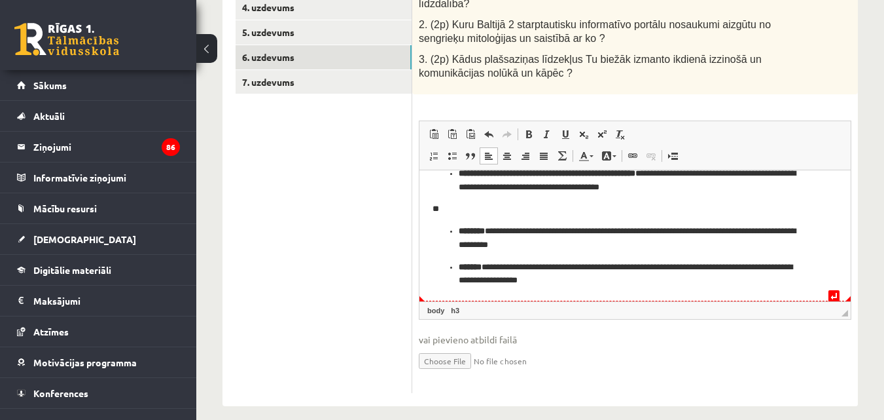
click at [631, 274] on p "**********" at bounding box center [630, 273] width 343 height 27
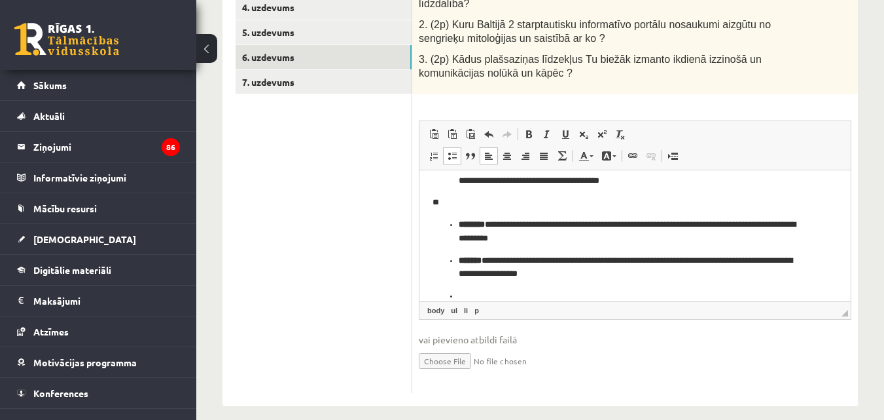
click at [455, 149] on link "Ievietot/noņemt sarakstu ar aizzīmēm" at bounding box center [452, 155] width 18 height 17
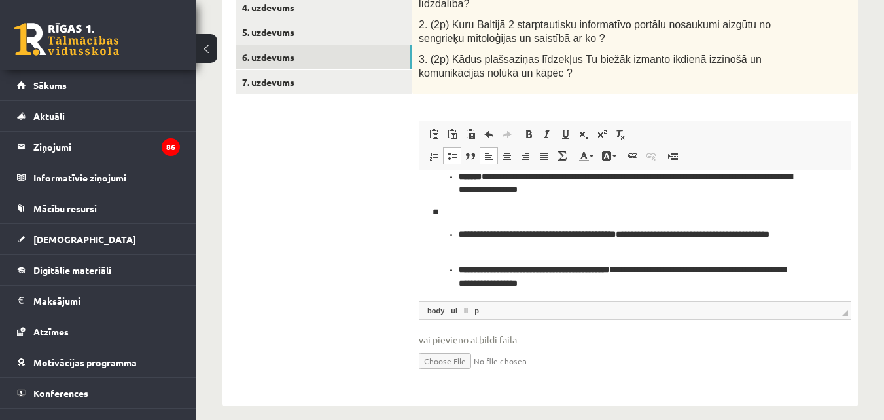
scroll to position [168, 0]
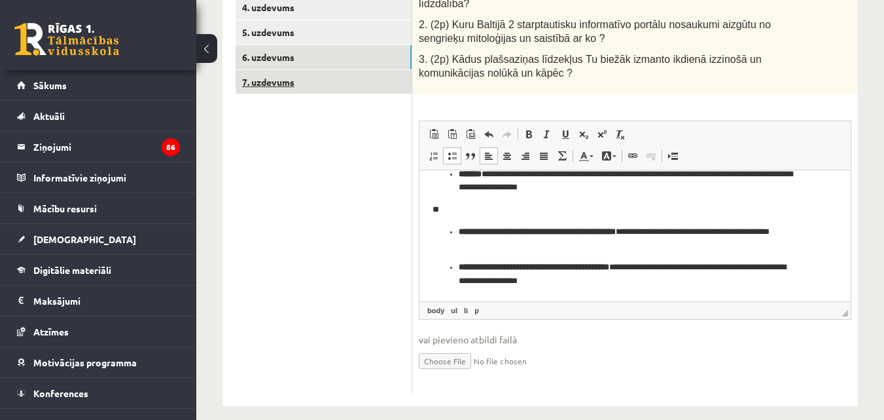
click at [260, 86] on link "7. uzdevums" at bounding box center [324, 82] width 176 height 24
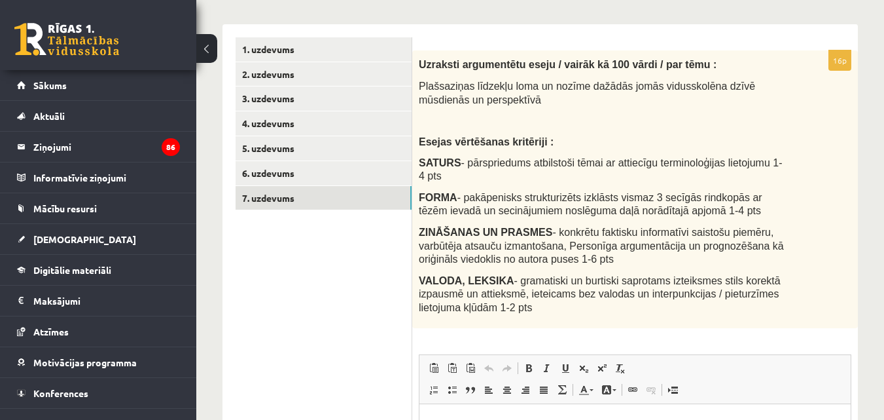
scroll to position [183, 0]
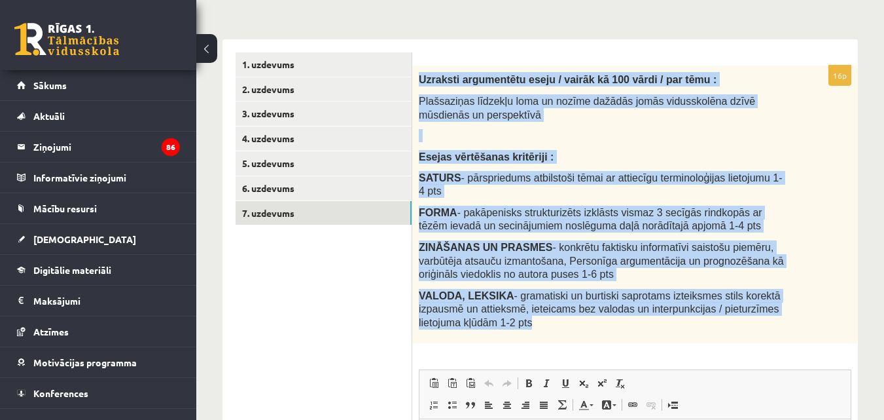
drag, startPoint x: 412, startPoint y: 72, endPoint x: 560, endPoint y: 317, distance: 286.6
click at [560, 317] on div "Uzraksti argumentētu eseju / vairāk kā 100 vārdi / par tēmu : Plašsaziņas līdze…" at bounding box center [635, 203] width 446 height 277
copy div "Uzraksti argumentētu eseju / vairāk kā 100 vārdi / par tēmu : Plašsaziņas līdze…"
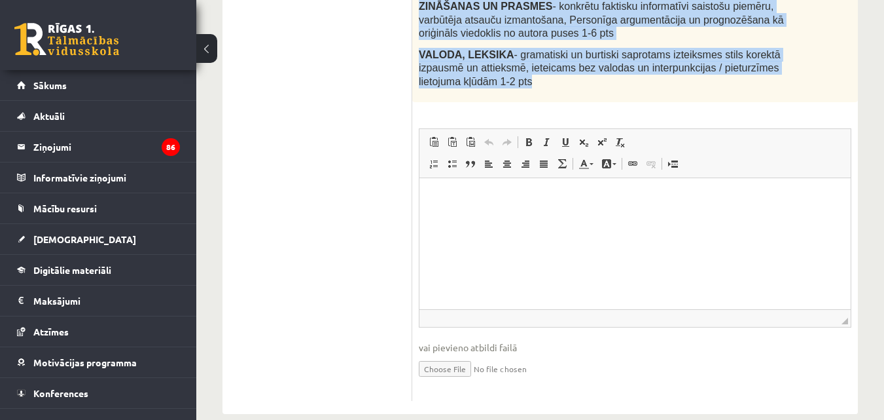
scroll to position [431, 0]
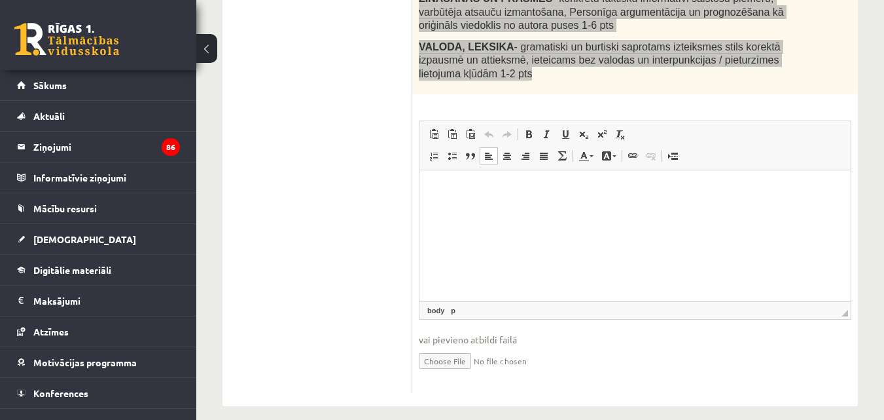
click at [488, 170] on html at bounding box center [635, 190] width 431 height 40
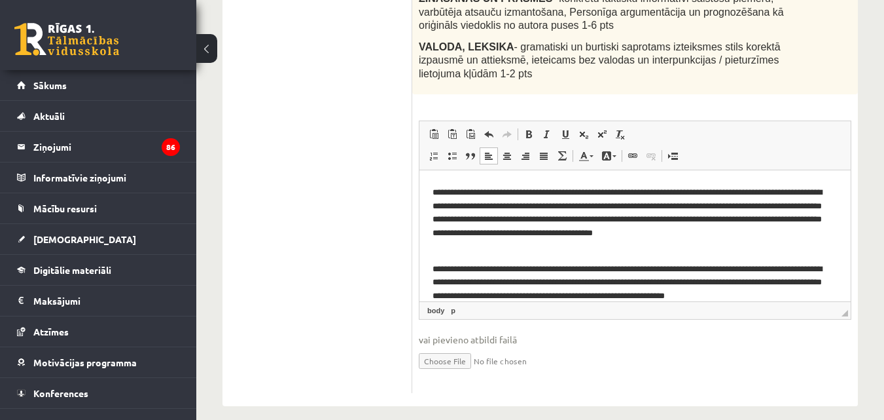
click at [851, 248] on div "16p Uzraksti argumentētu eseju / vairāk kā 100 vārdi / par tēmu : Plašsaziņas l…" at bounding box center [635, 105] width 446 height 576
drag, startPoint x: 1270, startPoint y: 417, endPoint x: 840, endPoint y: 224, distance: 471.9
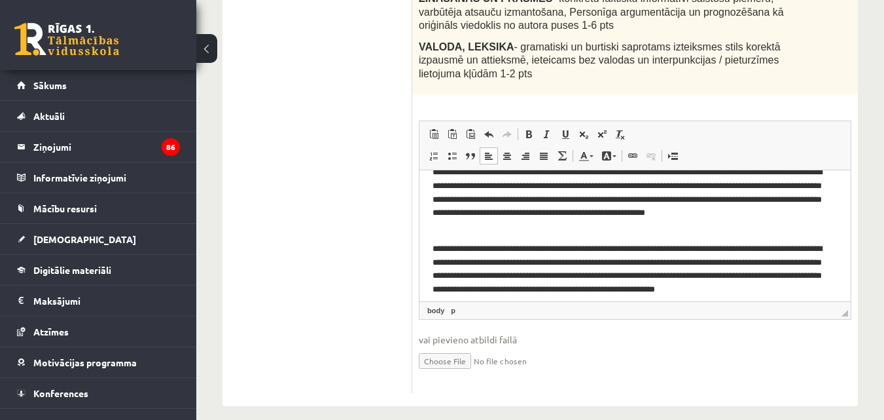
scroll to position [0, 0]
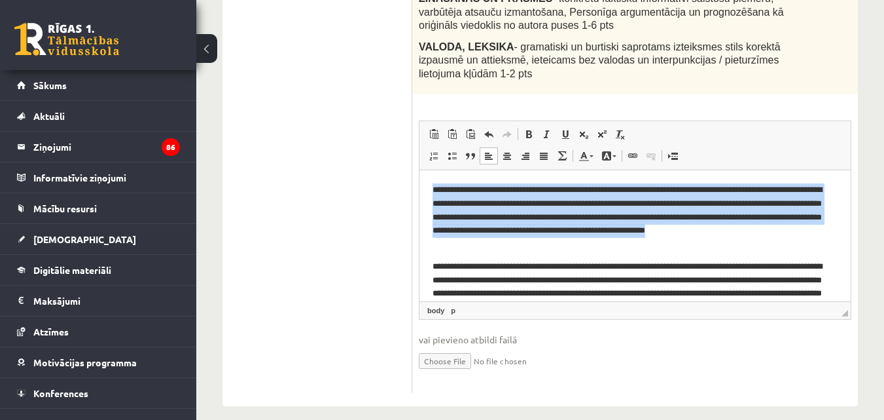
drag, startPoint x: 430, startPoint y: 189, endPoint x: 482, endPoint y: 244, distance: 75.5
click at [482, 244] on html "**********" at bounding box center [635, 318] width 431 height 296
click at [482, 245] on p "**********" at bounding box center [630, 217] width 395 height 68
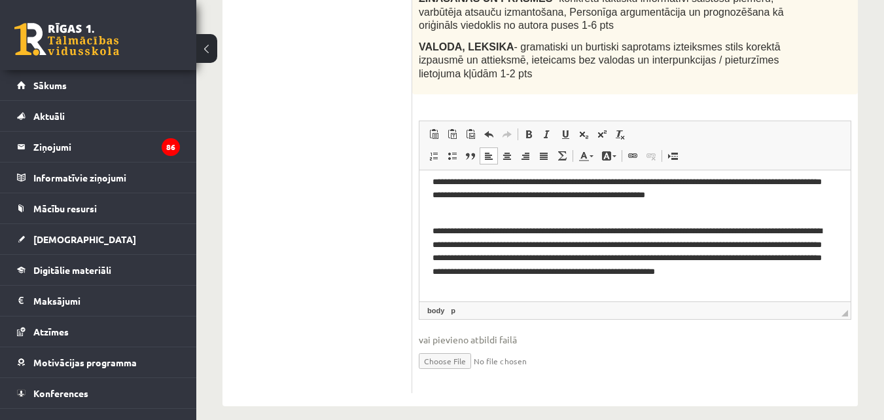
scroll to position [65, 0]
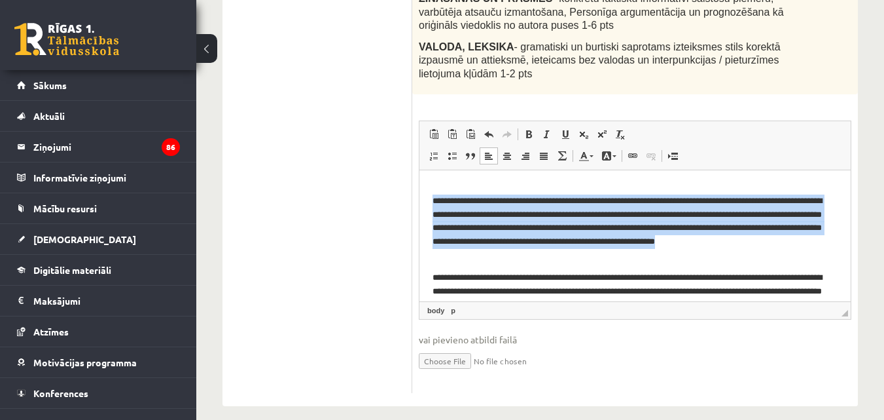
drag, startPoint x: 431, startPoint y: 202, endPoint x: 507, endPoint y: 259, distance: 94.8
click at [507, 259] on html "**********" at bounding box center [635, 252] width 431 height 296
click at [507, 259] on p "**********" at bounding box center [630, 228] width 395 height 68
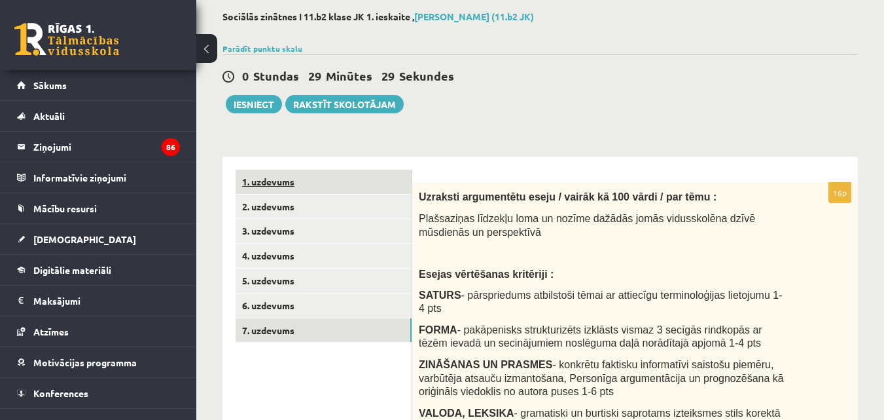
click at [274, 180] on link "1. uzdevums" at bounding box center [324, 182] width 176 height 24
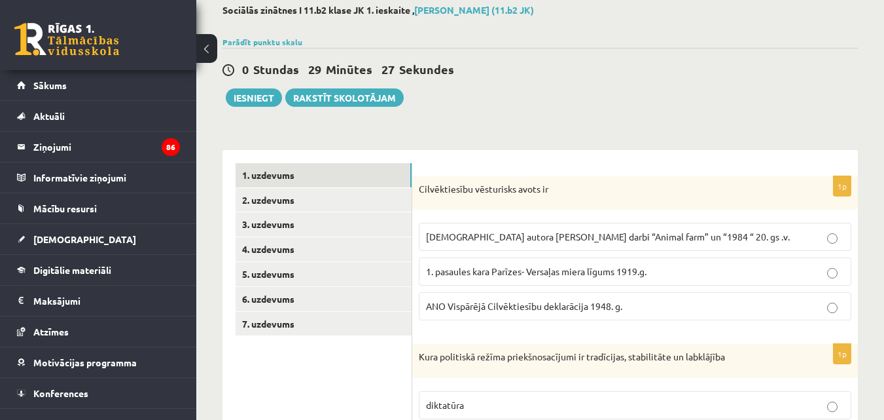
scroll to position [0, 0]
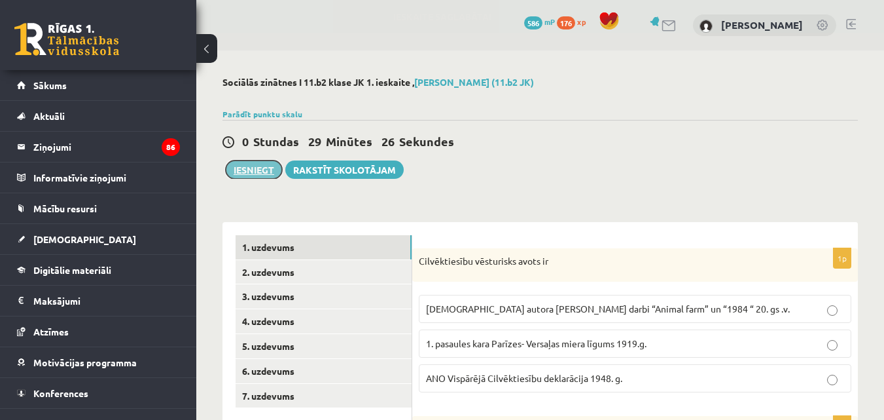
click at [245, 171] on button "Iesniegt" at bounding box center [254, 169] width 56 height 18
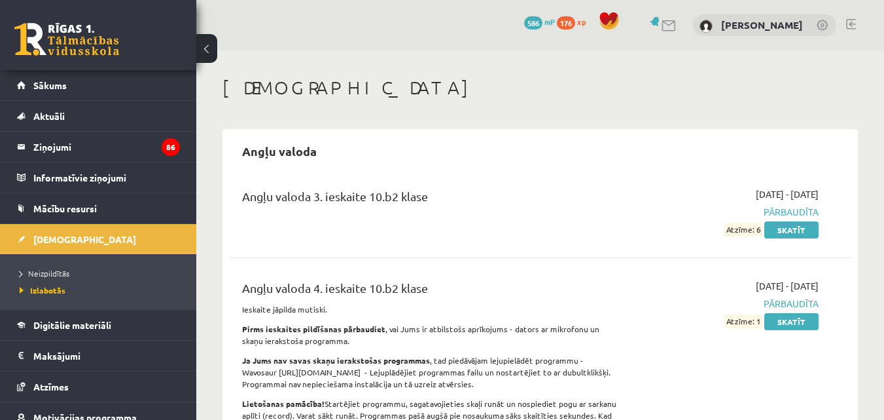
click at [111, 37] on link at bounding box center [66, 39] width 105 height 33
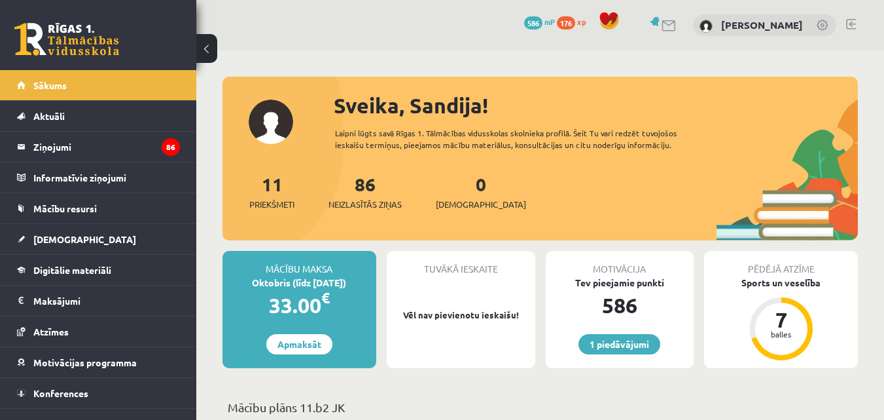
click at [825, 26] on link at bounding box center [823, 26] width 13 height 13
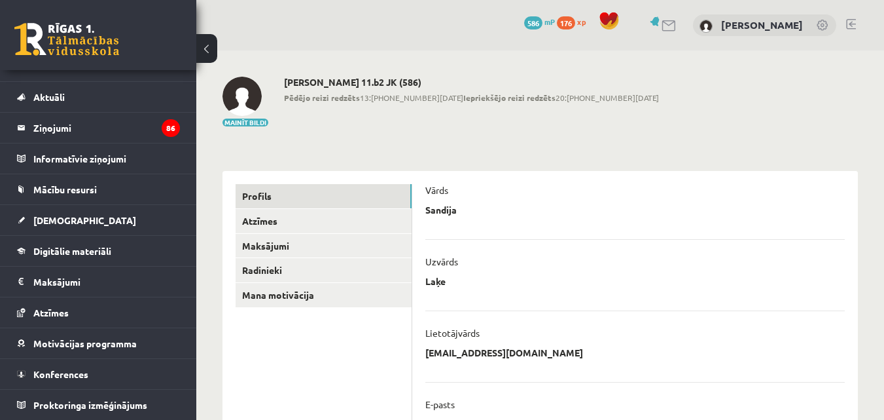
click at [846, 23] on div "0 Dāvanas 586 mP 176 xp [PERSON_NAME]" at bounding box center [540, 25] width 688 height 50
click at [850, 25] on link at bounding box center [851, 24] width 10 height 10
